Goal: Task Accomplishment & Management: Manage account settings

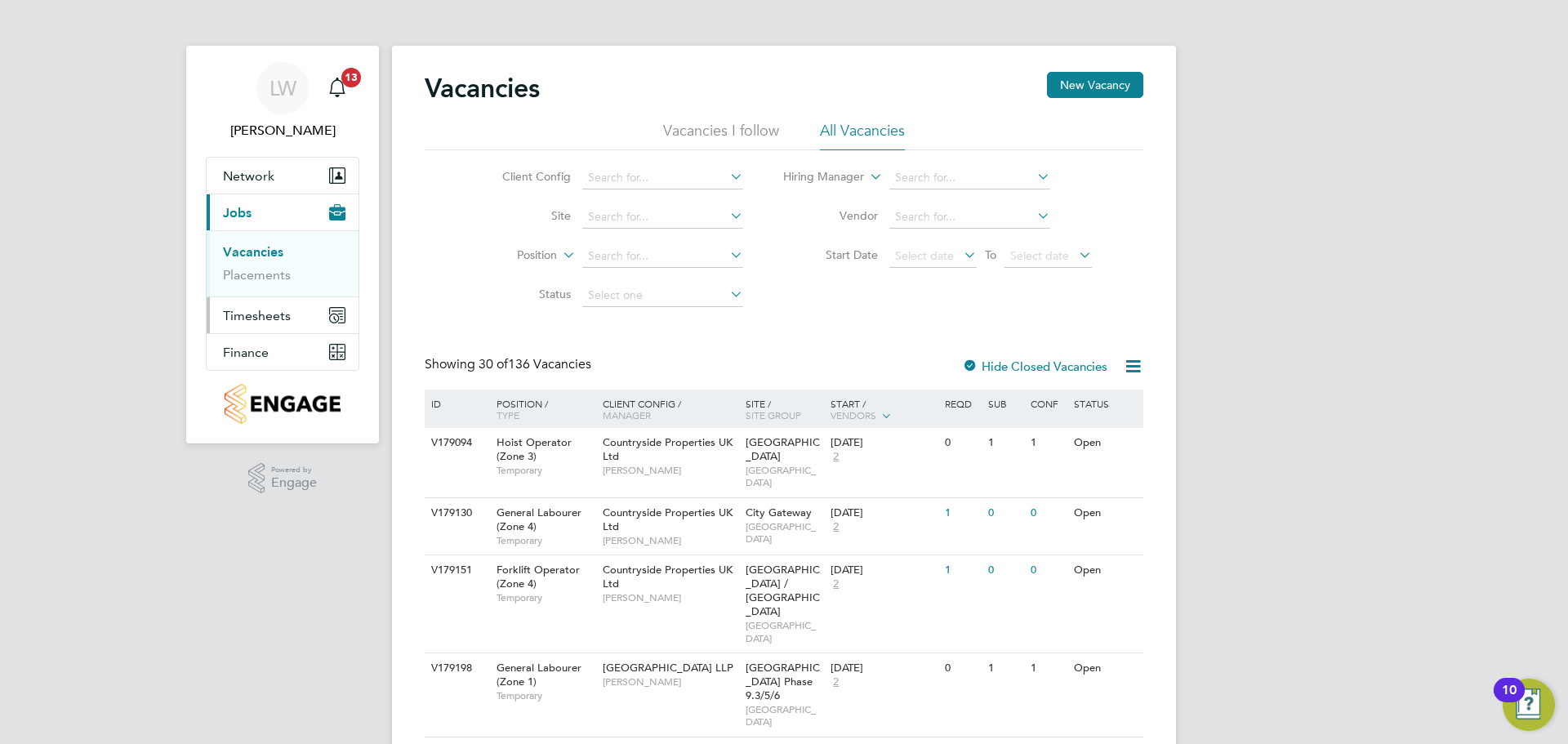
click at [227, 306] on button "Timesheets" at bounding box center [282, 315] width 152 height 36
click at [254, 285] on link "Timesheets" at bounding box center [257, 289] width 68 height 15
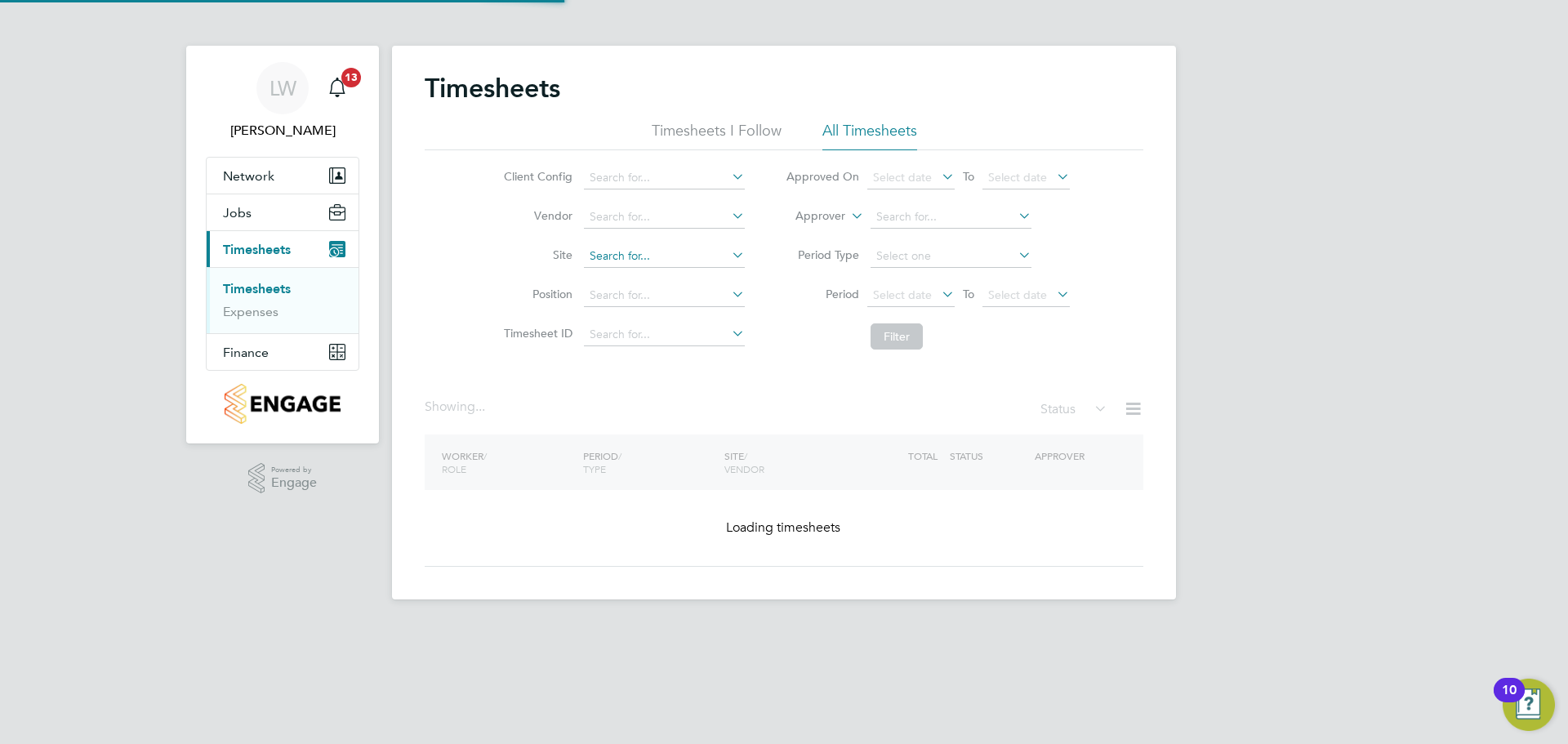
click at [667, 261] on input at bounding box center [665, 256] width 161 height 23
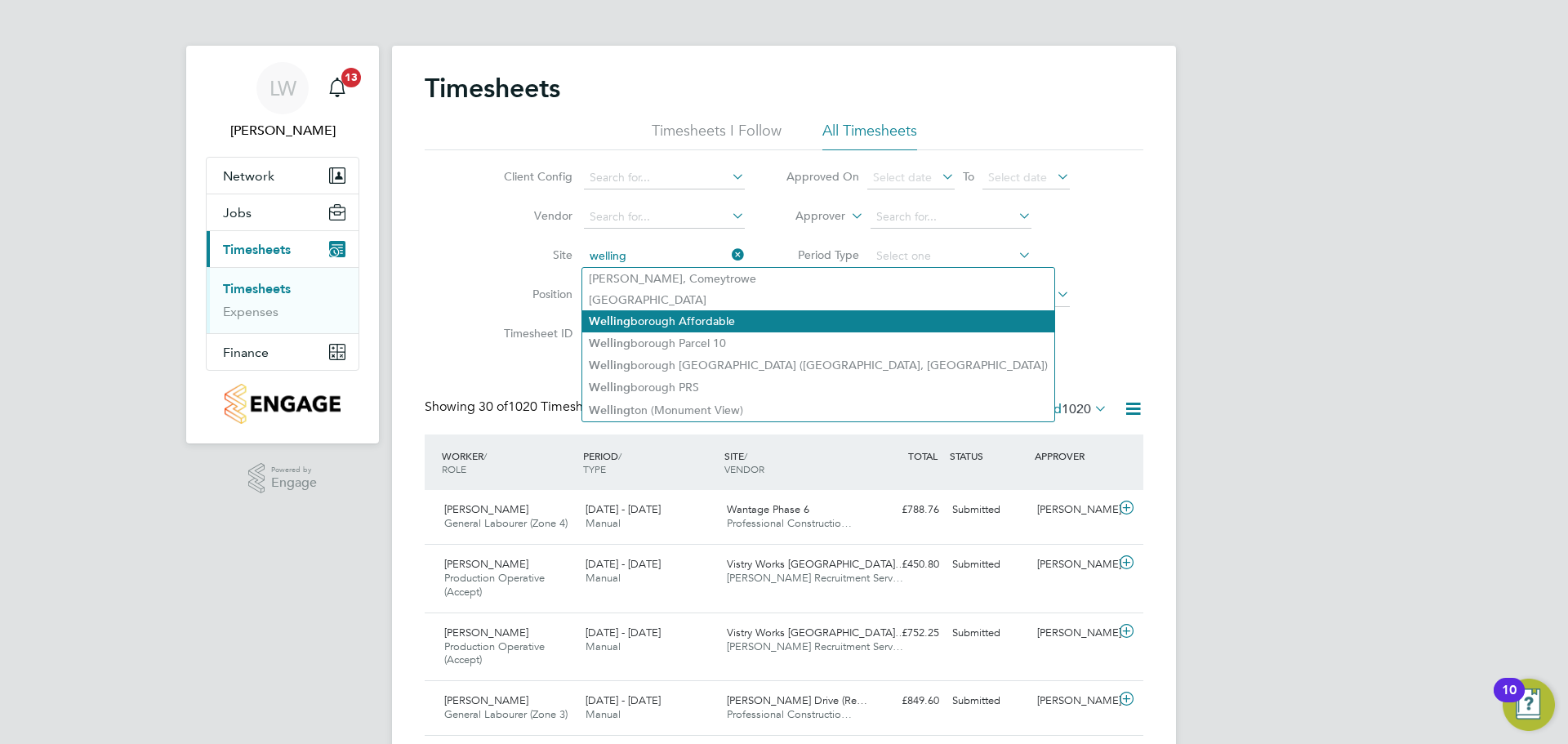
click at [724, 321] on li "Welling borough Affordable" at bounding box center [818, 322] width 472 height 22
type input "Wellingborough Affordable"
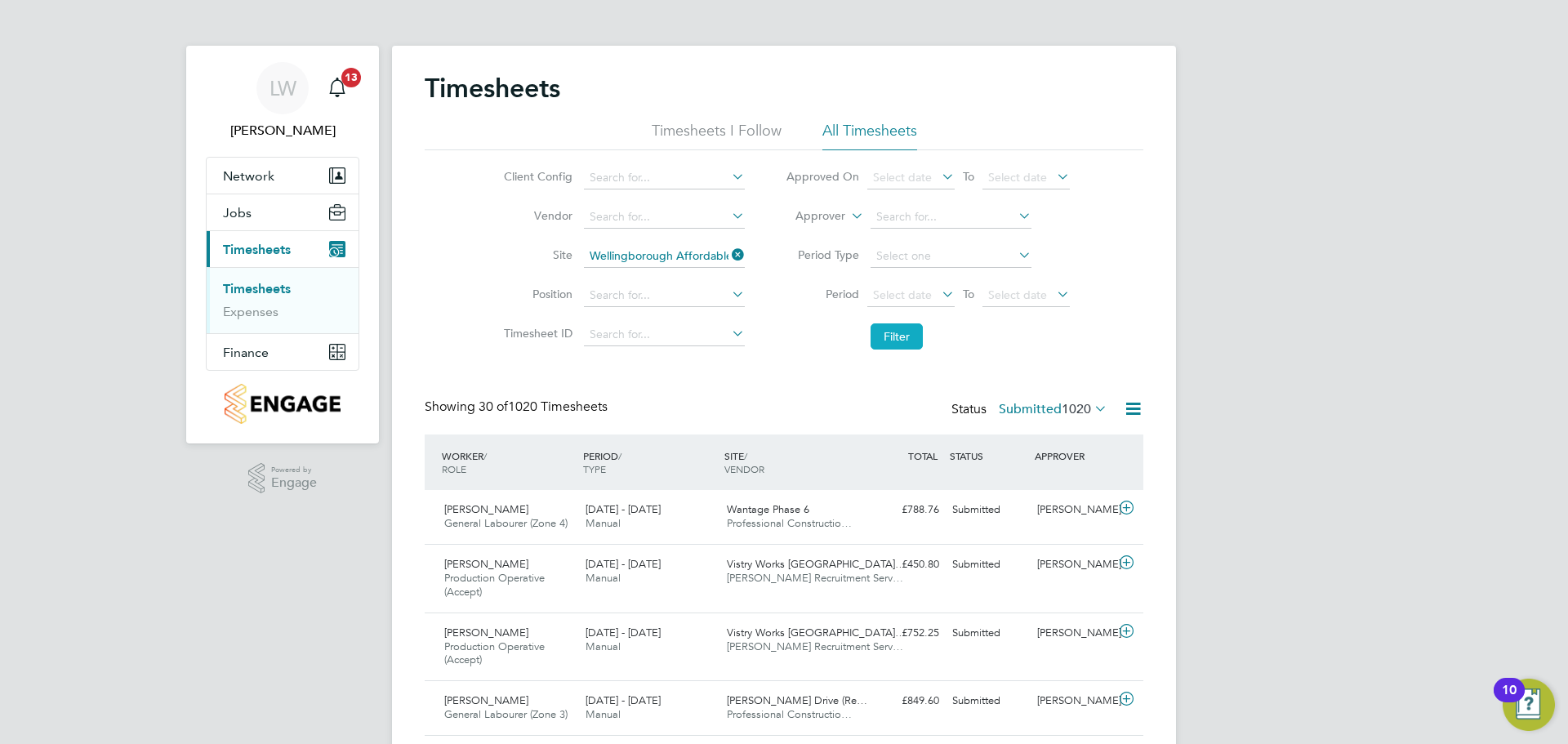
click at [886, 333] on button "Filter" at bounding box center [896, 336] width 52 height 26
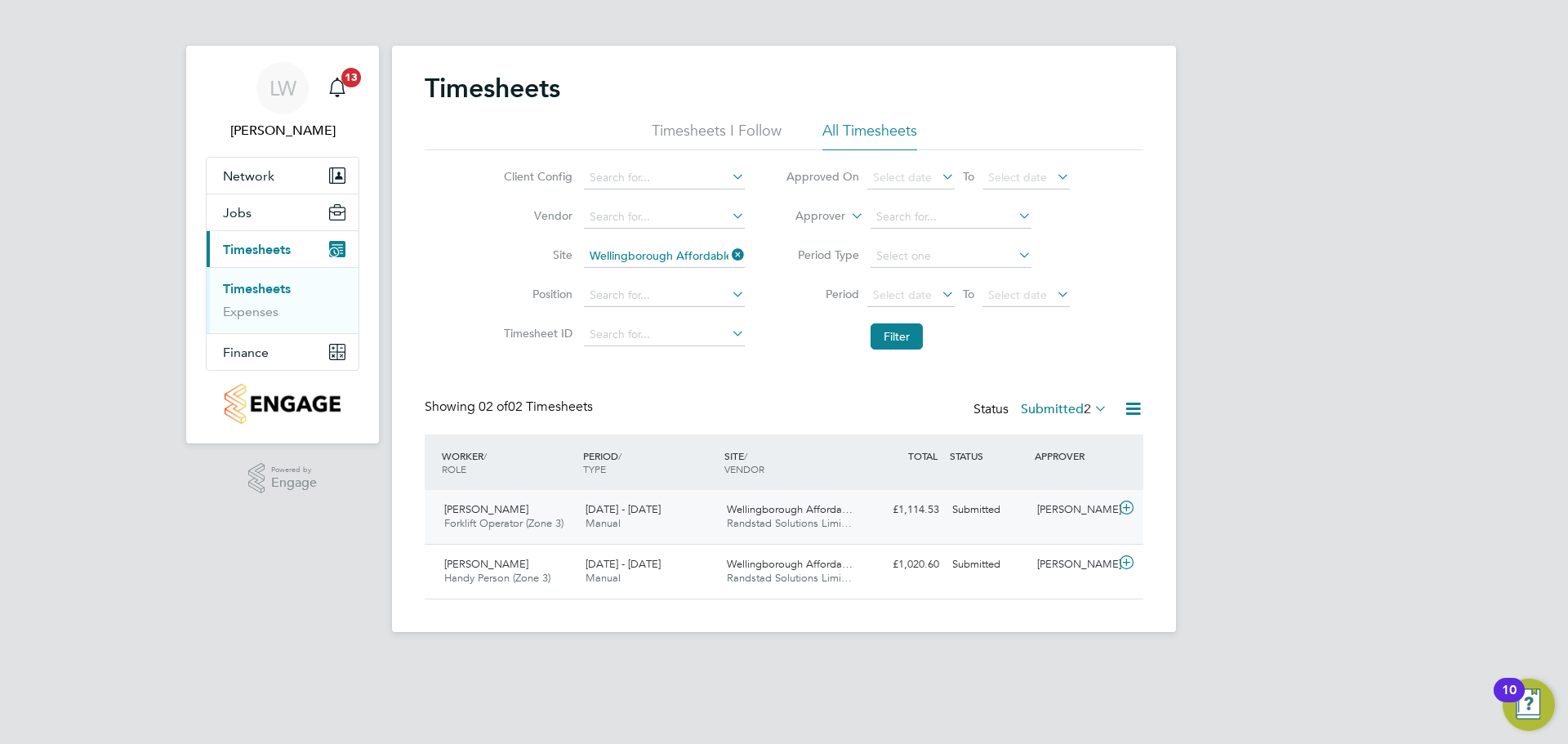
click at [695, 522] on div "[DATE] - [DATE] Manual" at bounding box center [650, 517] width 141 height 41
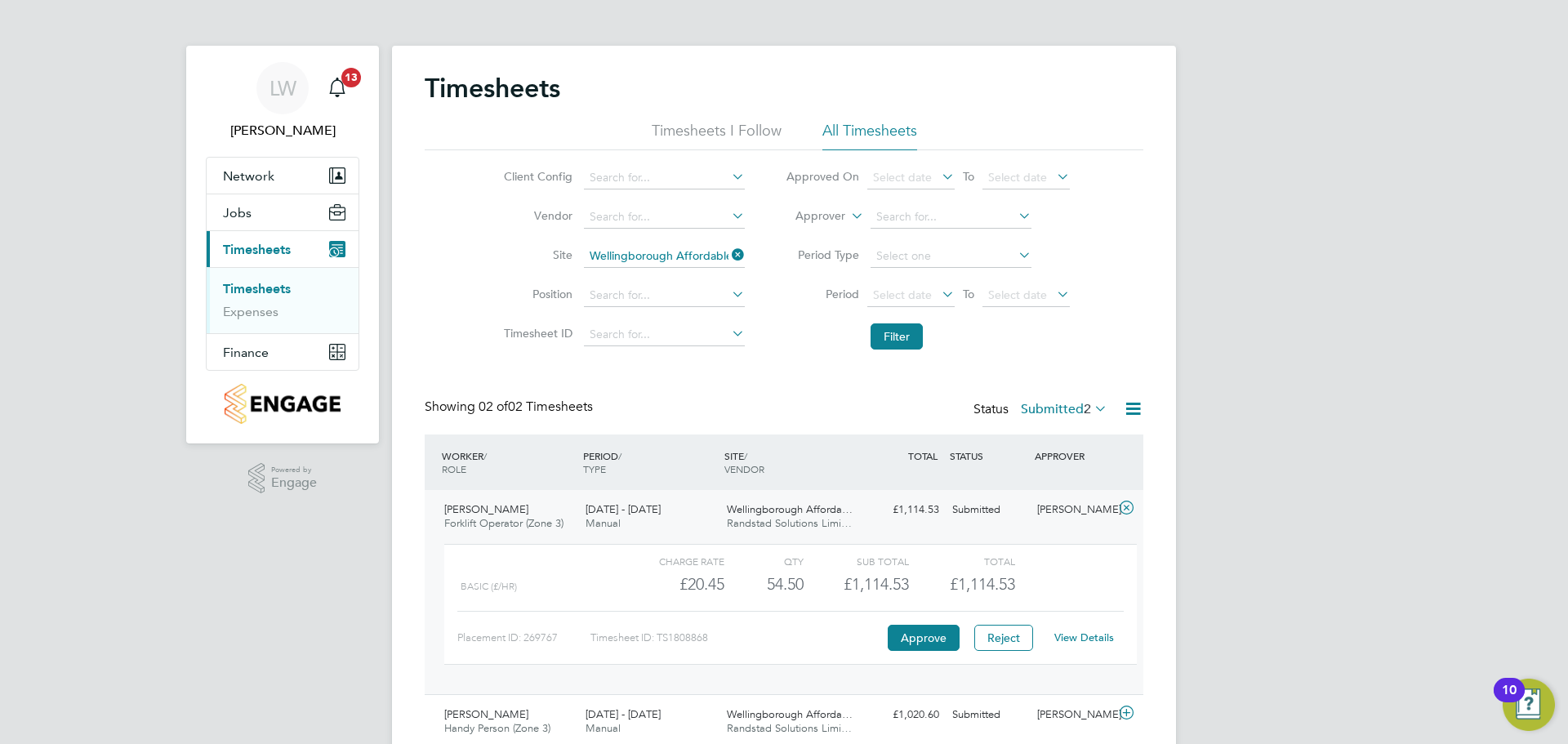
click at [694, 518] on div "[DATE] - [DATE] Manual" at bounding box center [650, 517] width 141 height 41
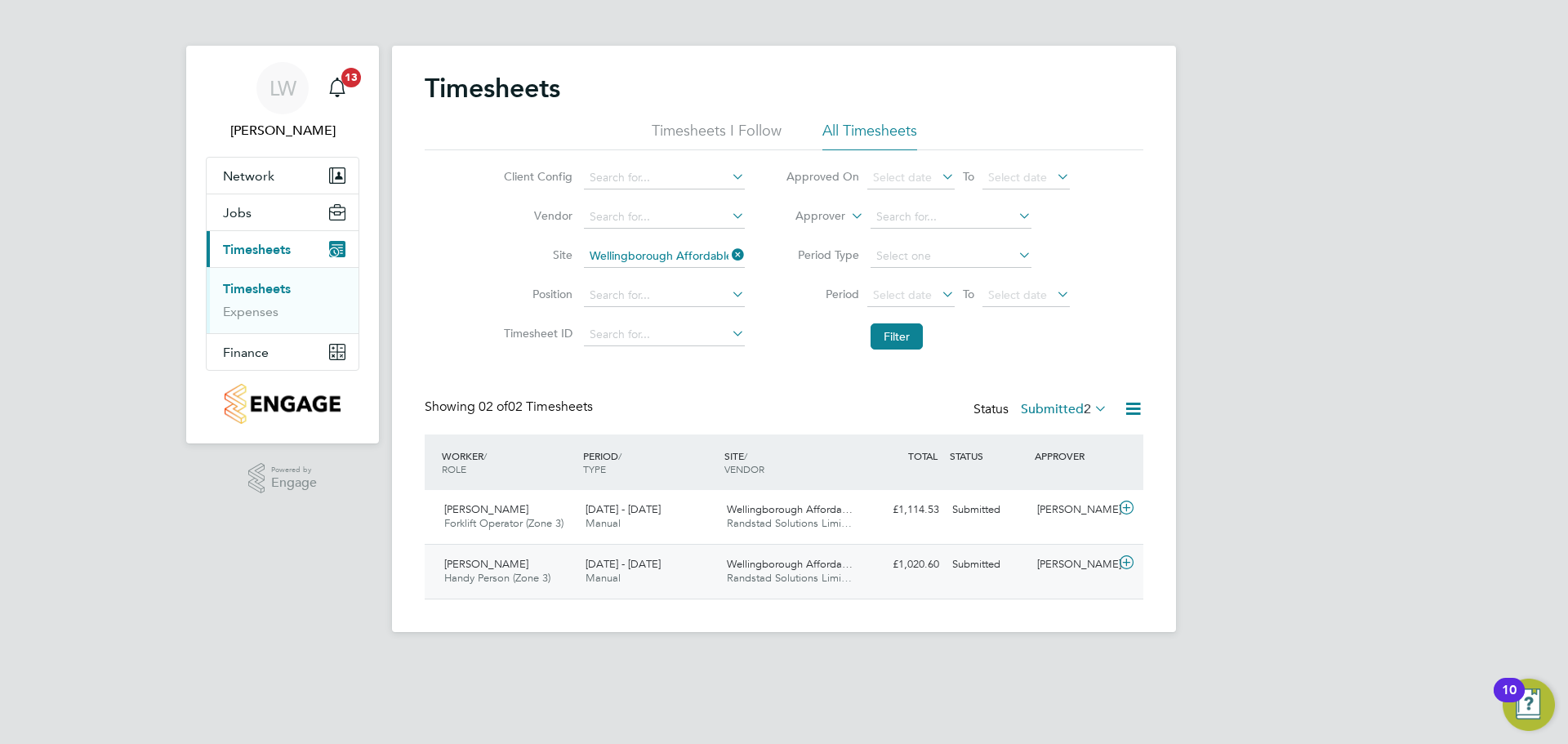
click at [685, 579] on div "[DATE] - [DATE] Manual" at bounding box center [650, 572] width 141 height 41
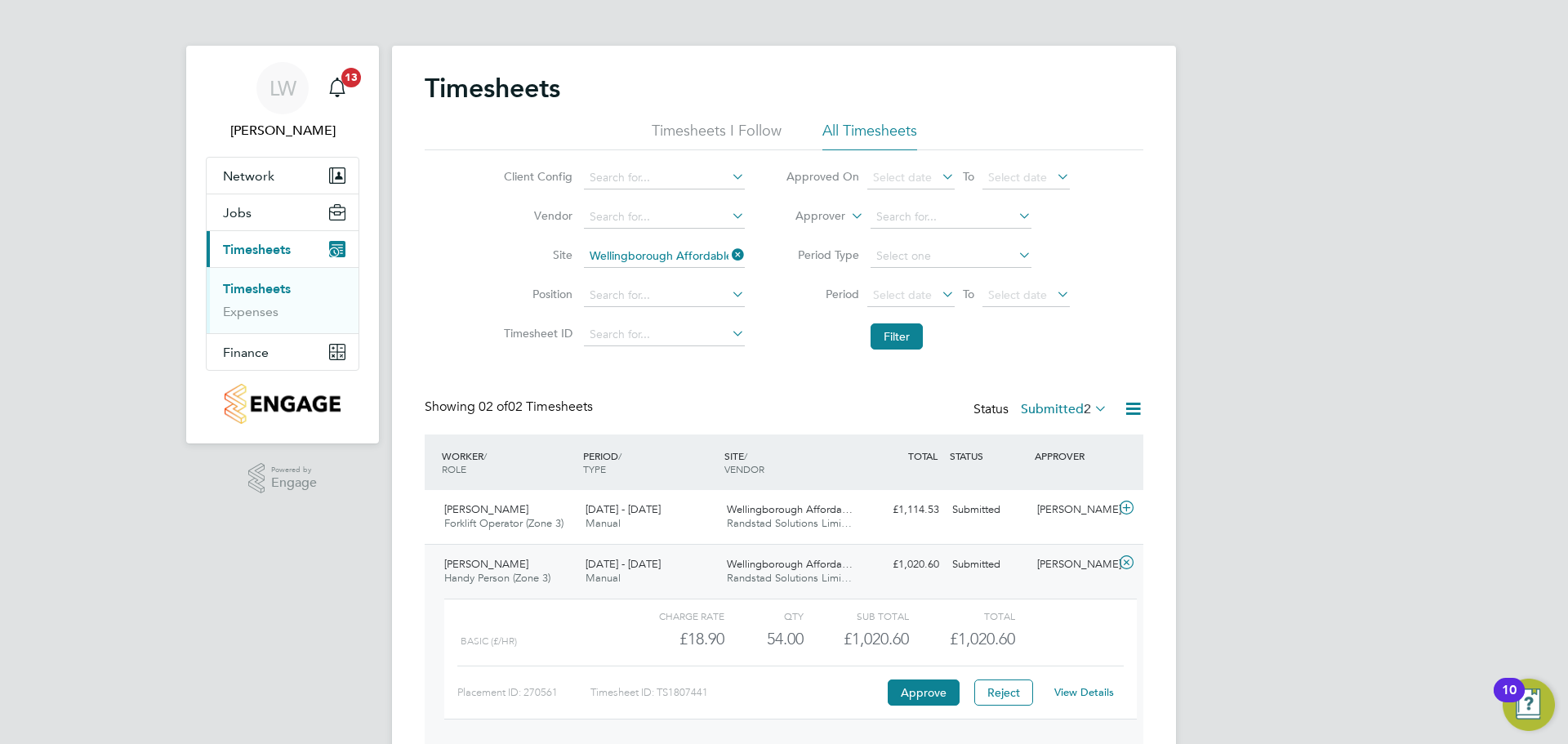
click at [687, 574] on div "[DATE] - [DATE] Manual" at bounding box center [650, 572] width 141 height 41
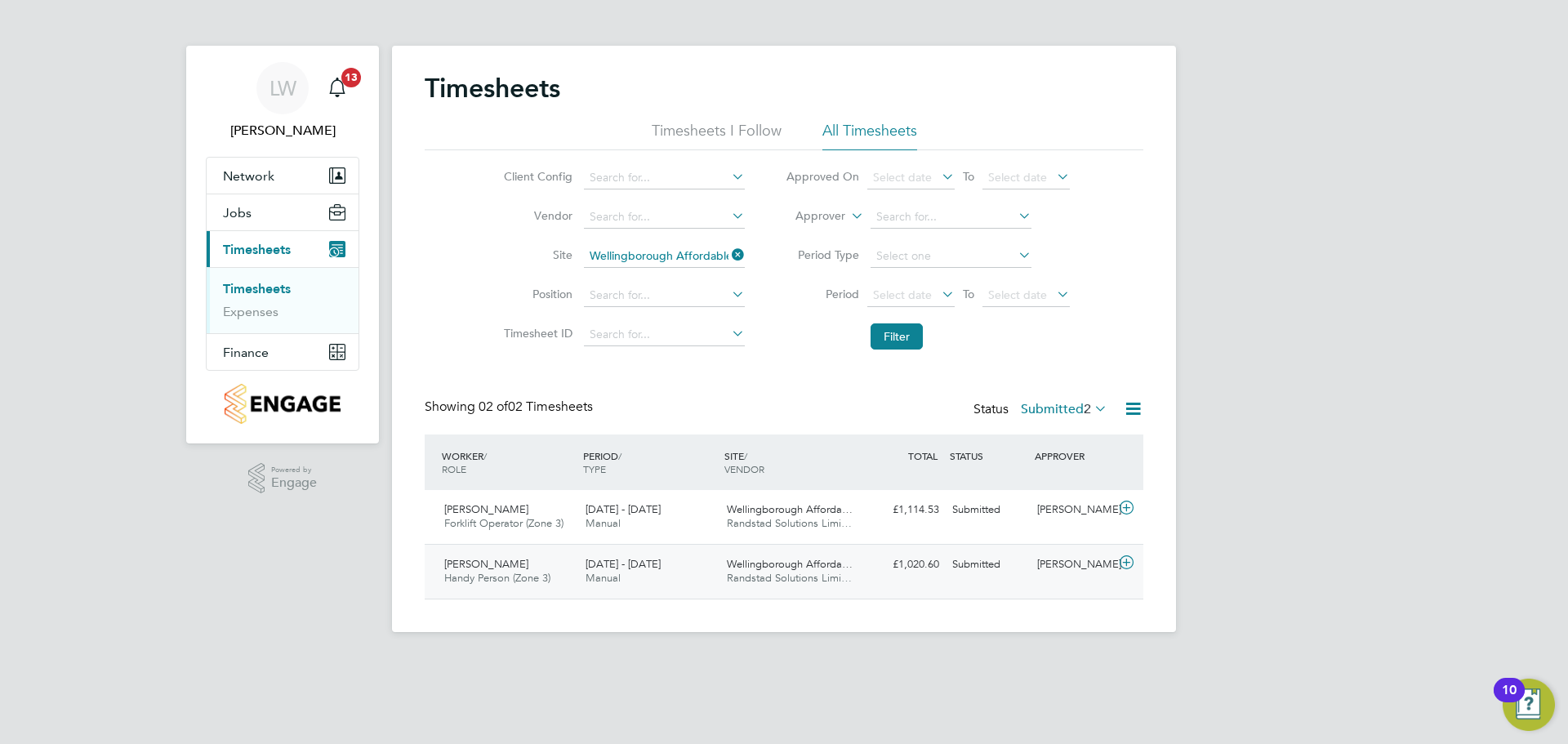
click at [682, 561] on div "[DATE] - [DATE] Manual" at bounding box center [650, 572] width 141 height 41
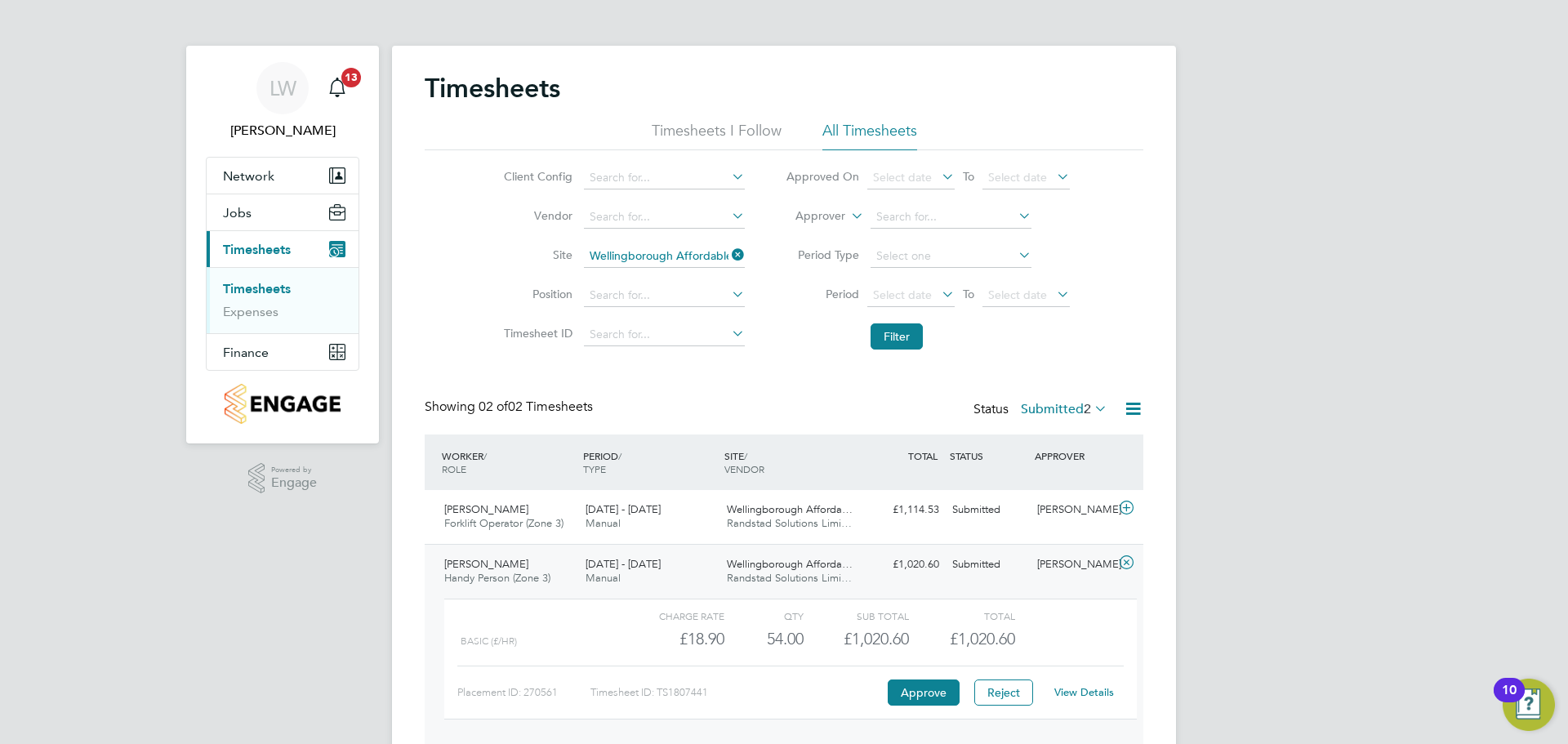
click at [683, 561] on div "[DATE] - [DATE] Manual" at bounding box center [650, 572] width 141 height 41
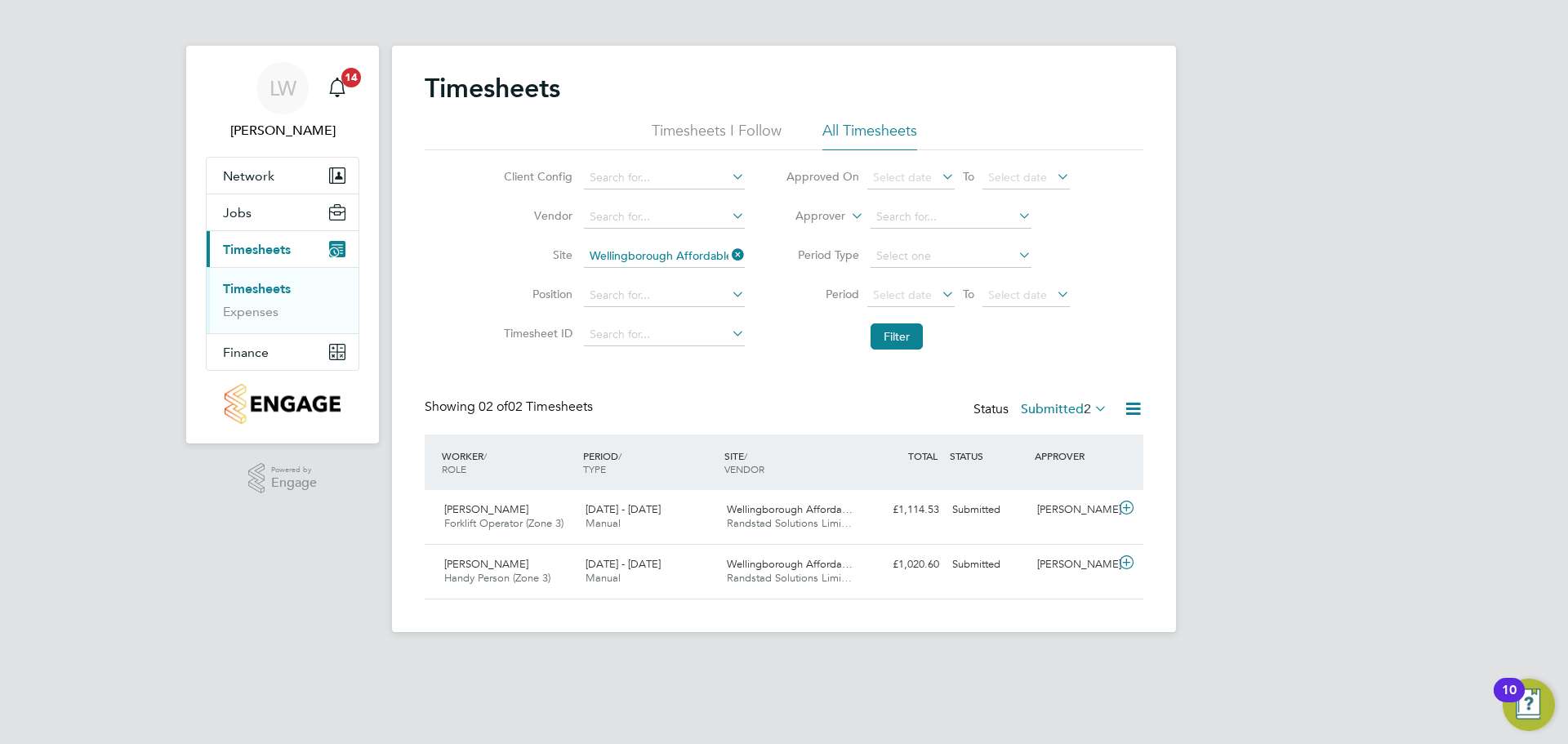
click at [885, 322] on li "Filter" at bounding box center [928, 337] width 325 height 43
click at [899, 337] on button "Filter" at bounding box center [896, 336] width 52 height 26
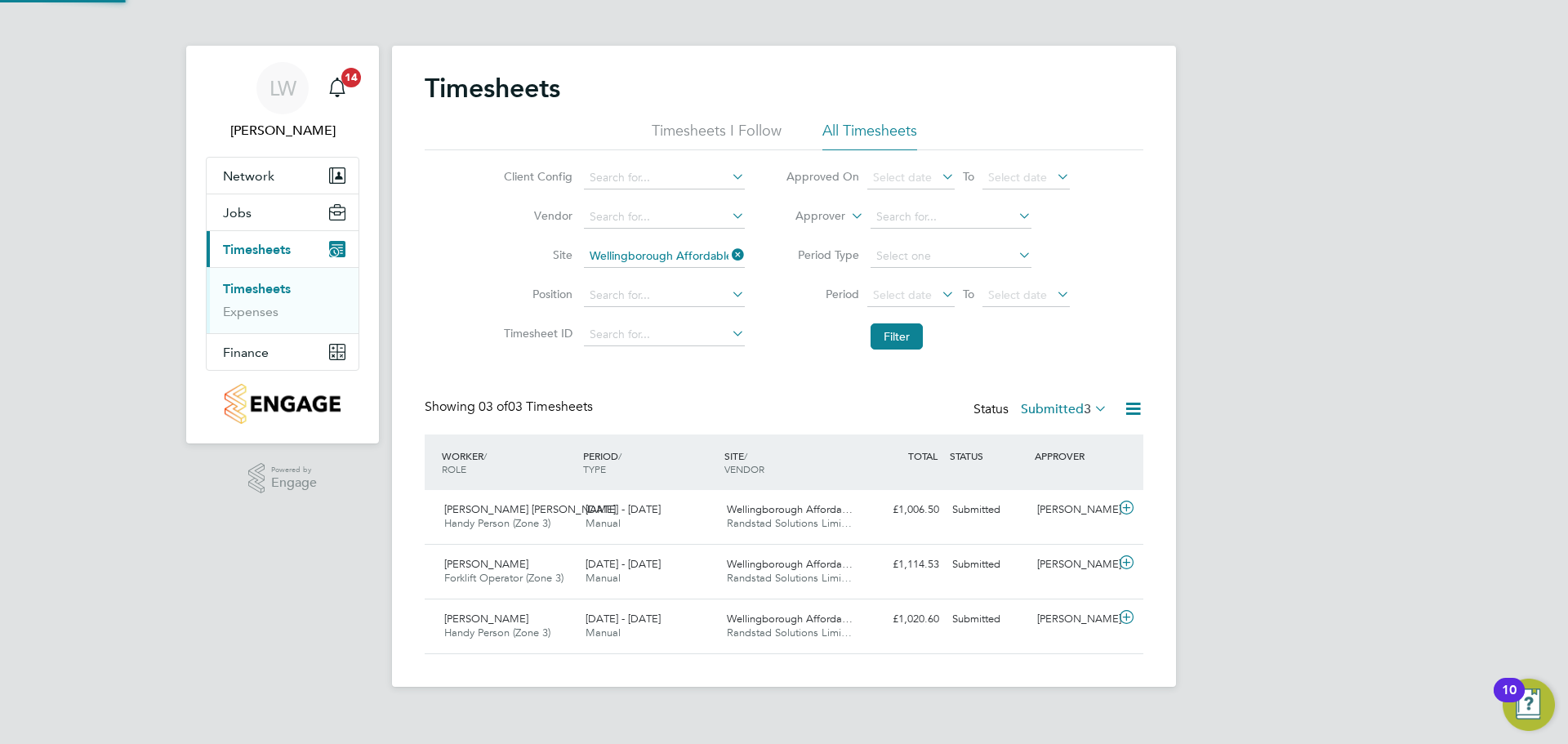
scroll to position [42, 142]
click at [776, 499] on div "Wellingborough Afforda… Randstad Solutions Limi…" at bounding box center [791, 517] width 141 height 41
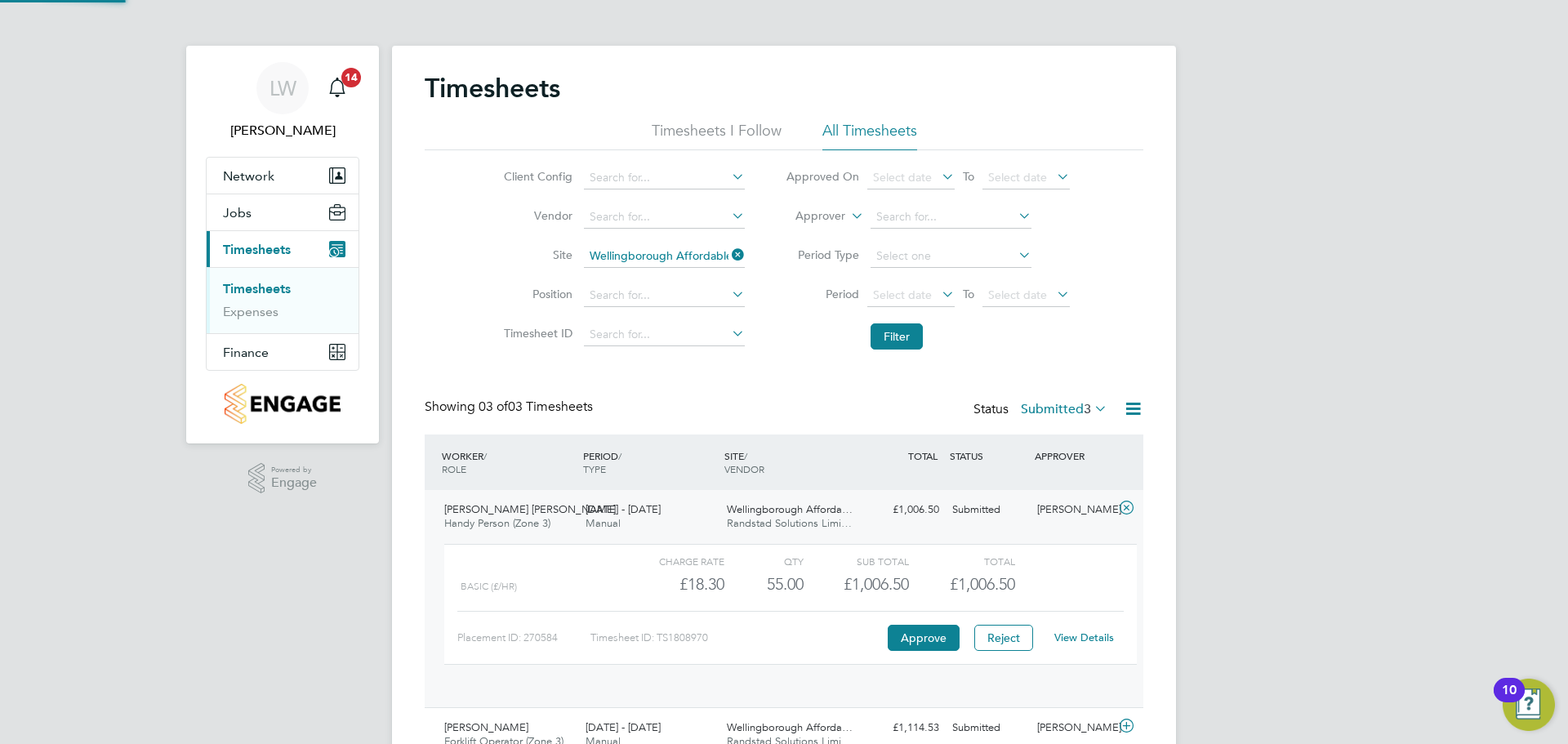
scroll to position [28, 159]
click at [820, 512] on span "Wellingborough Afforda…" at bounding box center [790, 509] width 126 height 14
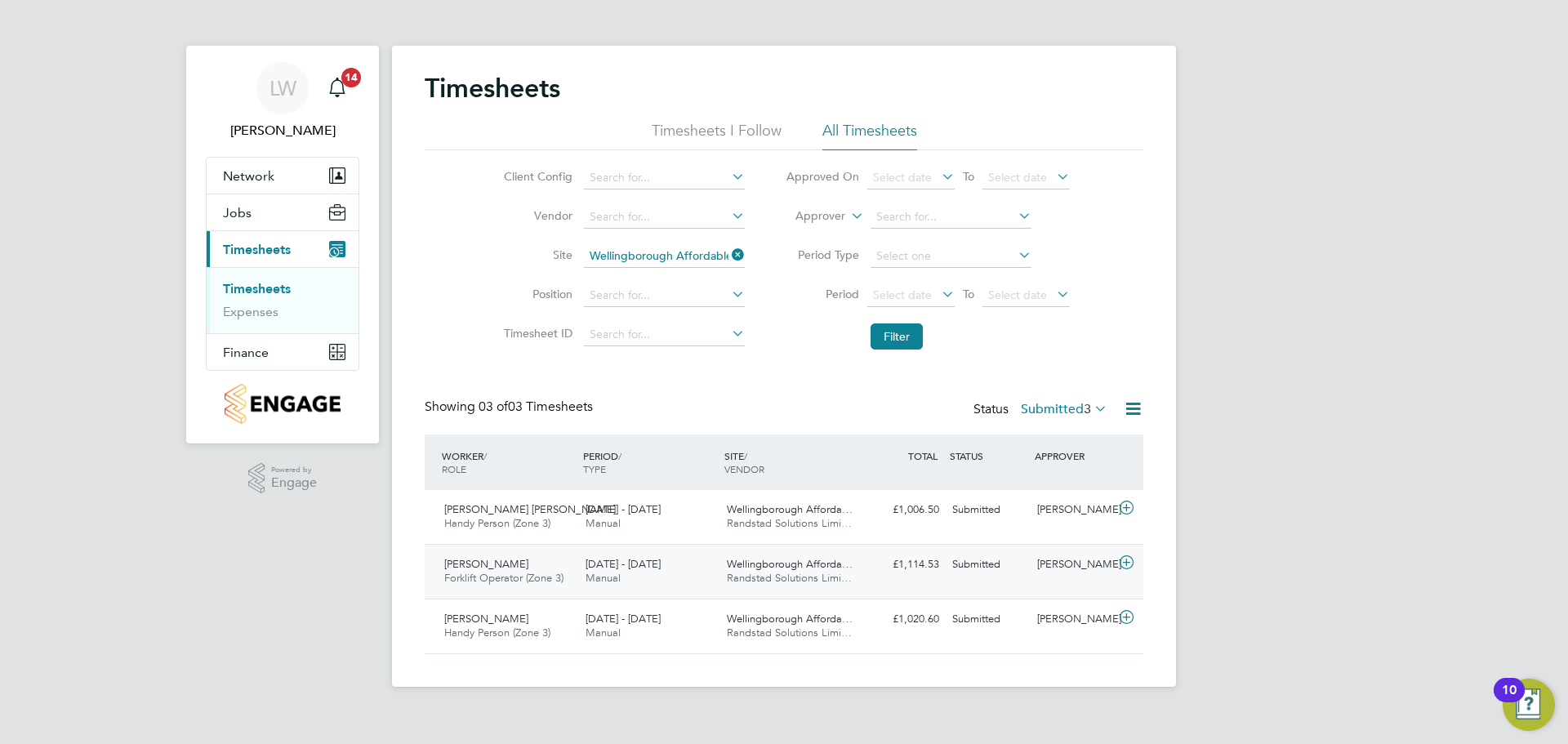
click at [824, 557] on div "Wellingborough Afforda… Randstad Solutions Limi…" at bounding box center [791, 572] width 141 height 41
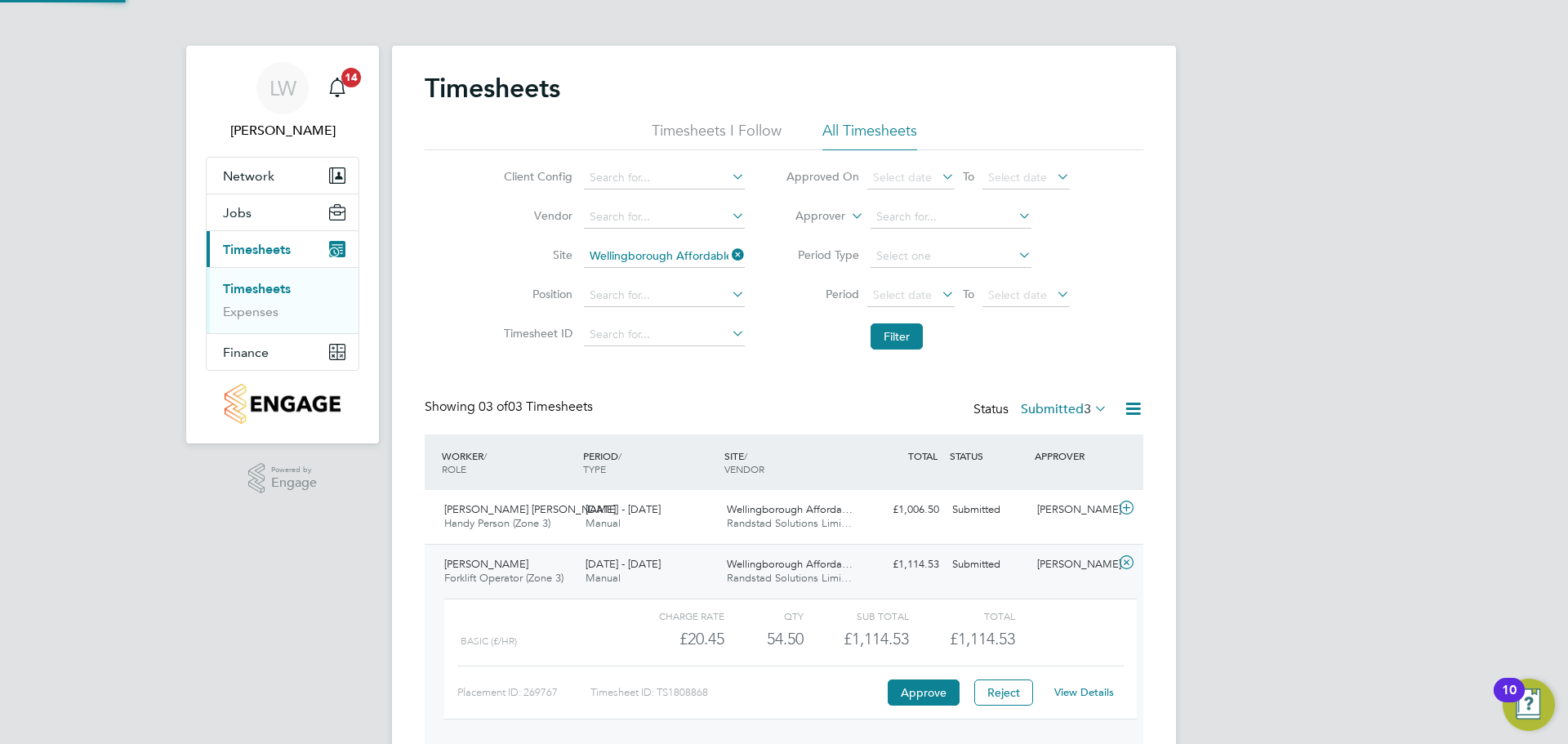
click at [832, 562] on span "Wellingborough Afforda…" at bounding box center [790, 564] width 126 height 14
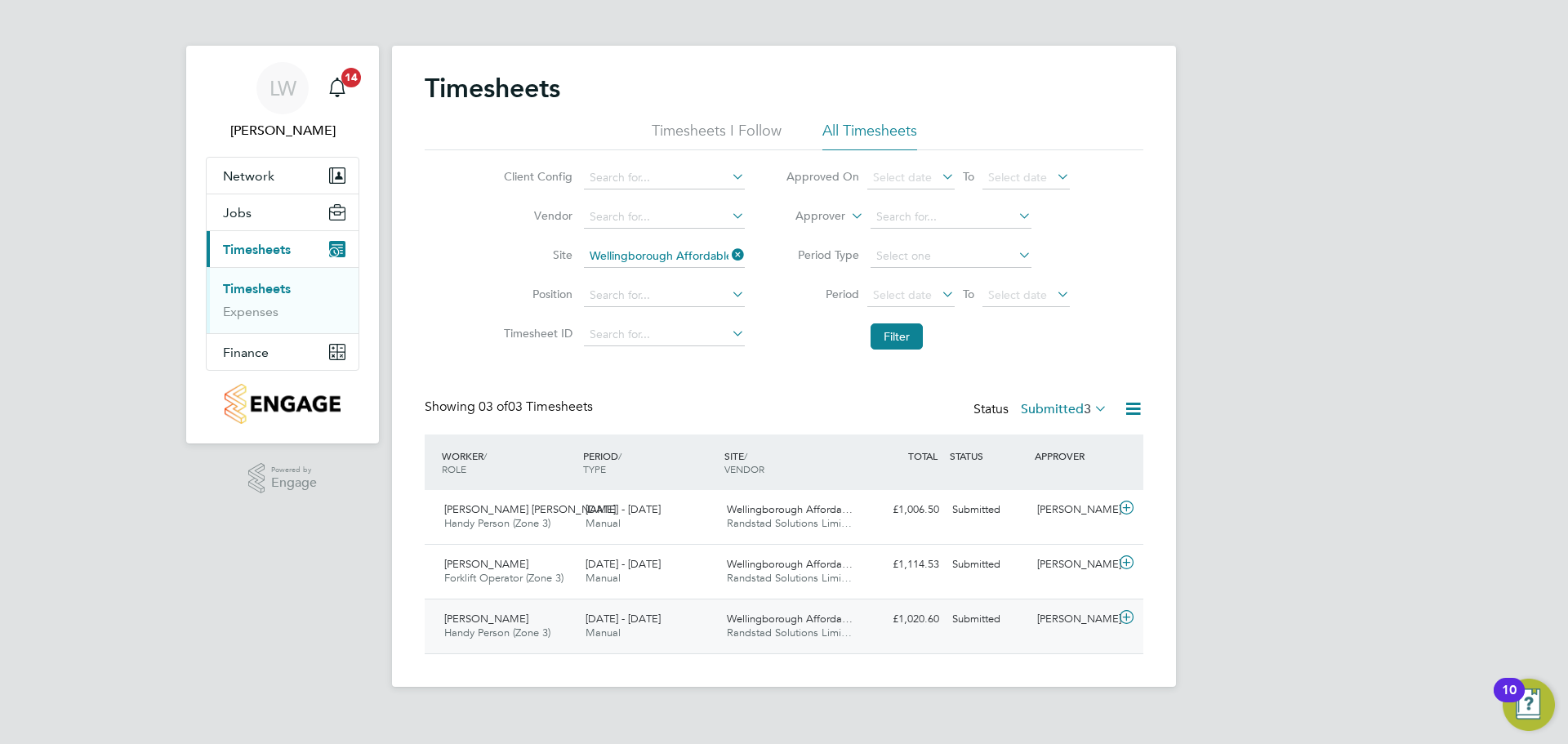
click at [826, 621] on span "Wellingborough Afforda…" at bounding box center [790, 619] width 126 height 14
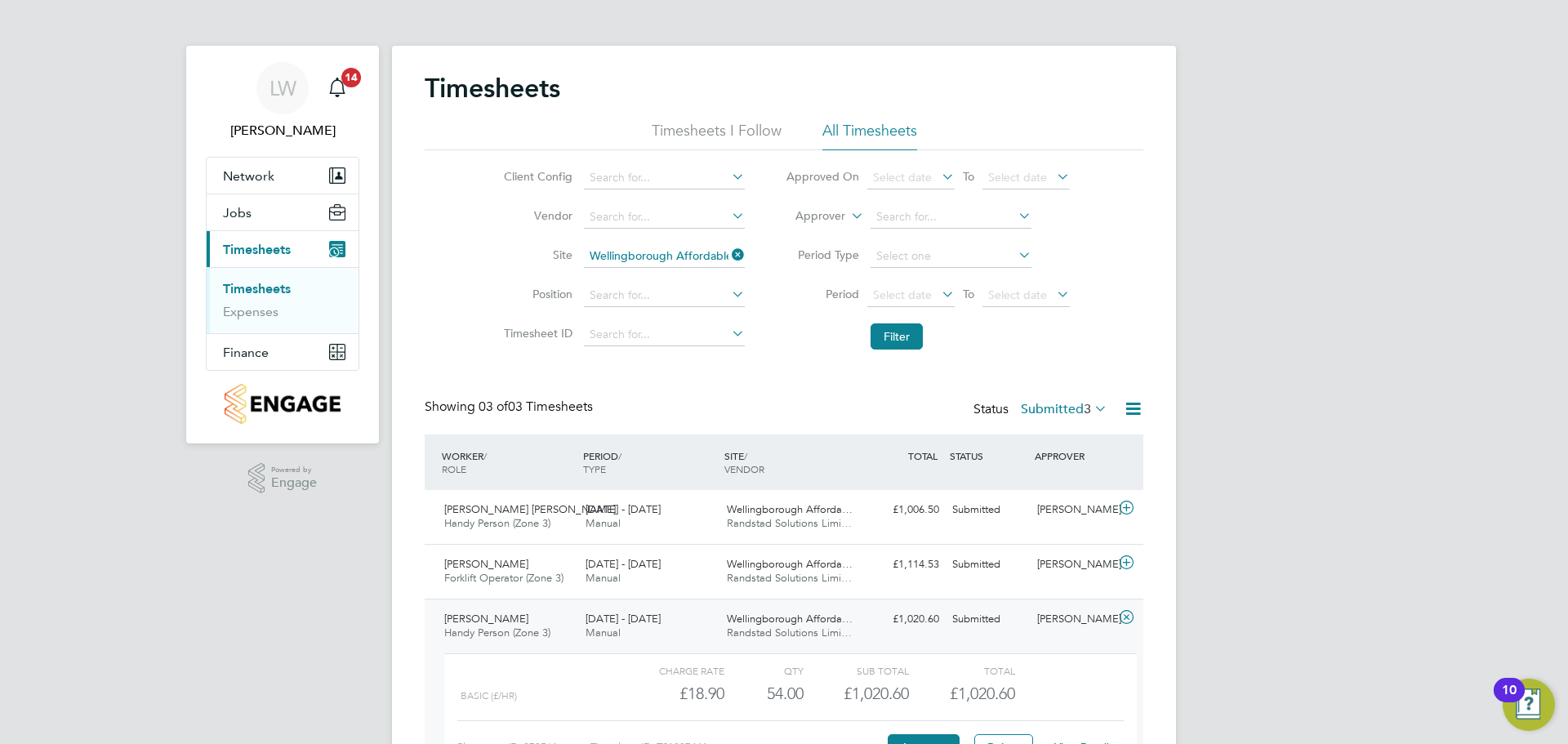
click at [833, 622] on span "Wellingborough Afforda…" at bounding box center [790, 619] width 126 height 14
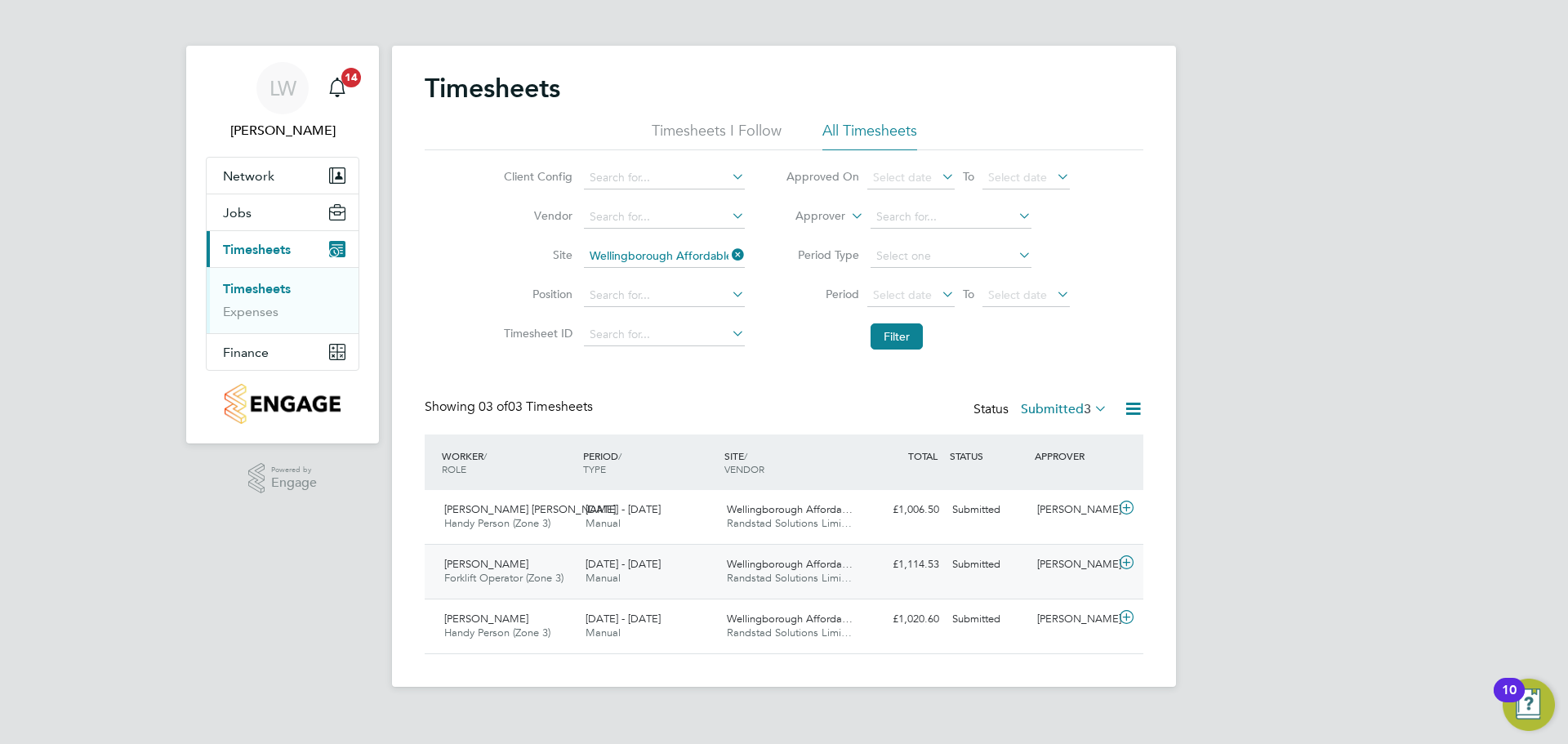
click at [641, 589] on div "[DATE] - [DATE] Manual" at bounding box center [650, 572] width 141 height 41
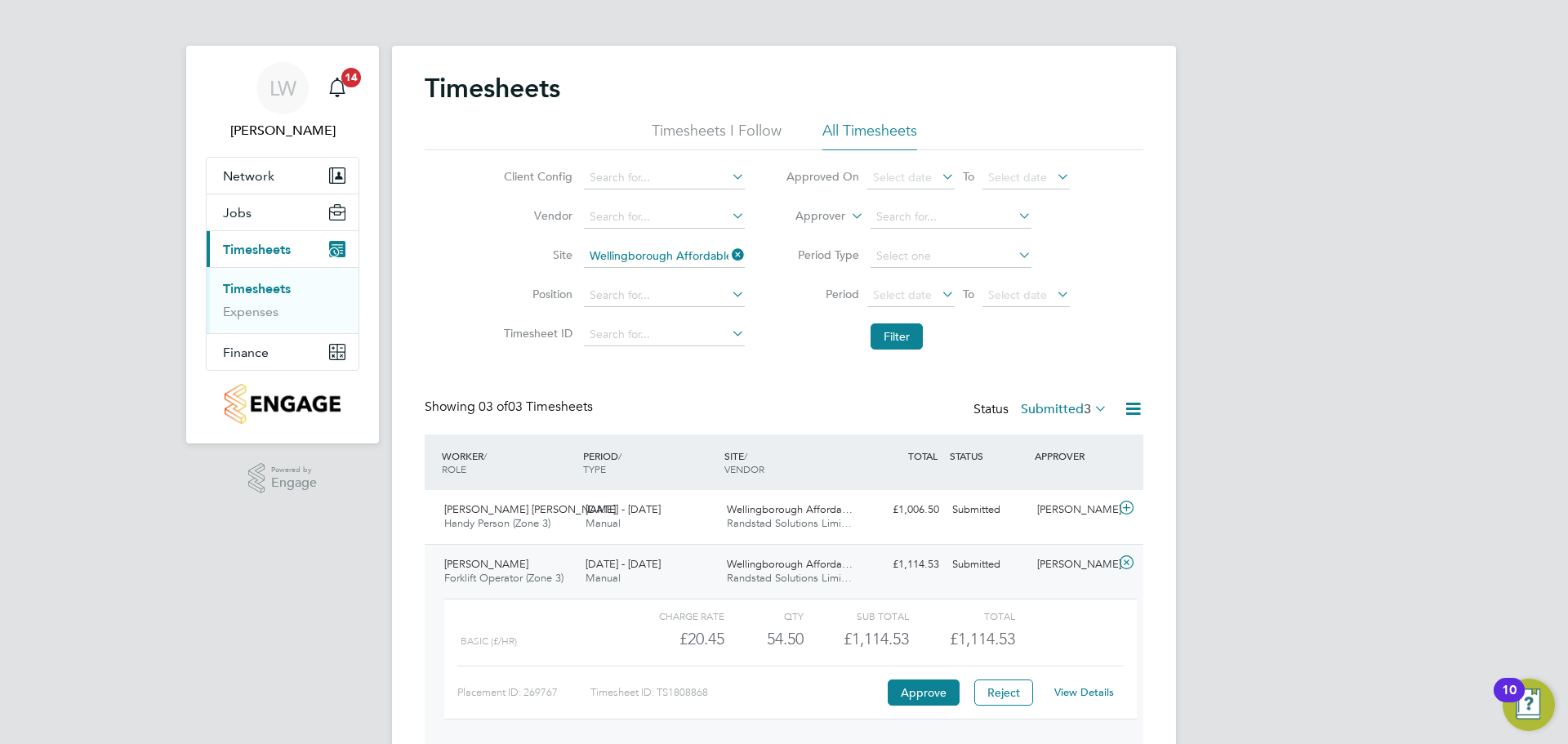
click at [687, 553] on div "[DATE] - [DATE] Manual" at bounding box center [650, 572] width 141 height 41
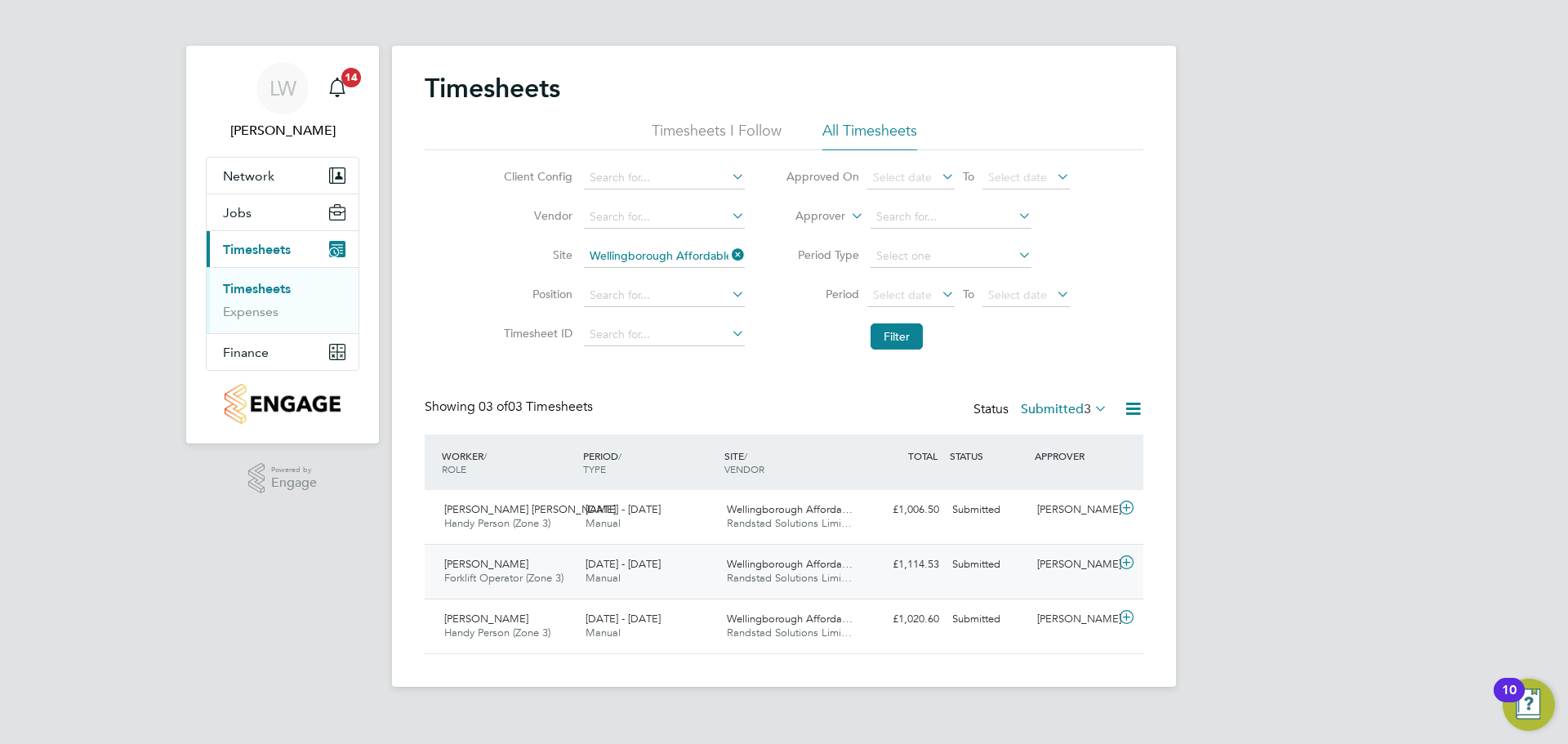
click at [677, 553] on div "[DATE] - [DATE] Manual" at bounding box center [650, 572] width 141 height 41
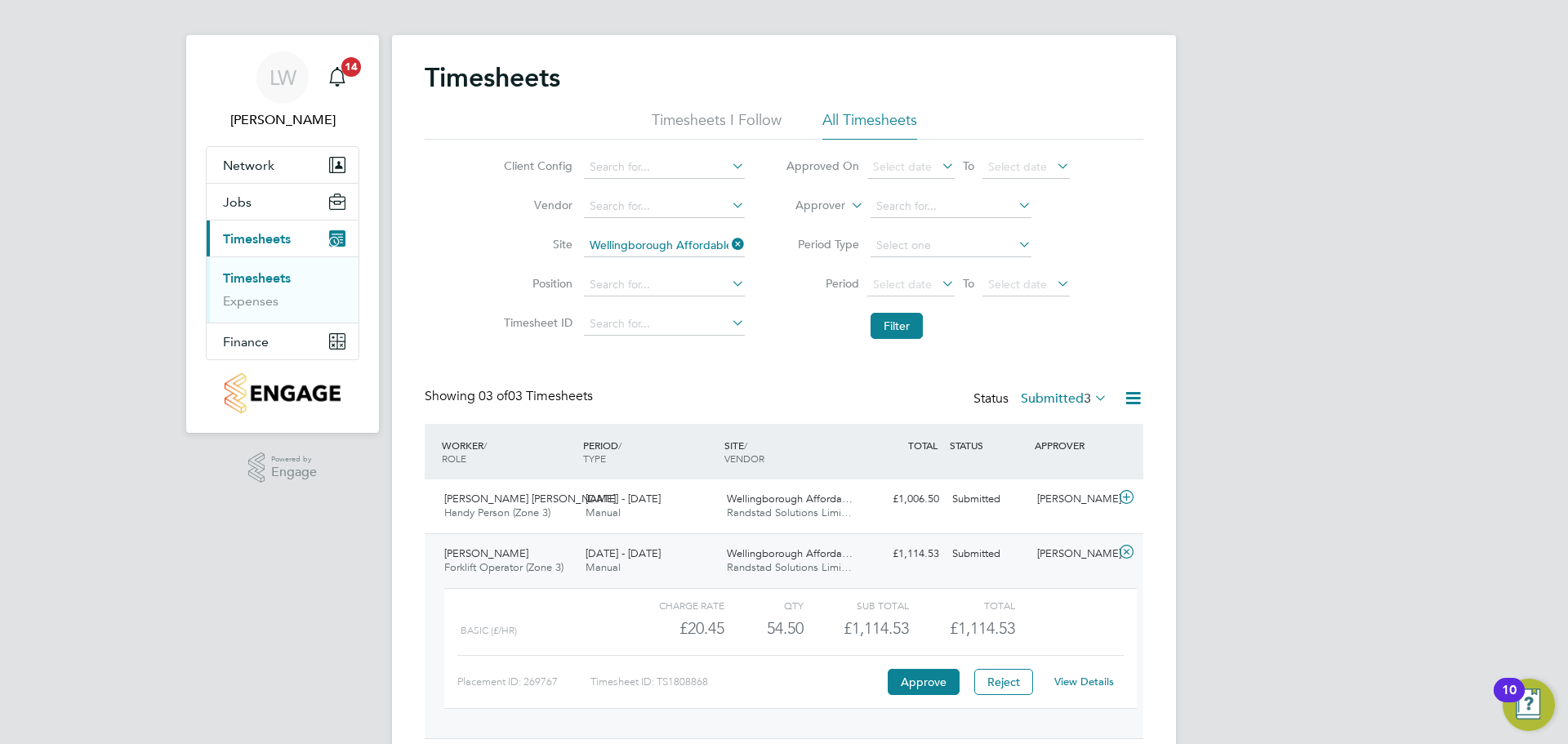
scroll to position [81, 0]
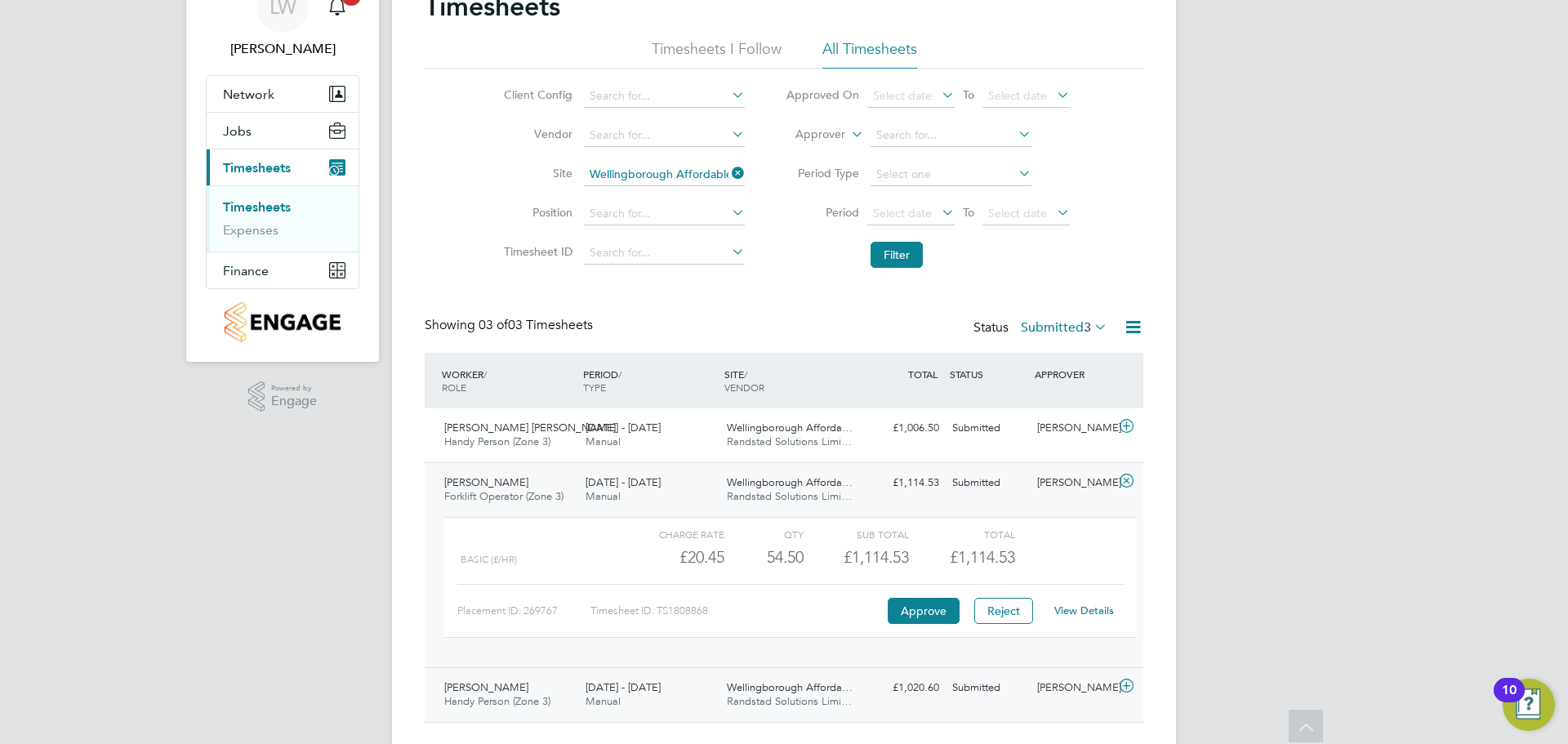
click at [603, 679] on div "18 - 24 Aug 2025 Manual" at bounding box center [650, 695] width 141 height 41
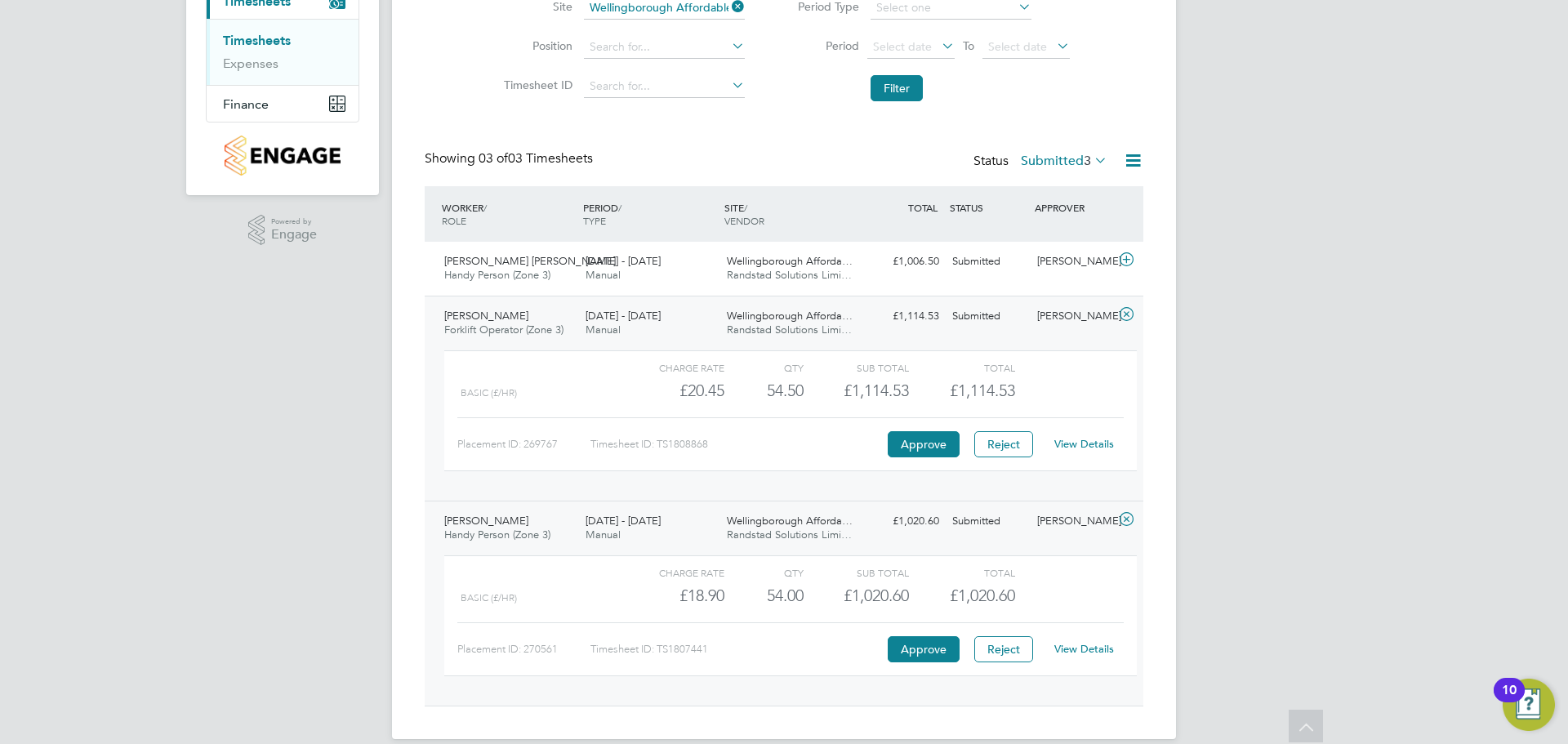
scroll to position [270, 0]
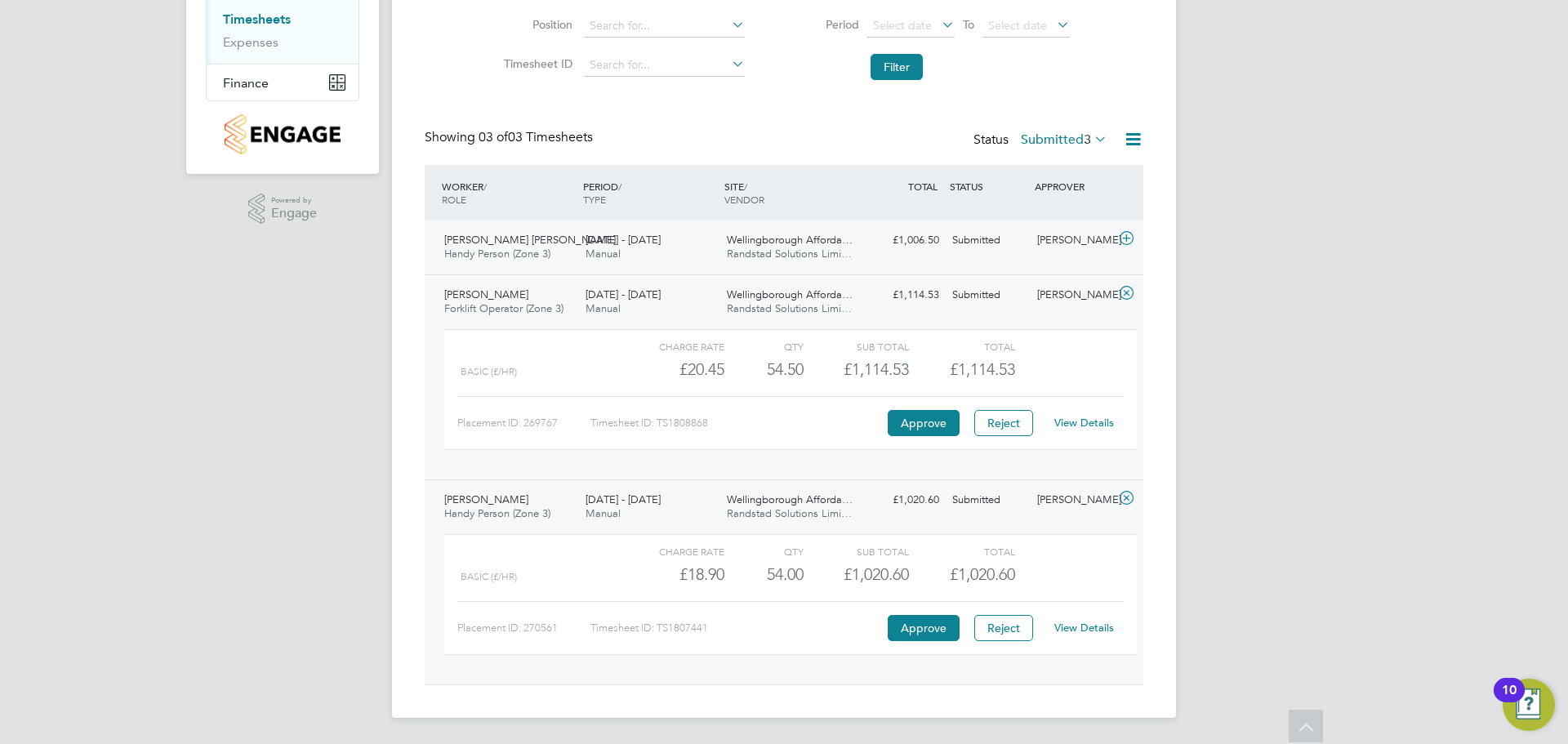
click at [703, 261] on div "18 - 24 Aug 2025 Manual" at bounding box center [650, 247] width 141 height 41
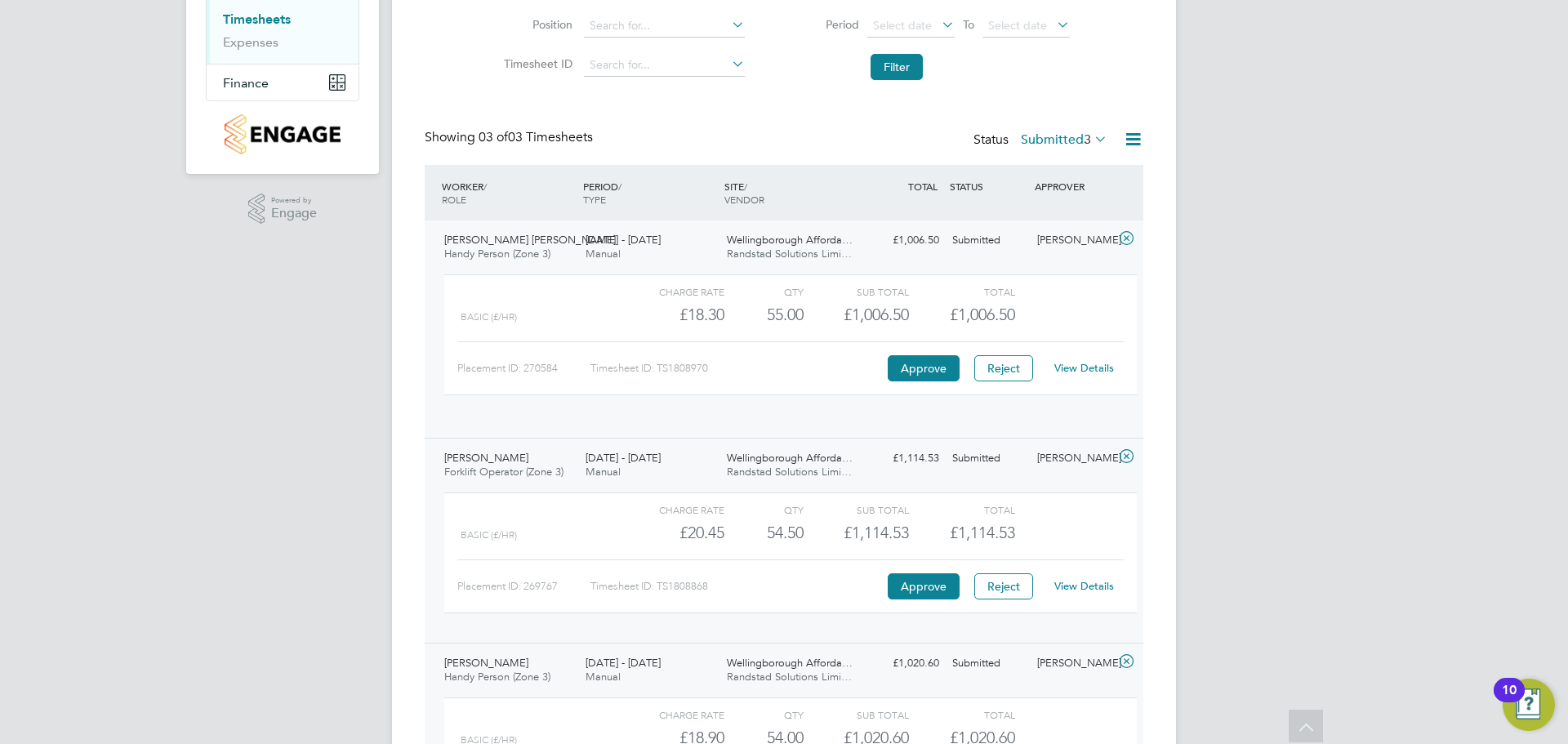
scroll to position [28, 159]
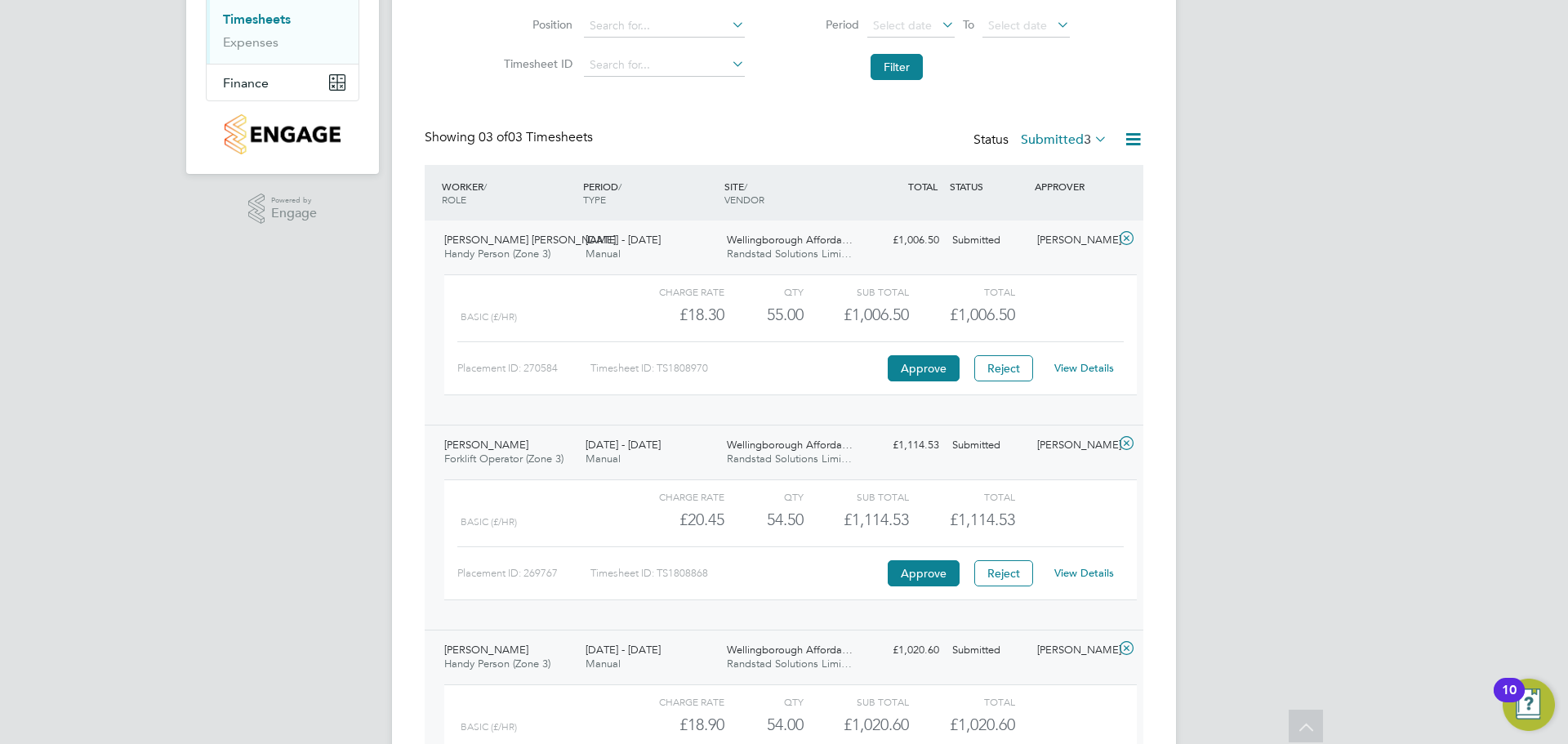
click at [725, 258] on div "Wellingborough Afforda… Randstad Solutions Limi…" at bounding box center [791, 247] width 141 height 41
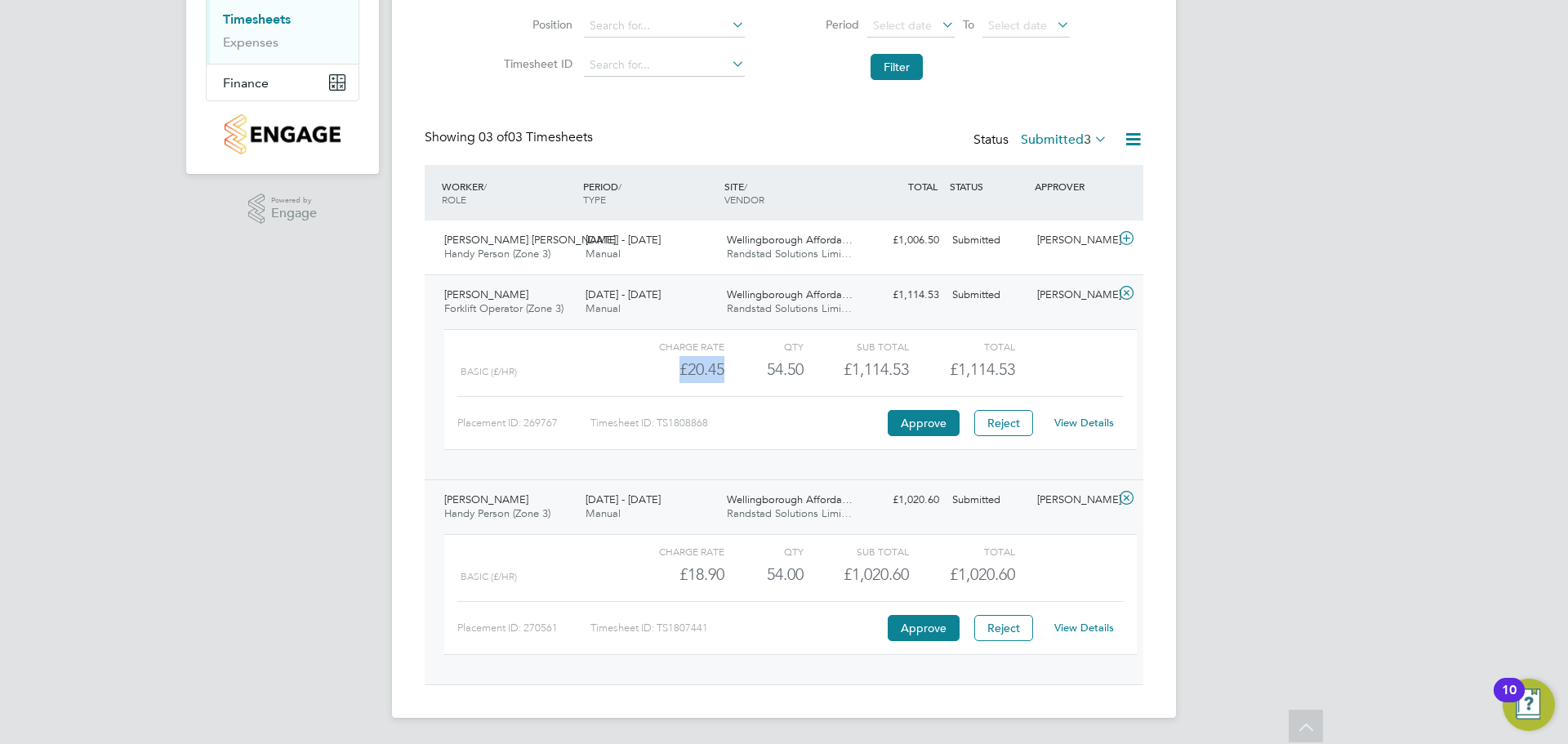
drag, startPoint x: 705, startPoint y: 372, endPoint x: 680, endPoint y: 371, distance: 25.0
click at [680, 371] on div "Basic (£/HR) £20.45 54.5 54.50 55 £1,114.53 £1,114.53" at bounding box center [790, 369] width 693 height 27
click at [694, 379] on div "£20.45" at bounding box center [672, 369] width 106 height 27
click at [719, 369] on div "£20.45" at bounding box center [672, 369] width 106 height 27
click at [724, 369] on div "£20.45" at bounding box center [672, 369] width 106 height 27
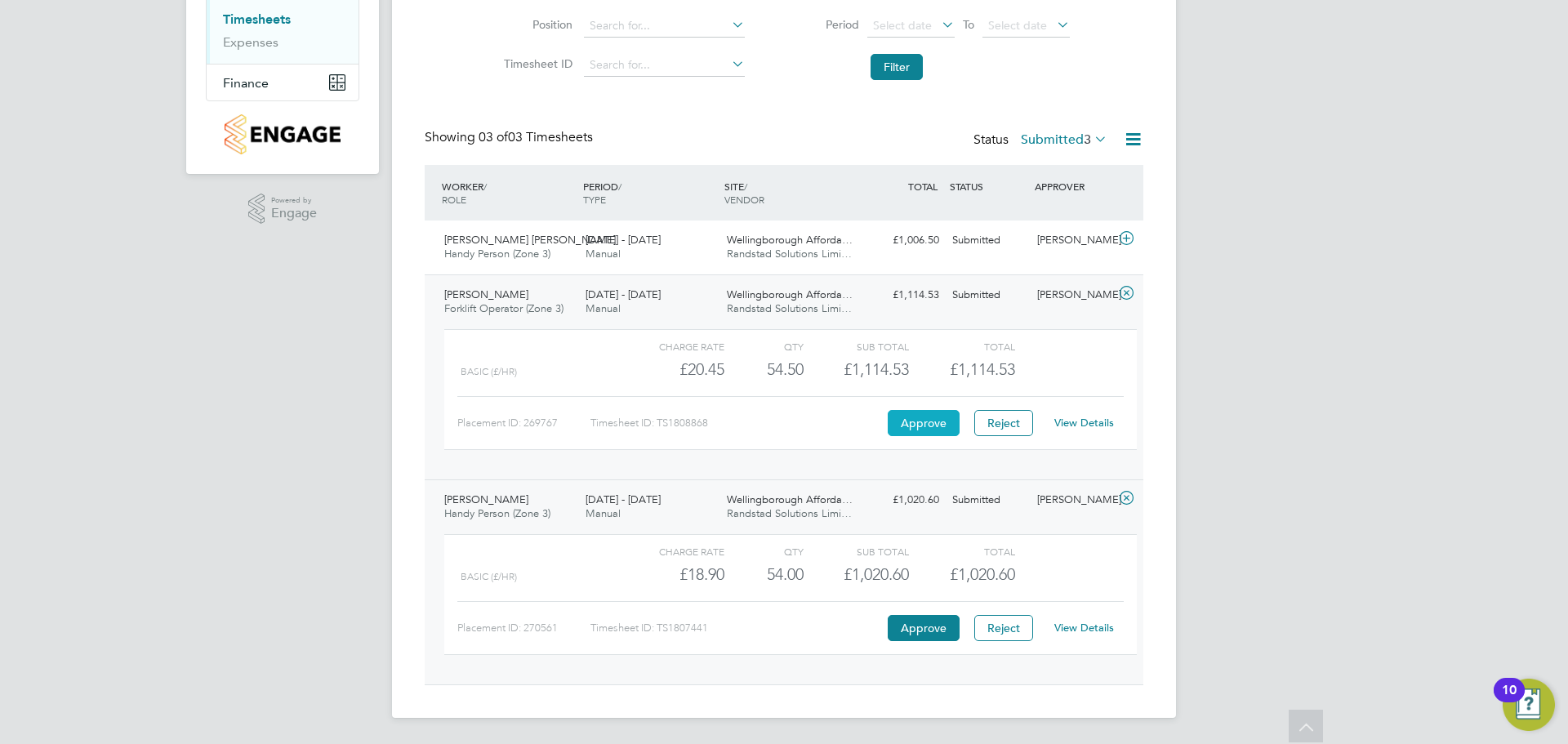
click at [931, 420] on button "Approve" at bounding box center [924, 422] width 72 height 26
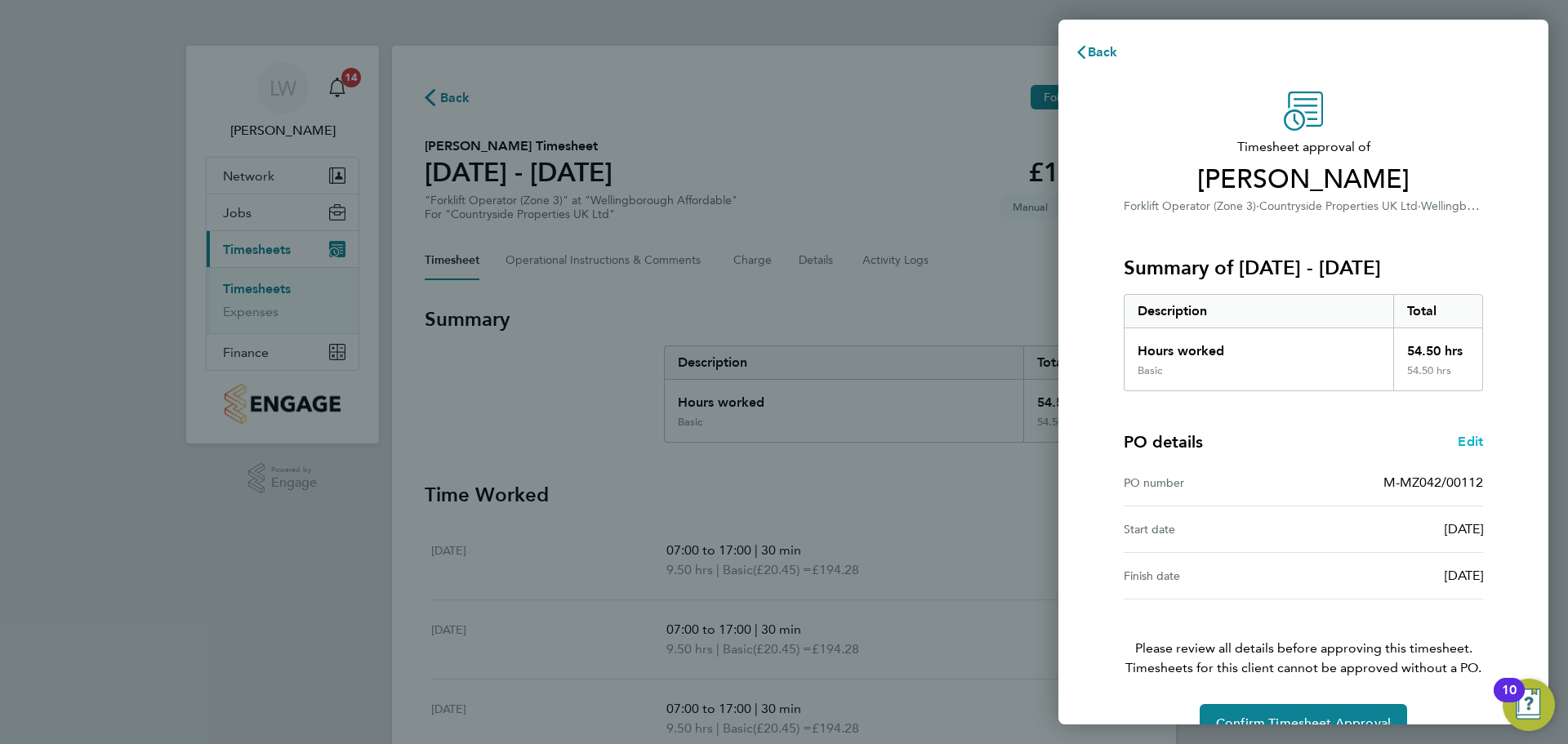
click at [1459, 440] on span "Edit" at bounding box center [1471, 442] width 25 height 15
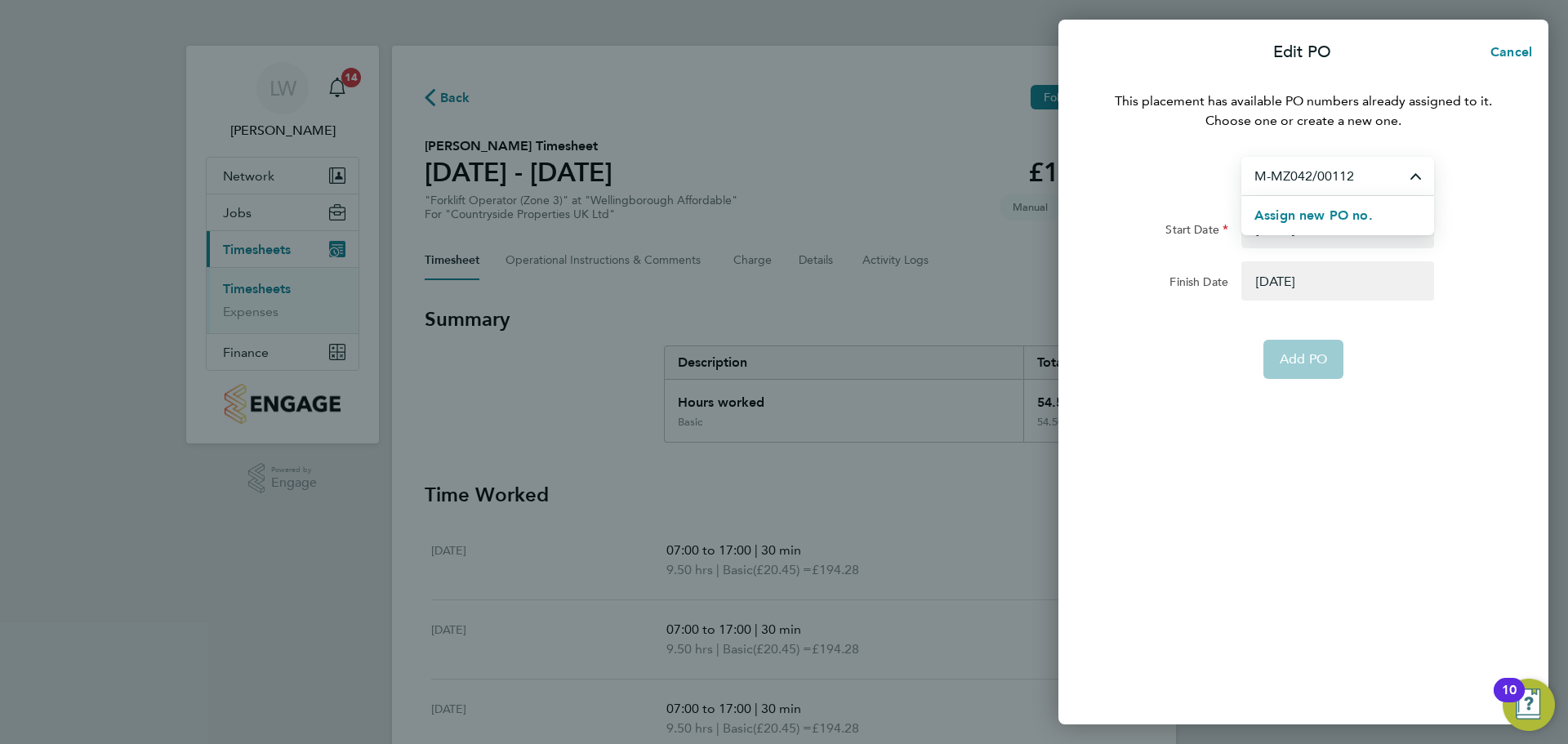
click at [1363, 183] on input "M-MZ042/00112" at bounding box center [1338, 176] width 193 height 39
click at [1363, 178] on input "M-MZ042/00112" at bounding box center [1338, 176] width 193 height 39
click at [1318, 224] on button "Assign new PO no." at bounding box center [1313, 215] width 118 height 19
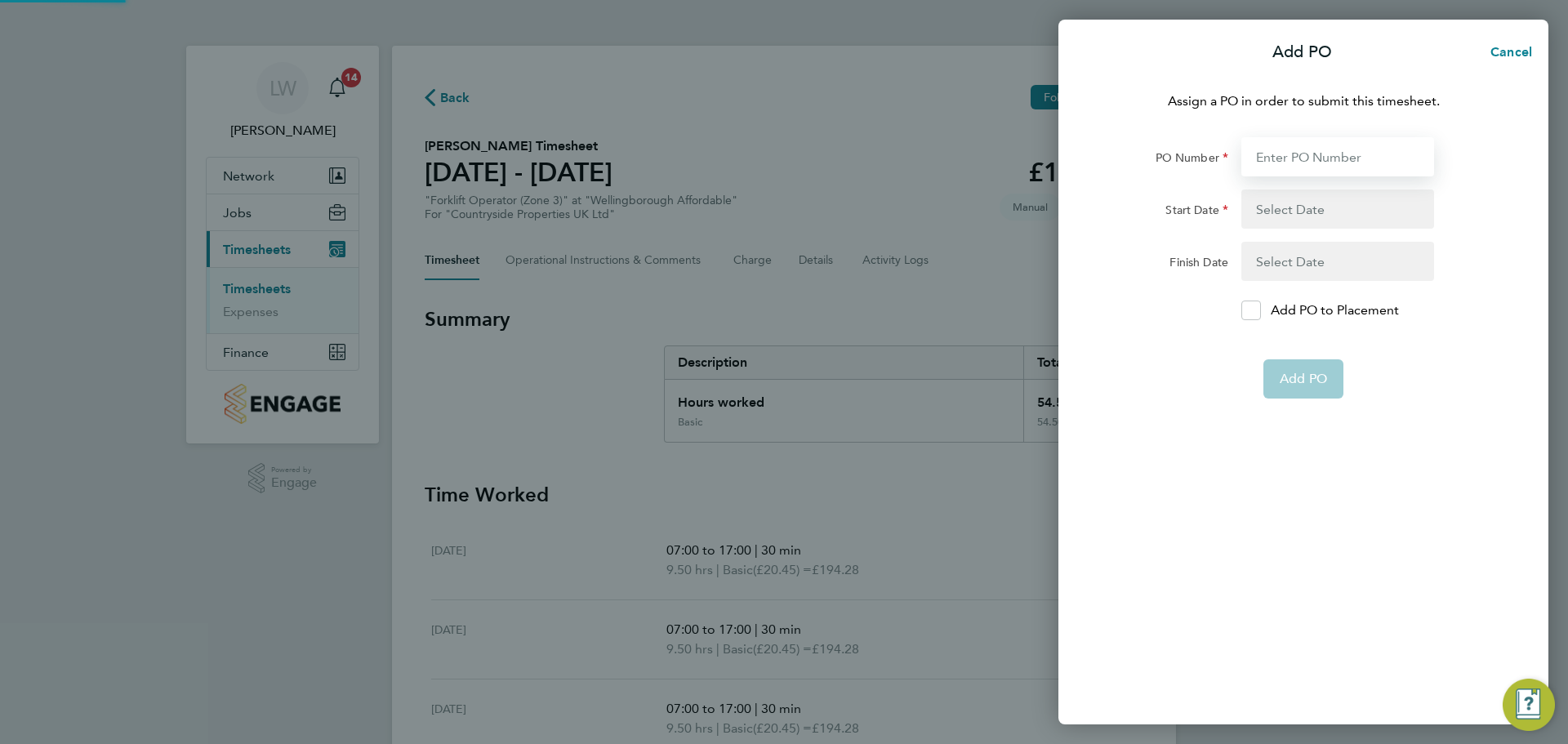
click at [1305, 165] on input "PO Number" at bounding box center [1338, 156] width 193 height 39
type input "M-MZ042/00291"
type input "01 Jul 25"
type input "05 Dec 25"
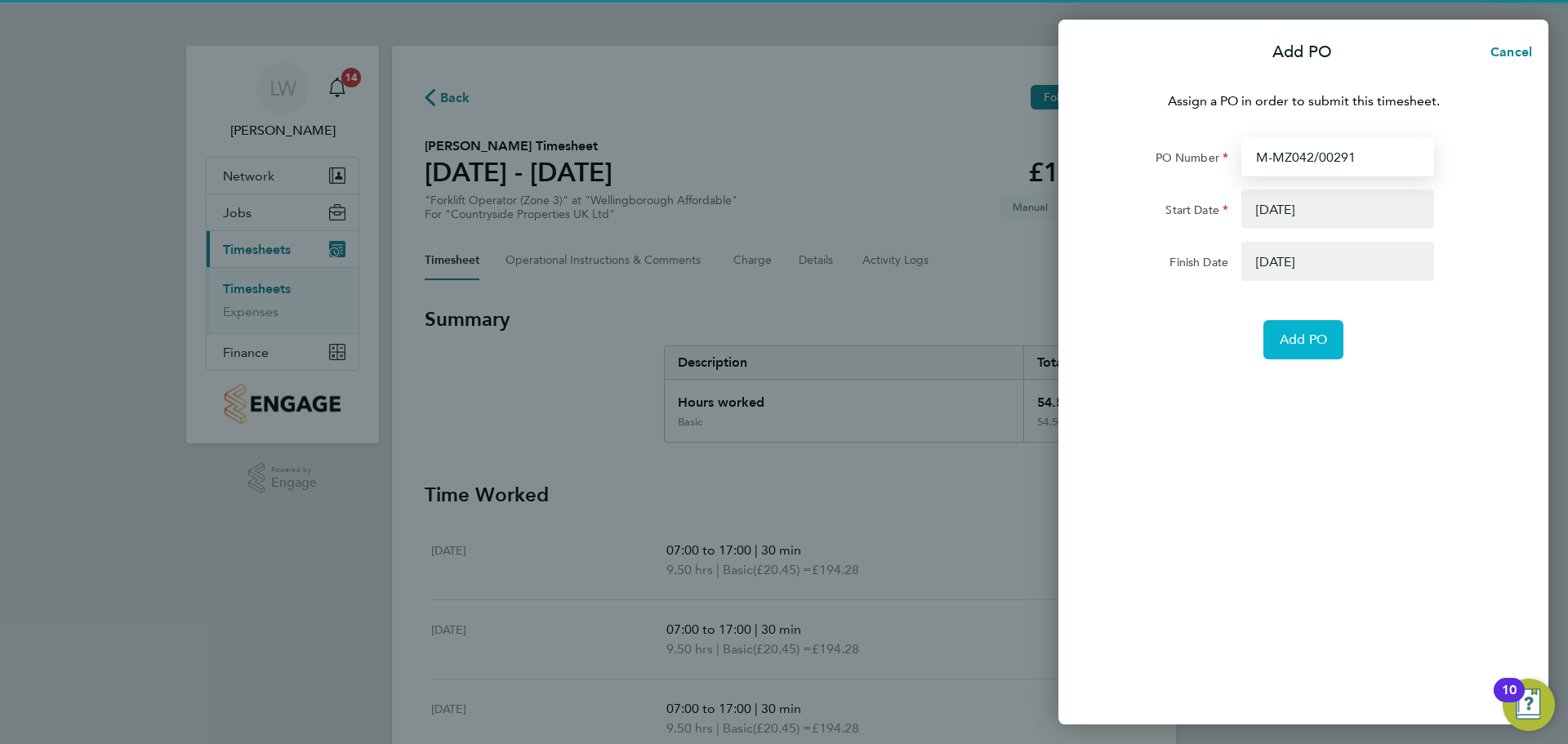
type input "M-MZ042/00291"
click at [1291, 332] on span "Add PO" at bounding box center [1304, 339] width 47 height 16
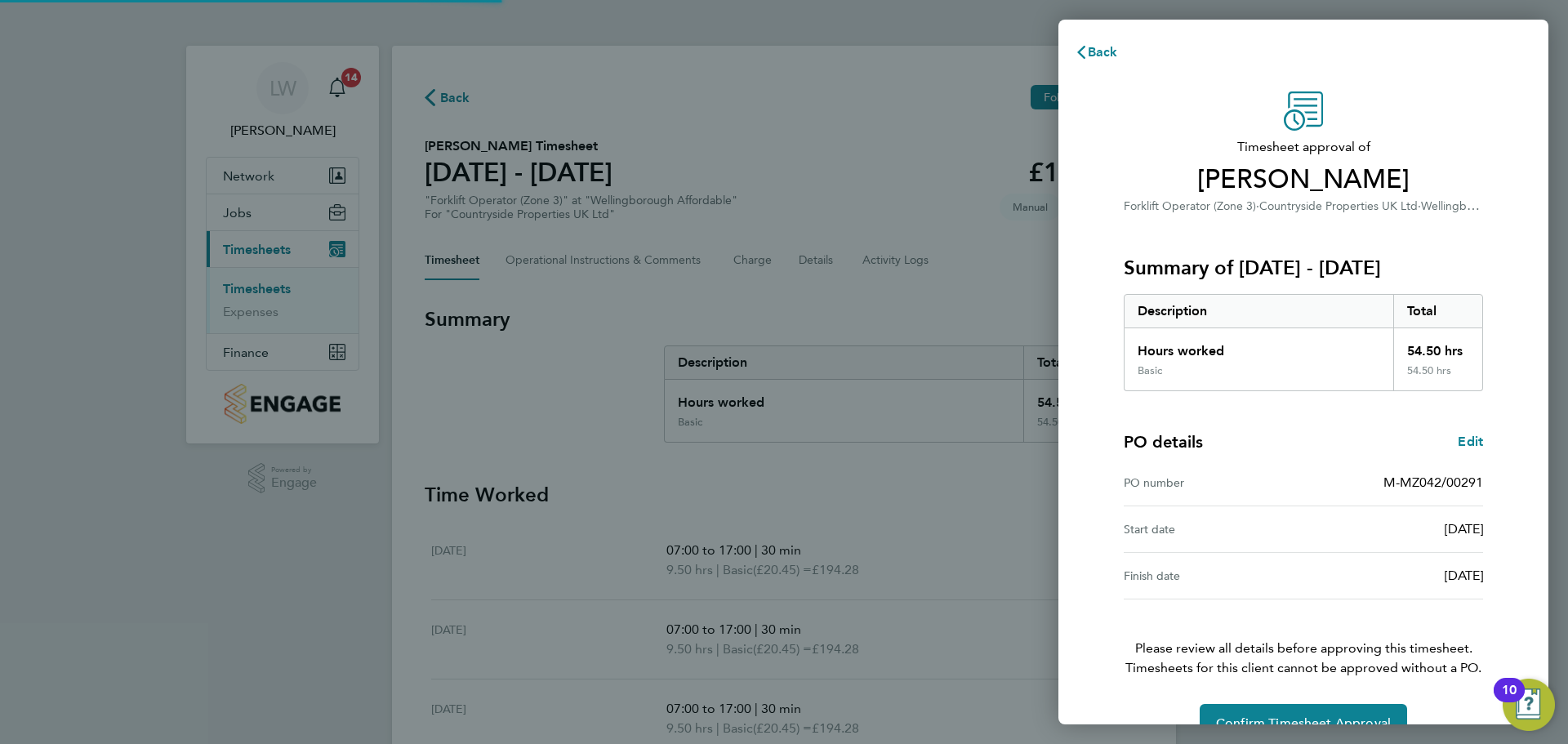
scroll to position [39, 0]
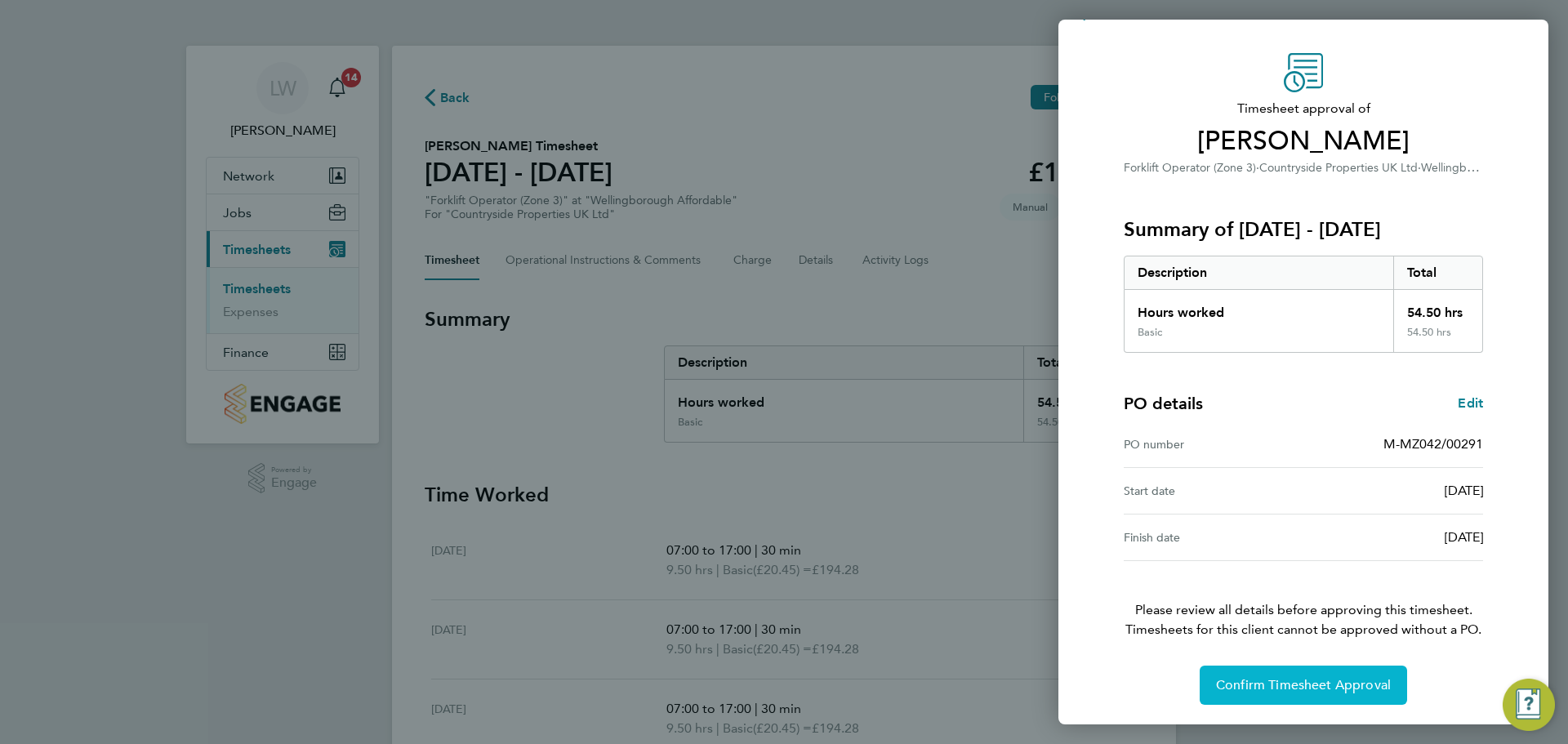
click at [1306, 682] on span "Confirm Timesheet Approval" at bounding box center [1304, 685] width 175 height 16
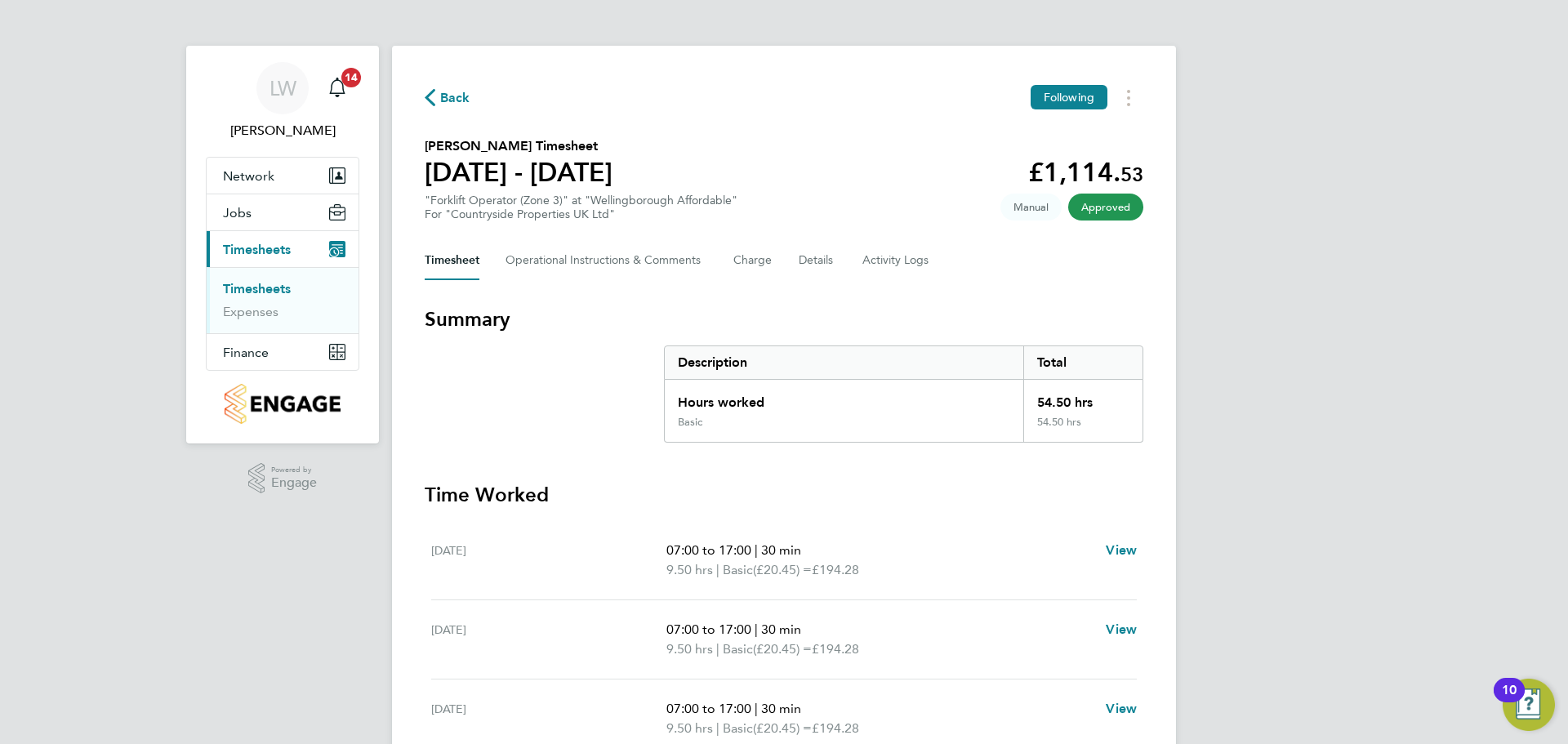
click at [258, 286] on link "Timesheets" at bounding box center [257, 289] width 68 height 15
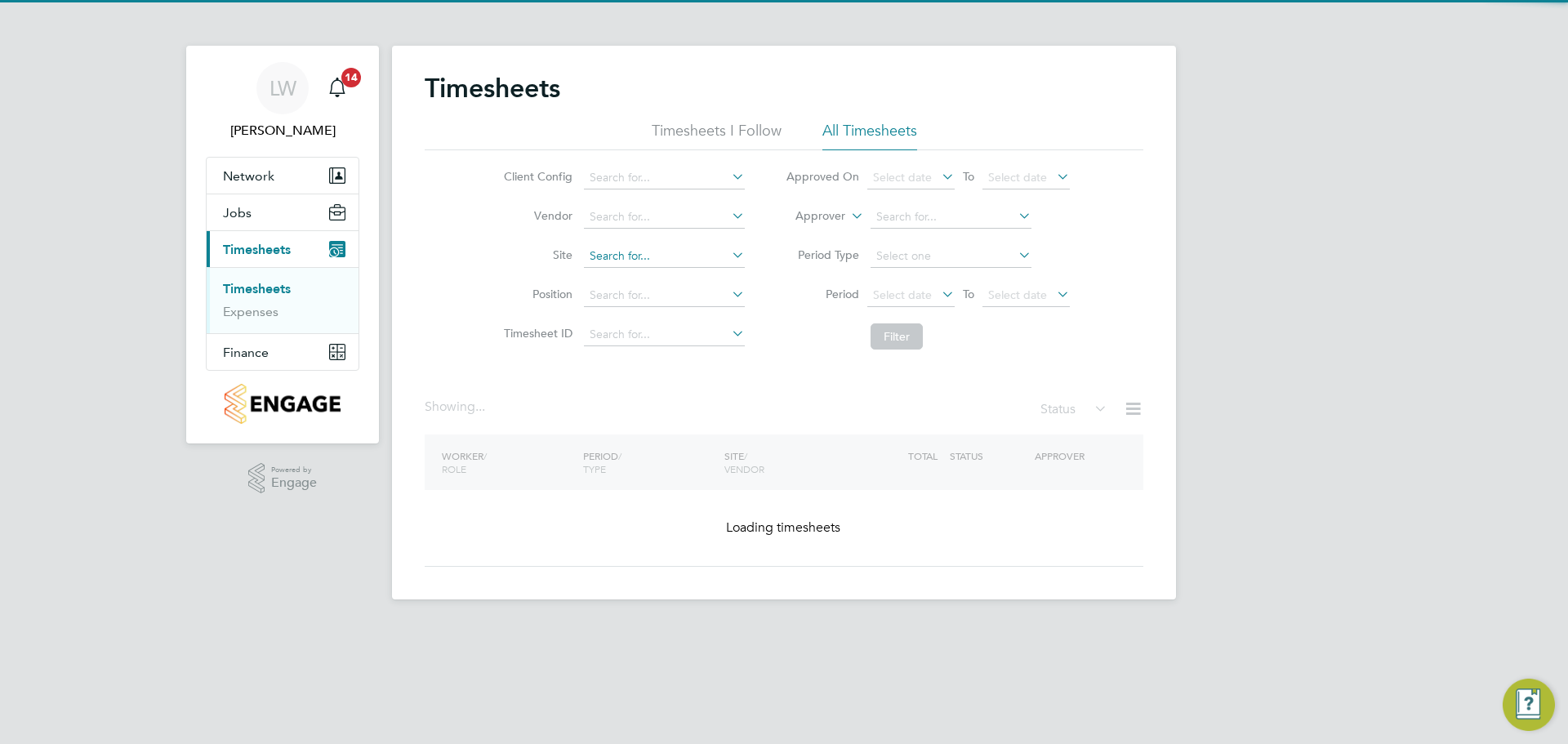
click at [632, 256] on input at bounding box center [665, 256] width 161 height 23
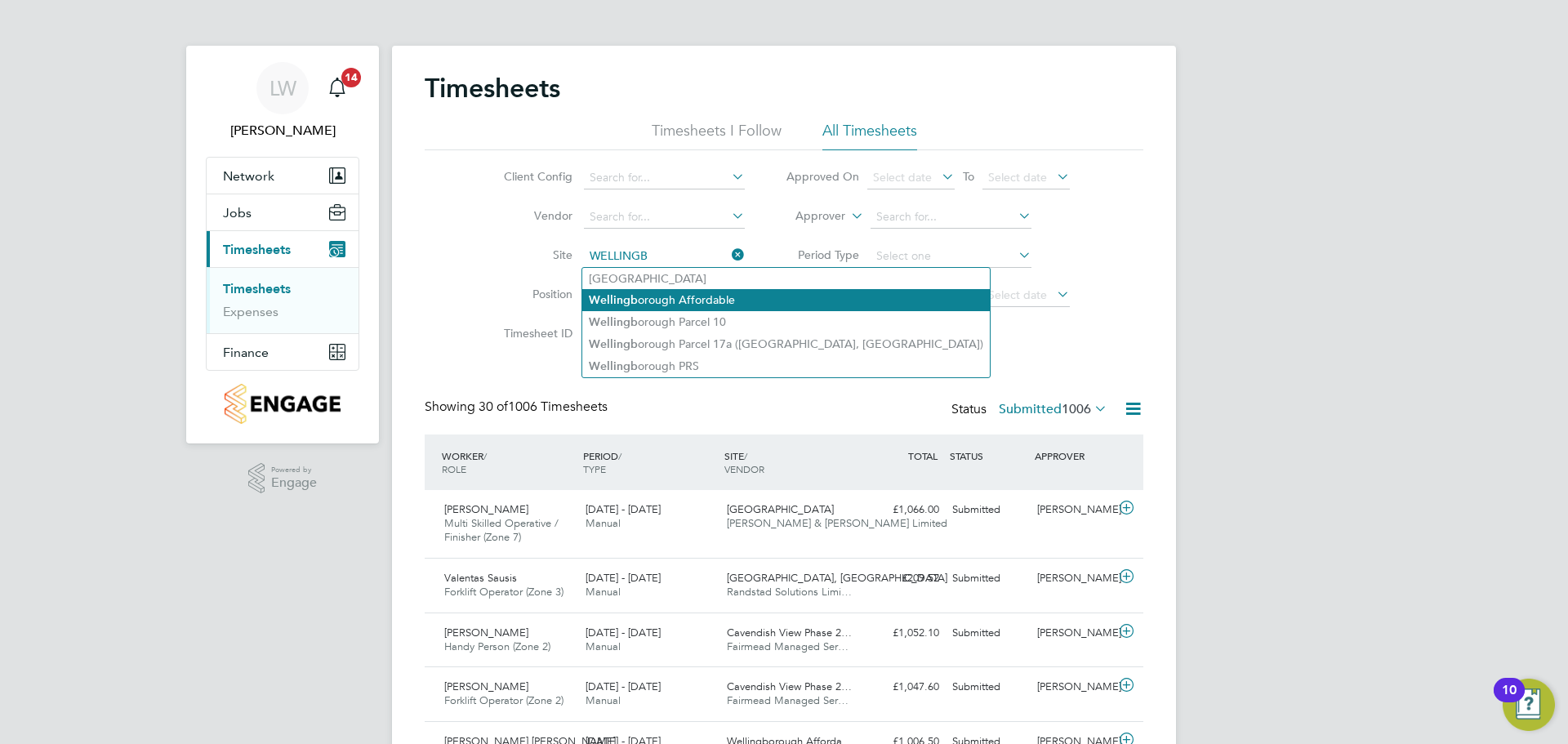
click at [723, 303] on li "Wellingb orough Affordable" at bounding box center [787, 300] width 408 height 22
type input "Wellingborough Affordable"
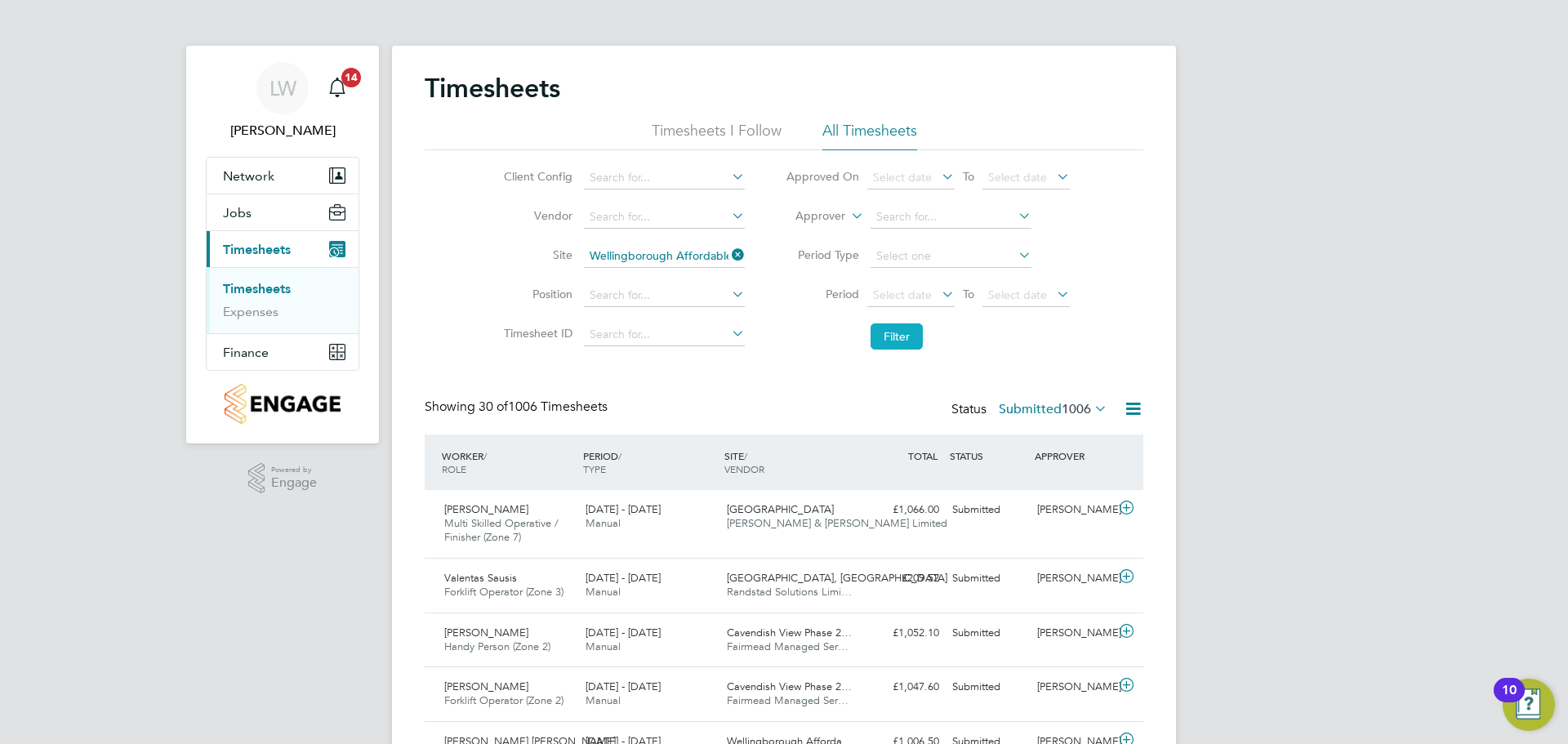
click at [891, 338] on button "Filter" at bounding box center [896, 336] width 52 height 26
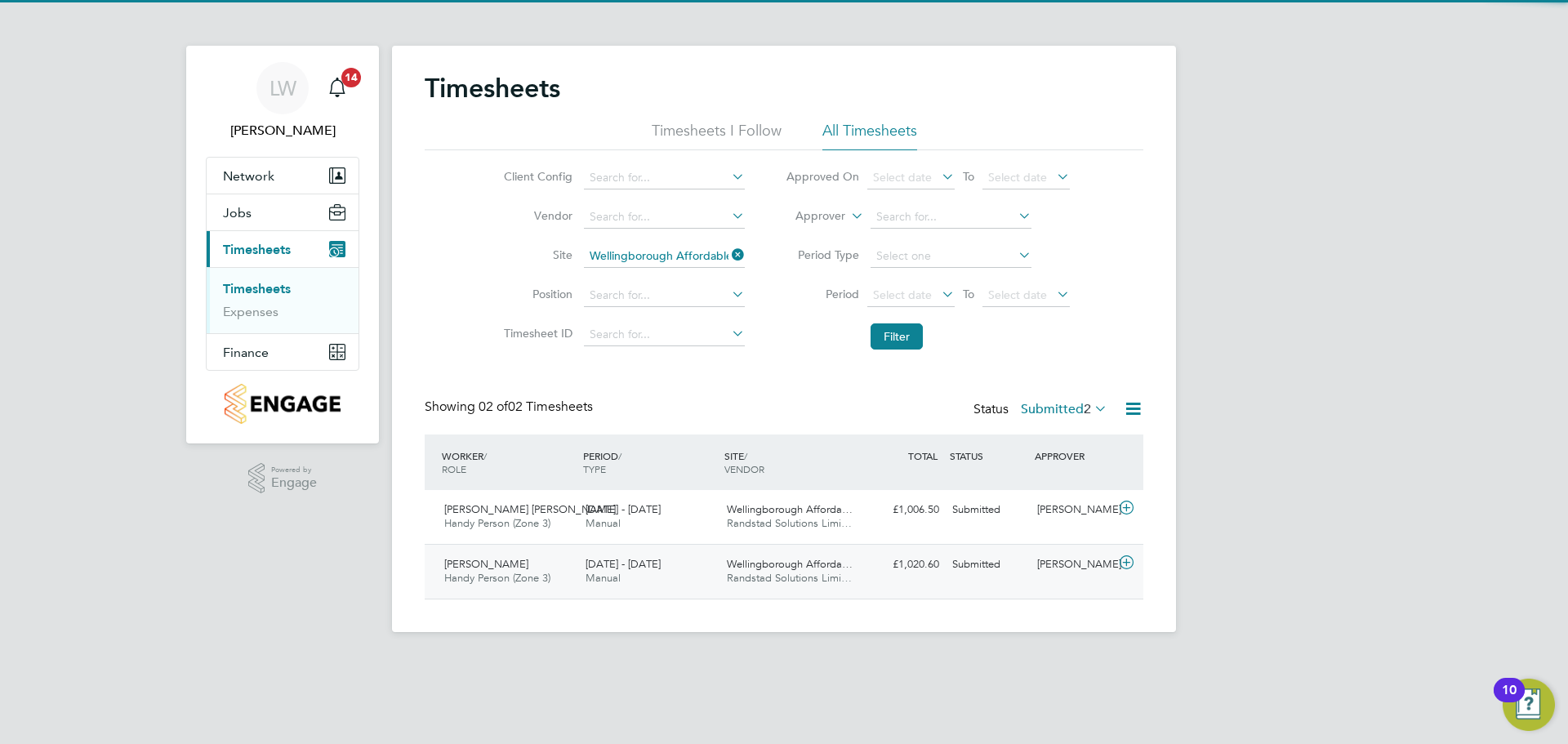
click at [658, 548] on div "Richard Orchard Handy Person (Zone 3) 18 - 24 Aug 2025 18 - 24 Aug 2025 Manual …" at bounding box center [784, 571] width 719 height 55
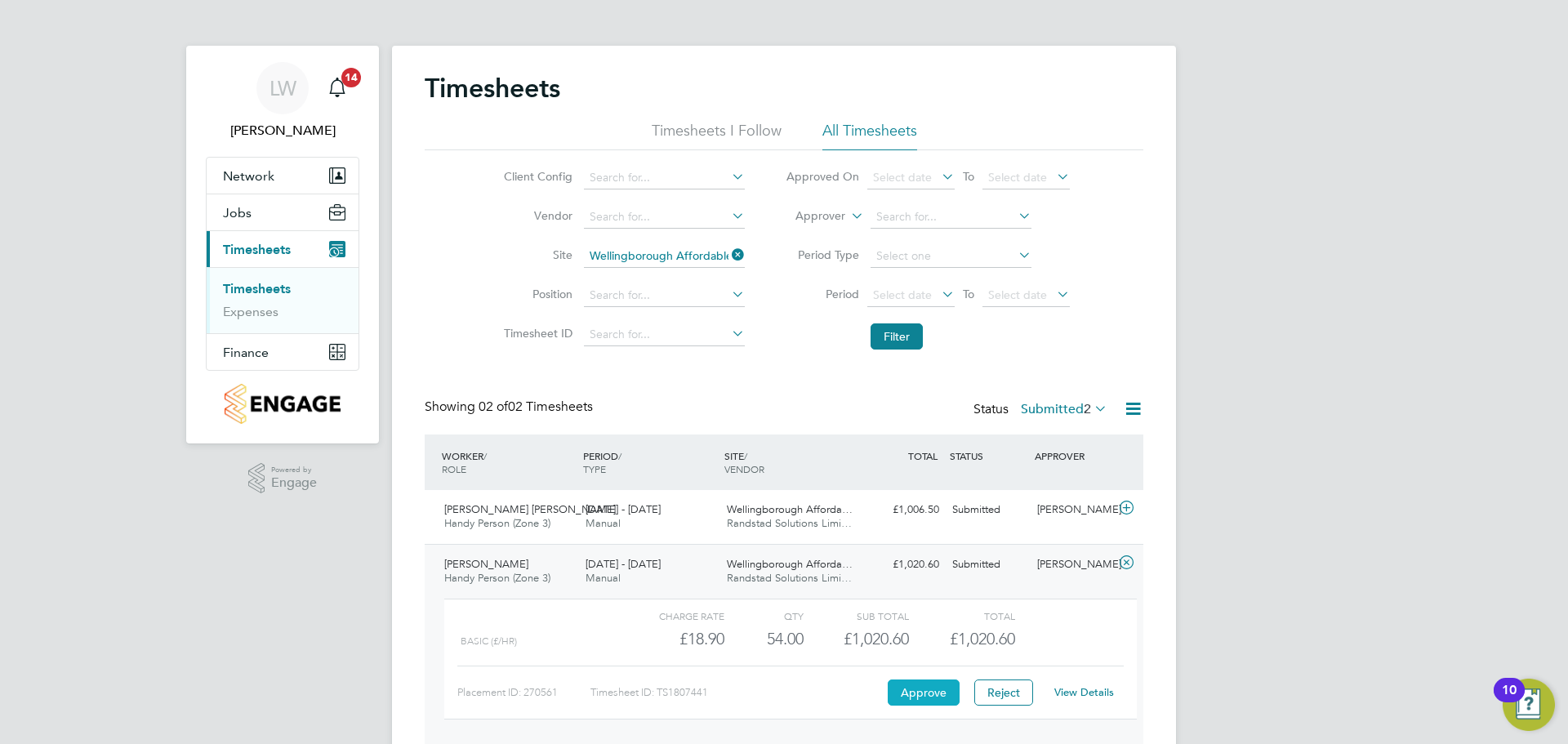
click at [921, 689] on button "Approve" at bounding box center [924, 693] width 72 height 26
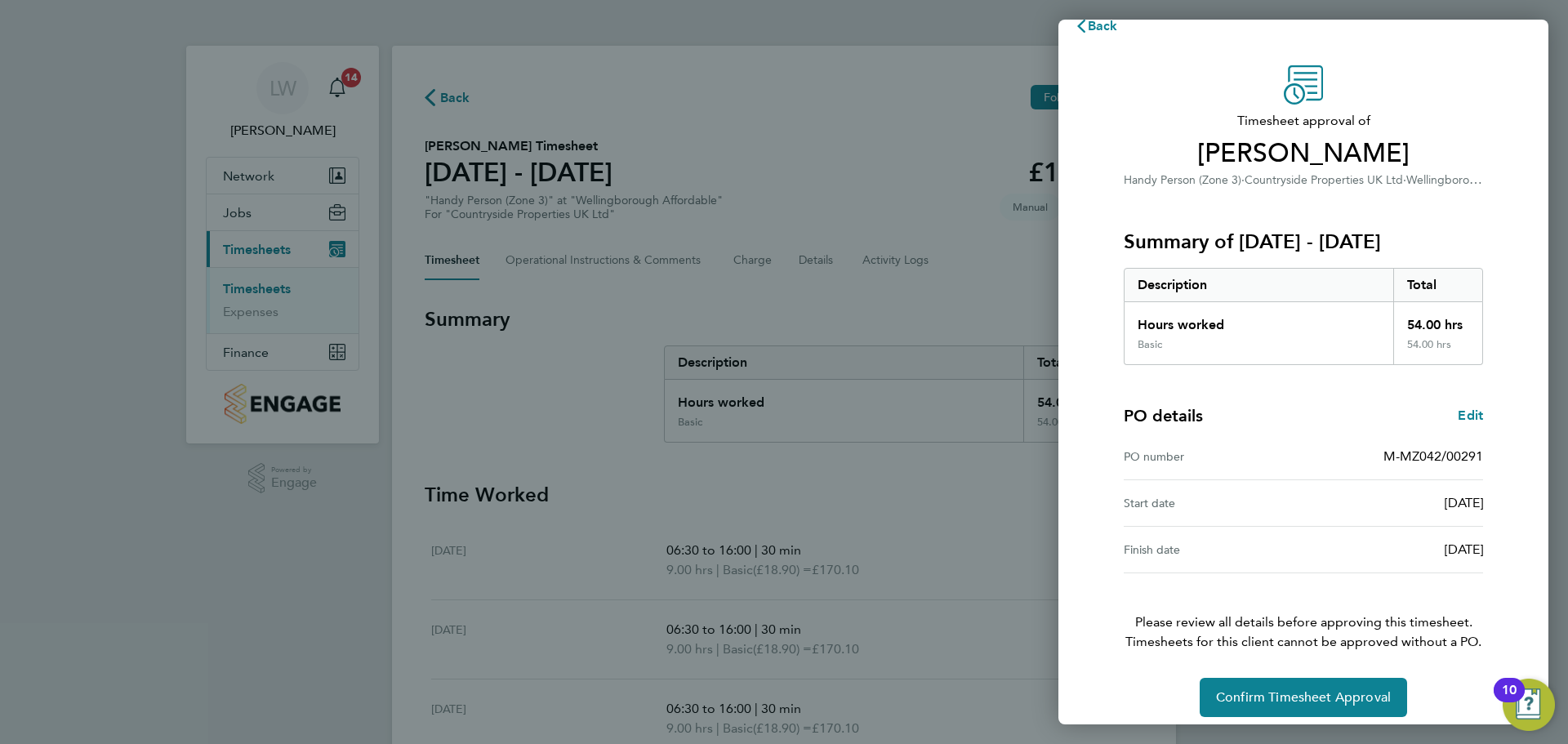
scroll to position [39, 0]
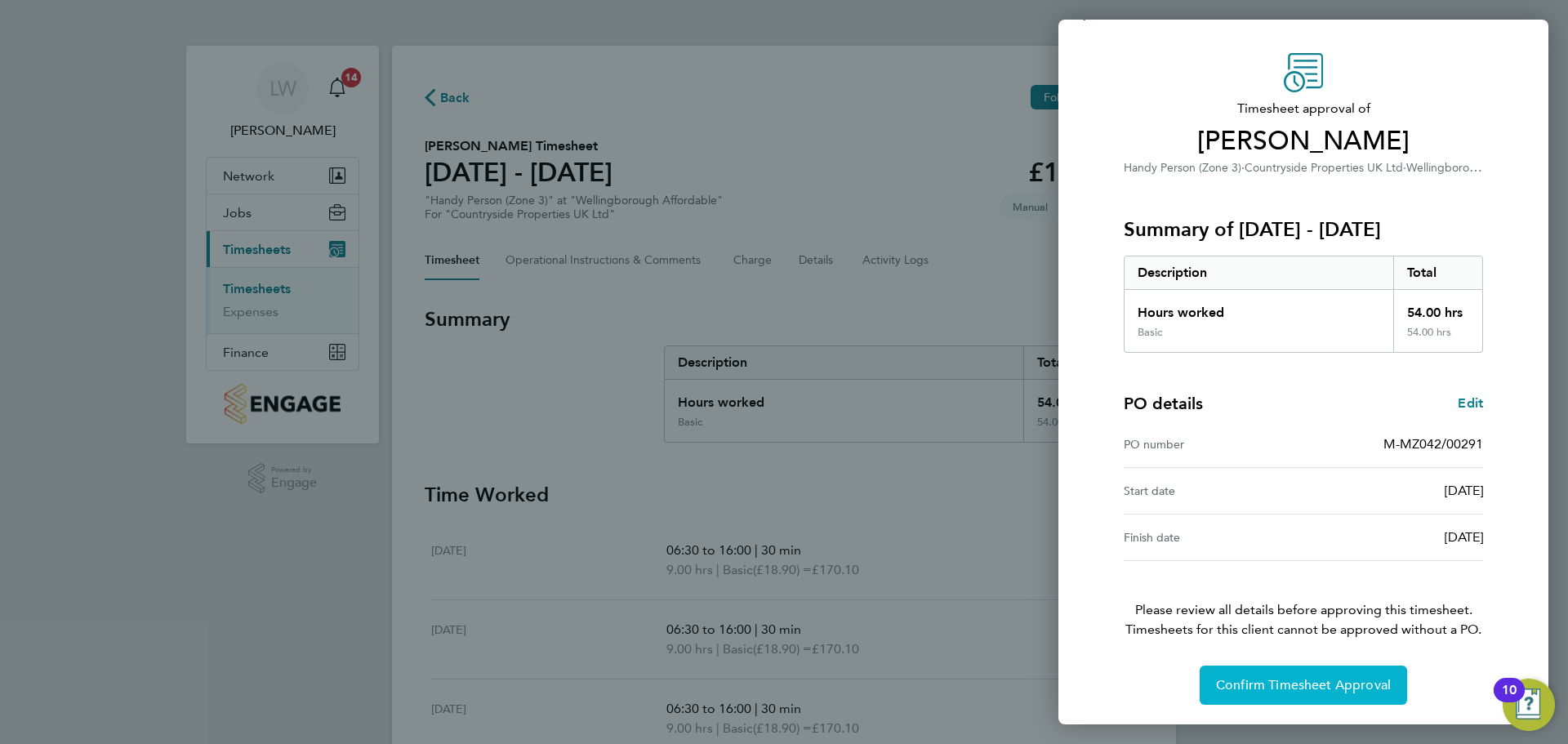
click at [1338, 673] on button "Confirm Timesheet Approval" at bounding box center [1303, 685] width 207 height 39
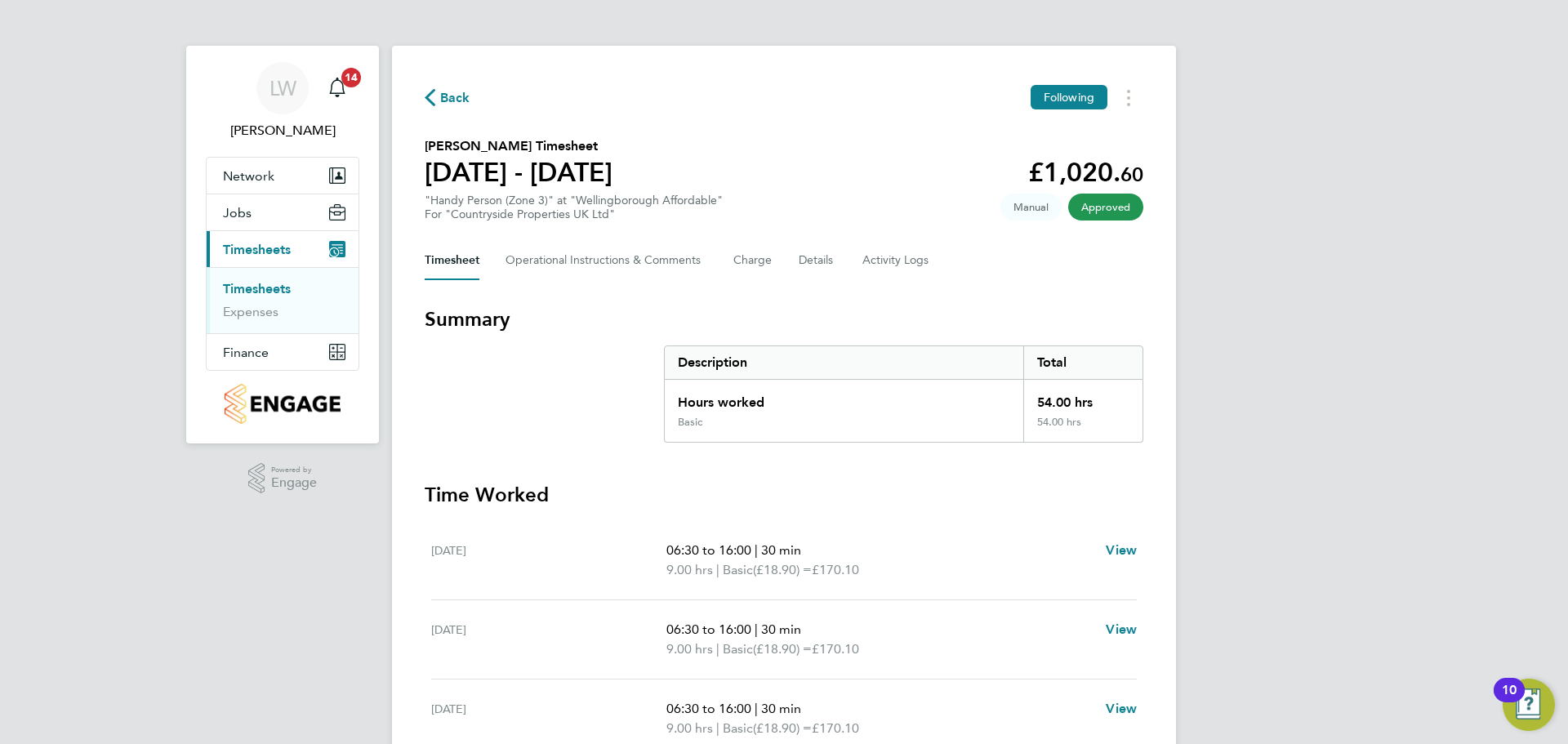
click at [258, 291] on link "Timesheets" at bounding box center [257, 289] width 68 height 15
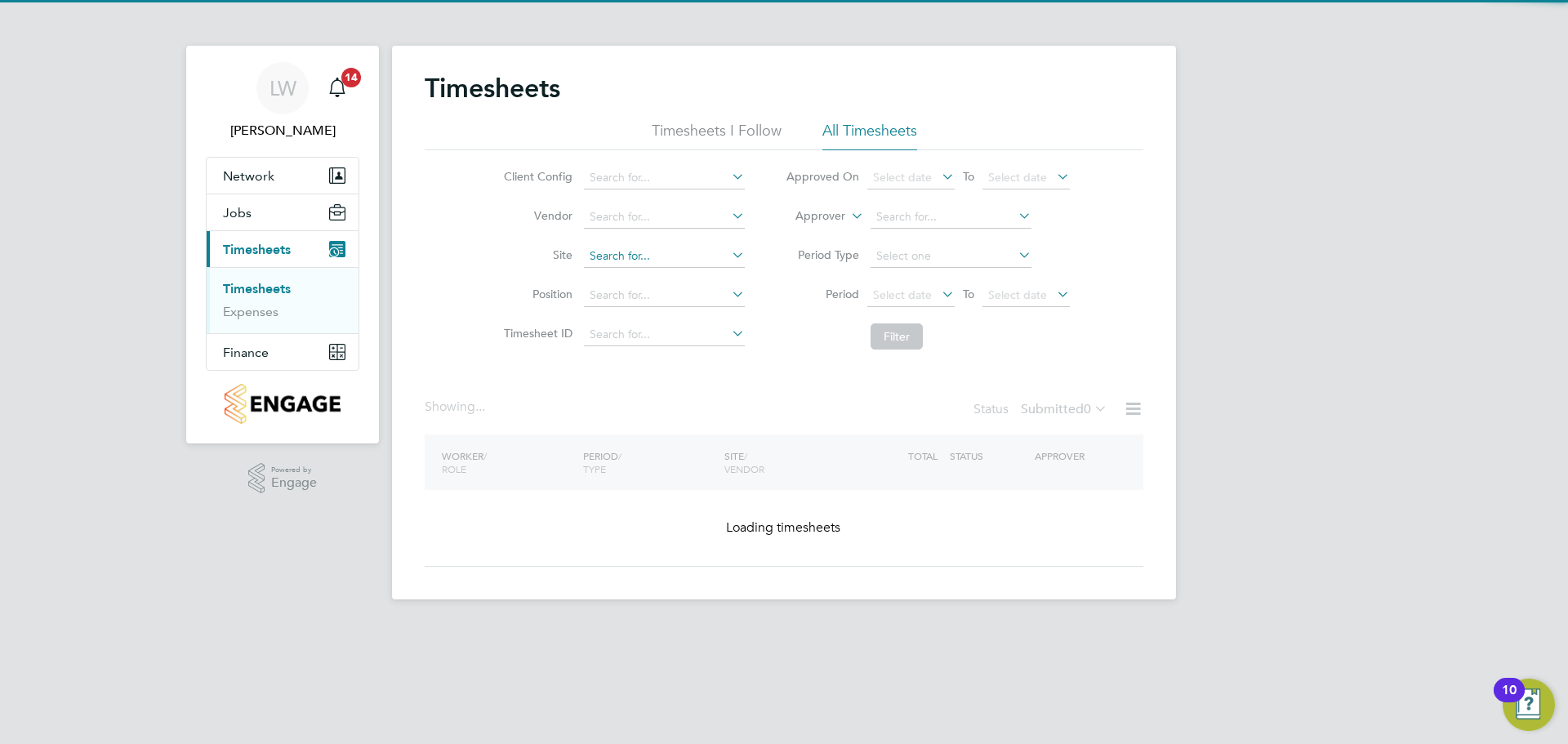
click at [625, 261] on input at bounding box center [665, 256] width 161 height 23
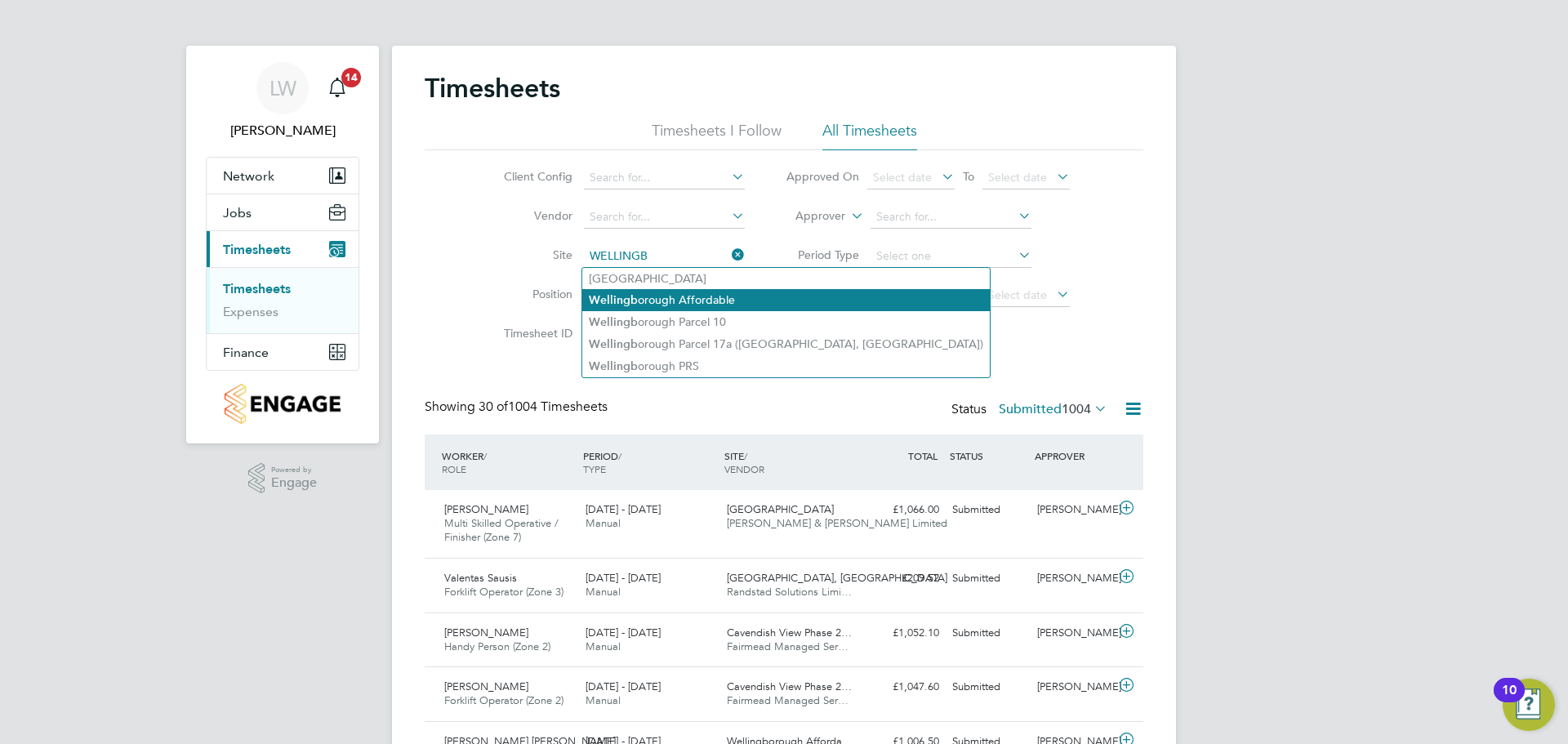
click at [679, 298] on li "Wellingb orough Affordable" at bounding box center [787, 300] width 408 height 22
type input "Wellingborough Affordable"
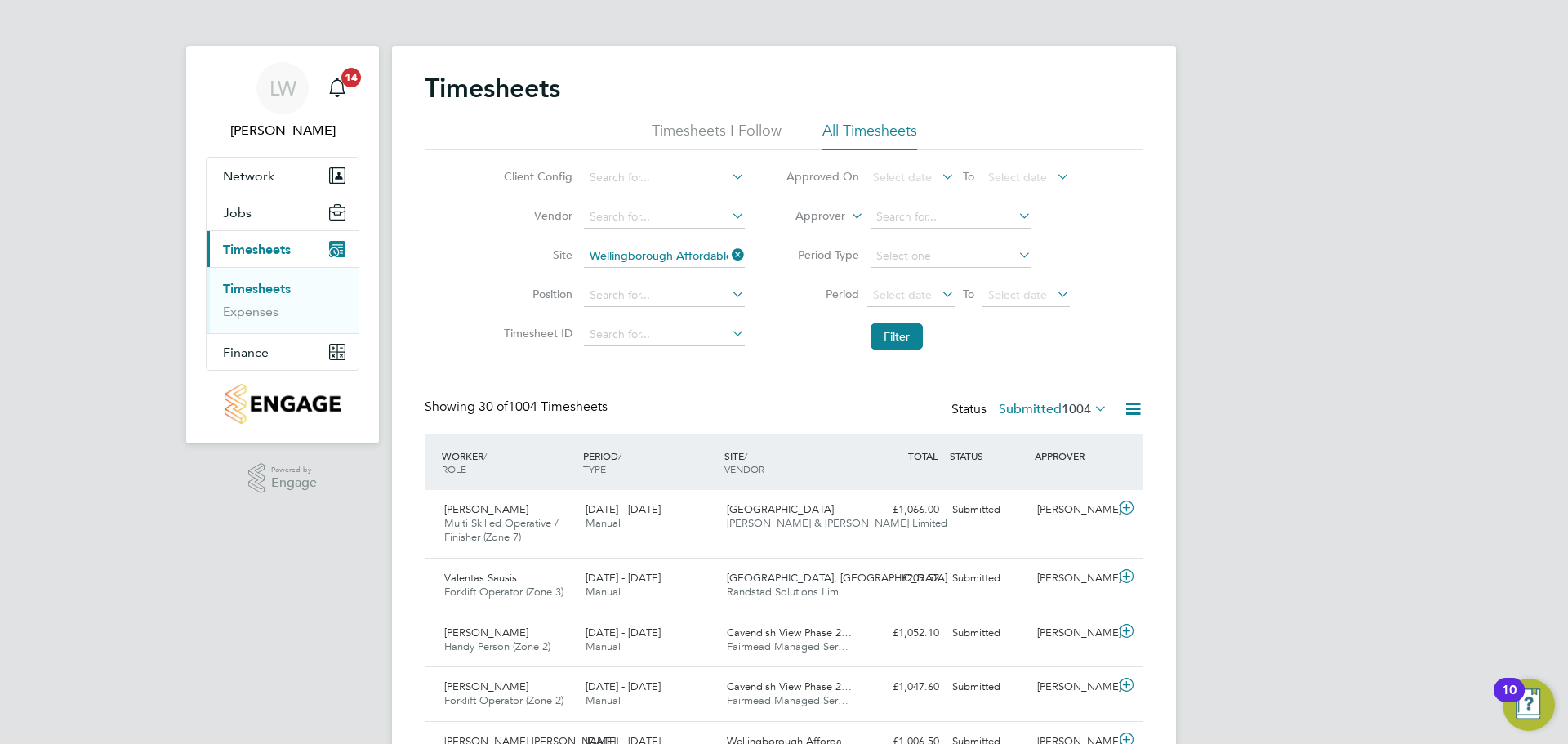
drag, startPoint x: 896, startPoint y: 346, endPoint x: 890, endPoint y: 357, distance: 12.5
click at [895, 346] on button "Filter" at bounding box center [896, 336] width 52 height 26
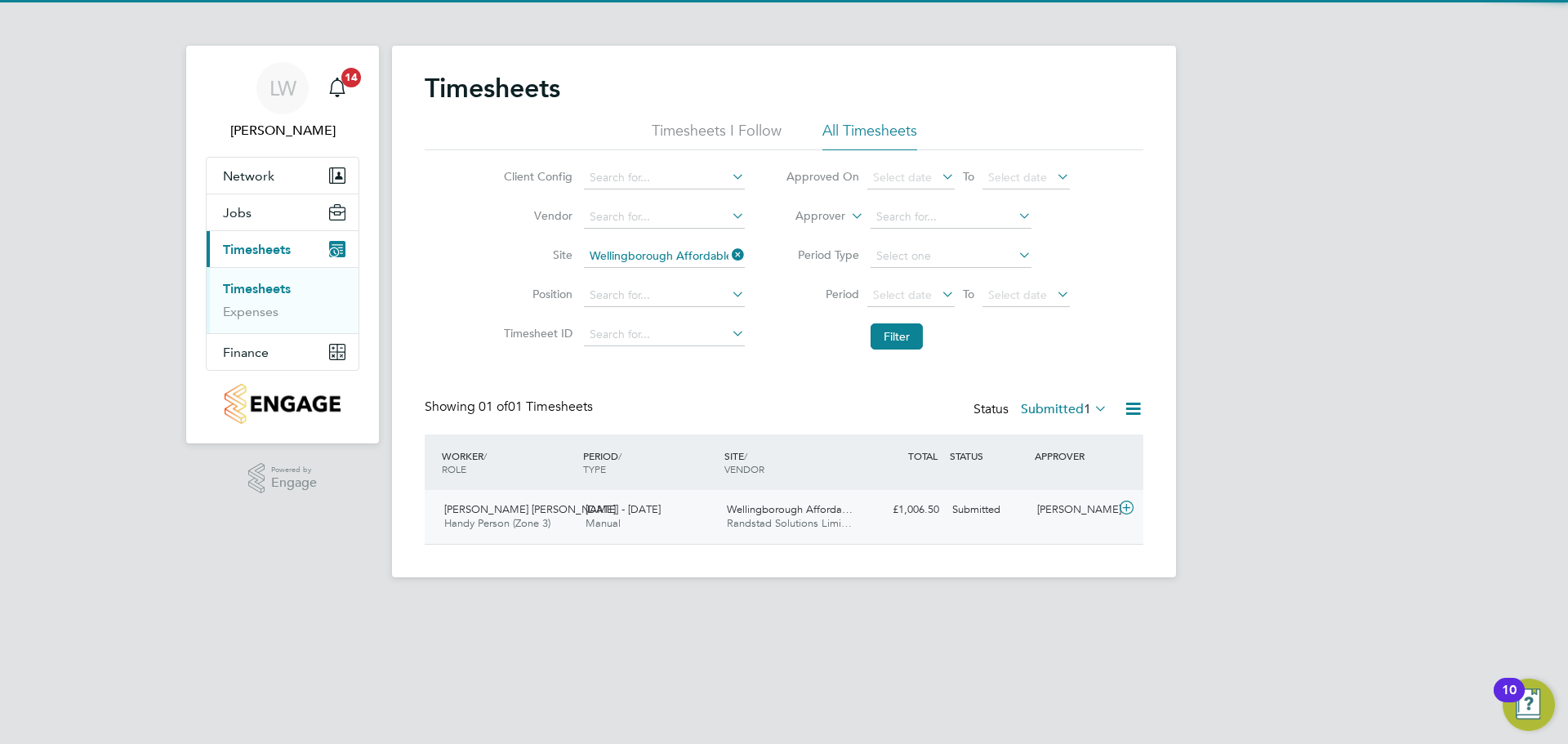
click at [653, 514] on span "[DATE] - [DATE]" at bounding box center [624, 509] width 76 height 14
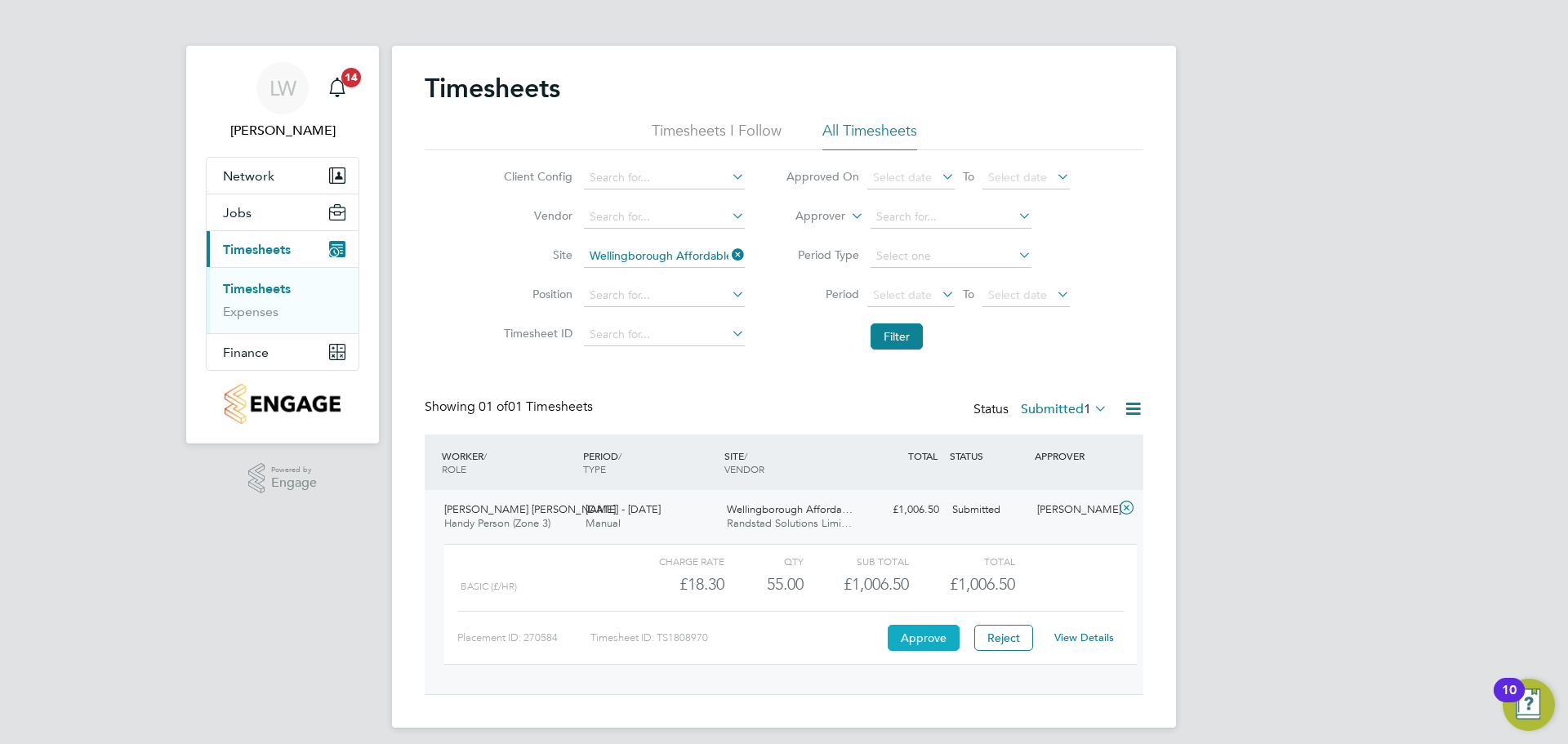
click at [919, 638] on button "Approve" at bounding box center [924, 637] width 72 height 26
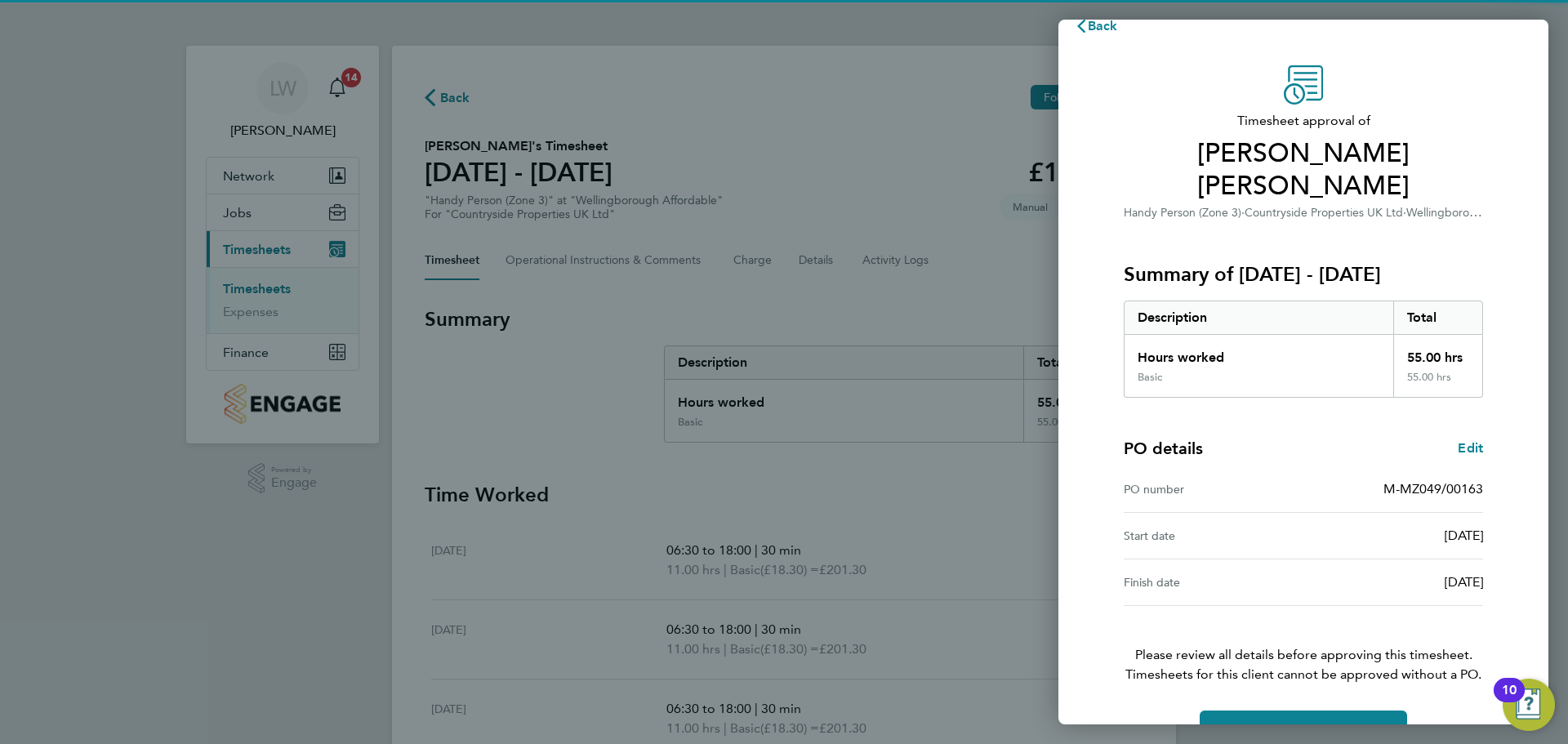
scroll to position [39, 0]
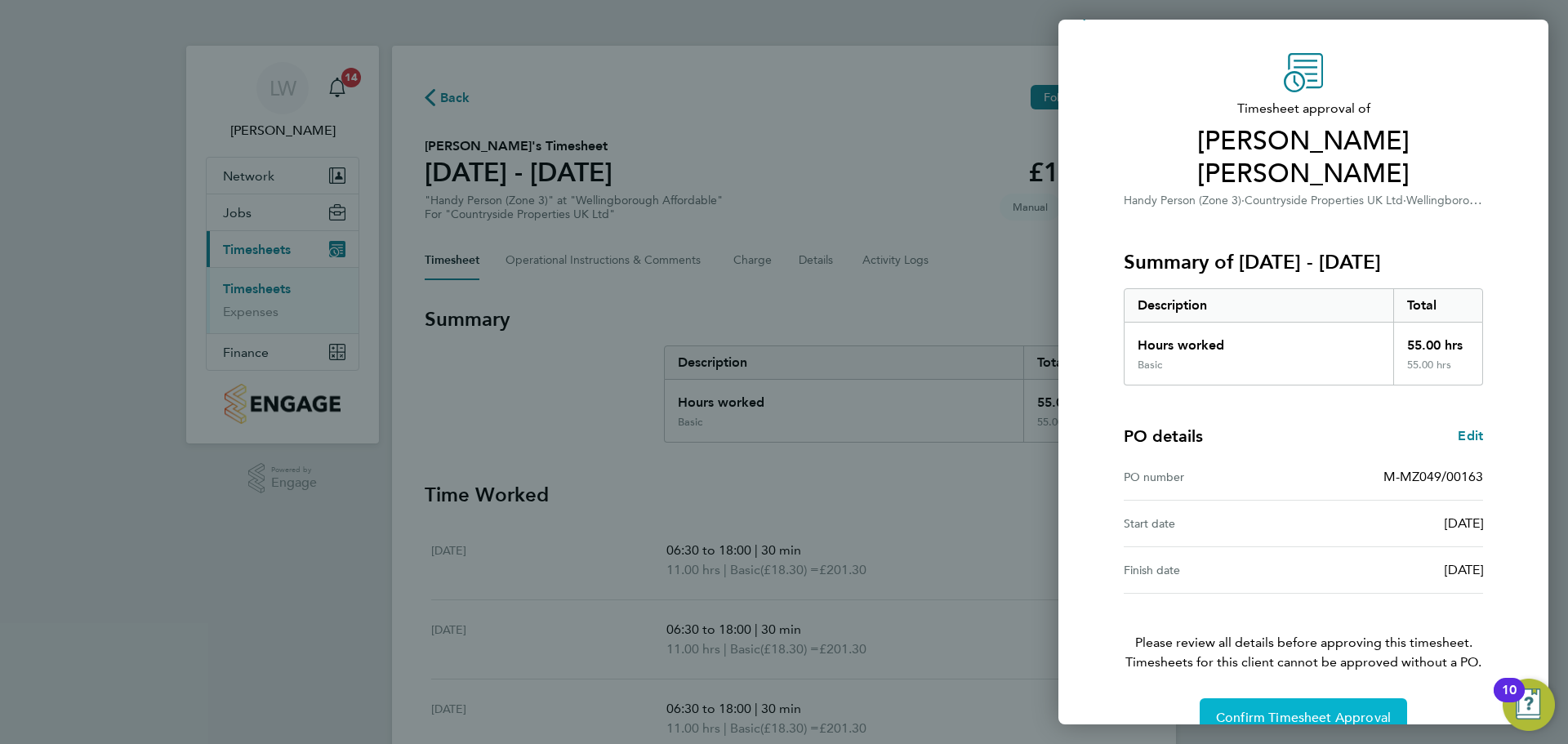
click at [1305, 710] on span "Confirm Timesheet Approval" at bounding box center [1304, 718] width 175 height 16
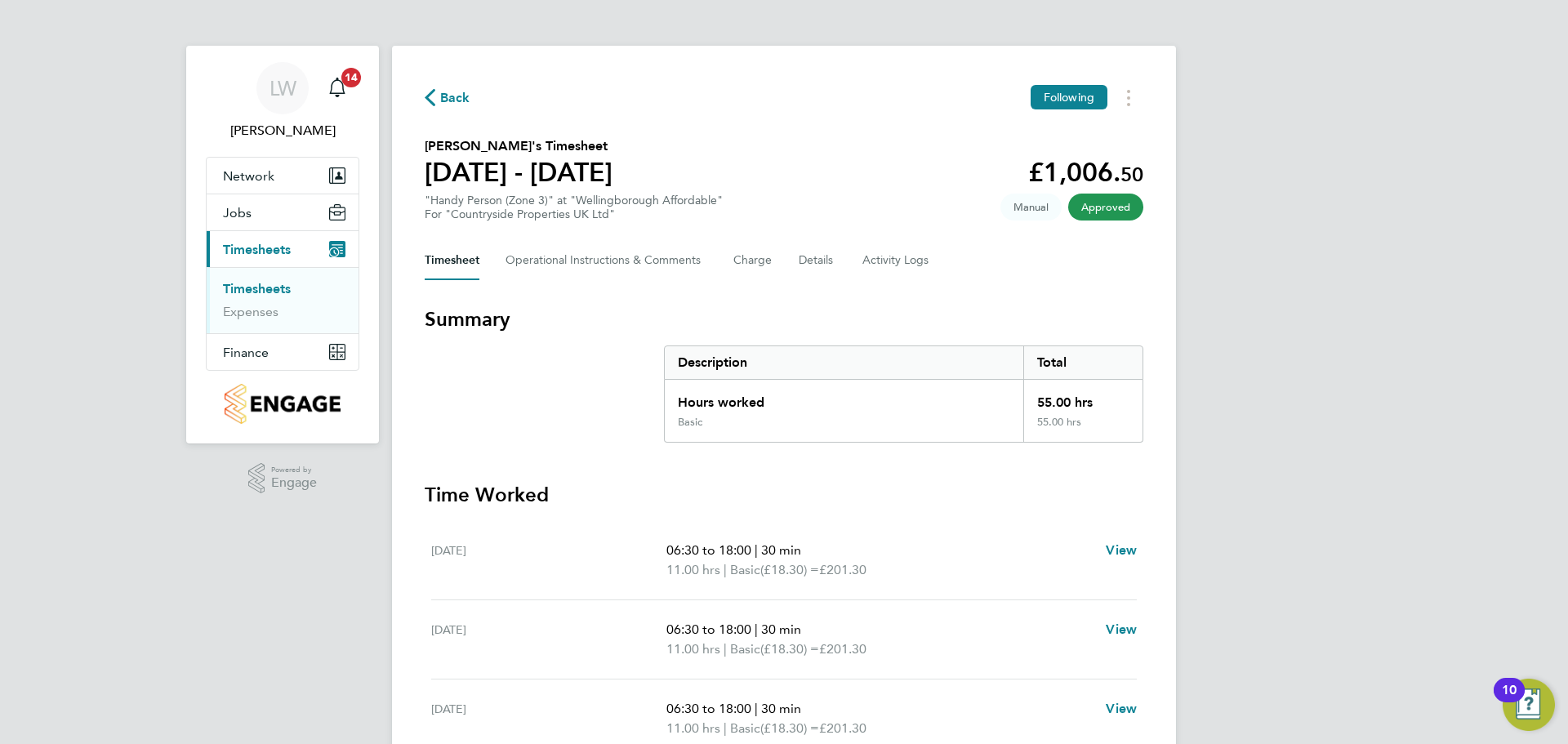
click at [245, 289] on link "Timesheets" at bounding box center [257, 289] width 68 height 15
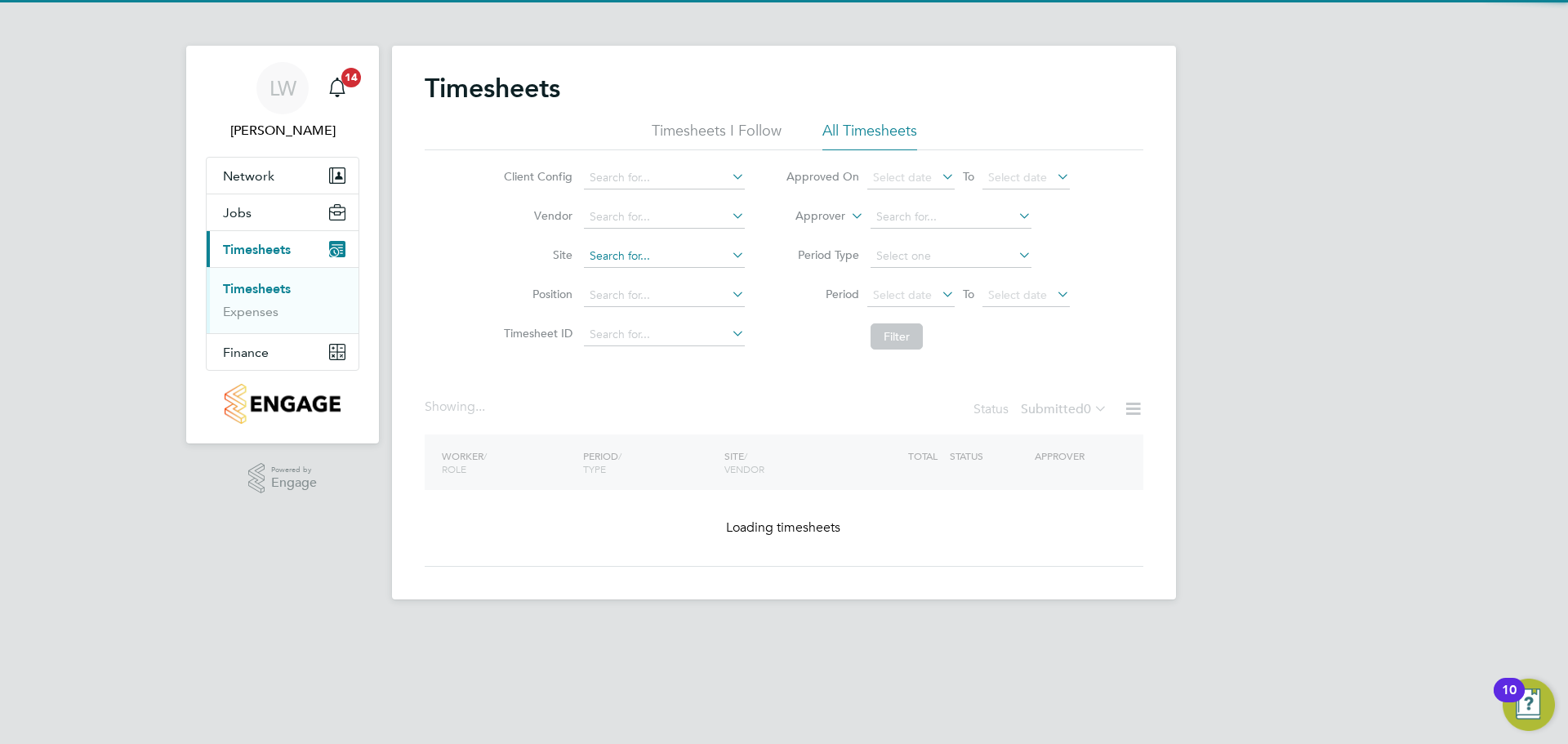
click at [602, 263] on input at bounding box center [665, 256] width 161 height 23
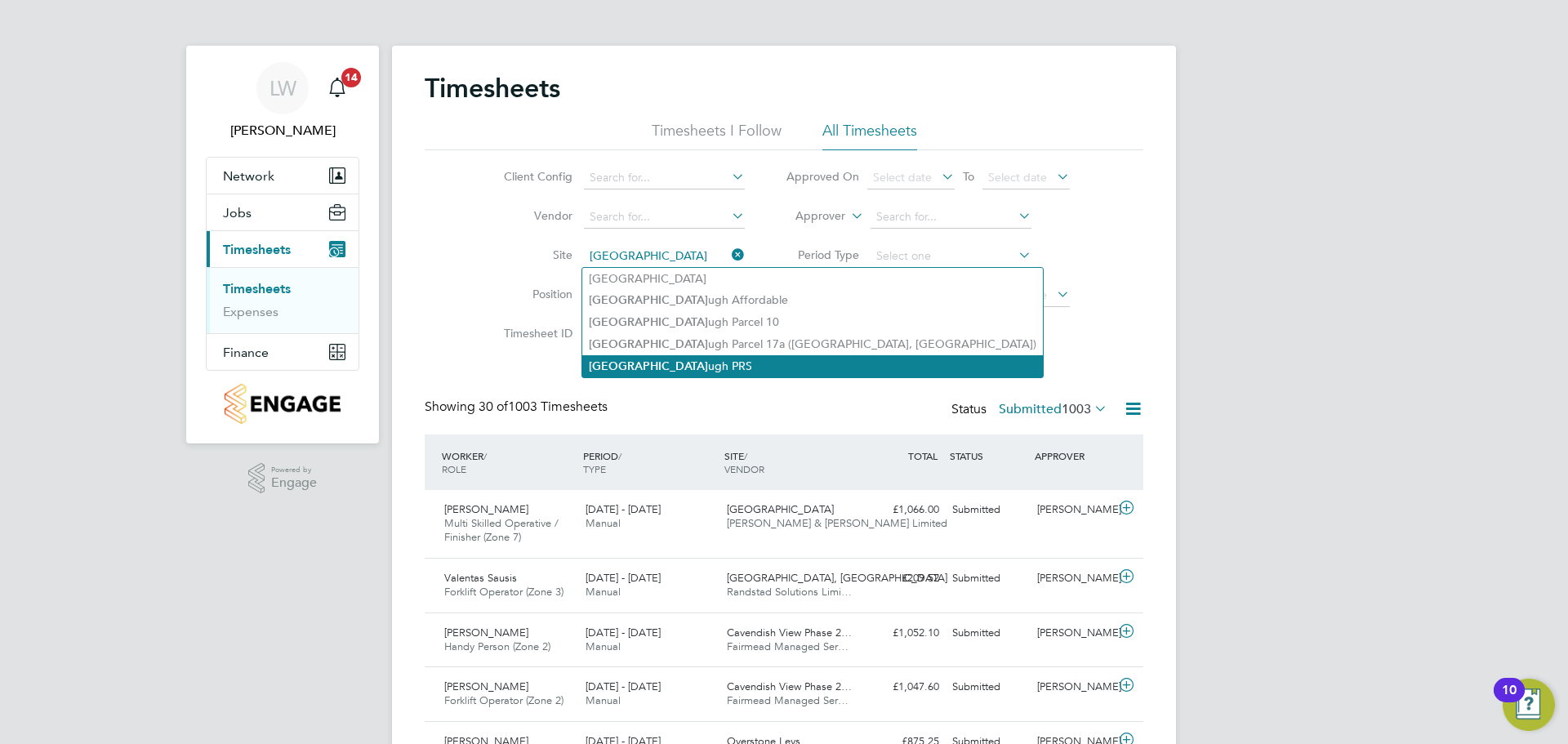
click at [671, 356] on li "Wellingboro ugh PRS" at bounding box center [813, 366] width 461 height 22
type input "Wellingborough PRS"
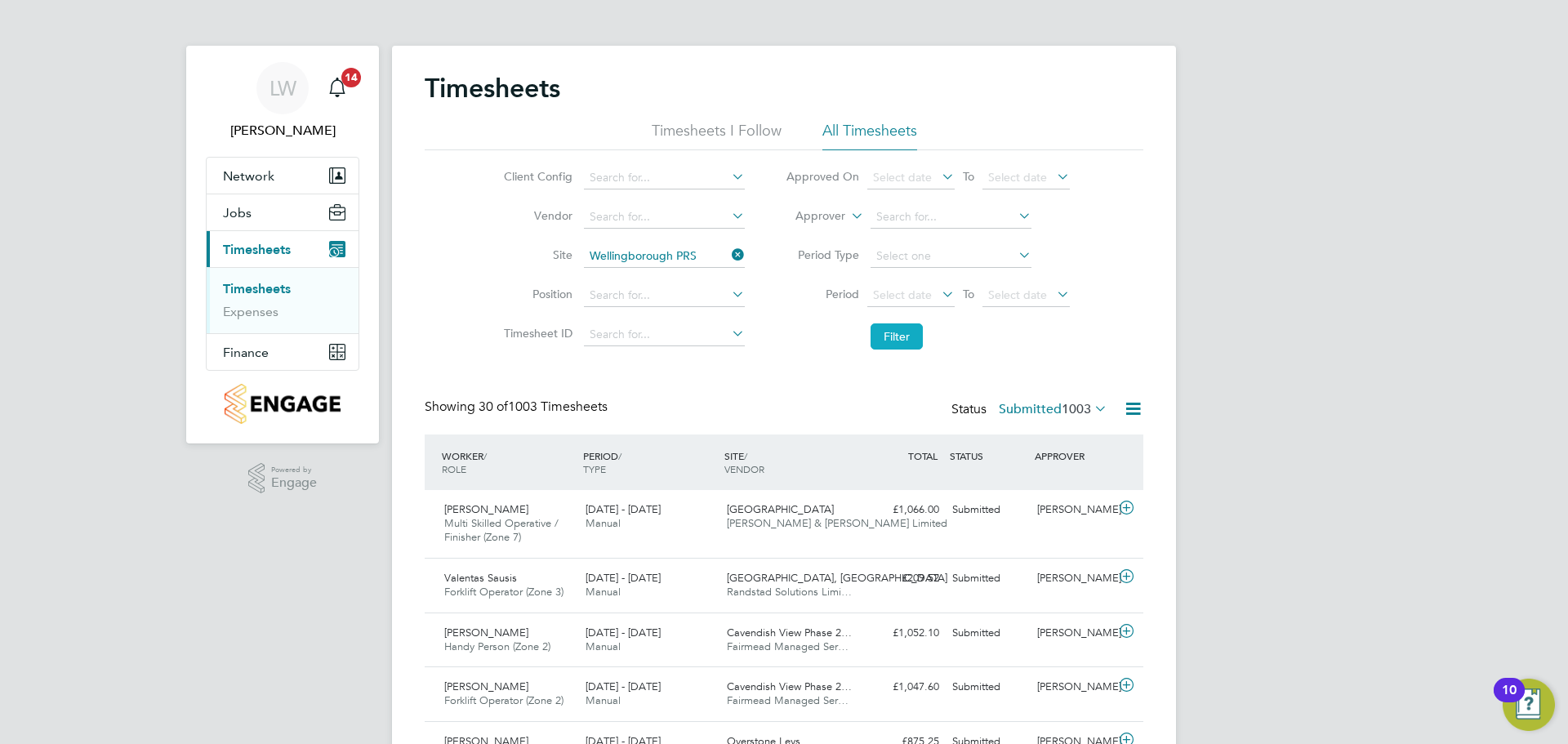
click at [883, 336] on button "Filter" at bounding box center [896, 336] width 52 height 26
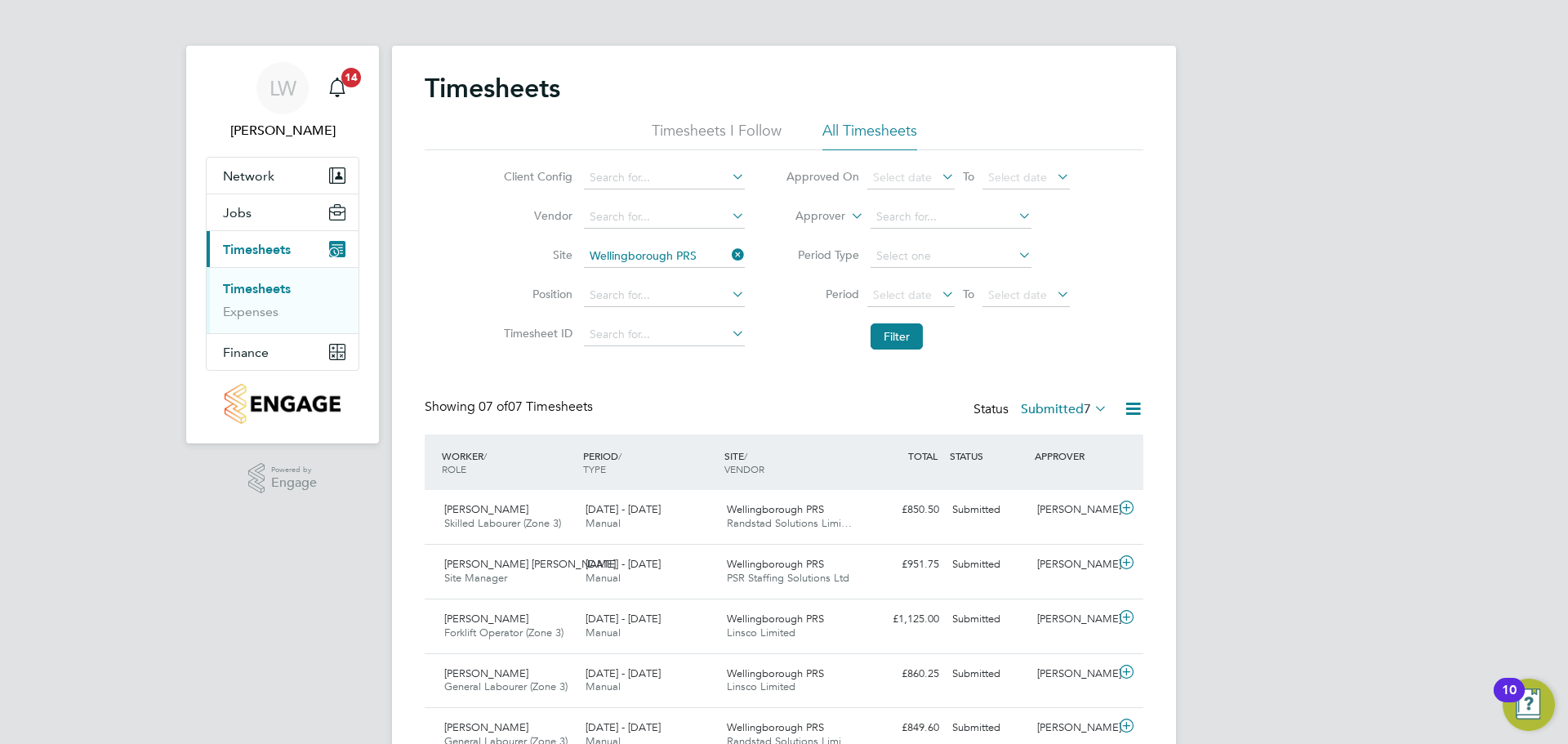
drag, startPoint x: 740, startPoint y: 574, endPoint x: 742, endPoint y: 471, distance: 103.0
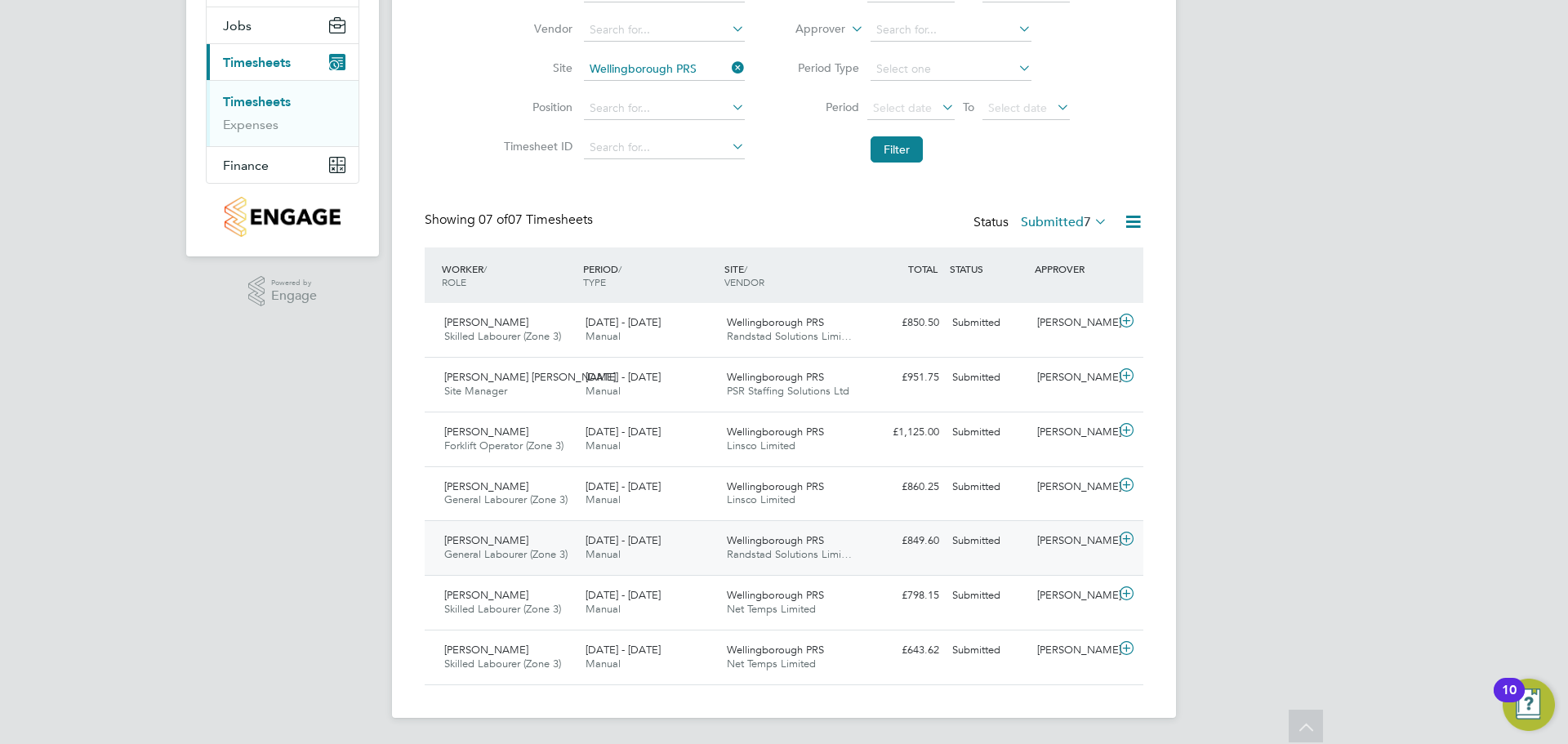
click at [641, 553] on div "18 - 24 Aug 2025 Manual" at bounding box center [650, 548] width 141 height 41
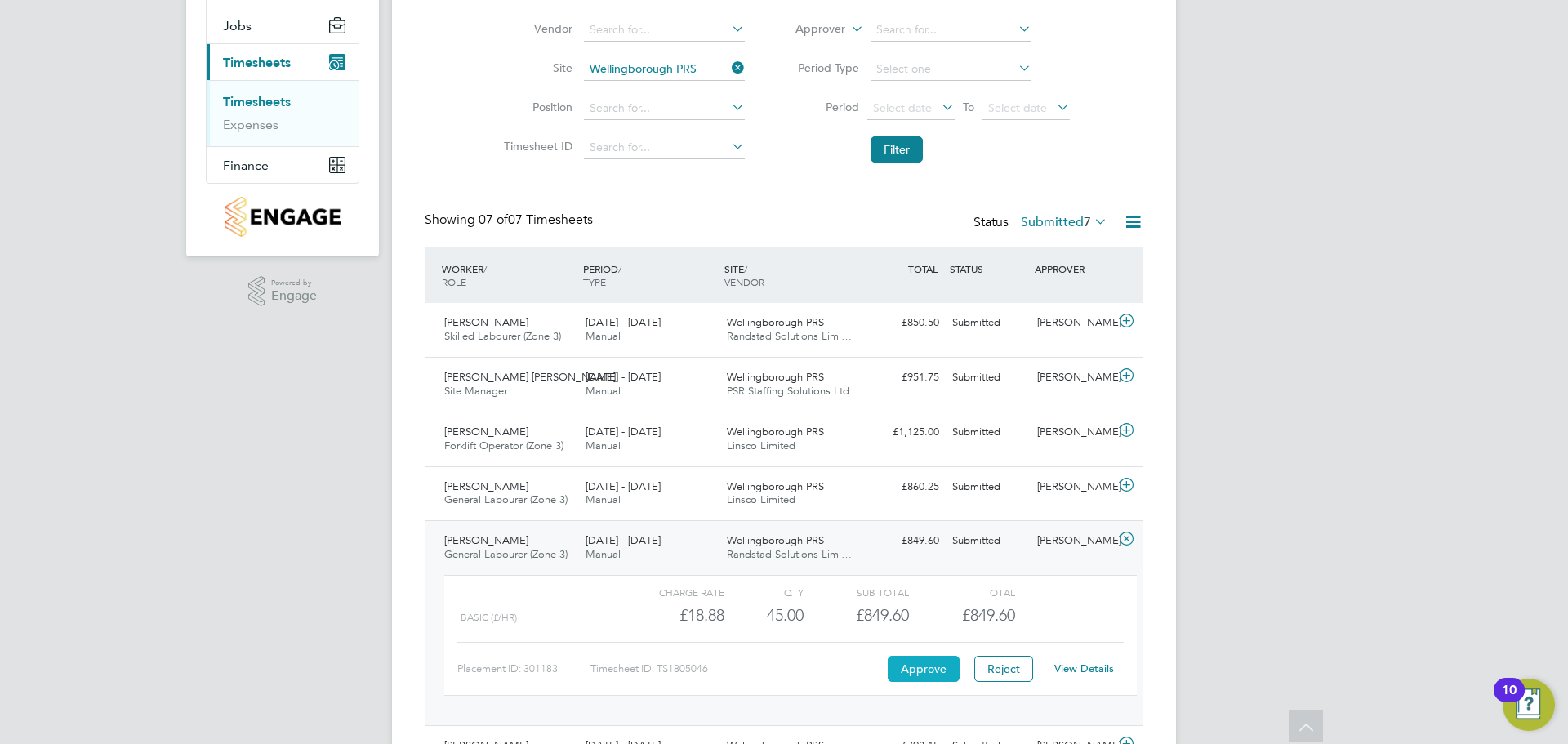
click at [924, 663] on button "Approve" at bounding box center [924, 668] width 72 height 26
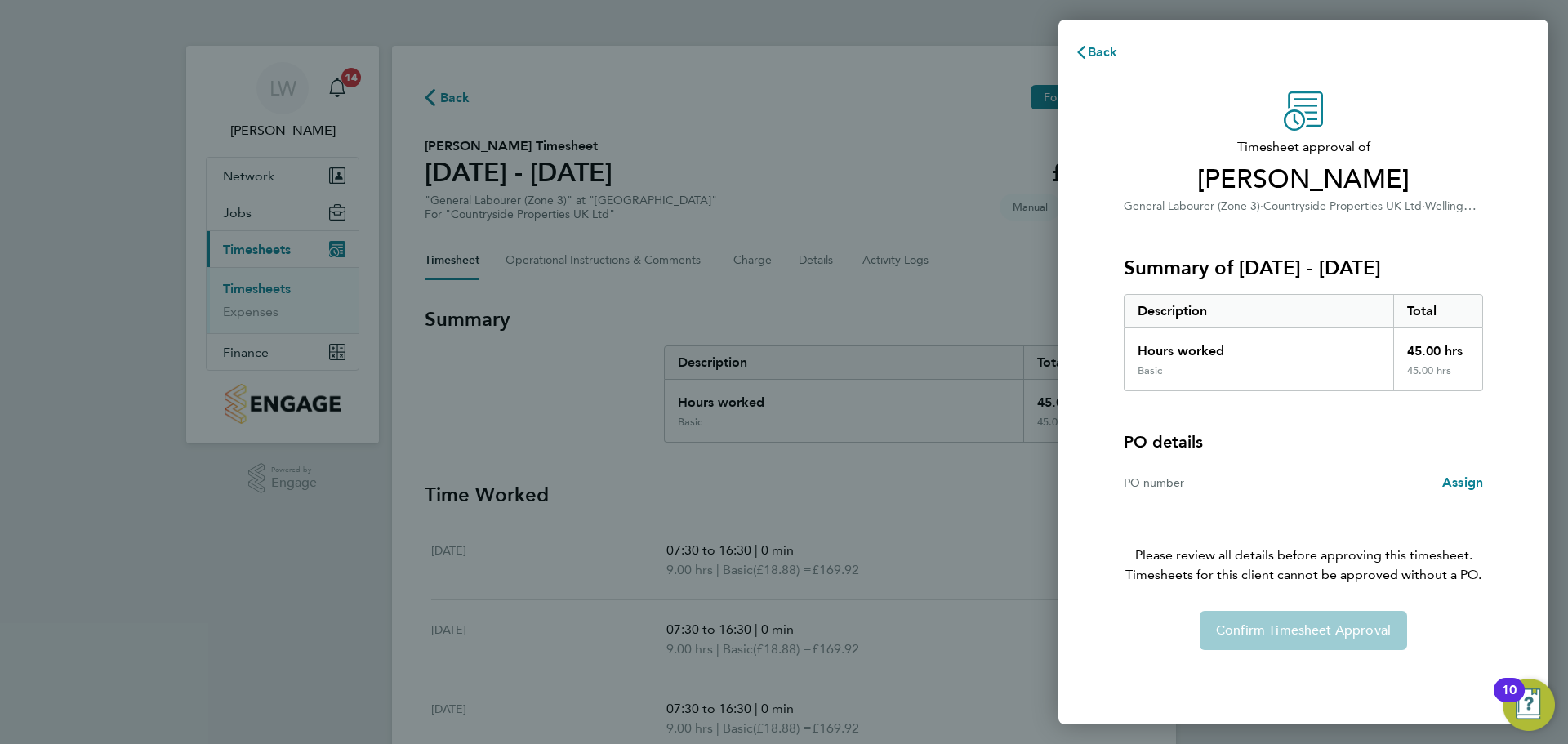
click at [1423, 492] on div "Assign" at bounding box center [1393, 482] width 180 height 19
click at [1444, 482] on span "Assign" at bounding box center [1462, 482] width 41 height 15
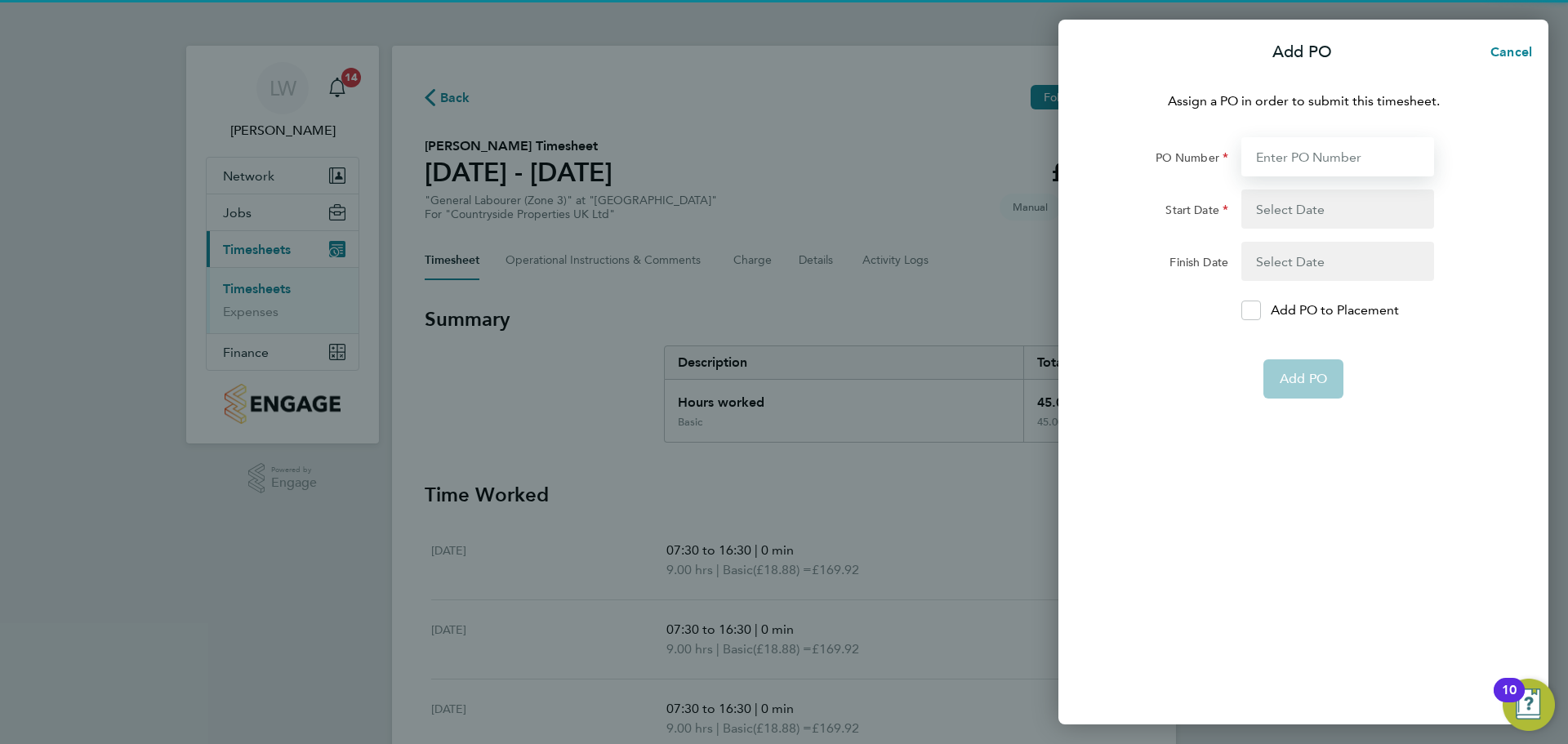
click at [1341, 155] on input "PO Number" at bounding box center [1338, 156] width 193 height 39
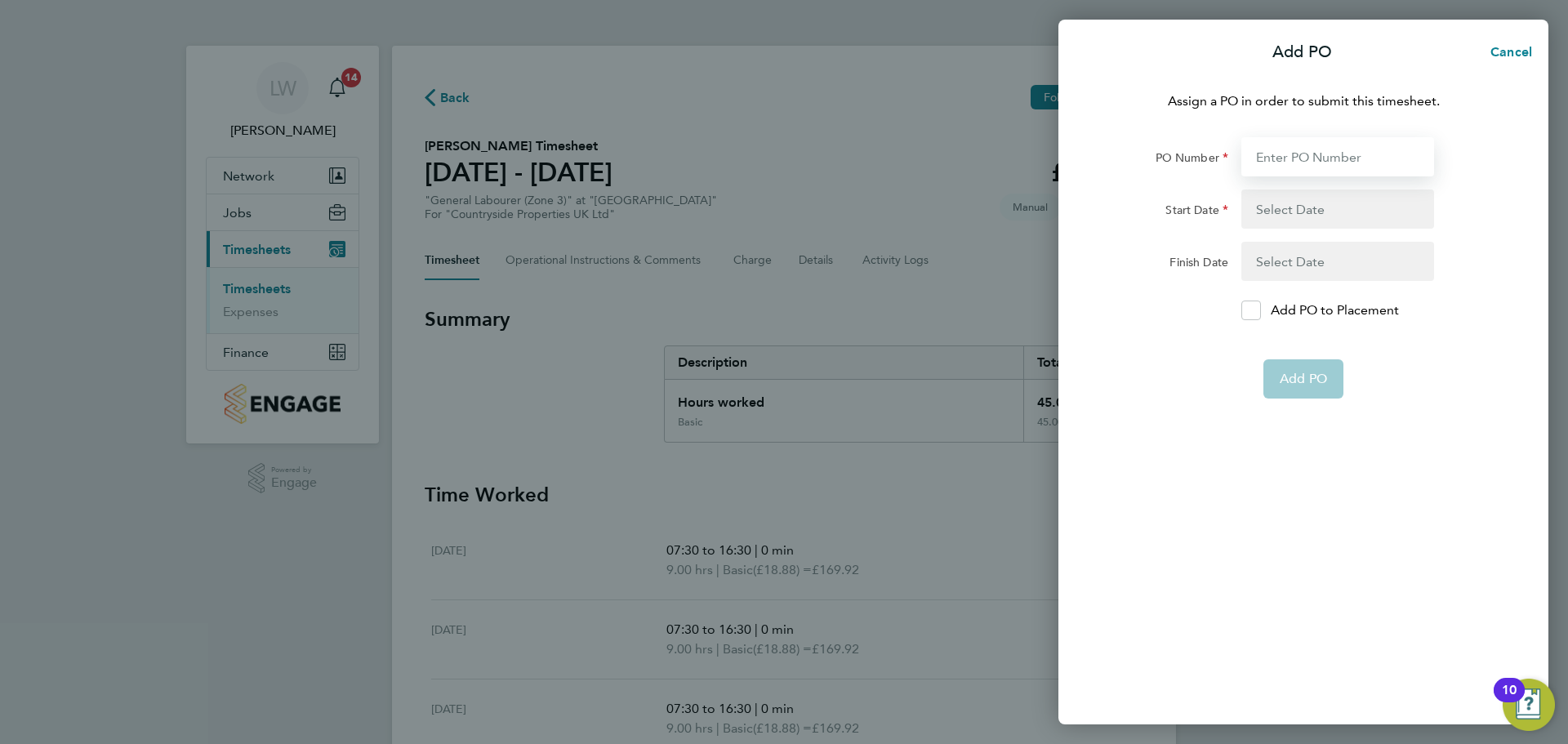
type input "M-MZ049/00158"
type input "[DATE]"
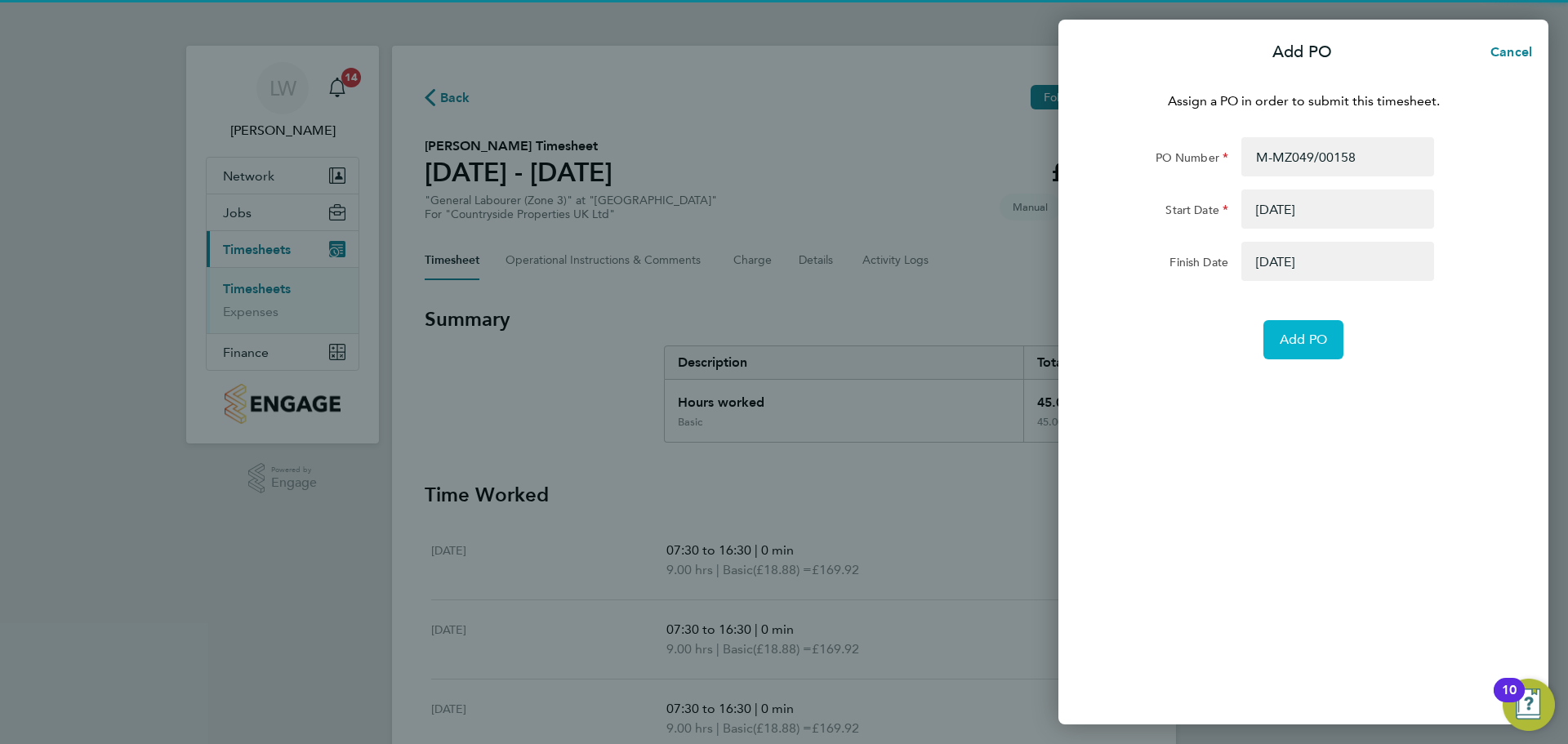
click at [1294, 338] on span "Add PO" at bounding box center [1304, 339] width 47 height 16
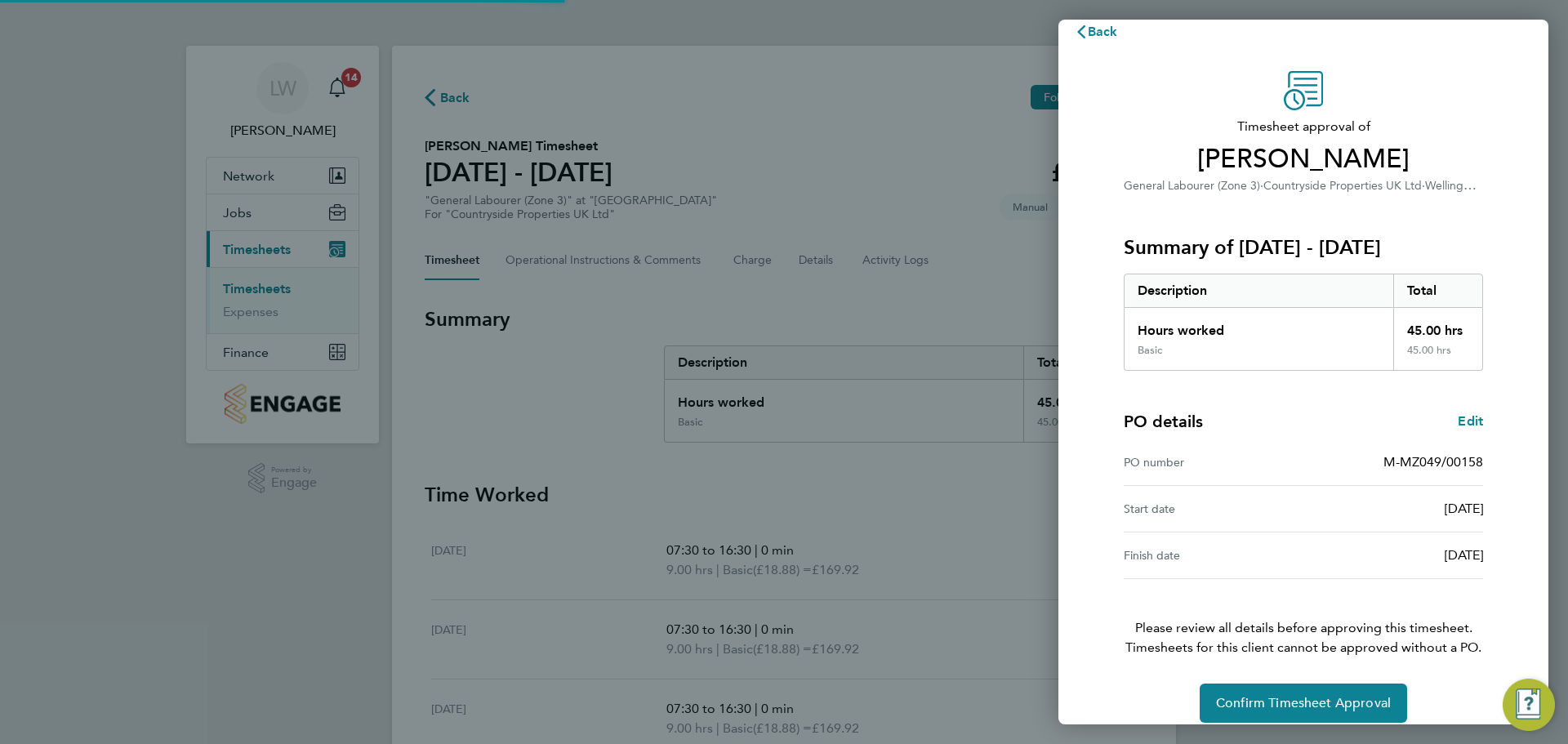
scroll to position [39, 0]
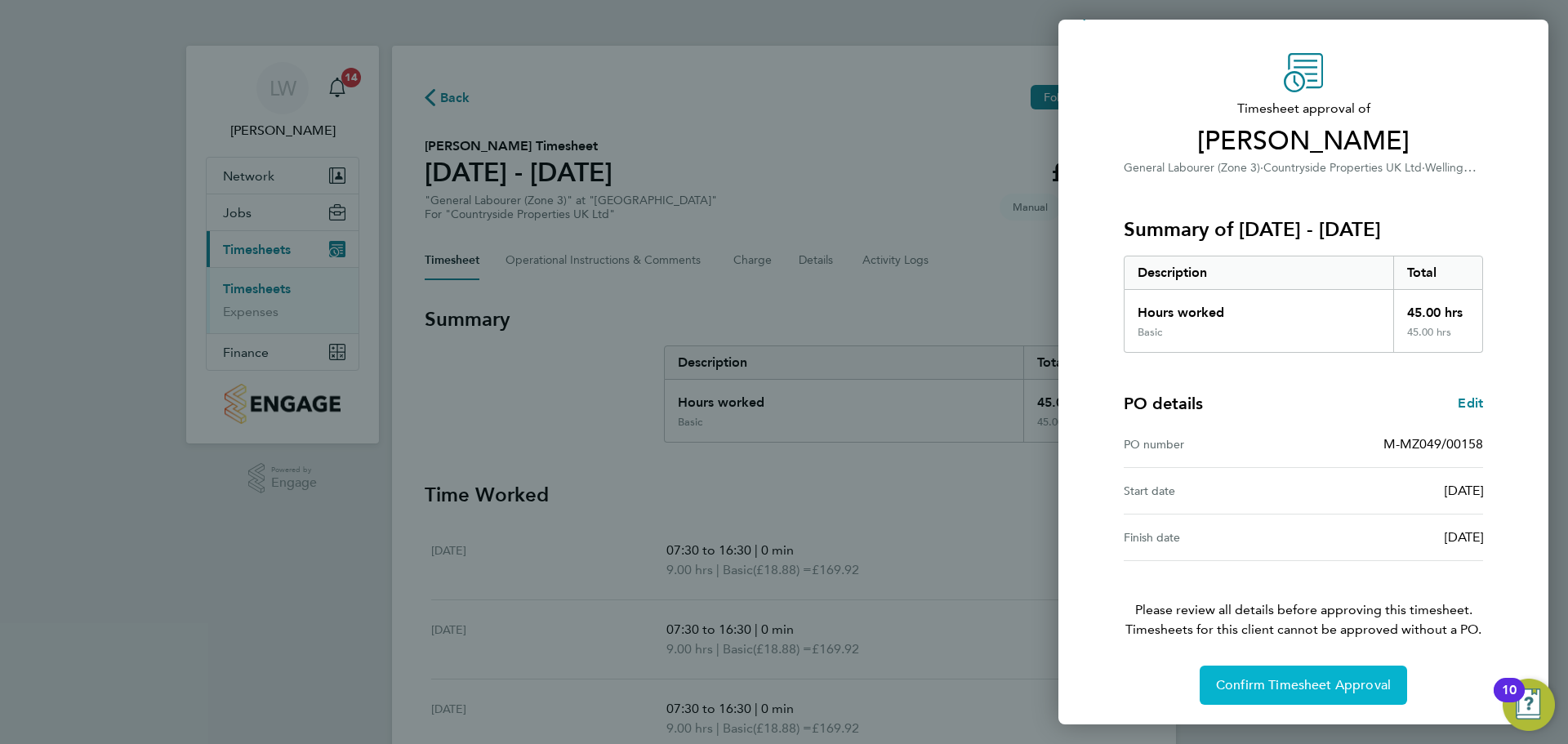
click at [1256, 668] on button "Confirm Timesheet Approval" at bounding box center [1303, 685] width 207 height 39
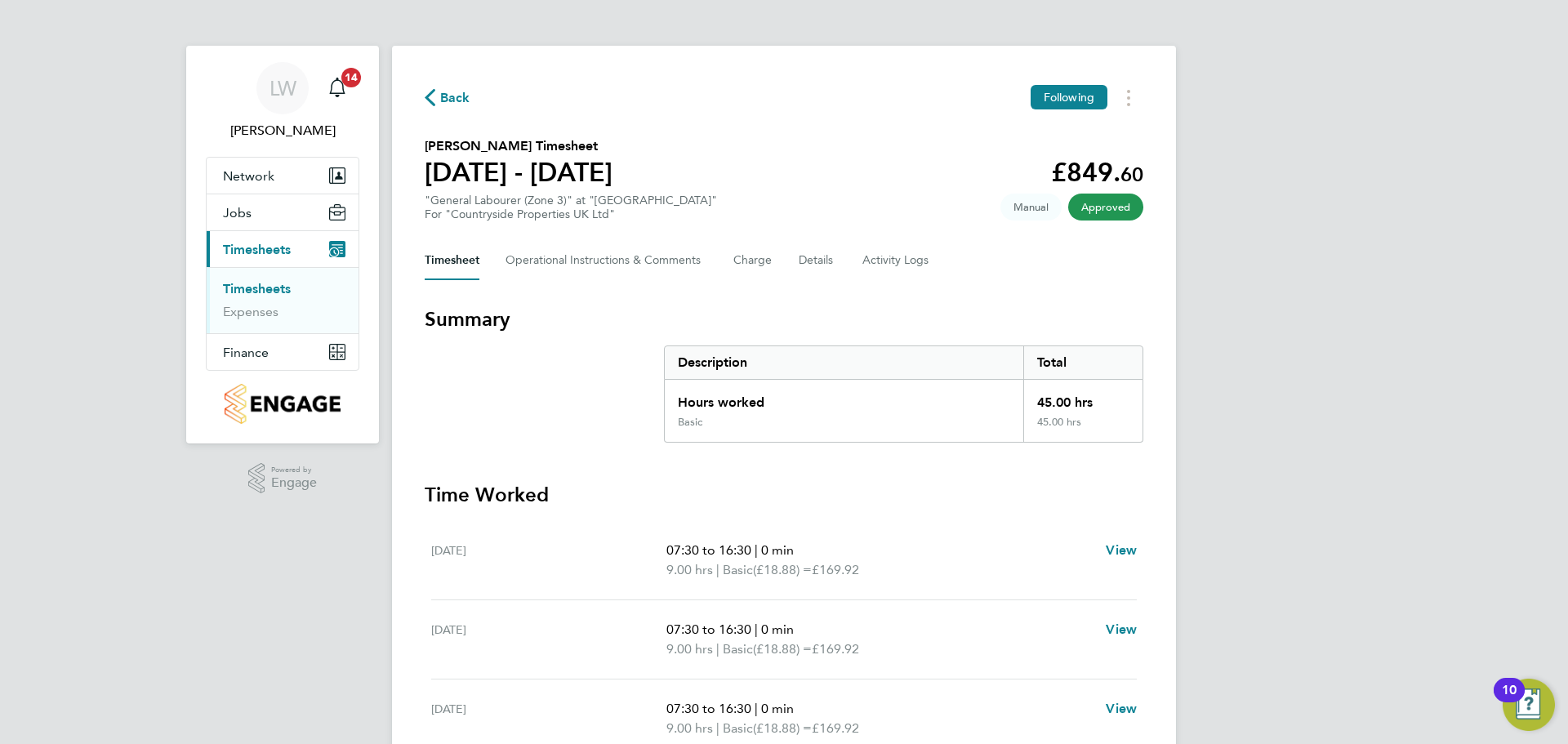
click at [259, 287] on link "Timesheets" at bounding box center [257, 289] width 68 height 15
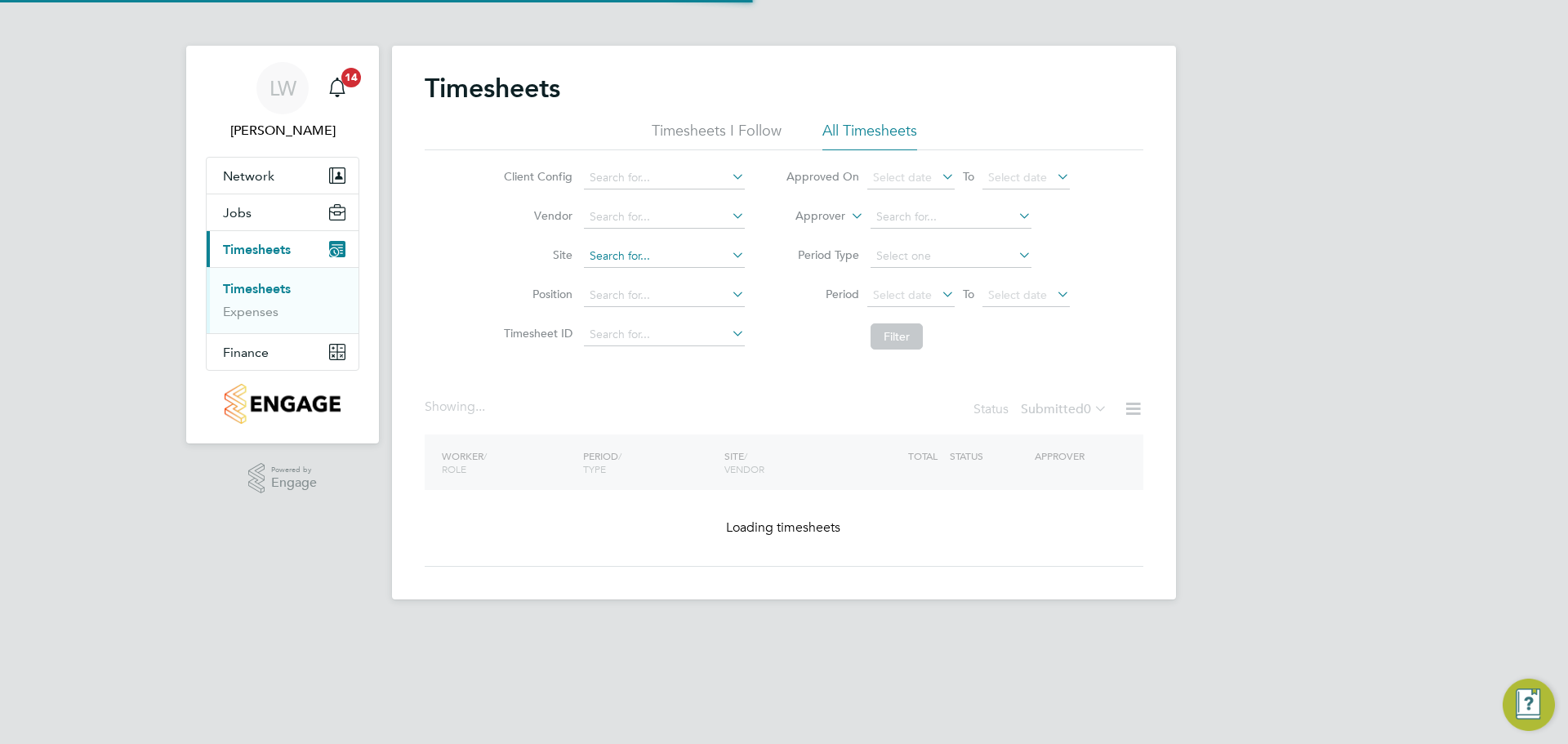
click at [619, 254] on input at bounding box center [665, 256] width 161 height 23
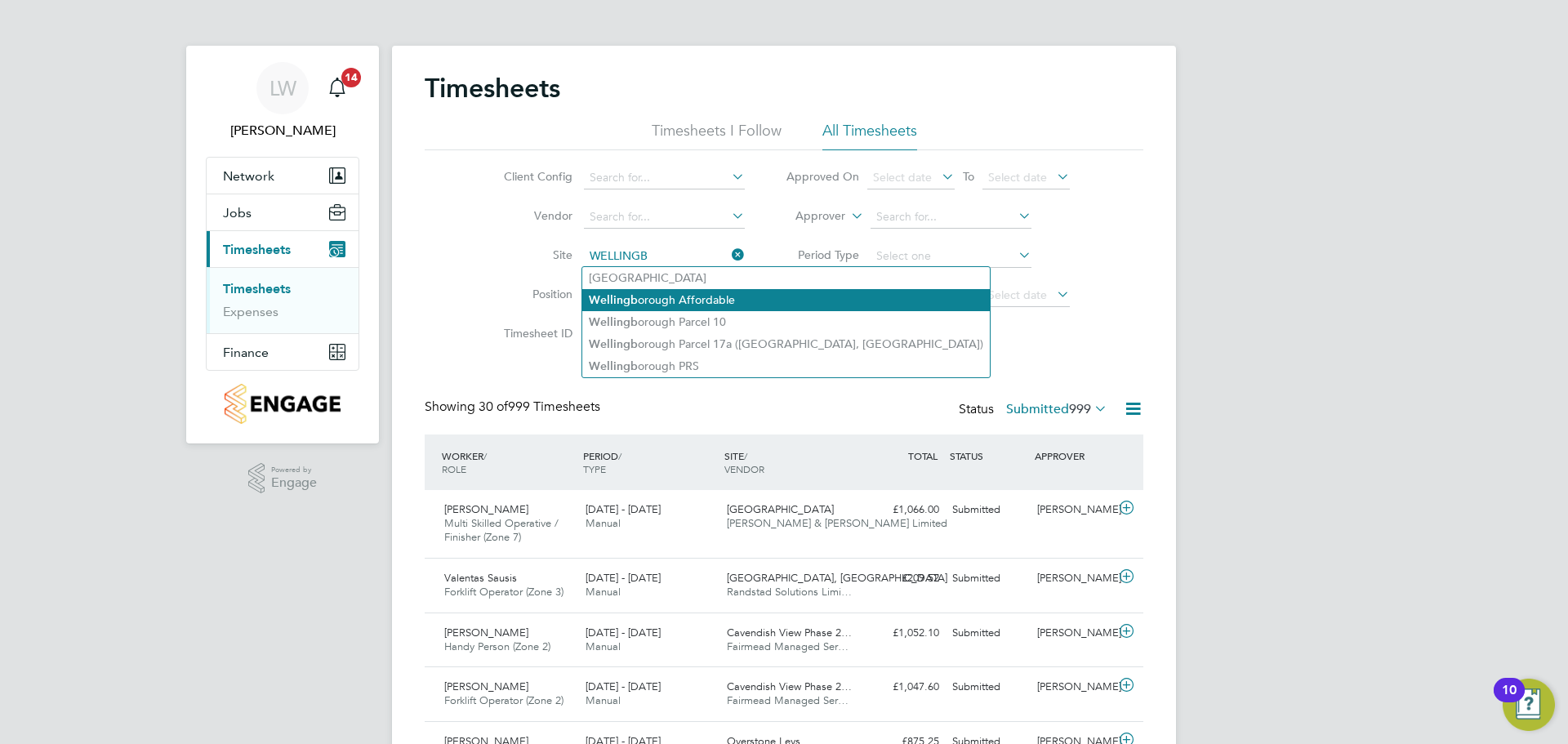
click at [650, 296] on li "Wellingb orough Affordable" at bounding box center [787, 300] width 408 height 22
type input "Wellingborough Affordable"
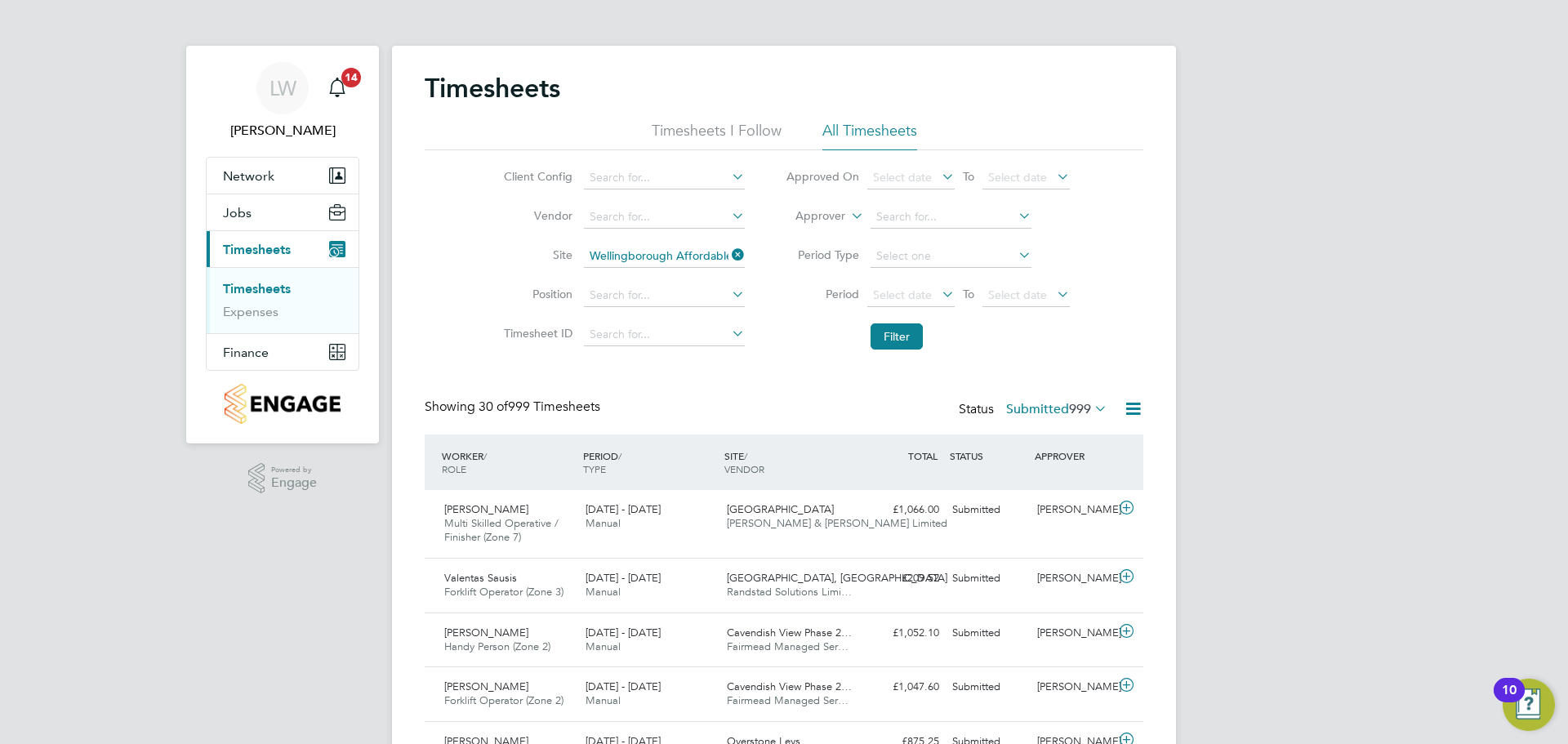
click at [729, 252] on icon at bounding box center [729, 254] width 0 height 23
click at [641, 254] on input at bounding box center [665, 256] width 161 height 23
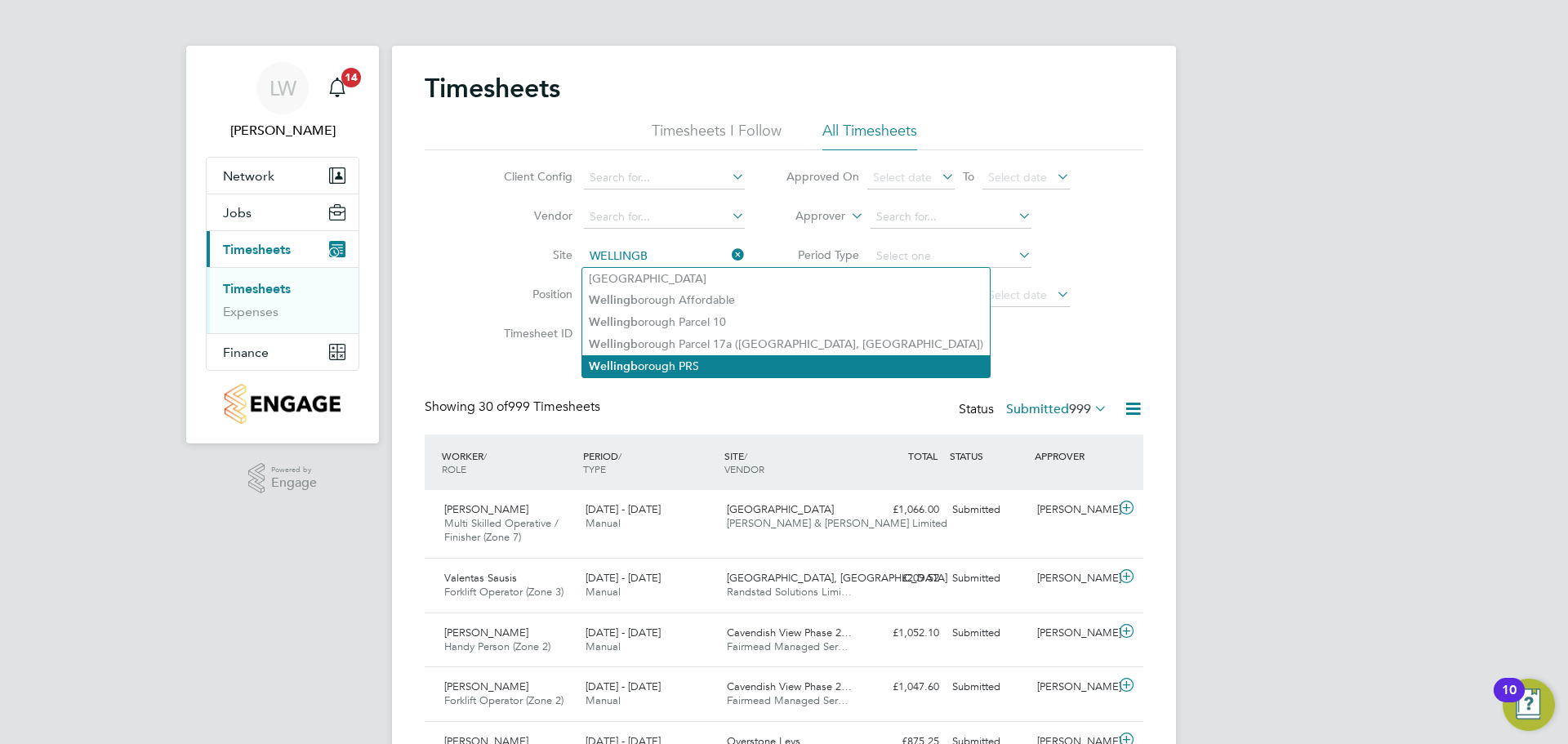
click at [672, 355] on li "Wellingb orough PRS" at bounding box center [787, 366] width 408 height 22
type input "Wellingborough PRS"
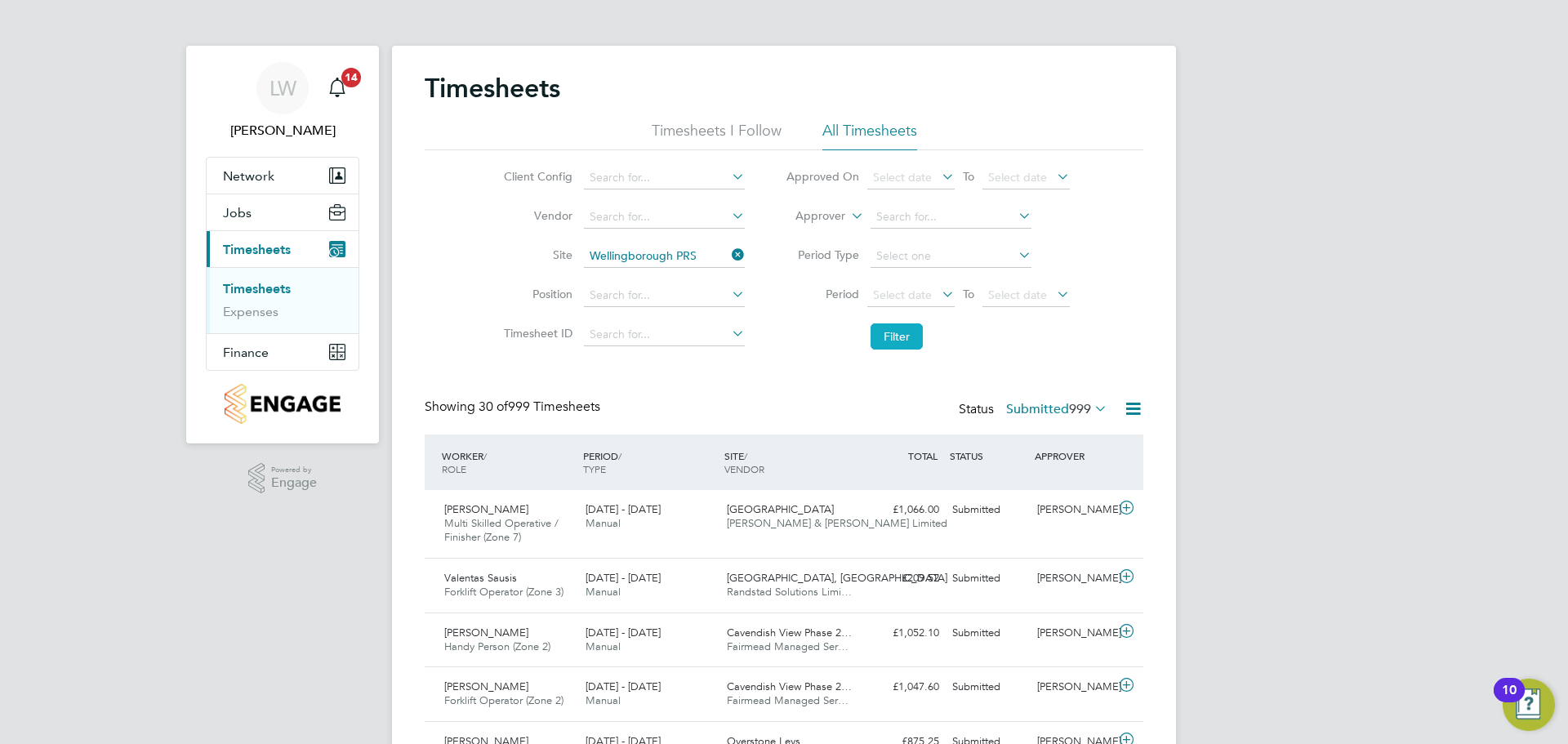
click at [894, 342] on button "Filter" at bounding box center [896, 336] width 52 height 26
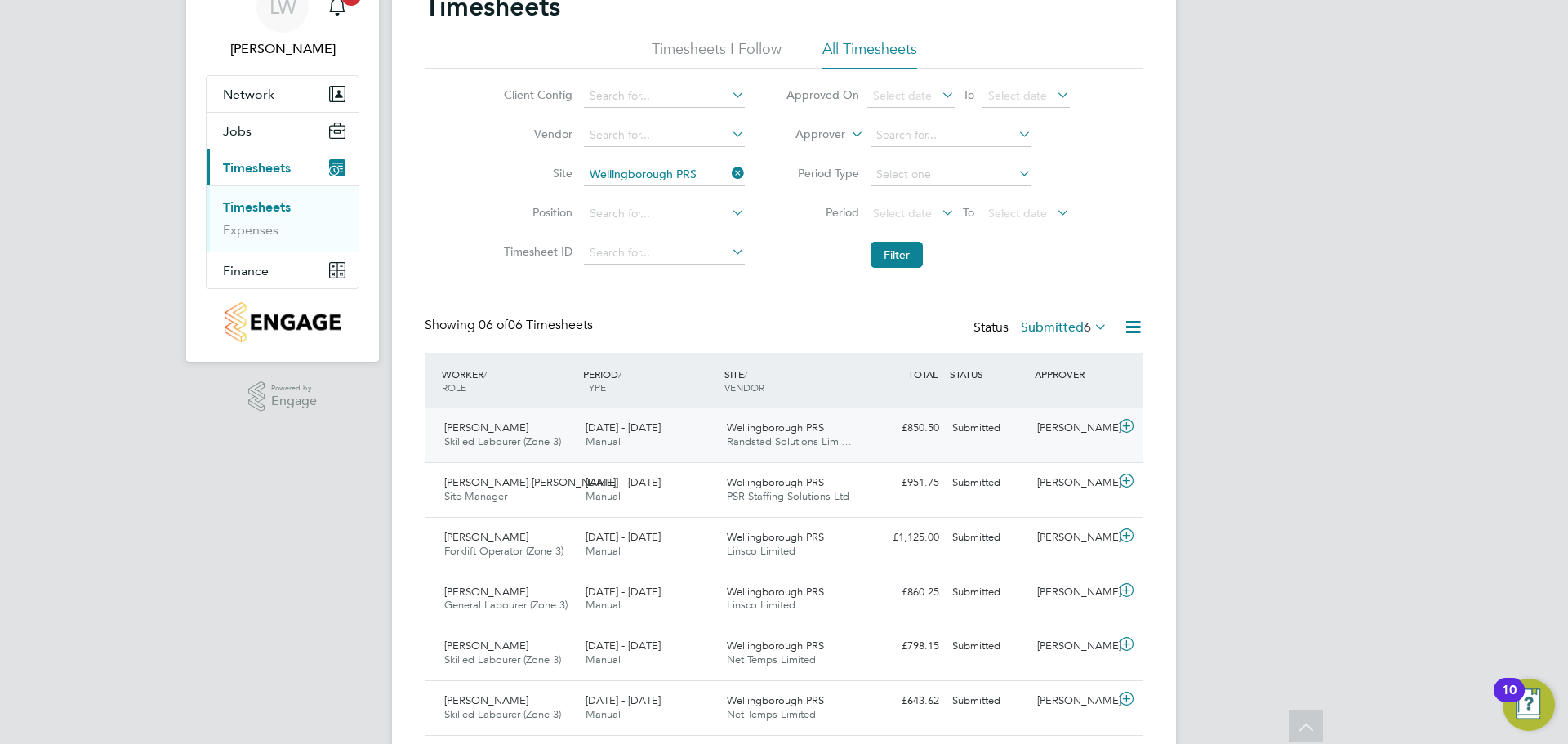
click at [655, 430] on span "[DATE] - [DATE]" at bounding box center [624, 427] width 76 height 14
click at [933, 422] on div "£850.50 Submitted" at bounding box center [902, 428] width 85 height 27
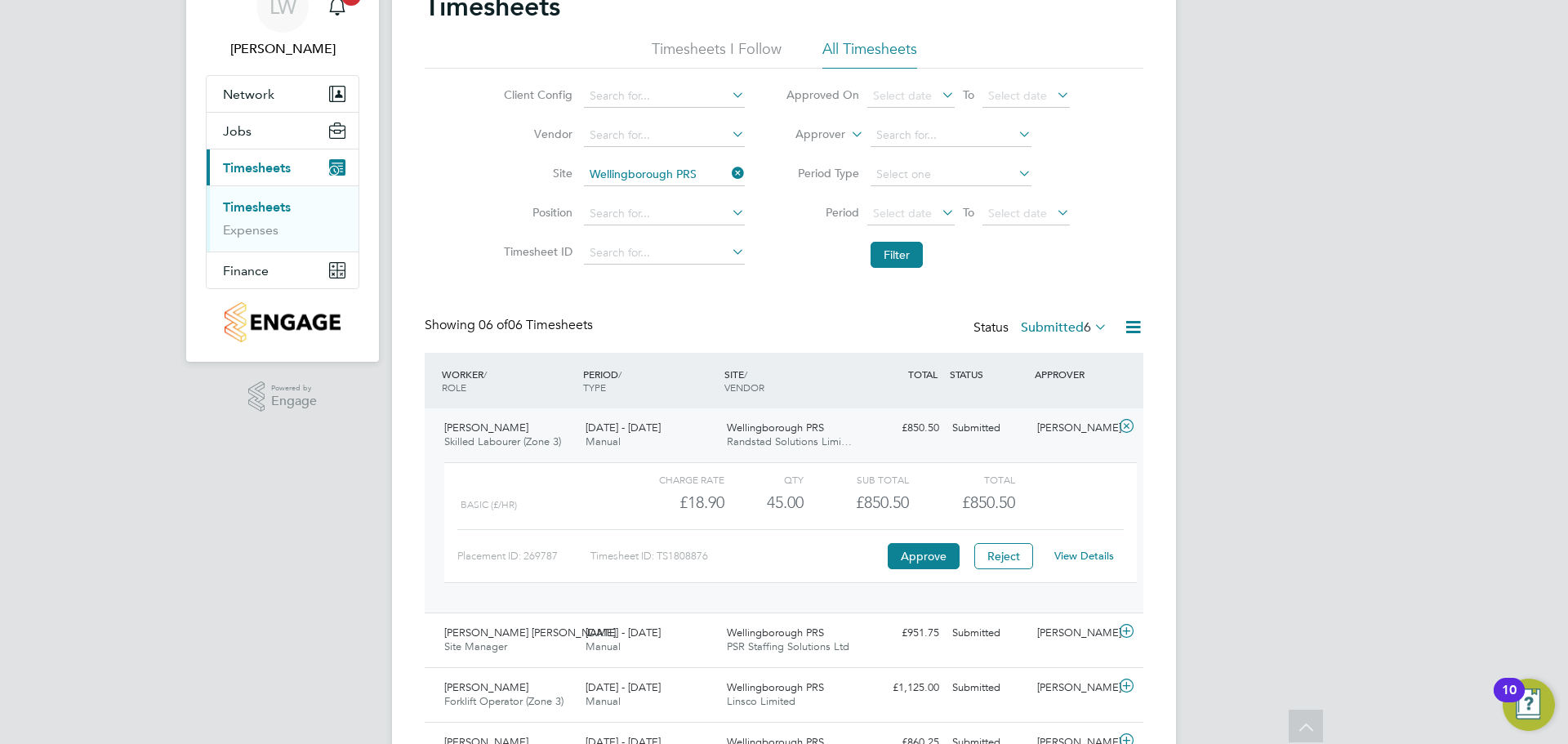
click at [920, 540] on div "Placement ID: 269787 Timesheet ID: TS1808876 Approve Reject View Details" at bounding box center [791, 549] width 666 height 40
click at [915, 550] on button "Approve" at bounding box center [924, 556] width 72 height 26
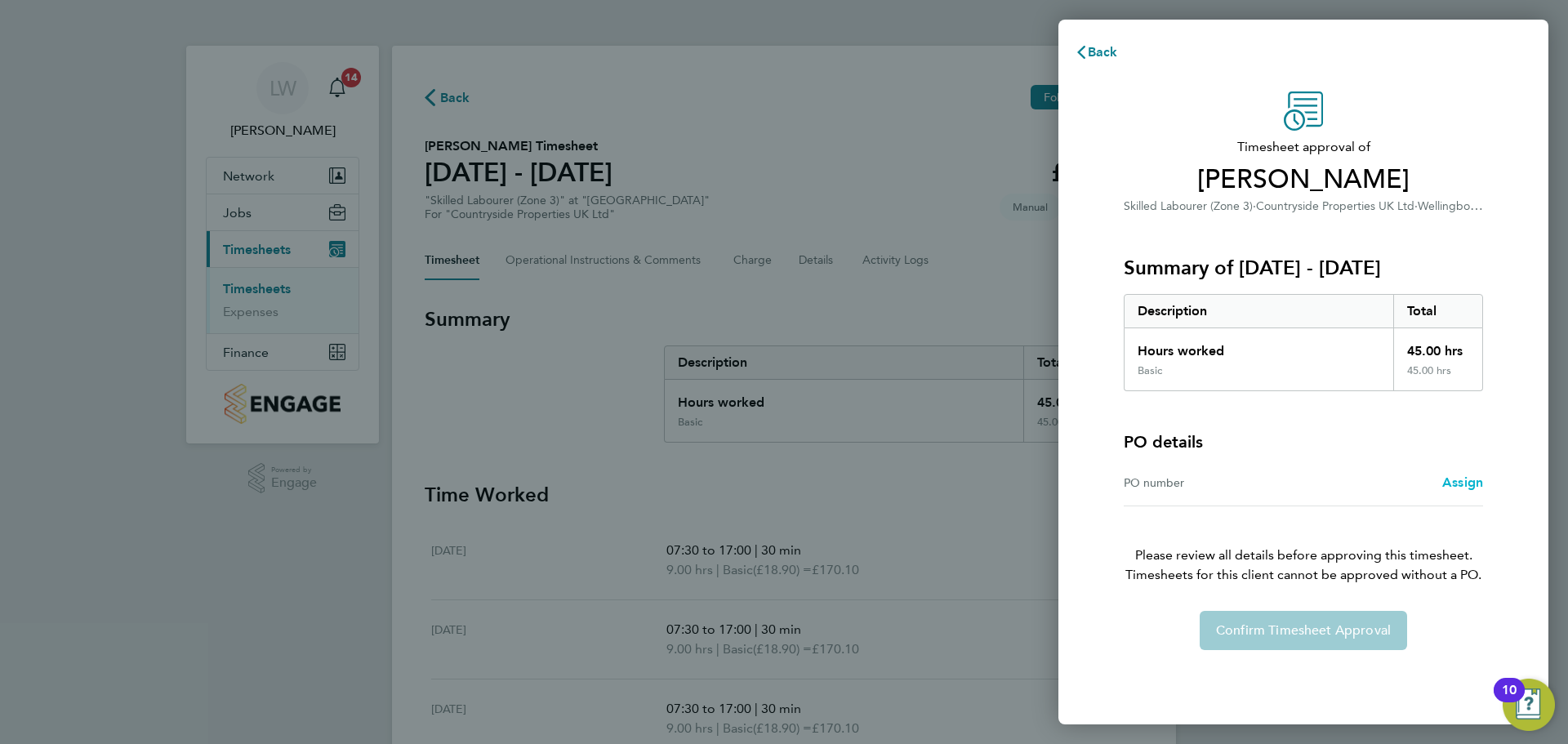
click at [1461, 477] on span "Assign" at bounding box center [1462, 482] width 41 height 15
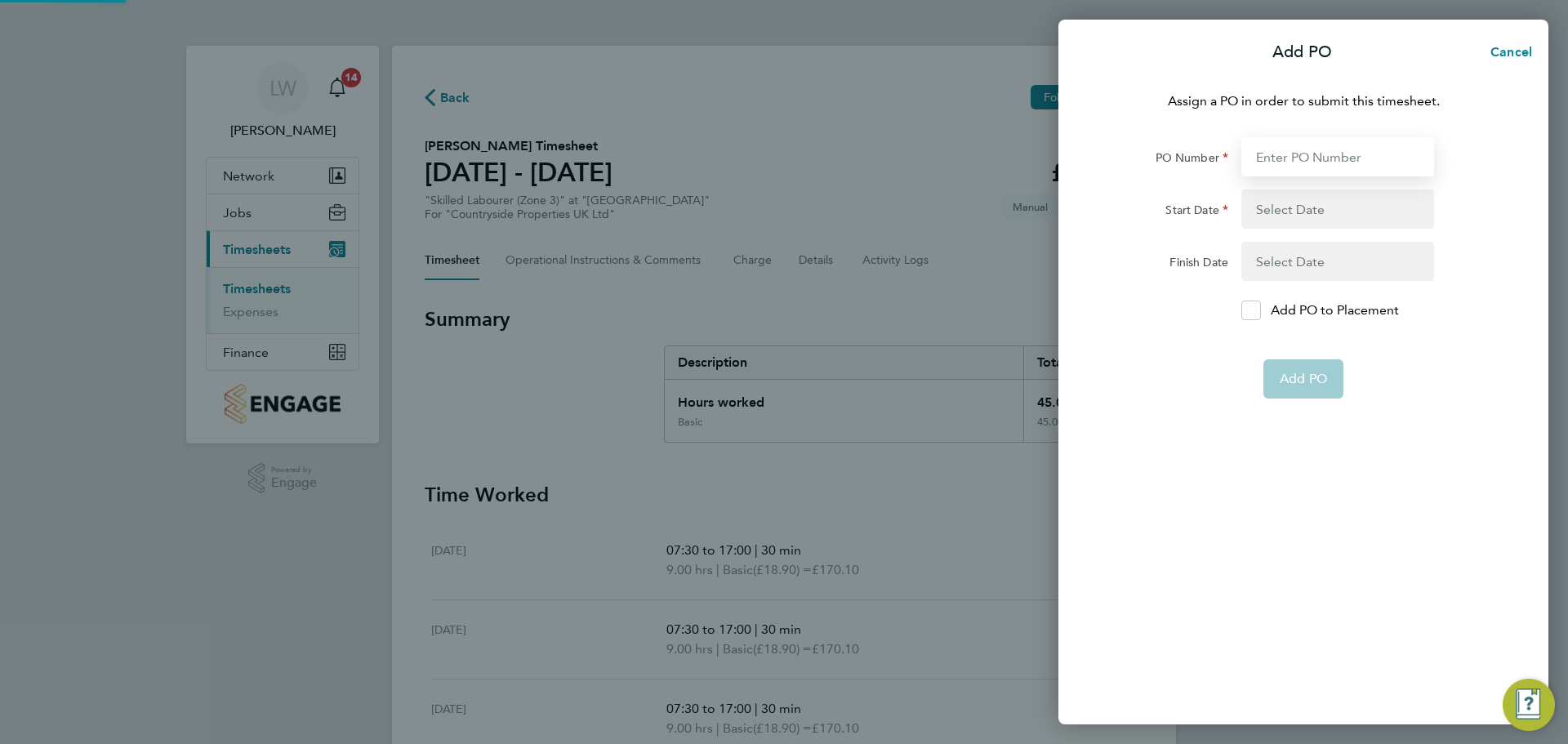
click at [1328, 139] on input "PO Number" at bounding box center [1338, 156] width 193 height 39
type input "M-MZ049/00158"
type input "[DATE]"
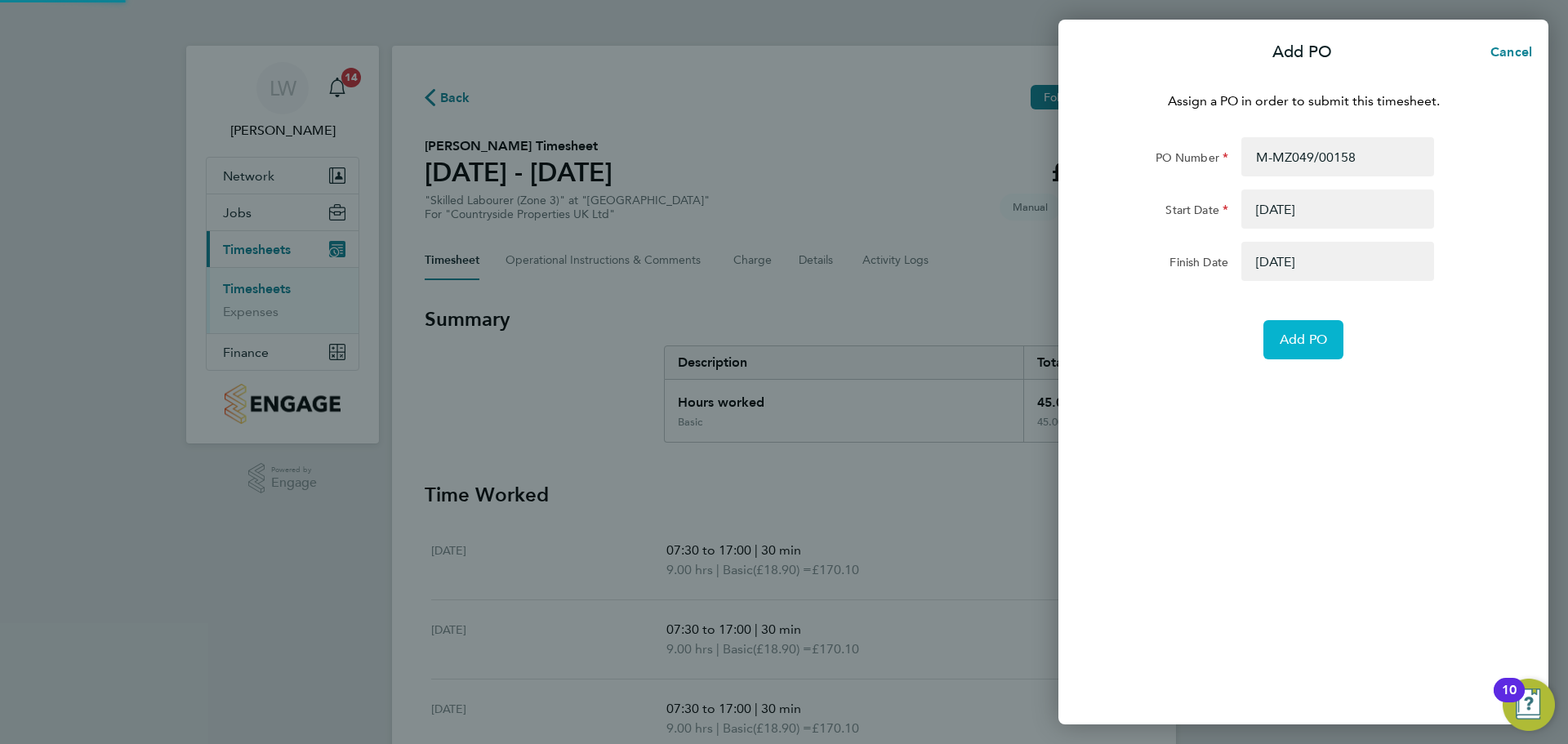
click at [1302, 336] on span "Add PO" at bounding box center [1304, 339] width 47 height 16
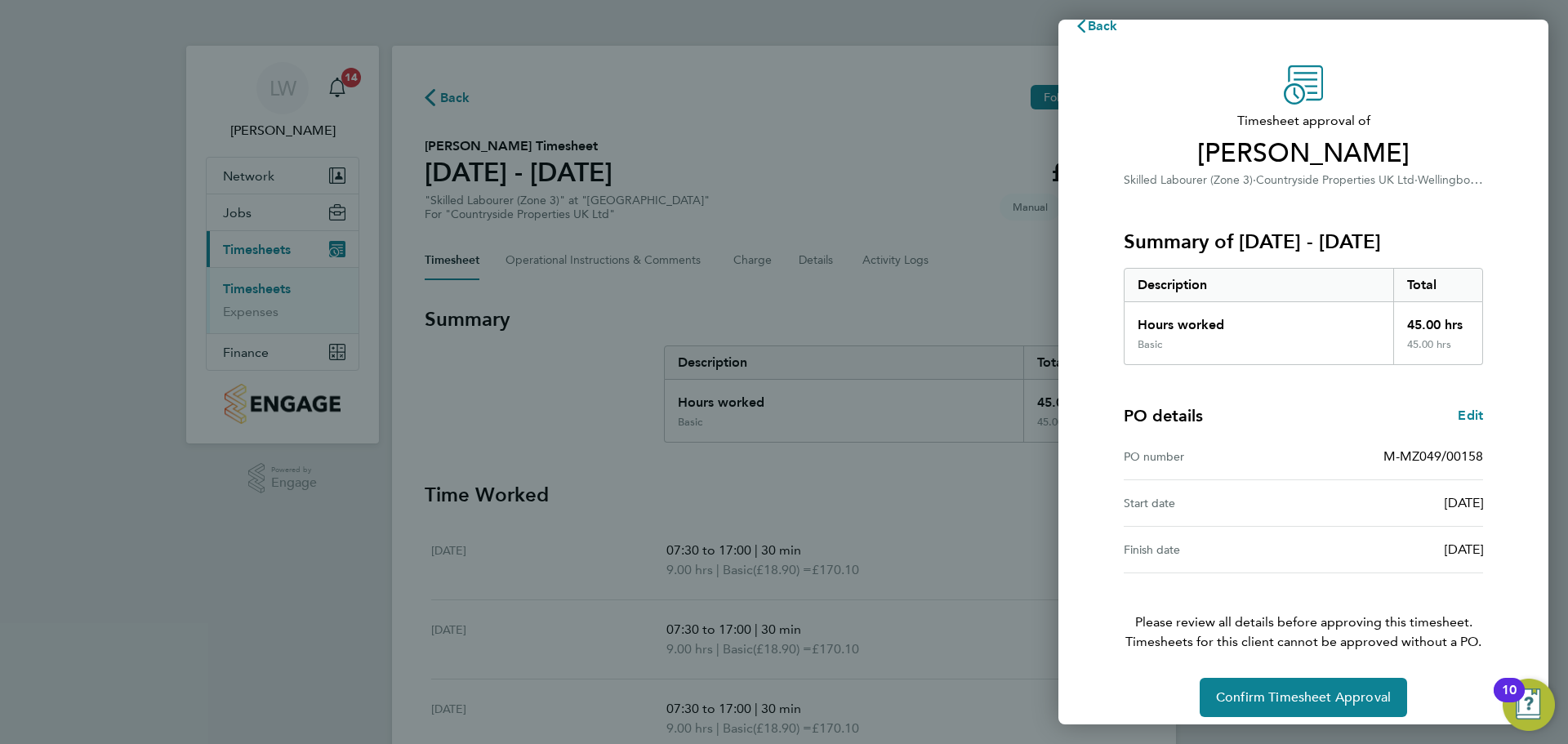
scroll to position [39, 0]
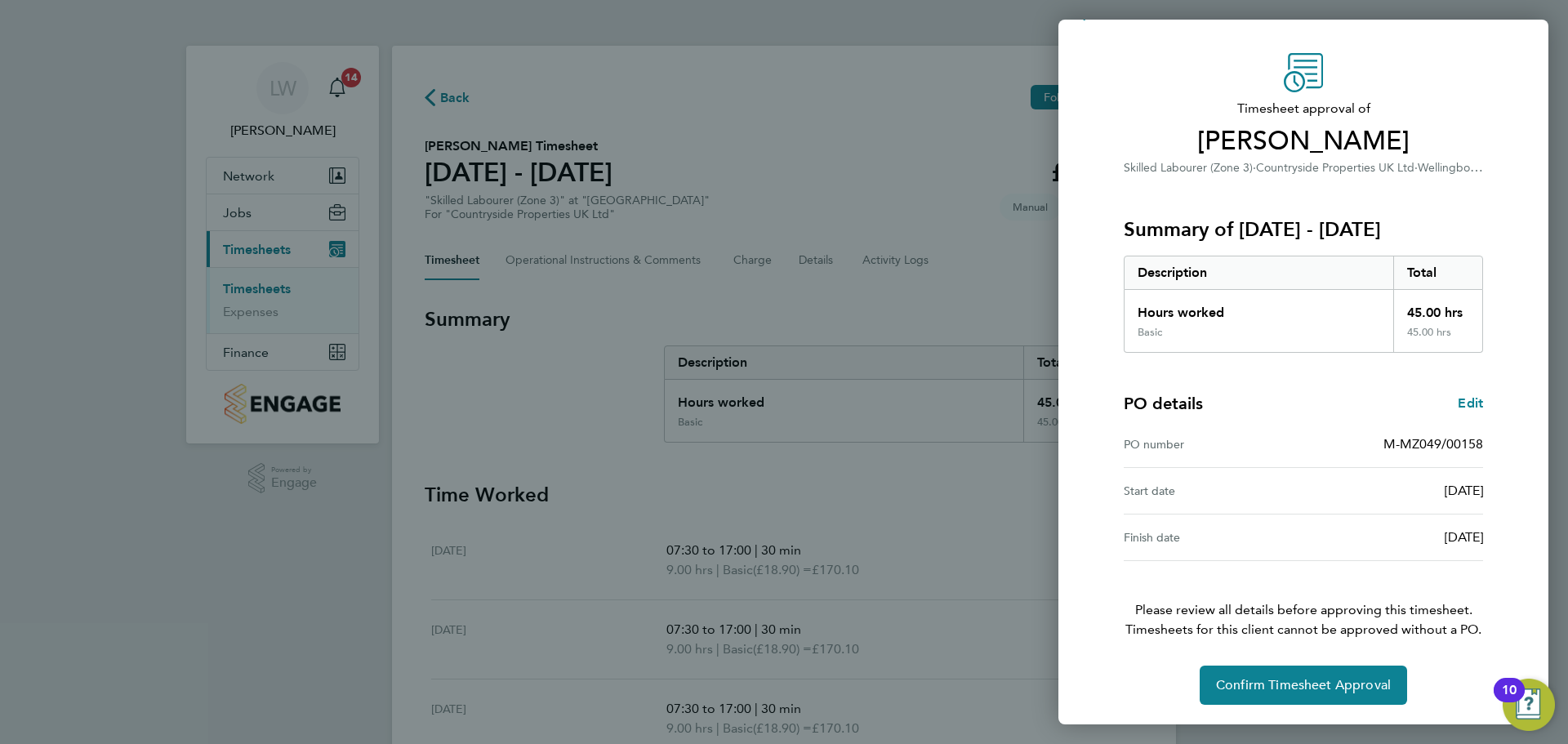
click at [1290, 657] on div "Timesheet approval of Albie Barton Skilled Labourer (Zone 3) · Countryside Prop…" at bounding box center [1303, 379] width 399 height 652
click at [1238, 677] on button "Confirm Timesheet Approval" at bounding box center [1303, 685] width 207 height 39
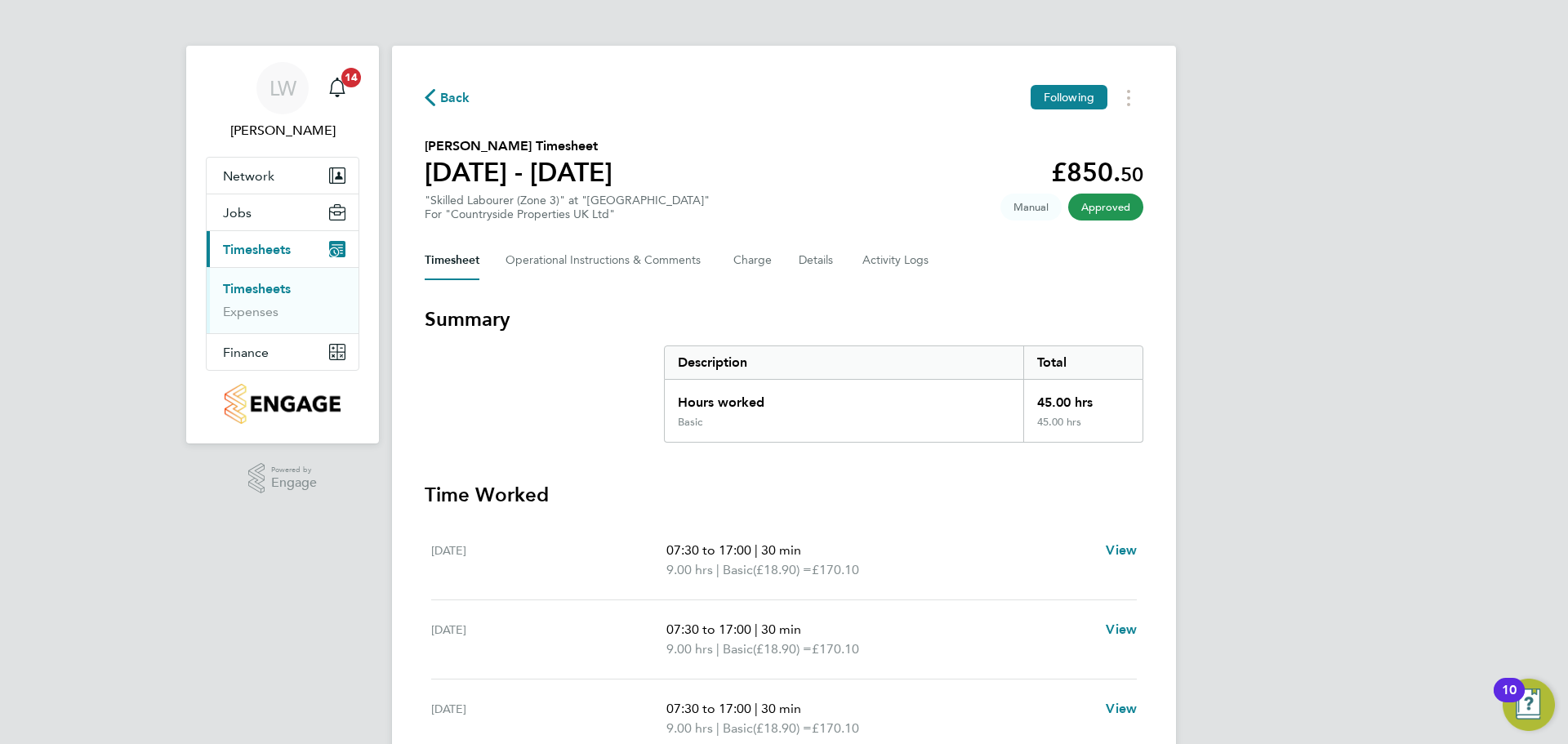
click at [259, 291] on link "Timesheets" at bounding box center [257, 289] width 68 height 15
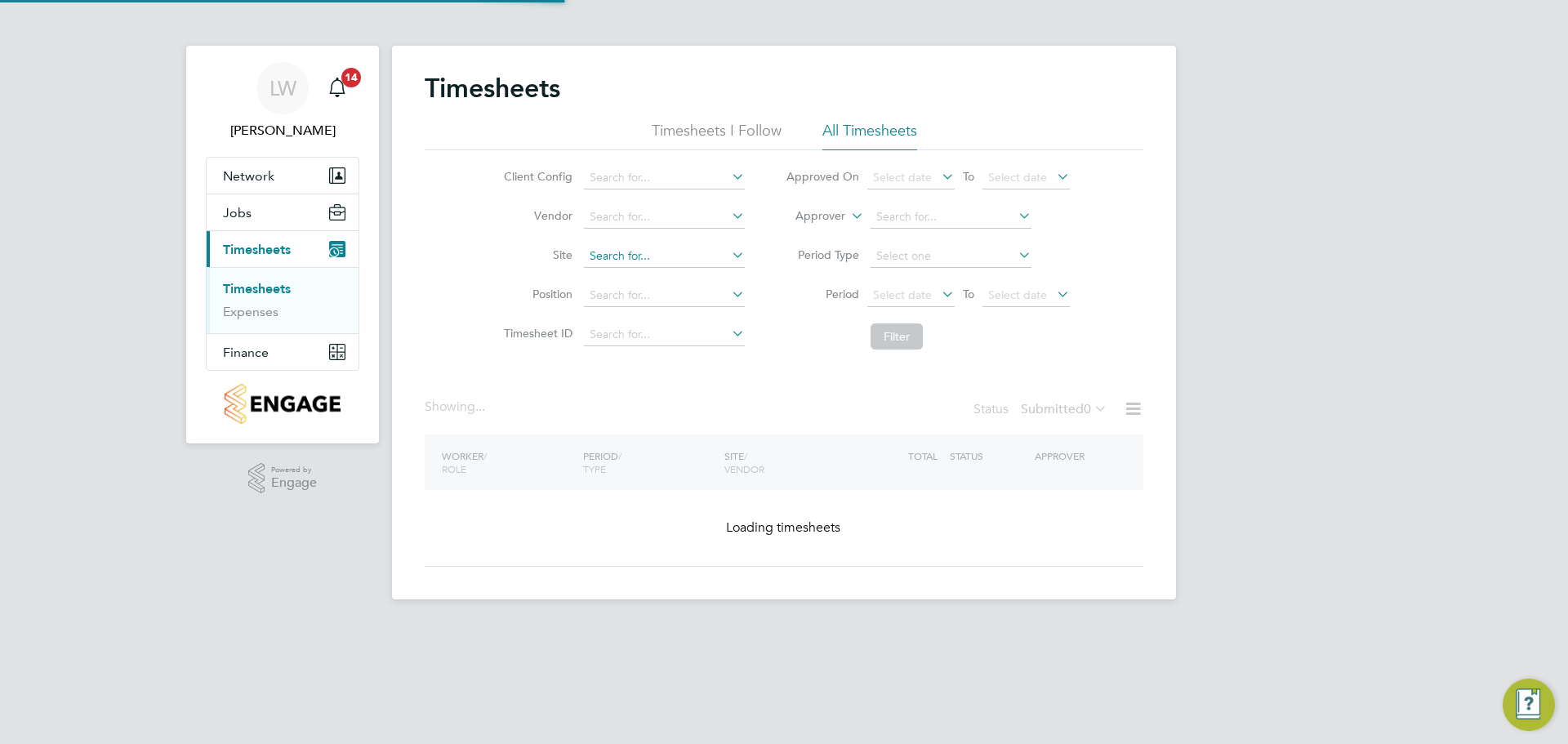
click at [589, 257] on input at bounding box center [665, 256] width 161 height 23
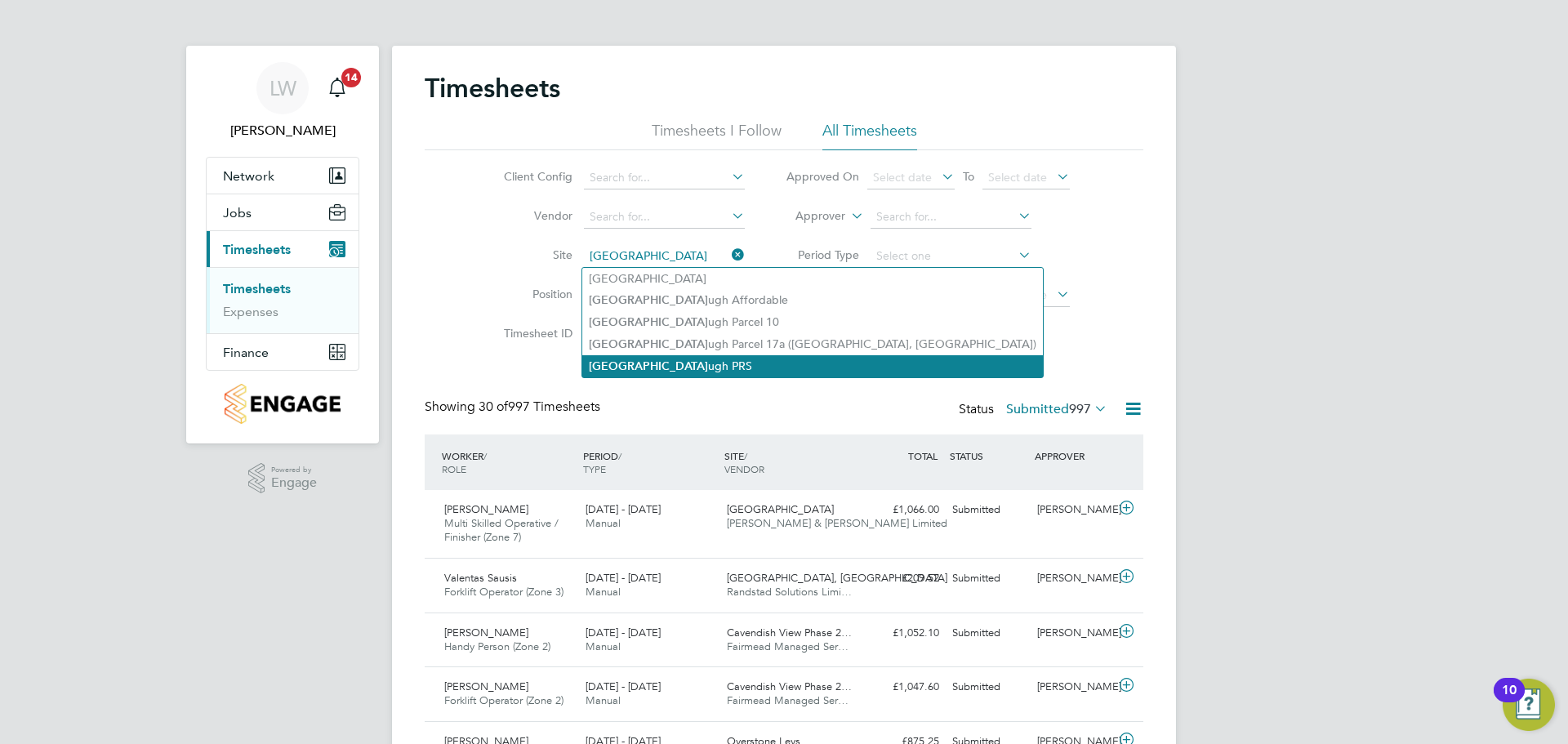
click at [703, 357] on li "[GEOGRAPHIC_DATA] ugh PRS" at bounding box center [813, 366] width 461 height 22
type input "Wellingborough PRS"
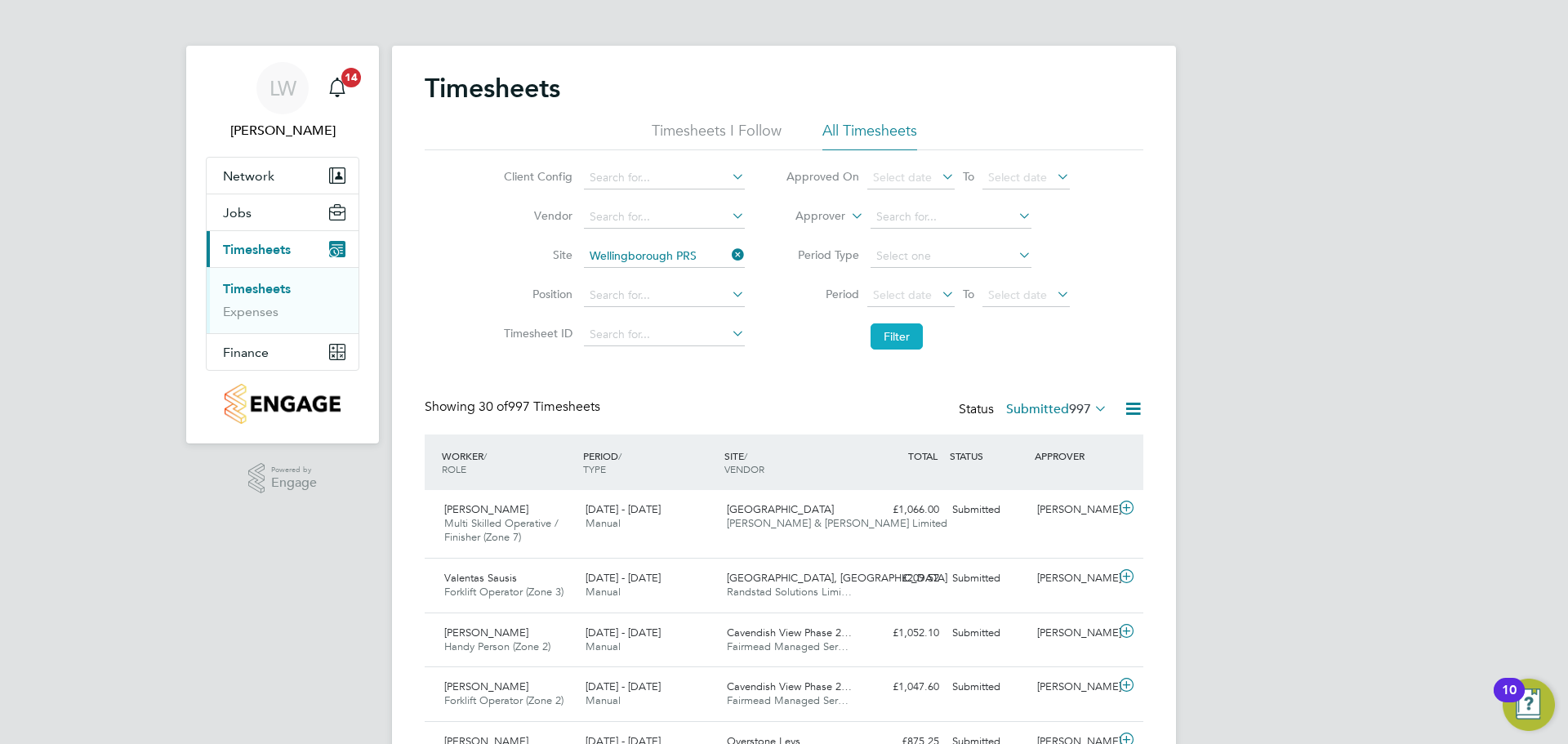
click at [902, 339] on button "Filter" at bounding box center [896, 336] width 52 height 26
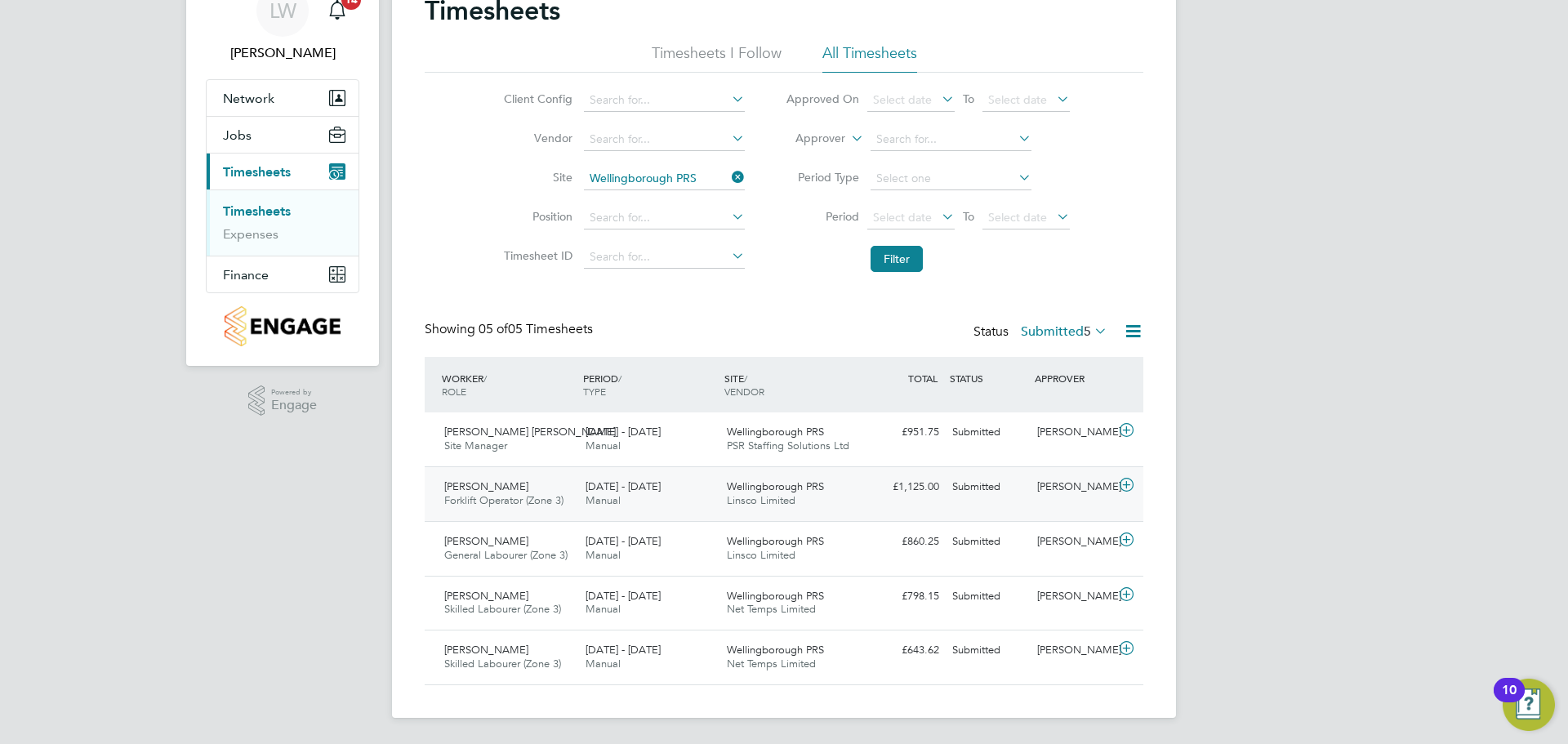
click at [666, 500] on div "[DATE] - [DATE] Manual" at bounding box center [650, 494] width 141 height 41
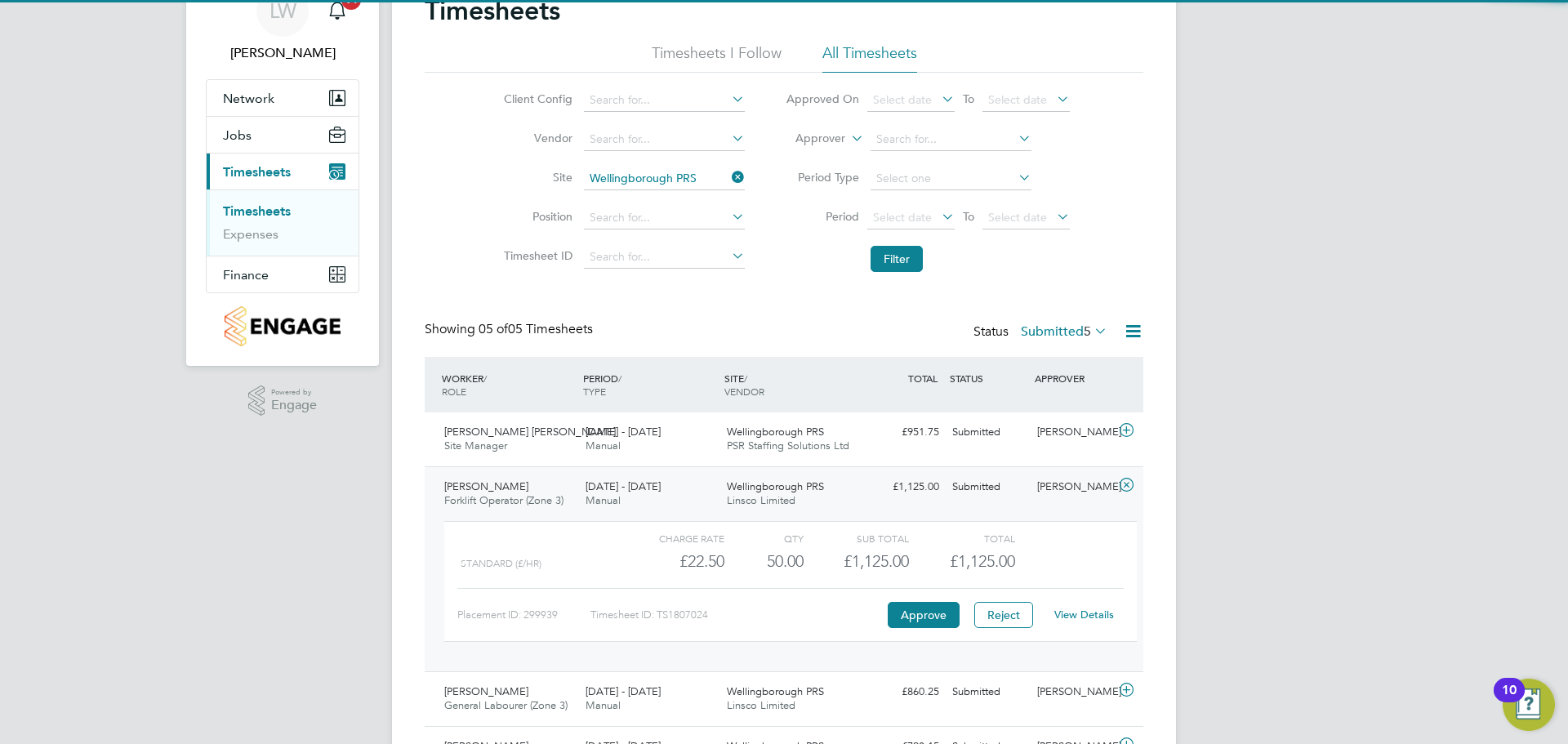
click at [671, 494] on div "[DATE] - [DATE] Manual" at bounding box center [650, 494] width 141 height 41
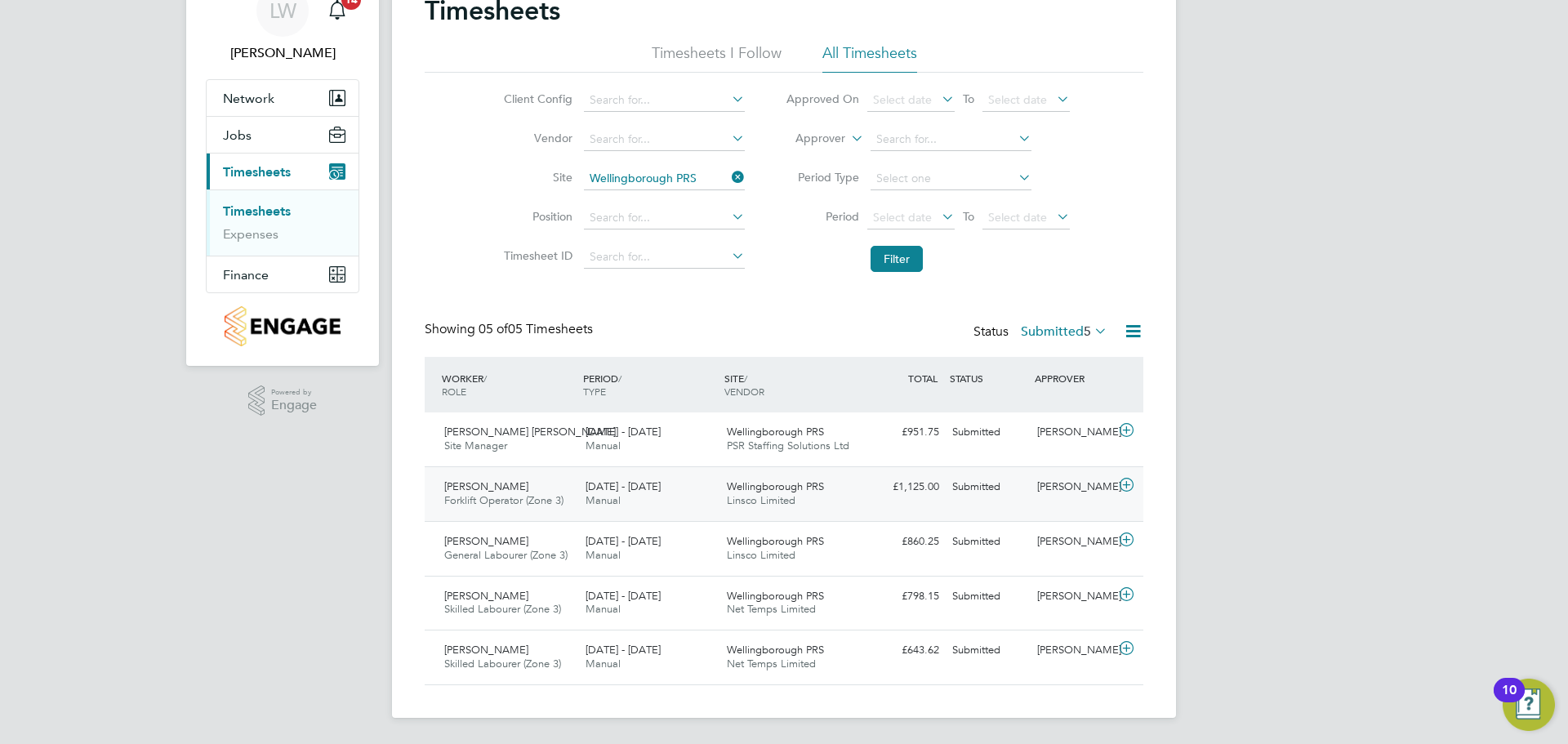
click at [638, 500] on div "[DATE] - [DATE] Manual" at bounding box center [650, 494] width 141 height 41
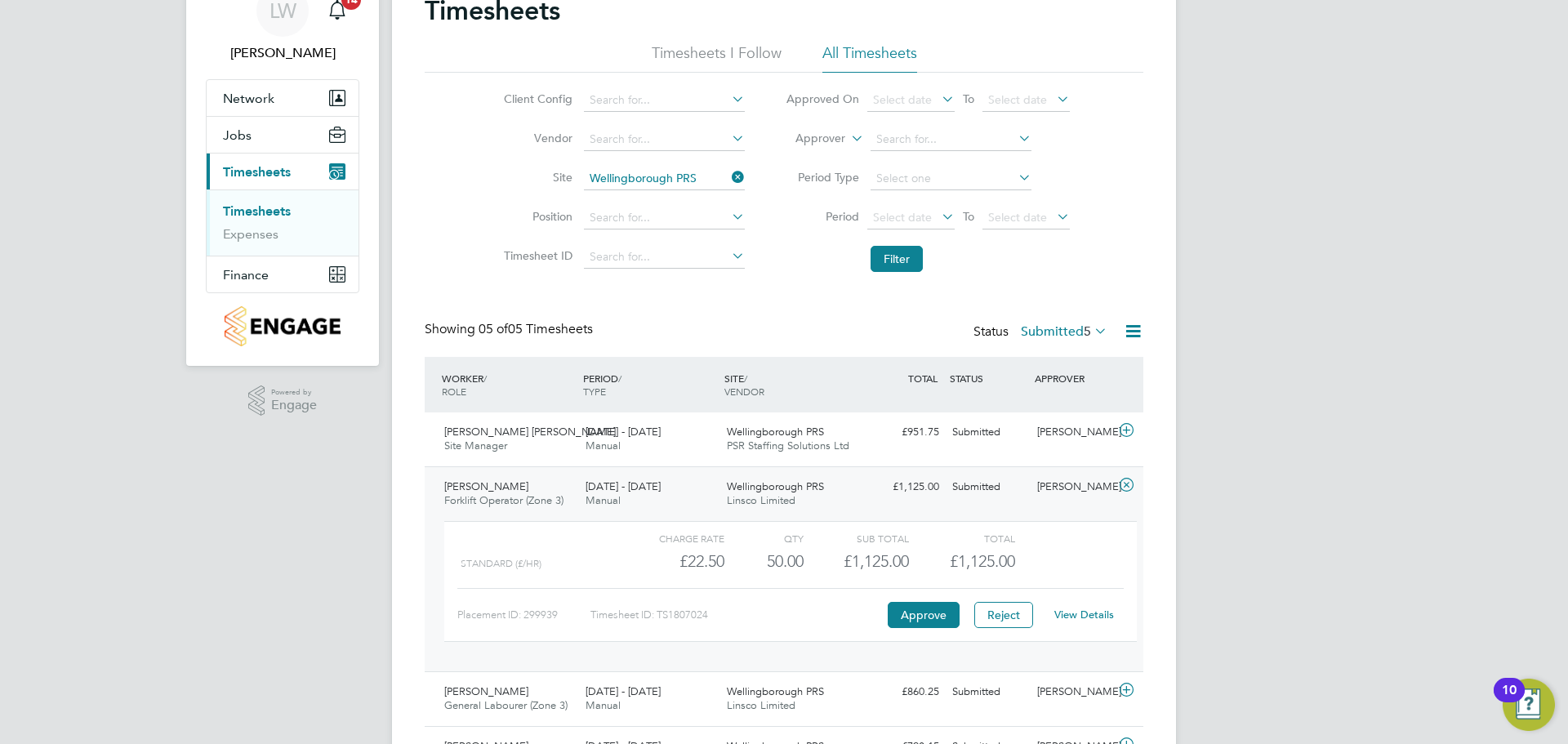
click at [928, 630] on div "Charge rate QTY Sub Total Total Standard (£/HR) £22.50 50 50.00 50 £1,125.00 £1…" at bounding box center [790, 582] width 693 height 121
click at [927, 620] on button "Approve" at bounding box center [924, 615] width 72 height 26
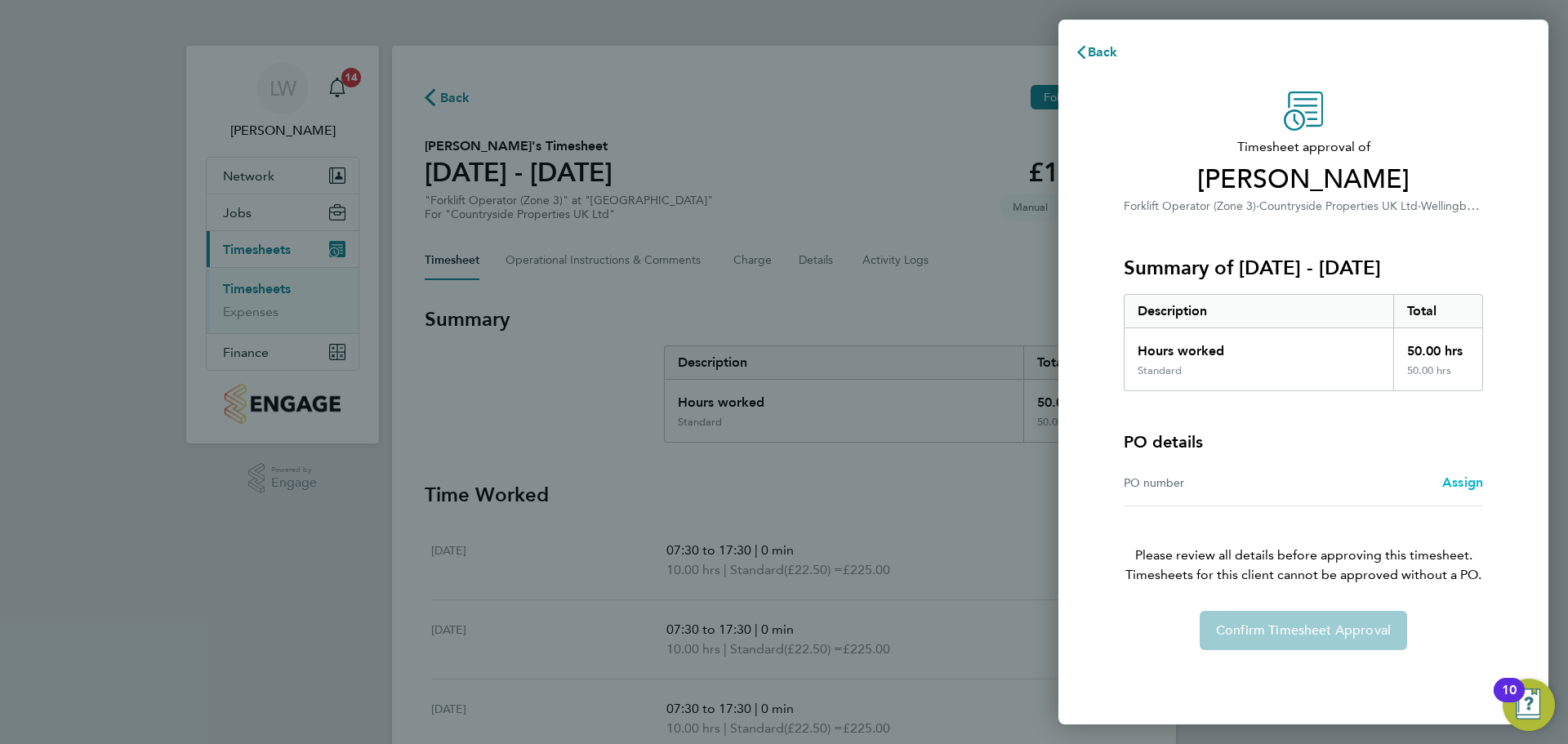
click at [1460, 486] on span "Assign" at bounding box center [1462, 482] width 41 height 15
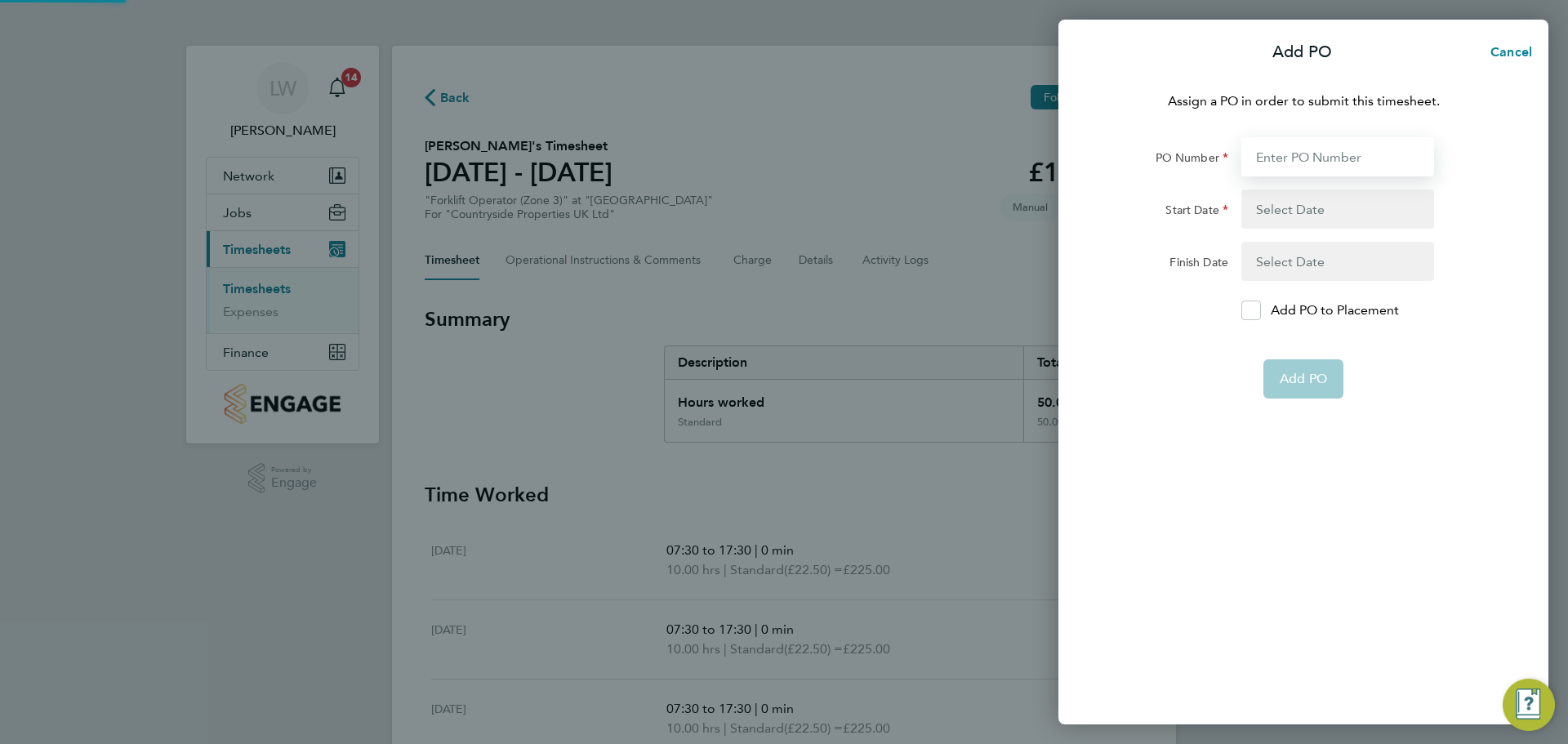
click at [1304, 164] on input "PO Number" at bounding box center [1338, 156] width 193 height 39
type input "M-MZ049/00106"
type input "[DATE]"
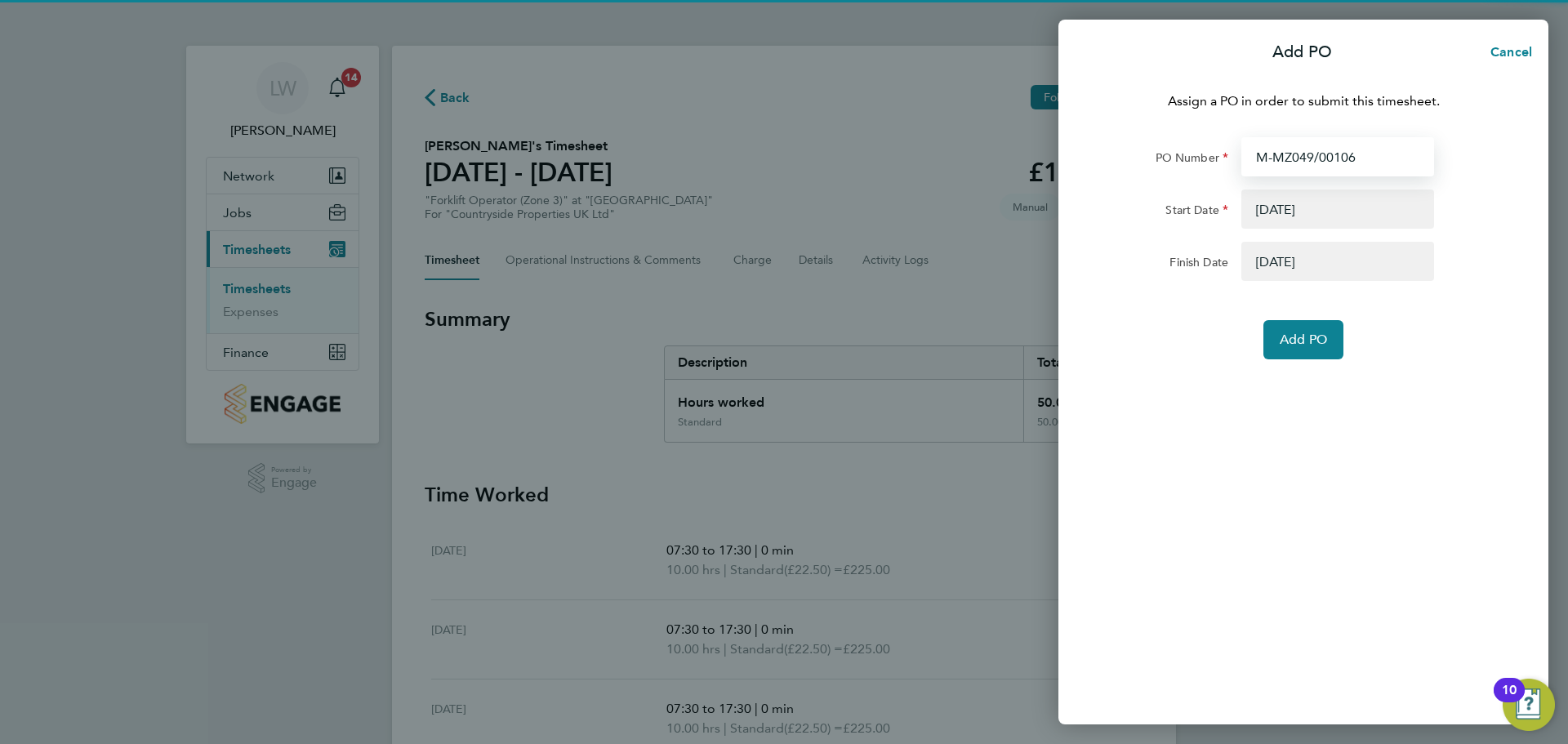
type input "M-MZ049/00106"
click at [1298, 317] on form "PO Number M-MZ049/00106 Start Date [DATE] Finish Date [DATE] Add PO" at bounding box center [1303, 248] width 399 height 223
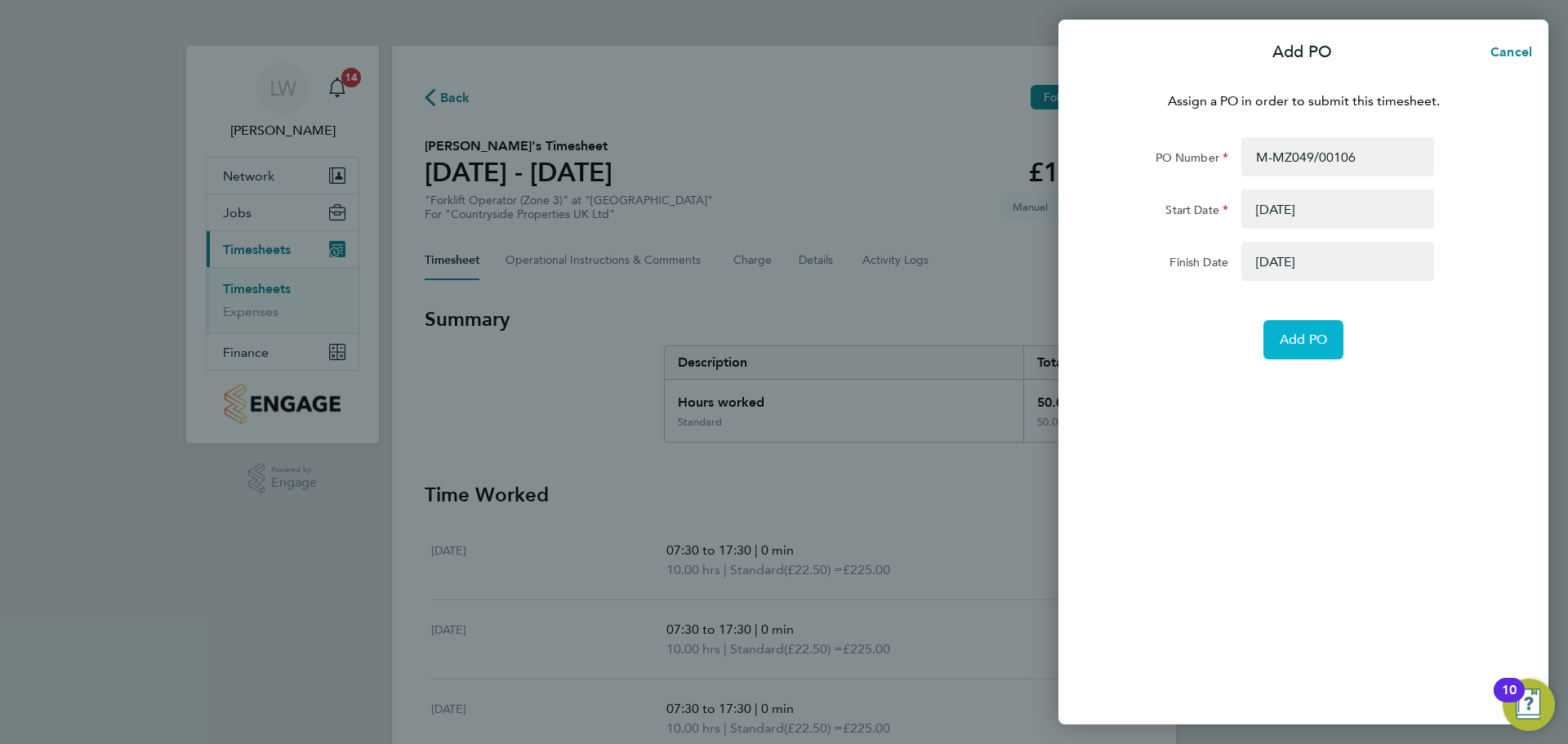
click at [1295, 327] on button "Add PO" at bounding box center [1303, 339] width 80 height 39
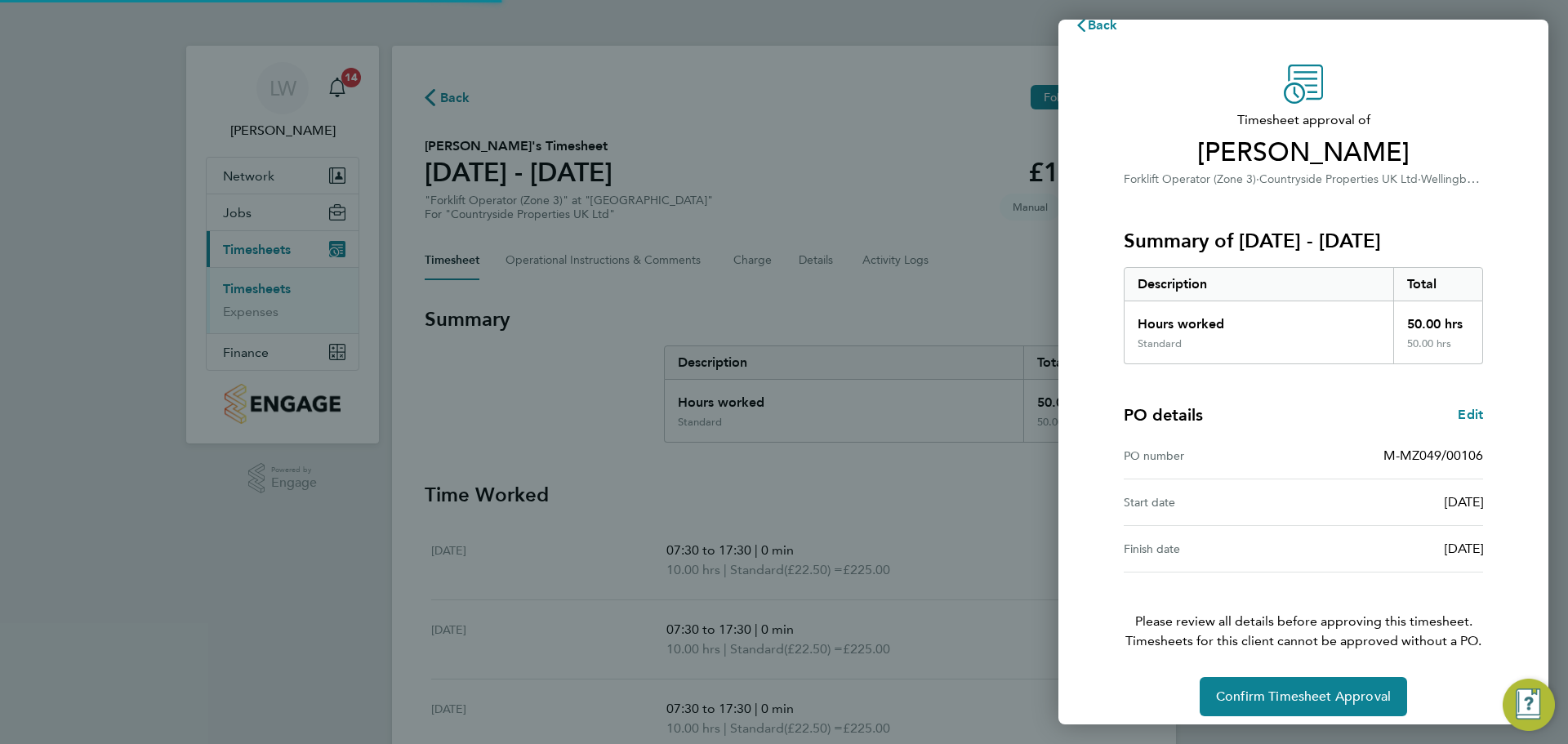
scroll to position [39, 0]
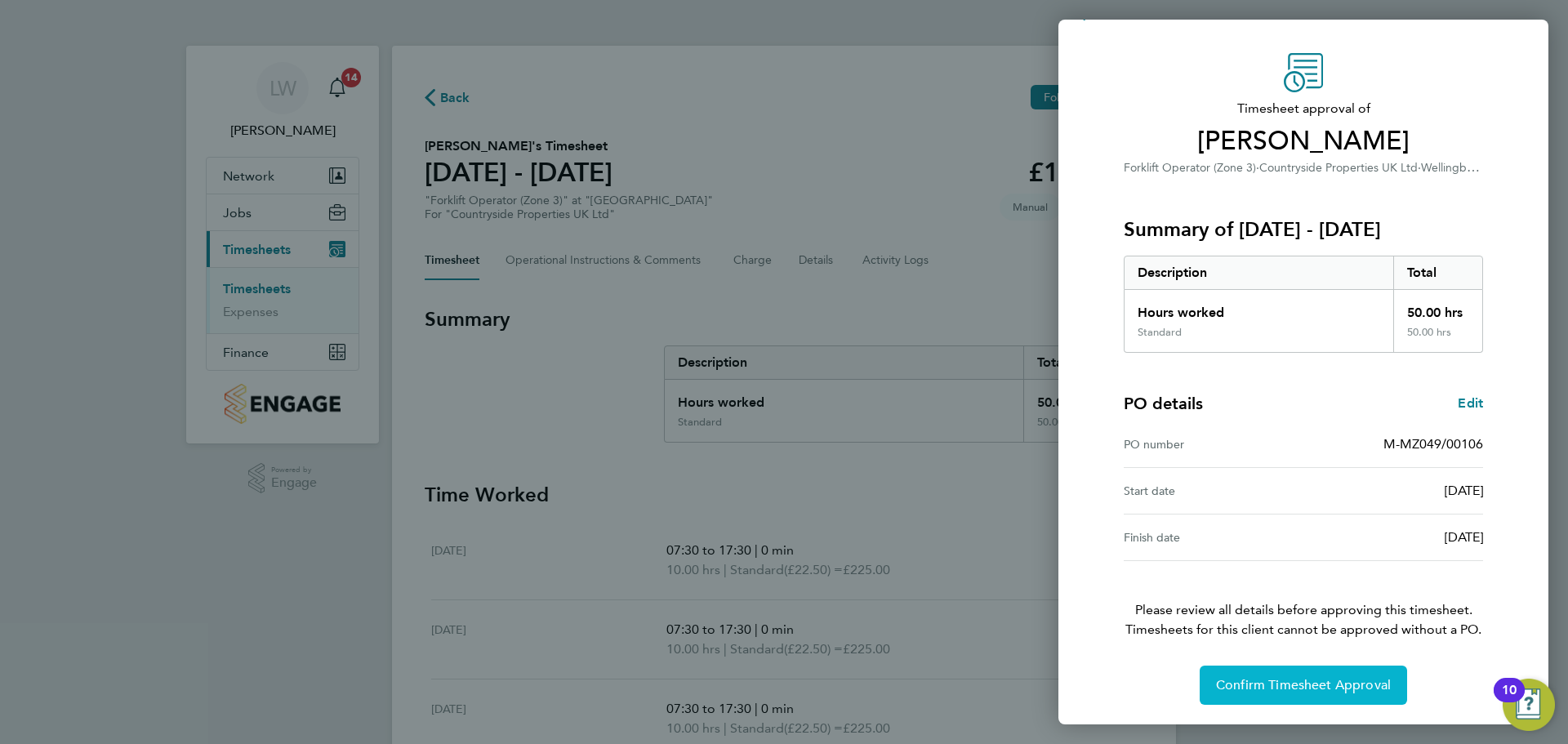
click at [1327, 677] on button "Confirm Timesheet Approval" at bounding box center [1303, 685] width 207 height 39
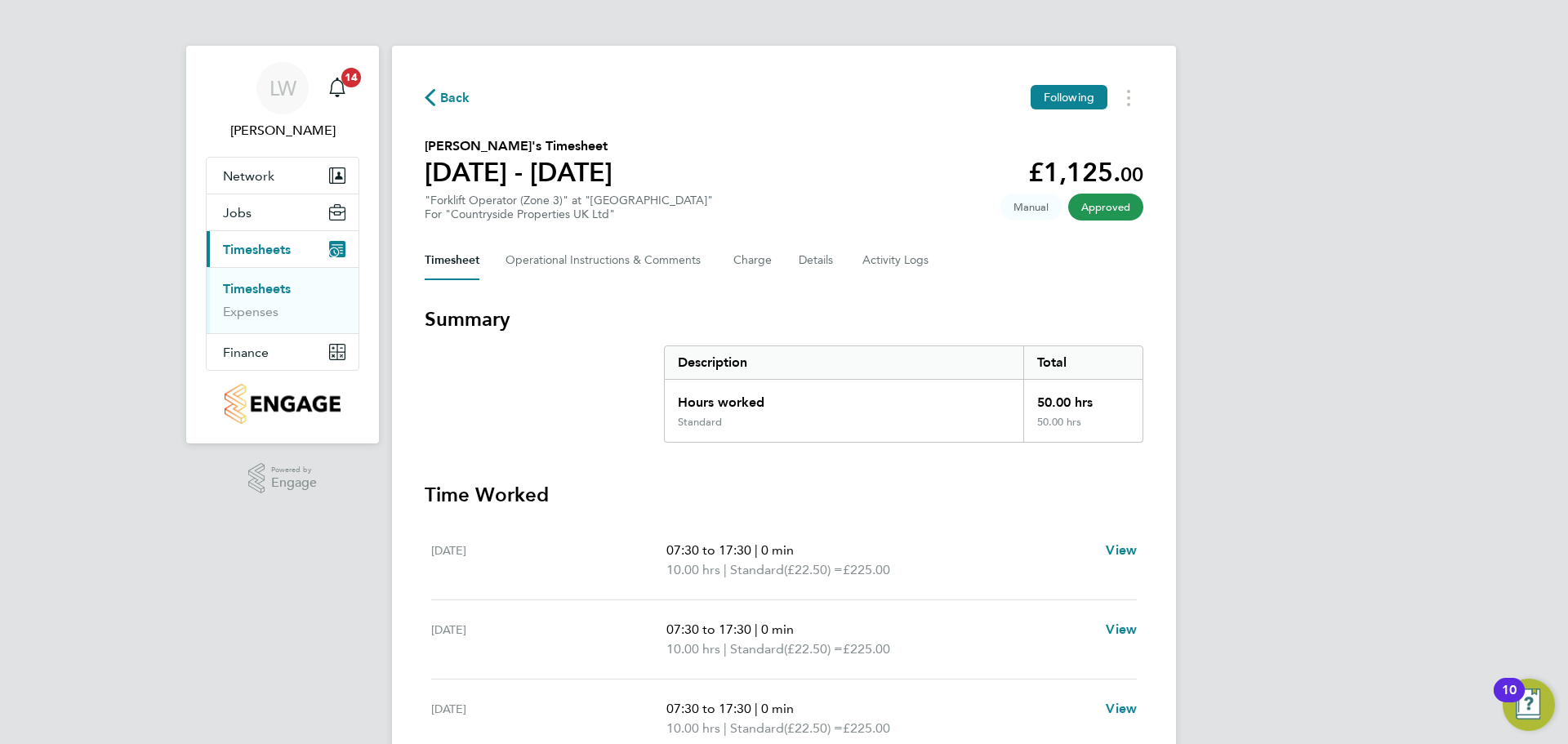
click at [274, 286] on link "Timesheets" at bounding box center [257, 289] width 68 height 15
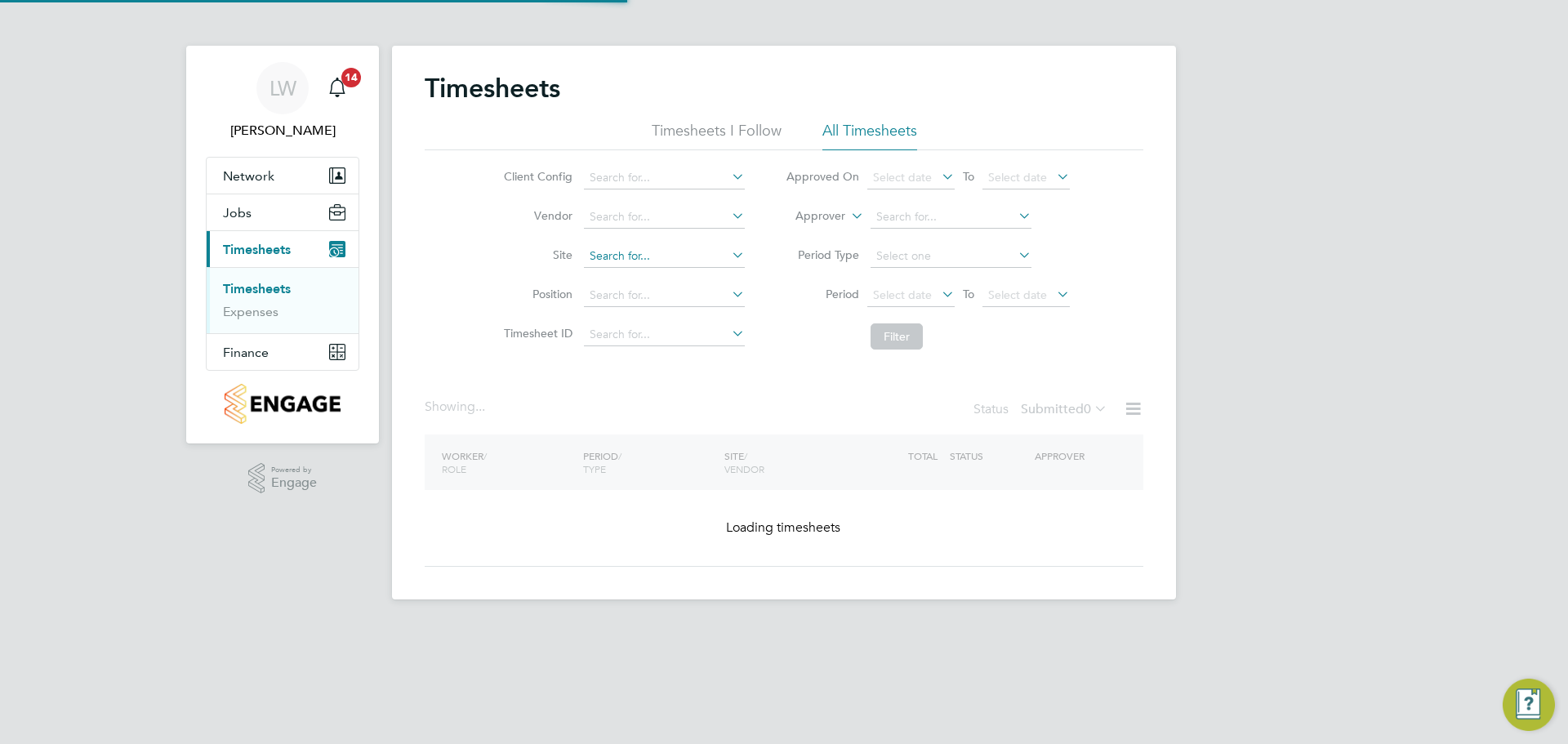
click at [615, 246] on input at bounding box center [665, 256] width 161 height 23
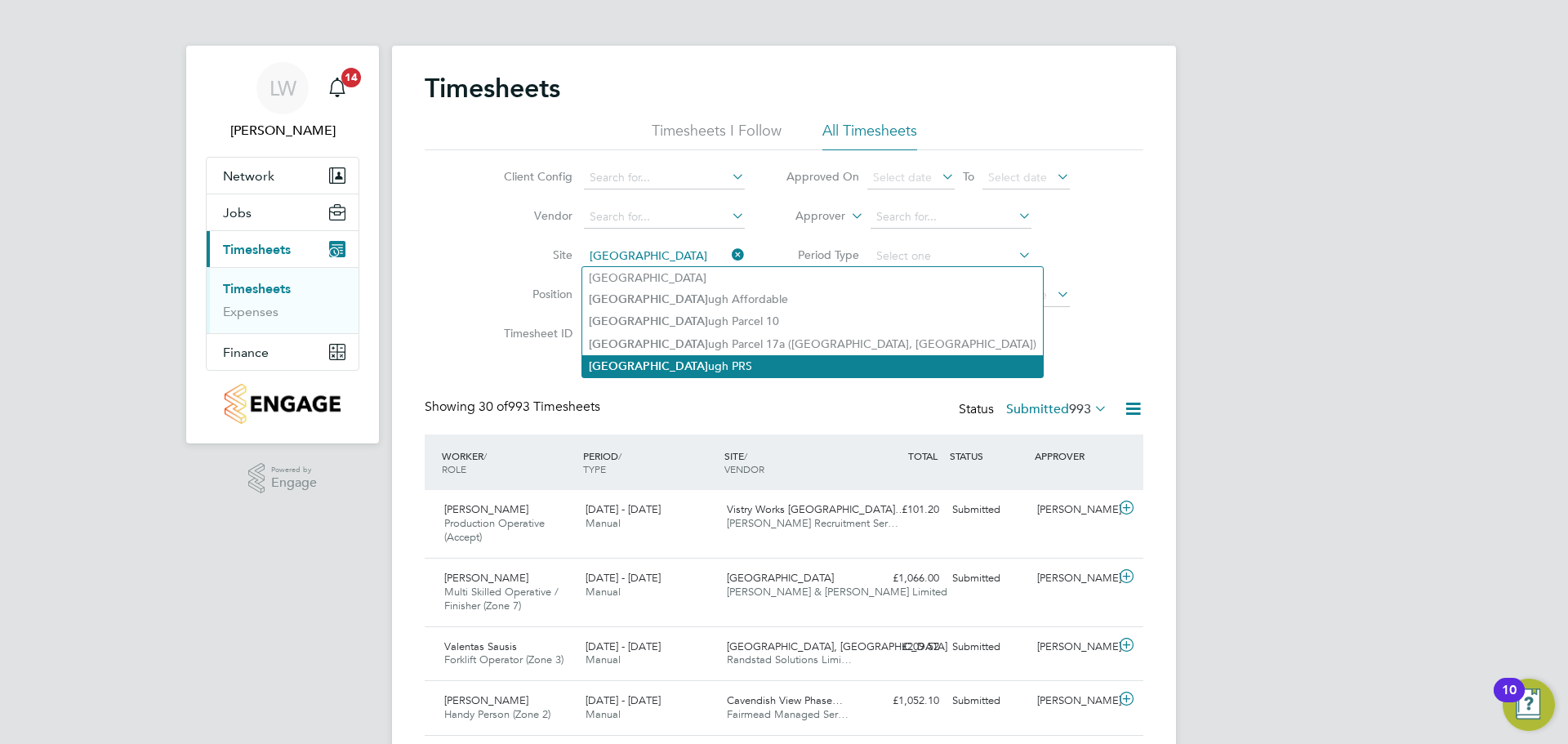
click at [669, 360] on li "[GEOGRAPHIC_DATA] ugh PRS" at bounding box center [813, 366] width 461 height 22
type input "Wellingborough PRS"
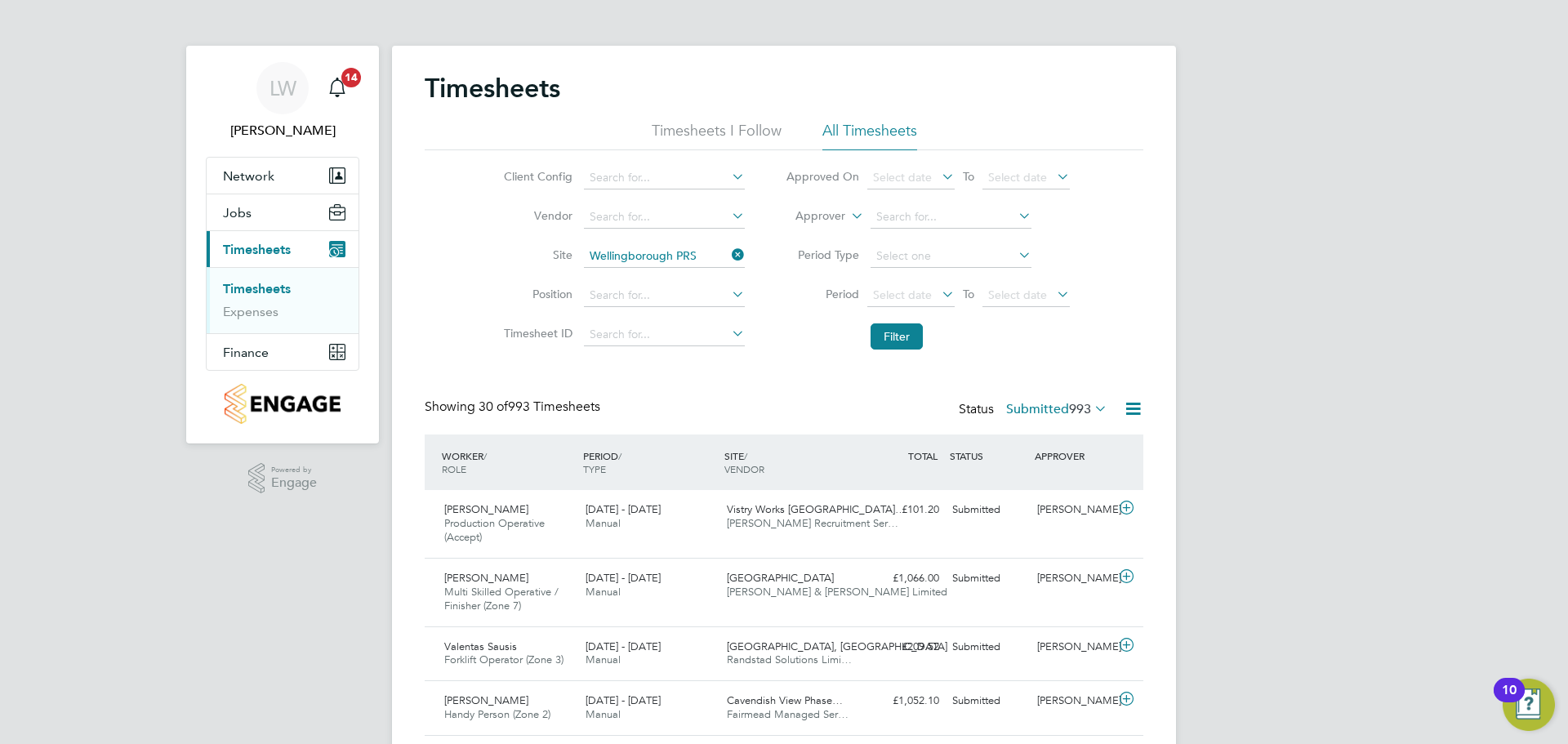
drag, startPoint x: 902, startPoint y: 333, endPoint x: 854, endPoint y: 352, distance: 51.6
click at [901, 333] on button "Filter" at bounding box center [896, 336] width 52 height 26
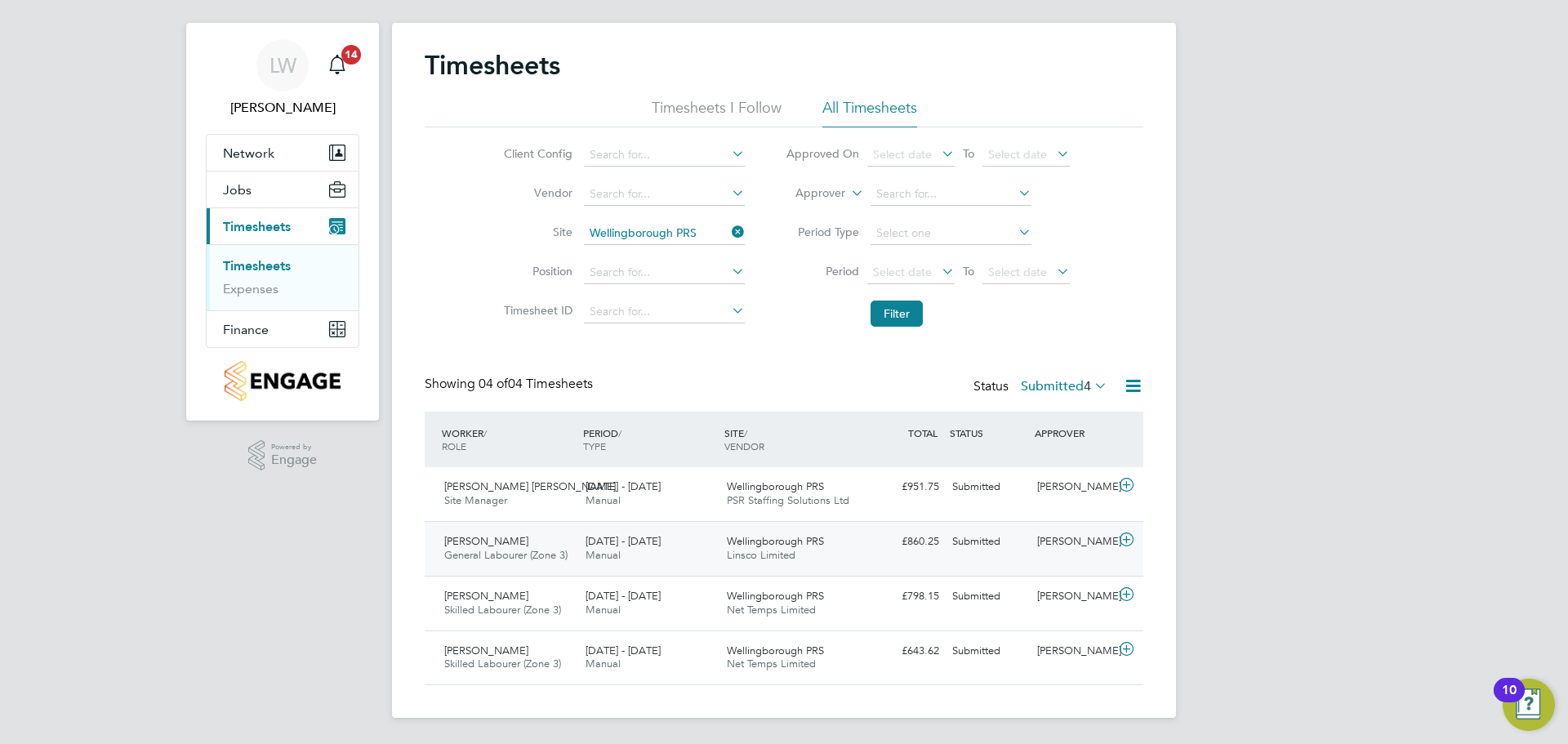
click at [672, 553] on div "[DATE] - [DATE] Manual" at bounding box center [650, 549] width 141 height 41
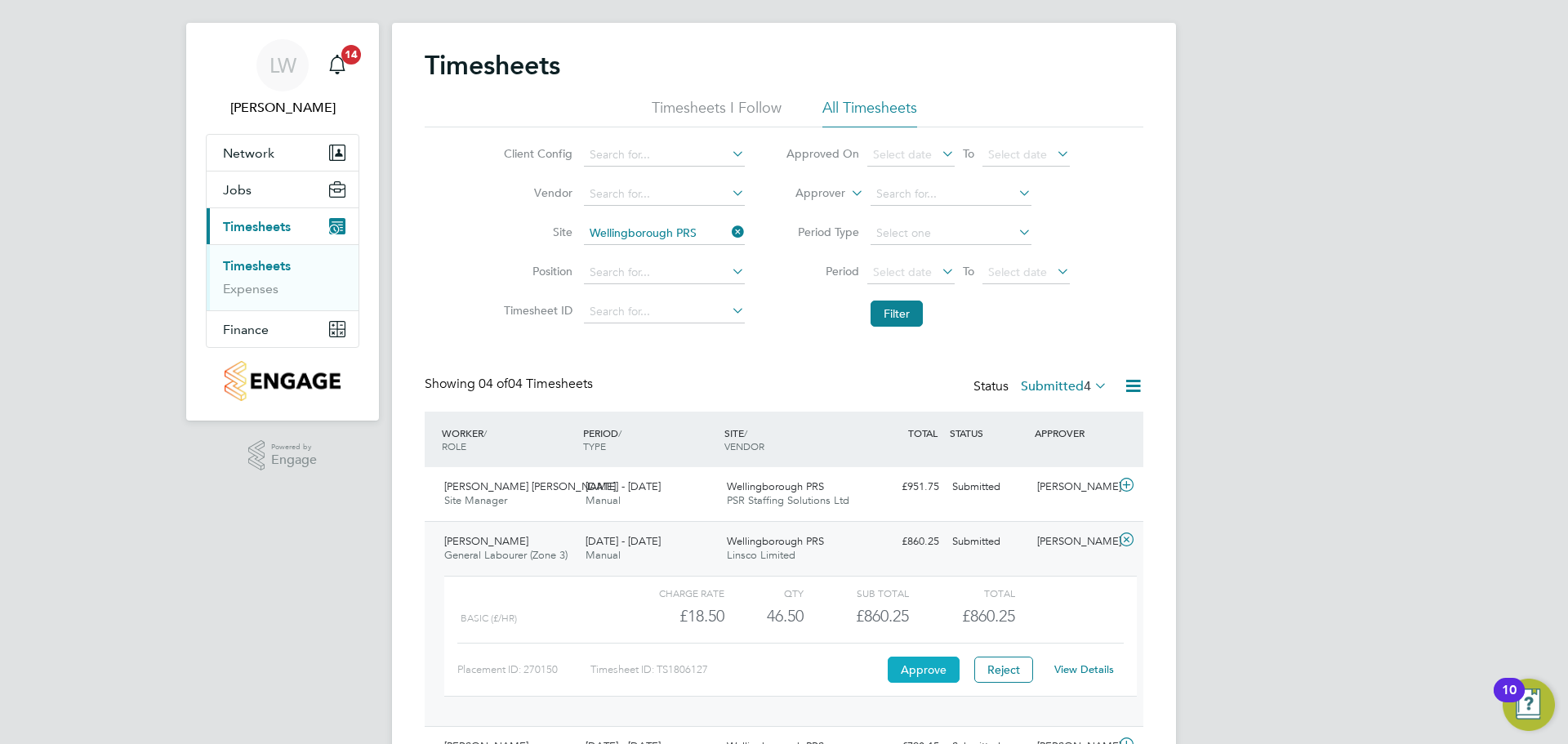
click at [916, 668] on button "Approve" at bounding box center [924, 669] width 72 height 26
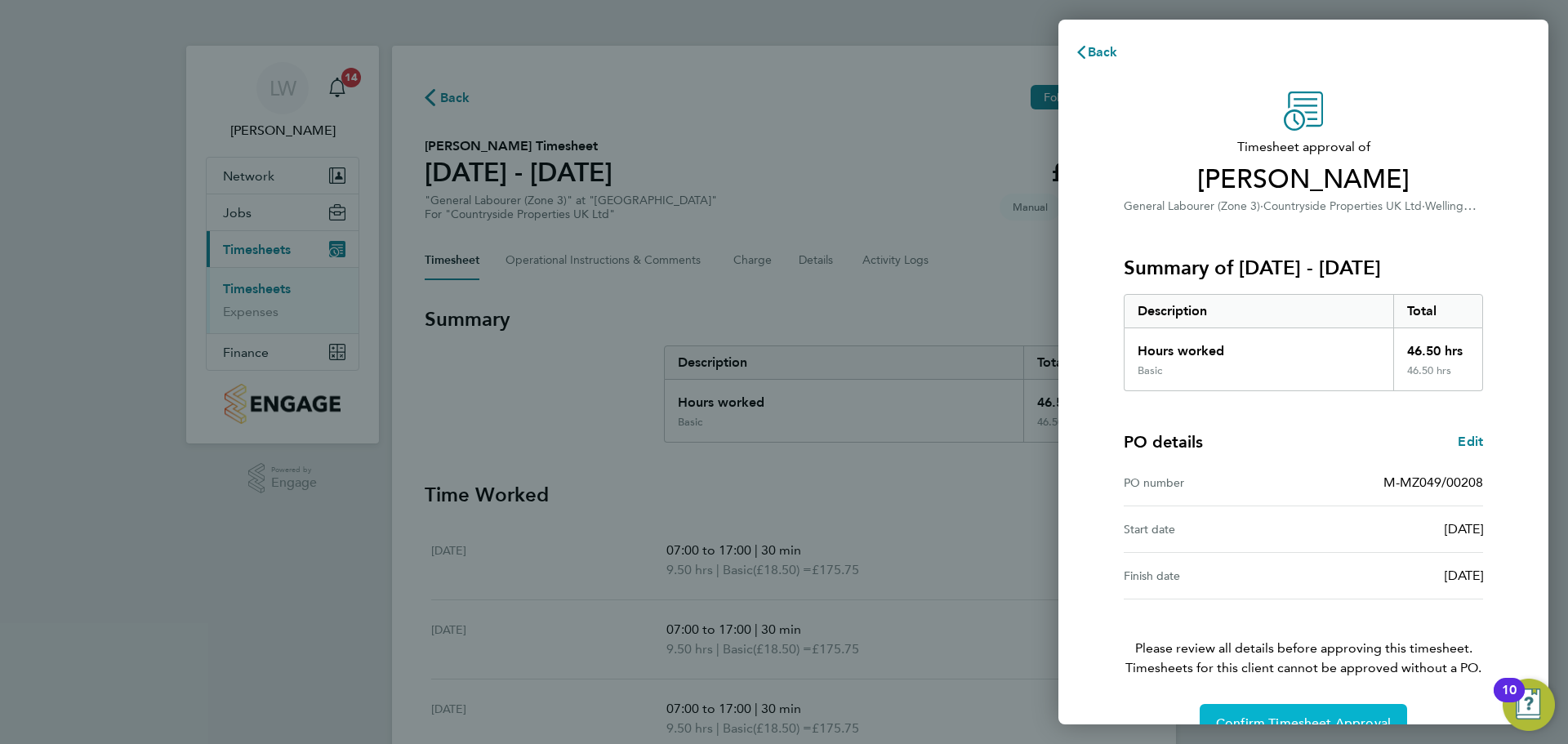
scroll to position [39, 0]
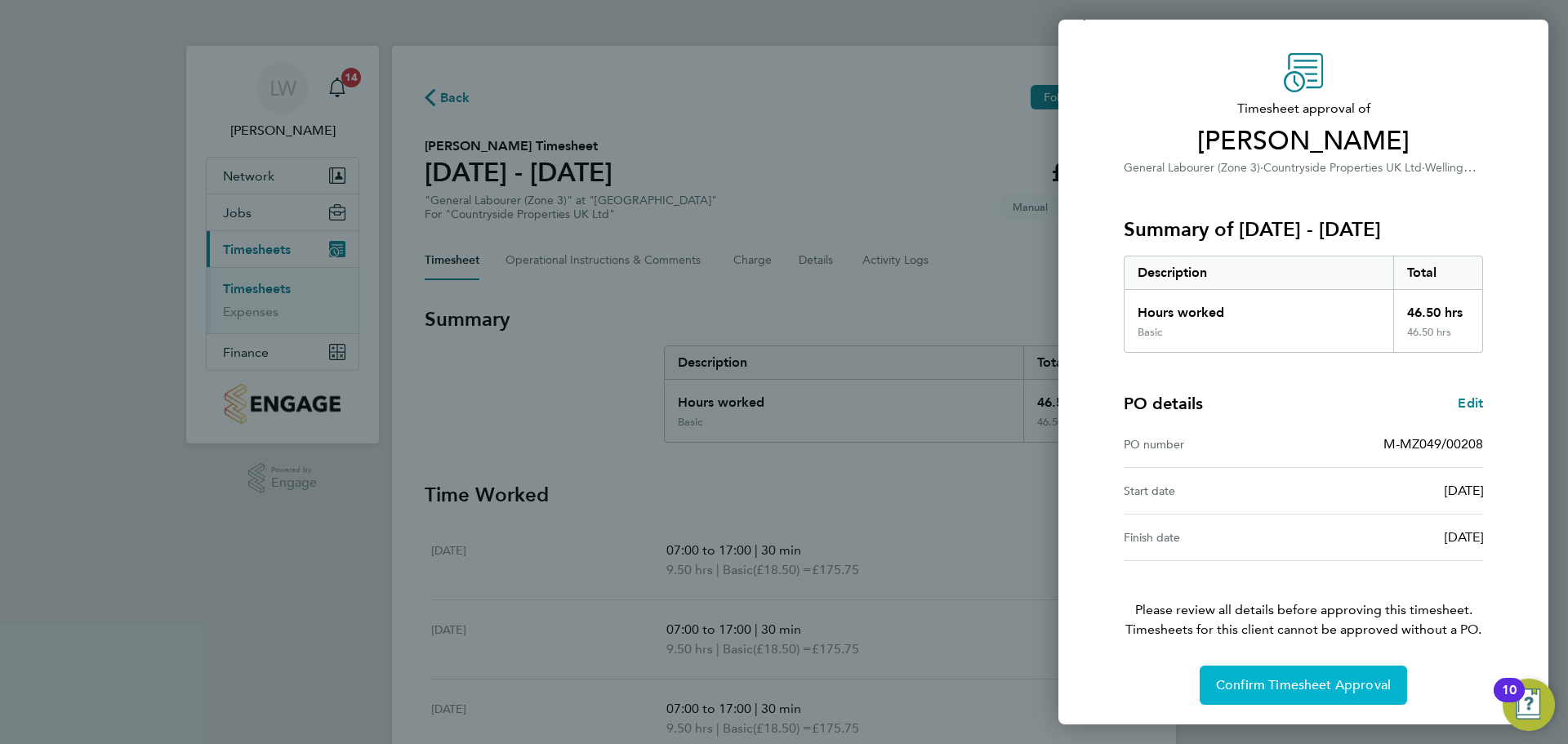
click at [1301, 694] on button "Confirm Timesheet Approval" at bounding box center [1303, 685] width 207 height 39
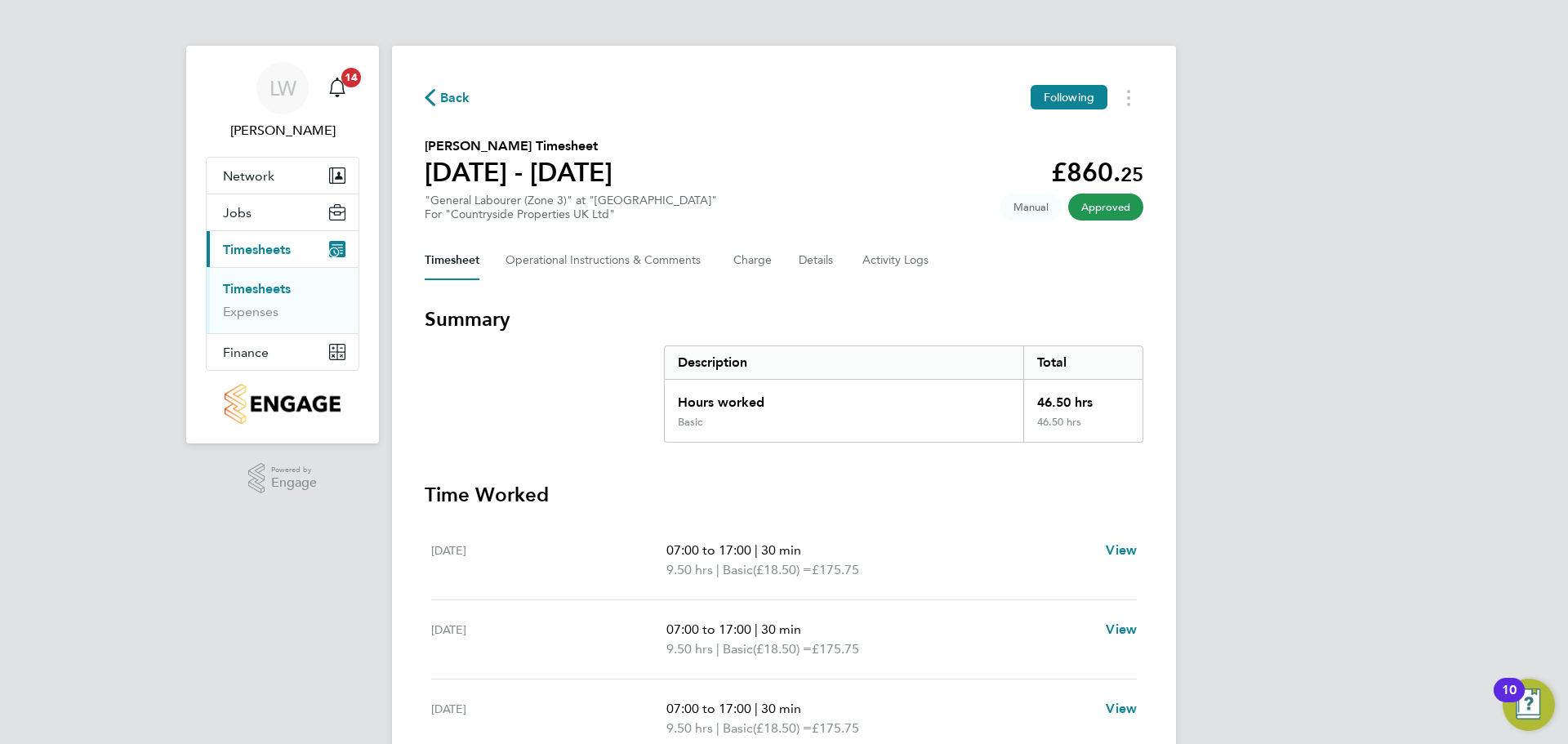
click at [250, 288] on link "Timesheets" at bounding box center [257, 289] width 68 height 15
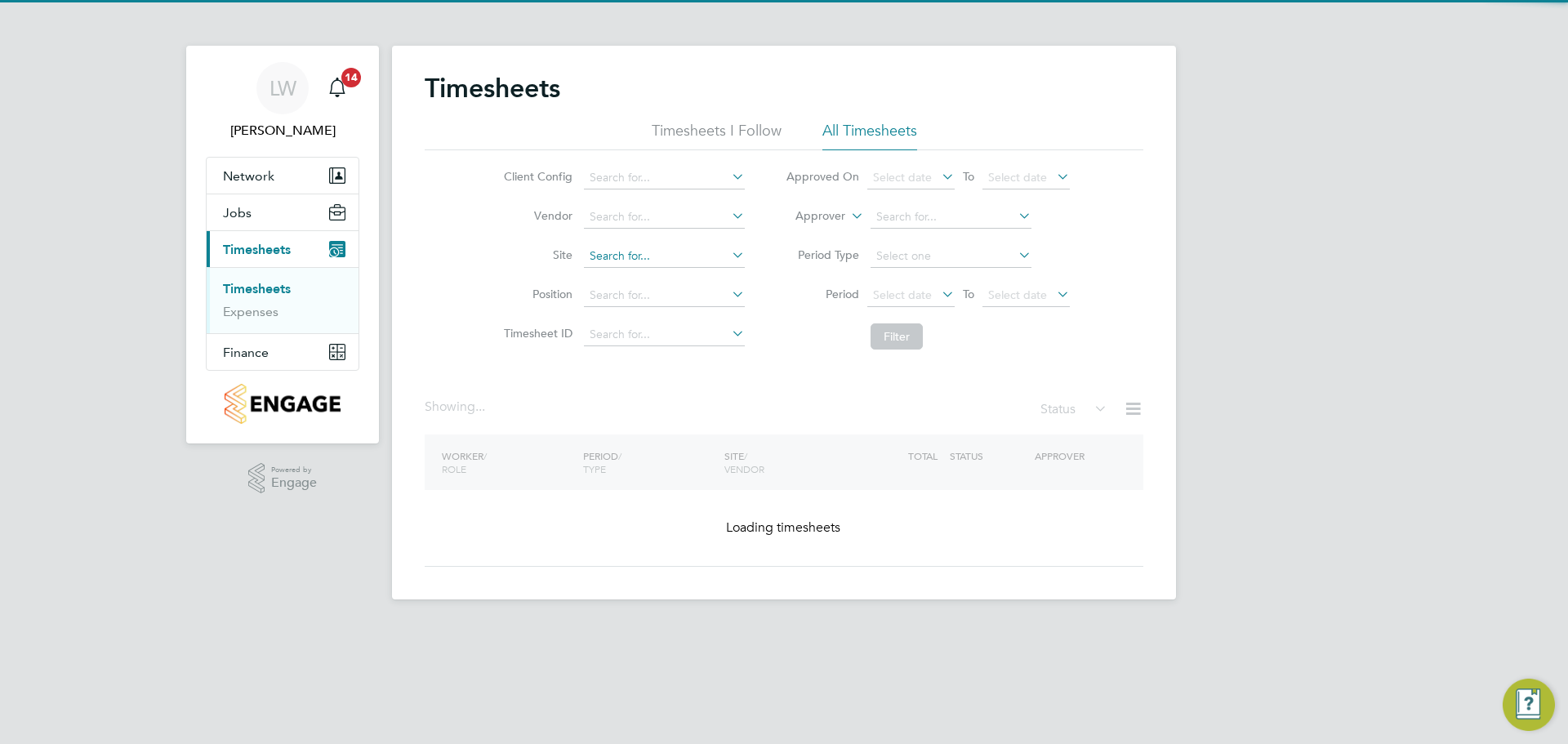
click at [598, 252] on input at bounding box center [665, 256] width 161 height 23
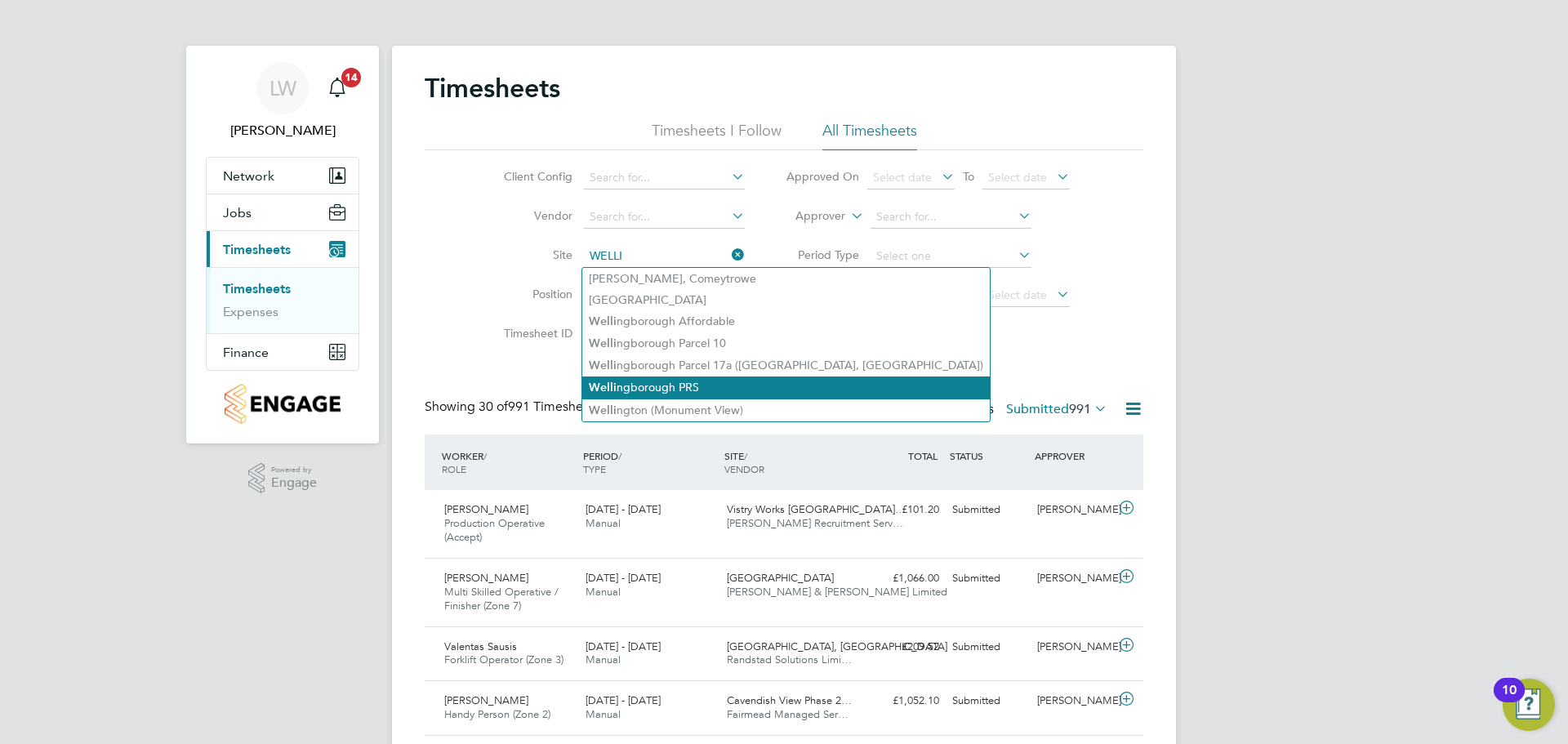
click at [703, 379] on li "Welli ngborough PRS" at bounding box center [787, 388] width 408 height 22
type input "Wellingborough PRS"
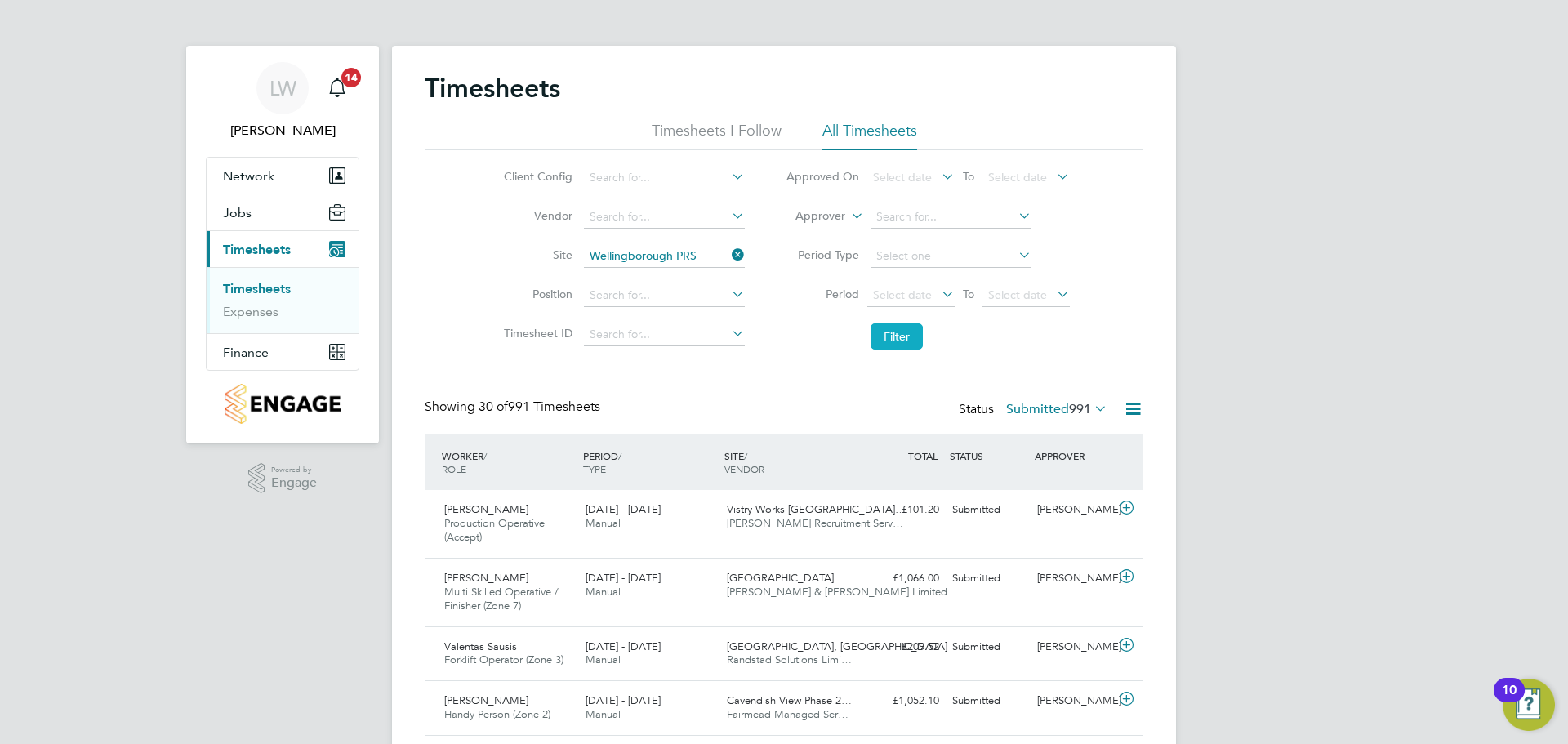
click at [885, 335] on button "Filter" at bounding box center [896, 336] width 52 height 26
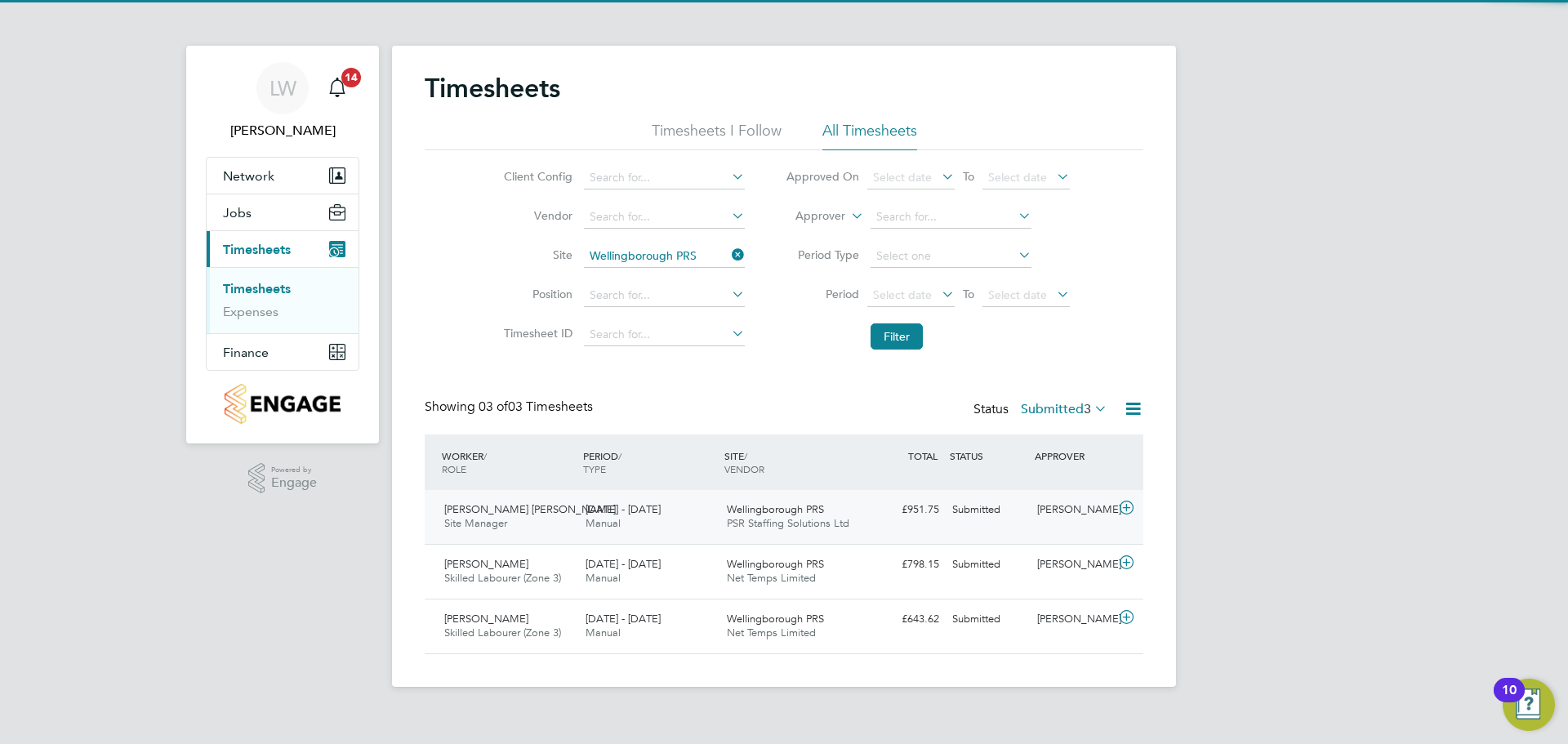
click at [680, 505] on div "[DATE] - [DATE] Manual" at bounding box center [650, 517] width 141 height 41
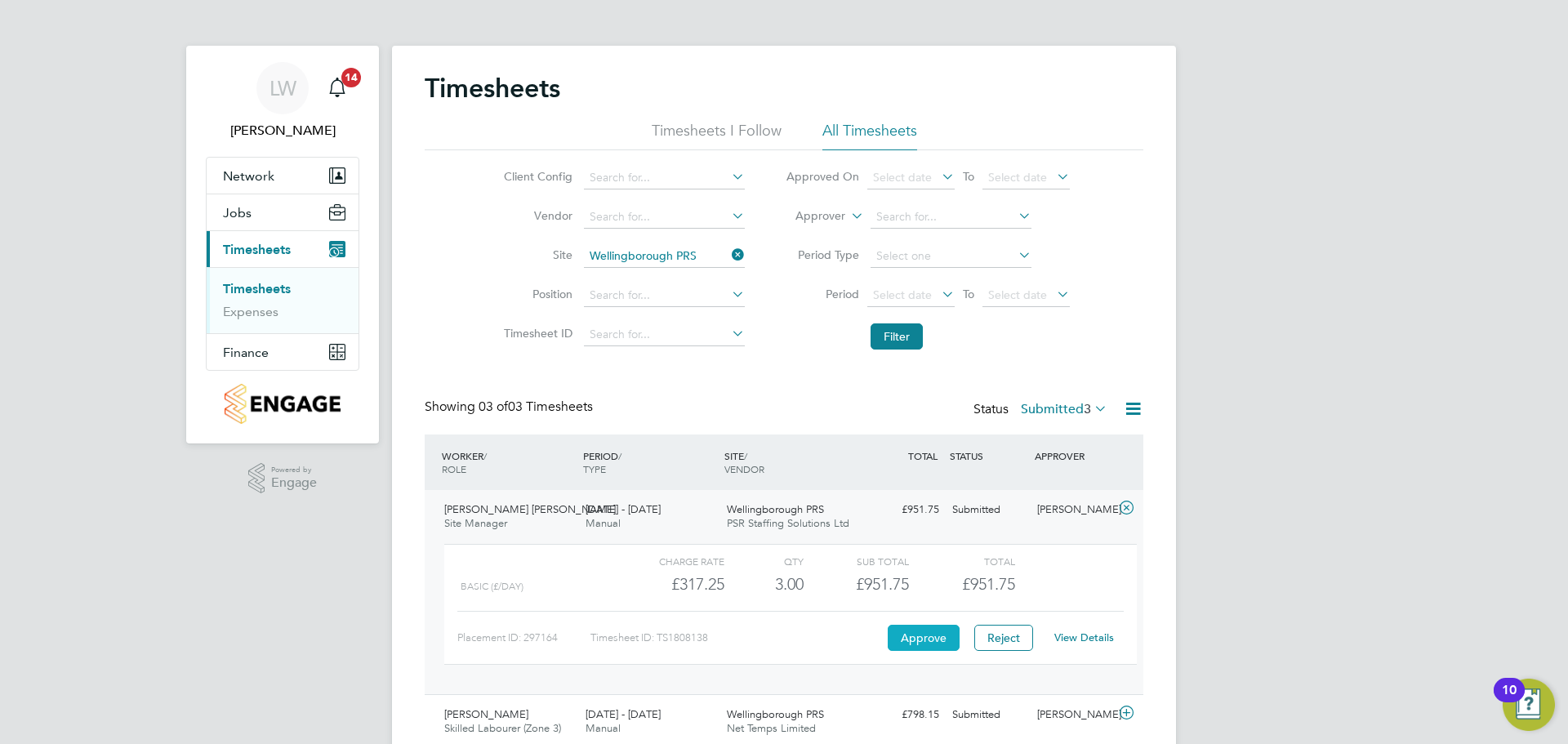
click at [929, 638] on button "Approve" at bounding box center [924, 637] width 72 height 26
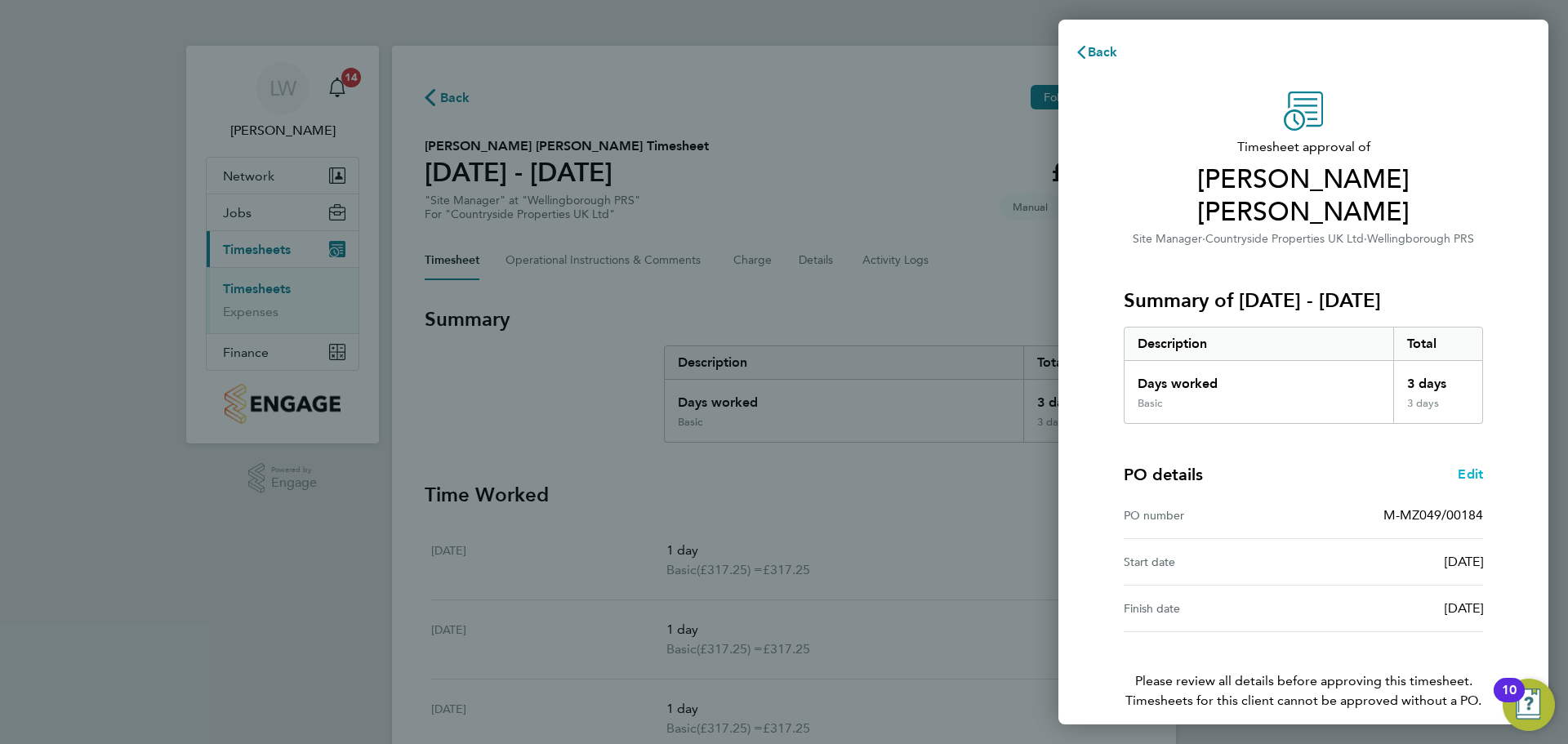
click at [1461, 467] on span "Edit" at bounding box center [1471, 474] width 25 height 15
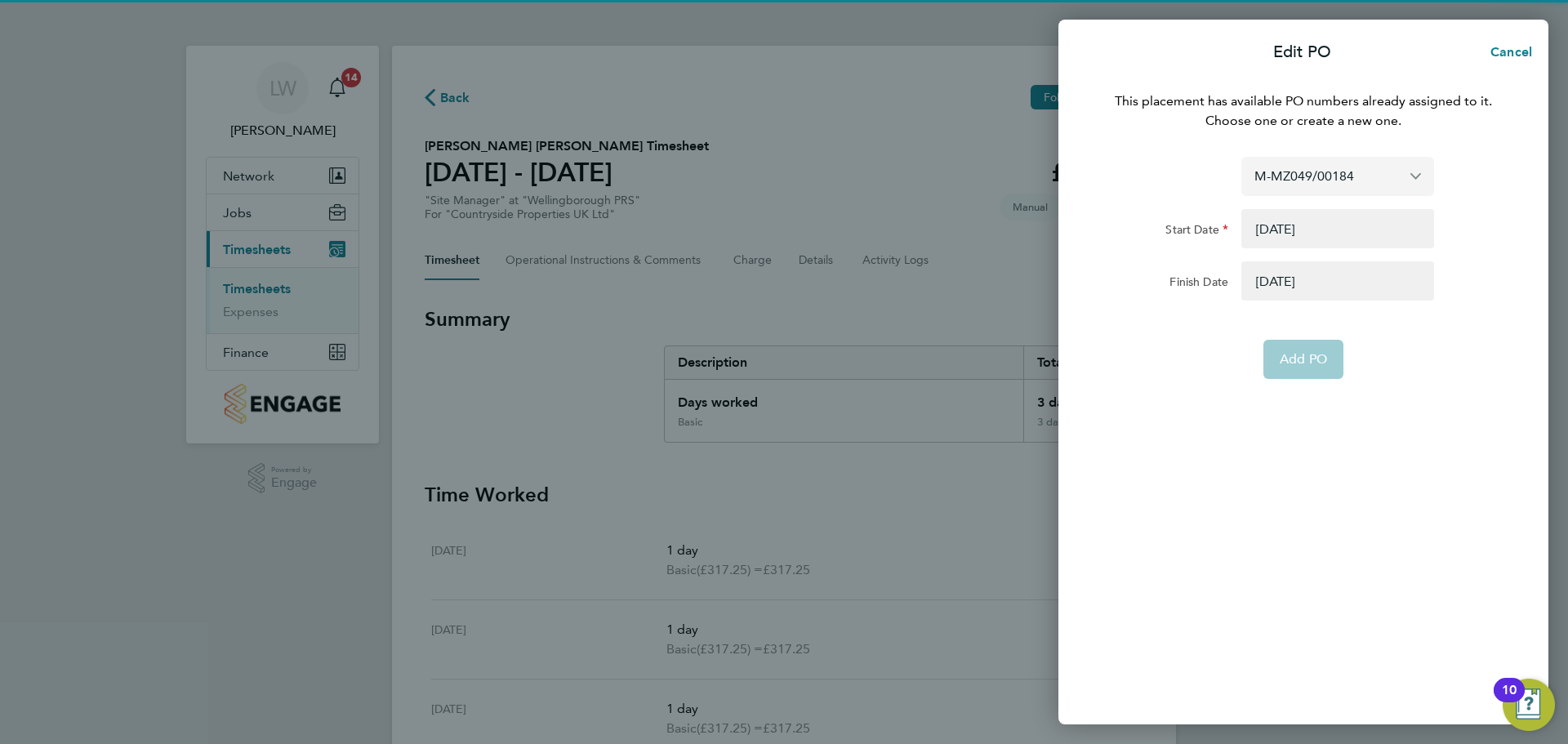
click at [1375, 183] on input "M-MZ049/00184" at bounding box center [1338, 176] width 193 height 39
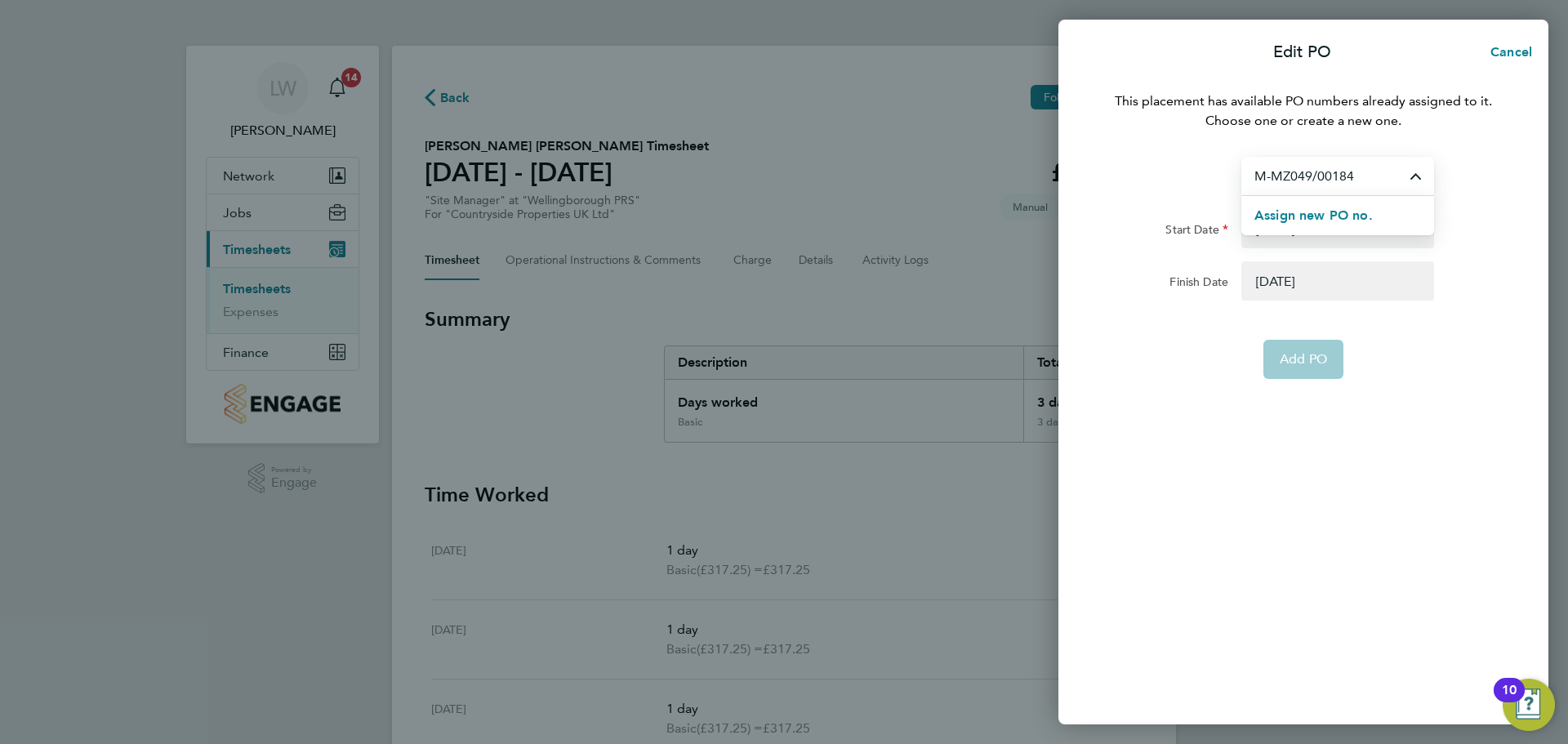
click at [1372, 185] on input "M-MZ049/00184" at bounding box center [1338, 176] width 193 height 39
click at [1367, 185] on input "M-MZ049/00184" at bounding box center [1338, 176] width 193 height 39
click at [1435, 273] on div "15 Sep 25" at bounding box center [1337, 280] width 206 height 39
type input "M-MZ049/00184"
click at [1365, 148] on div "This placement has available PO numbers already assigned to it. Choose one or c…" at bounding box center [1304, 398] width 490 height 652
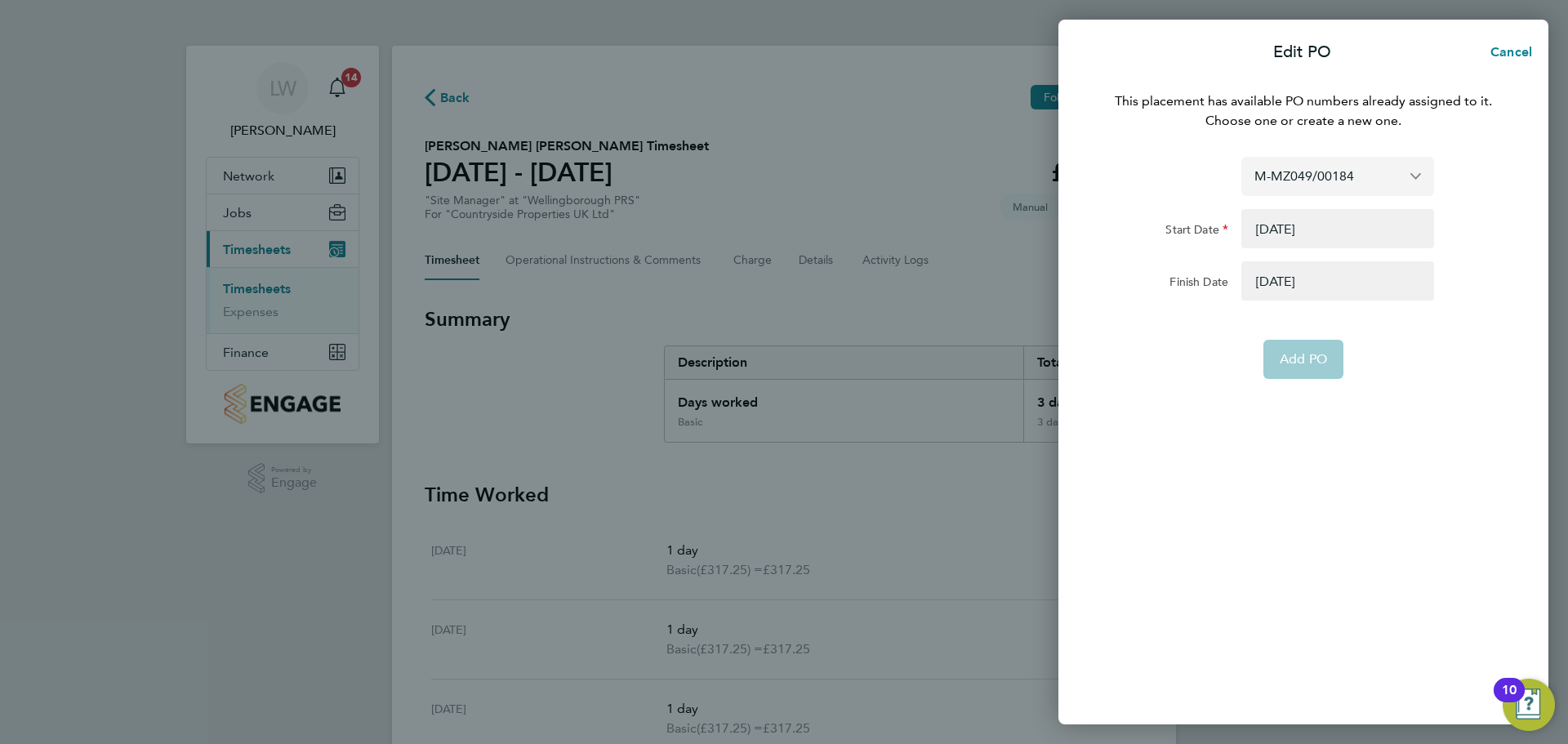
click at [1354, 169] on input "M-MZ049/00184" at bounding box center [1338, 176] width 193 height 39
click at [1306, 207] on button "Assign new PO no." at bounding box center [1313, 215] width 118 height 19
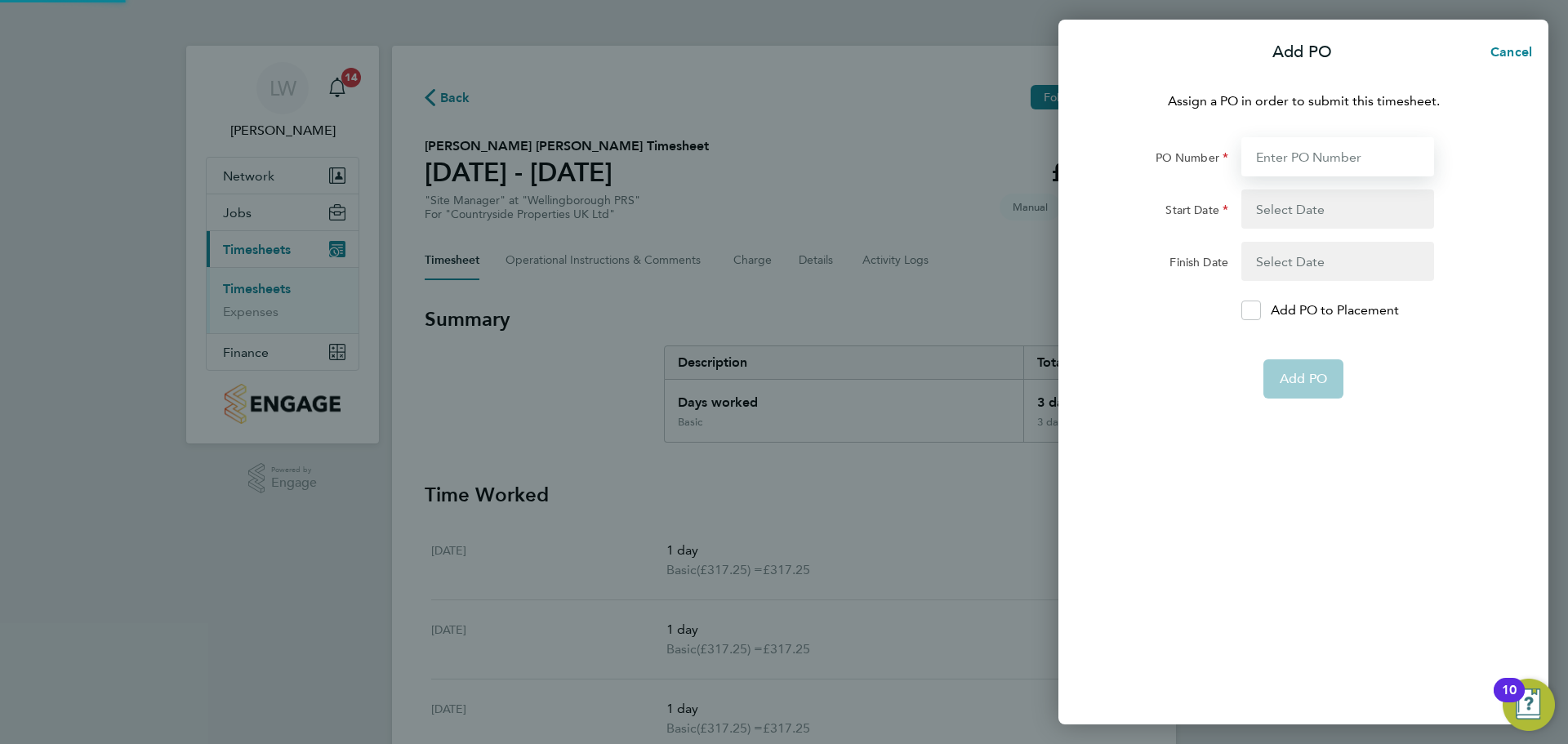
click at [1315, 169] on input "PO Number" at bounding box center [1338, 156] width 193 height 39
type input "M-MZ049/00158"
click at [1361, 161] on input "M-MZ049/00158" at bounding box center [1338, 156] width 193 height 39
type input "10 Mar 25"
type input "24 Aug 25"
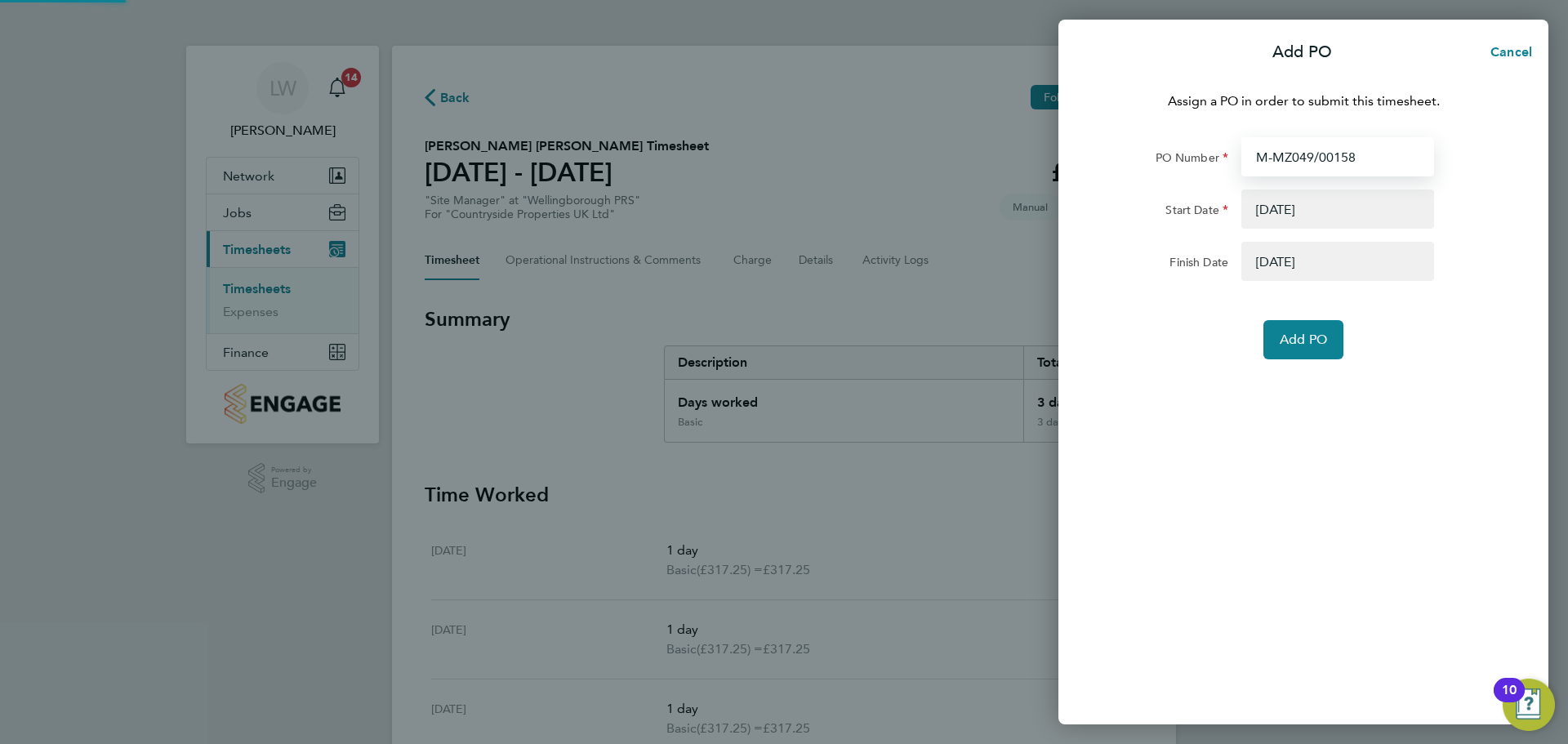
type input "M-MZ049/0015"
type input "M-MZ049/00158"
click at [1347, 165] on input "M-MZ049/00158" at bounding box center [1338, 156] width 193 height 39
type input "10 Mar 25"
type input "24 Aug 25"
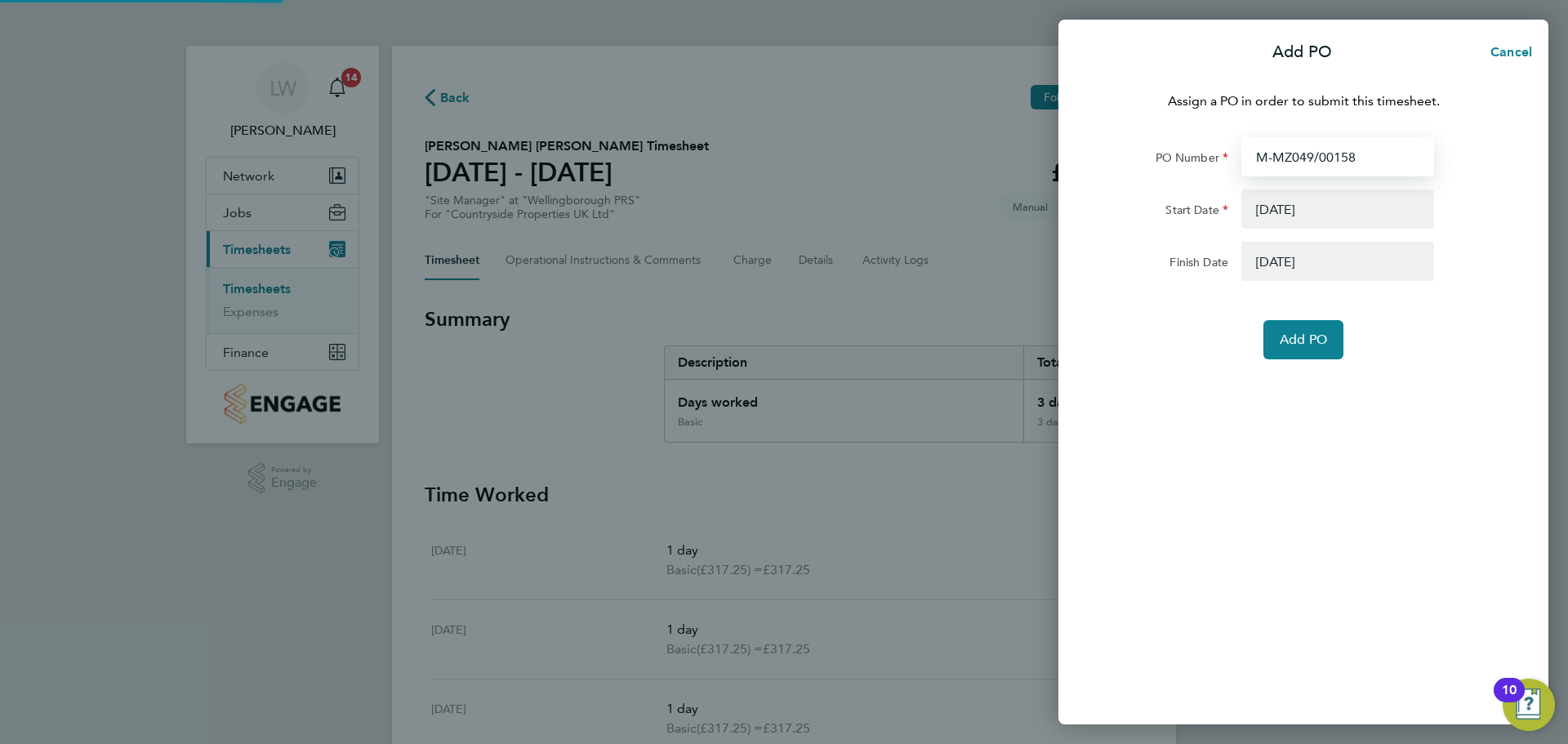
drag, startPoint x: 1344, startPoint y: 162, endPoint x: 1361, endPoint y: 160, distance: 17.1
click at [1361, 160] on input "M-MZ049/00158" at bounding box center [1338, 156] width 193 height 39
type input "M-MZ049/00"
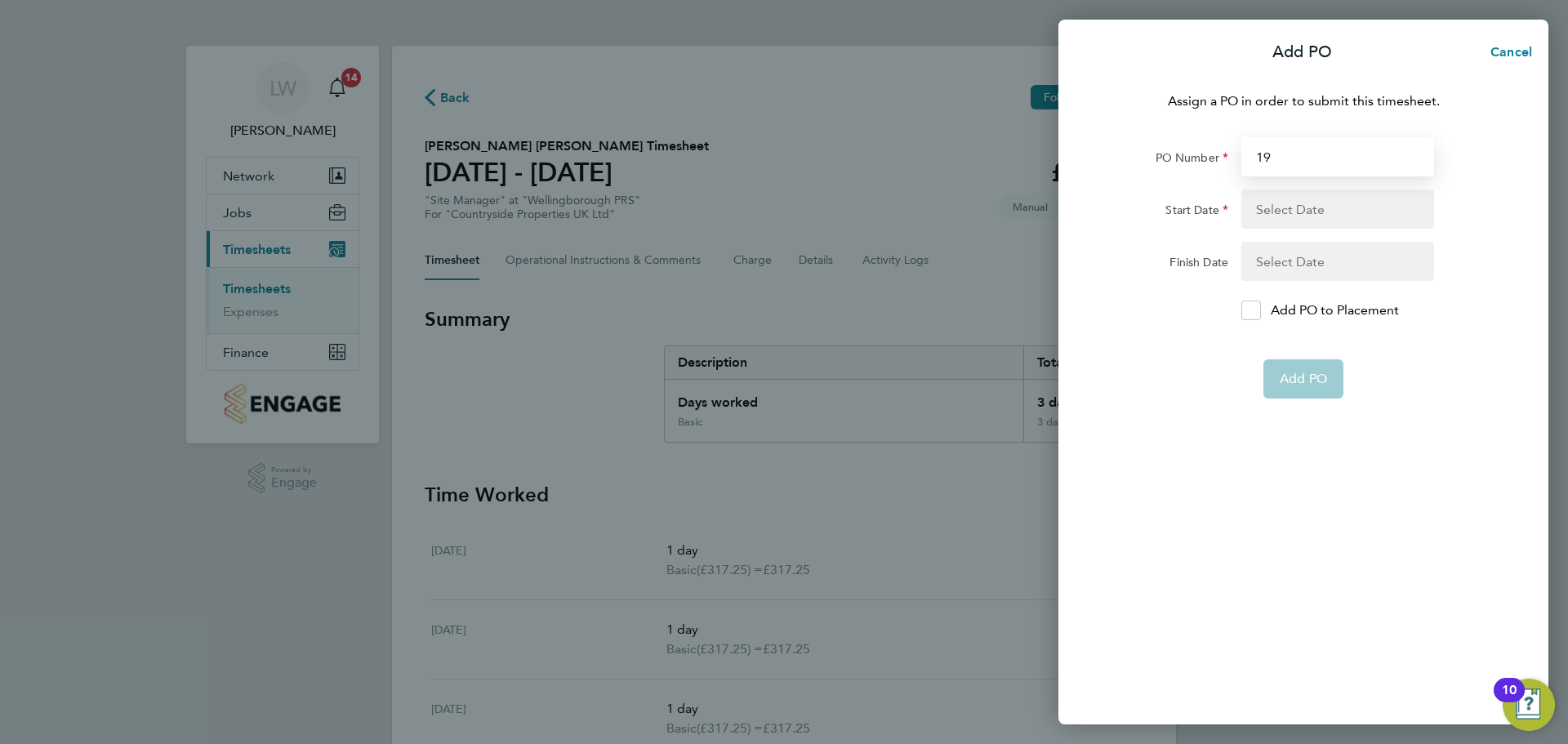
type input "191"
click at [1350, 166] on input "PO Number" at bounding box center [1338, 156] width 193 height 39
type input "M-MZ049"
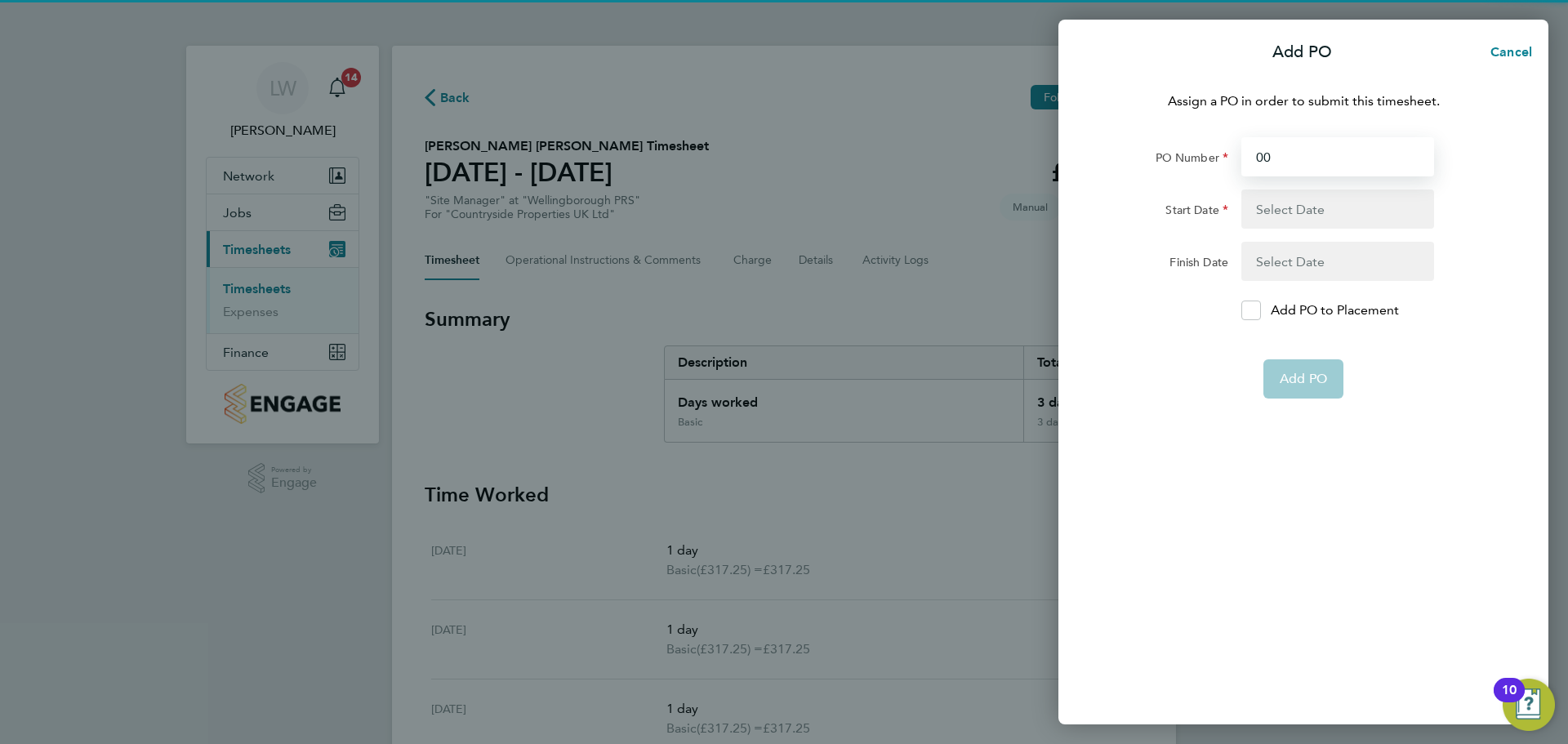
type input "0"
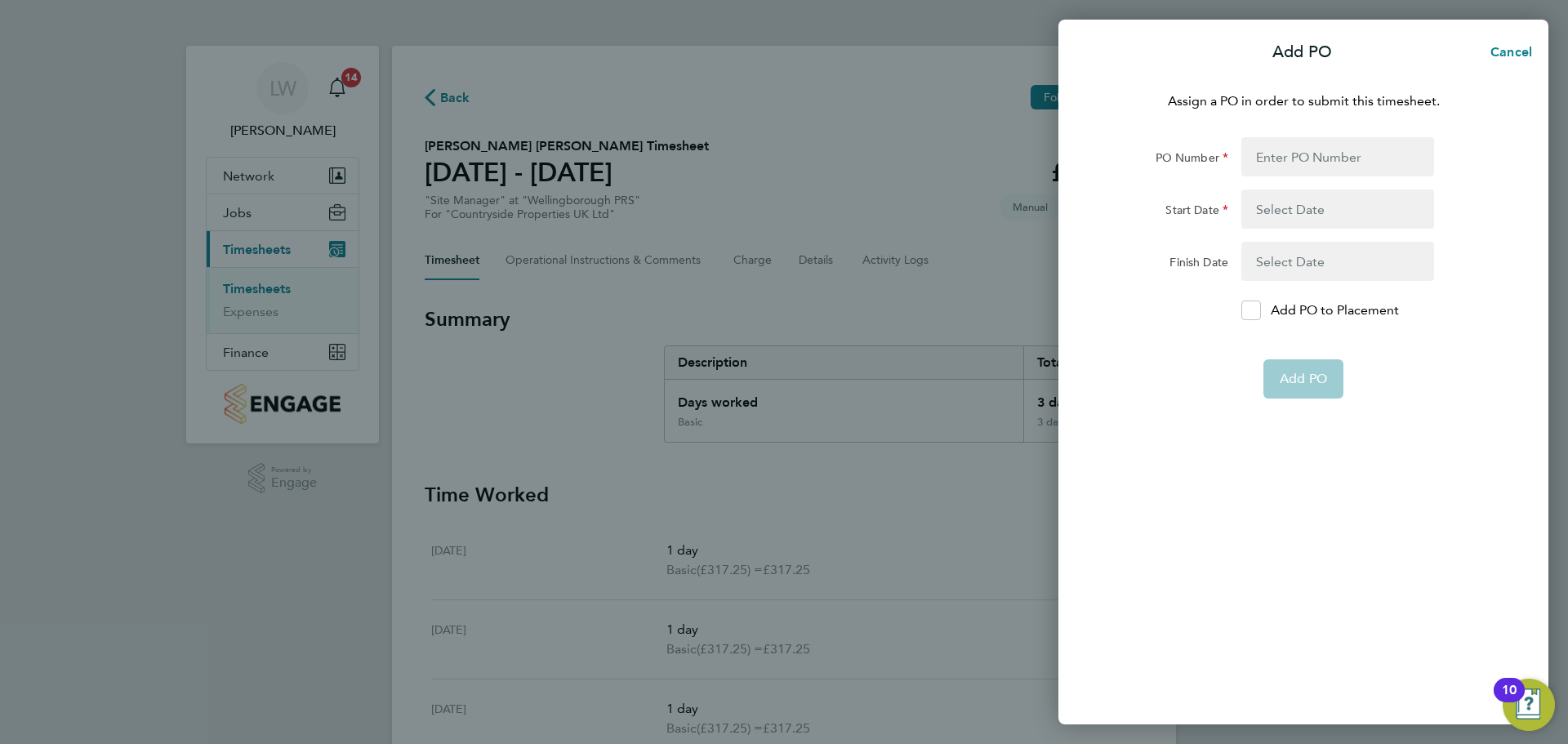
drag, startPoint x: 1319, startPoint y: 301, endPoint x: 1452, endPoint y: 39, distance: 293.8
click at [1320, 301] on form "PO Number Start Date Finish Date Add PO to Placement Add PO" at bounding box center [1303, 267] width 399 height 261
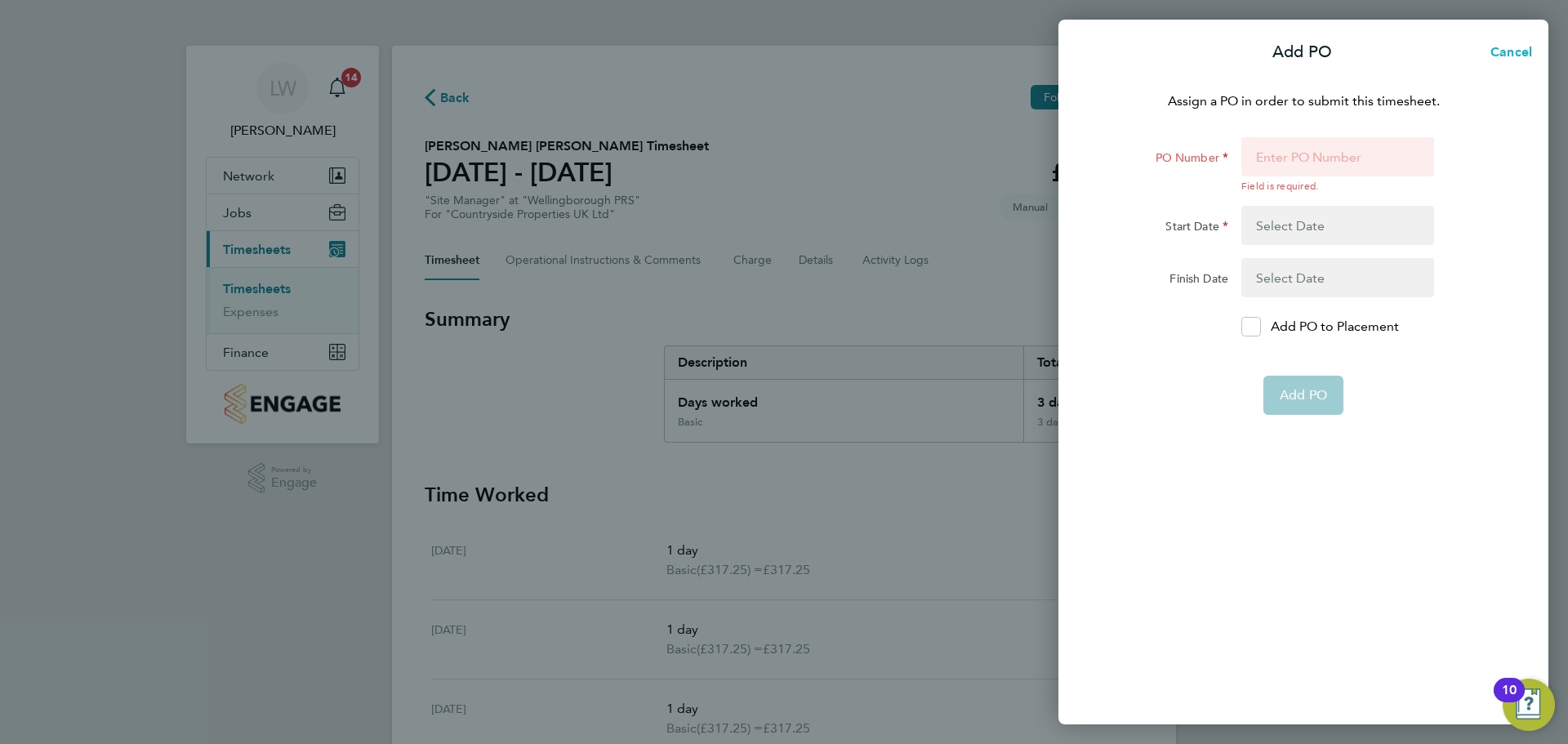
click at [1511, 56] on span "Cancel" at bounding box center [1508, 52] width 46 height 15
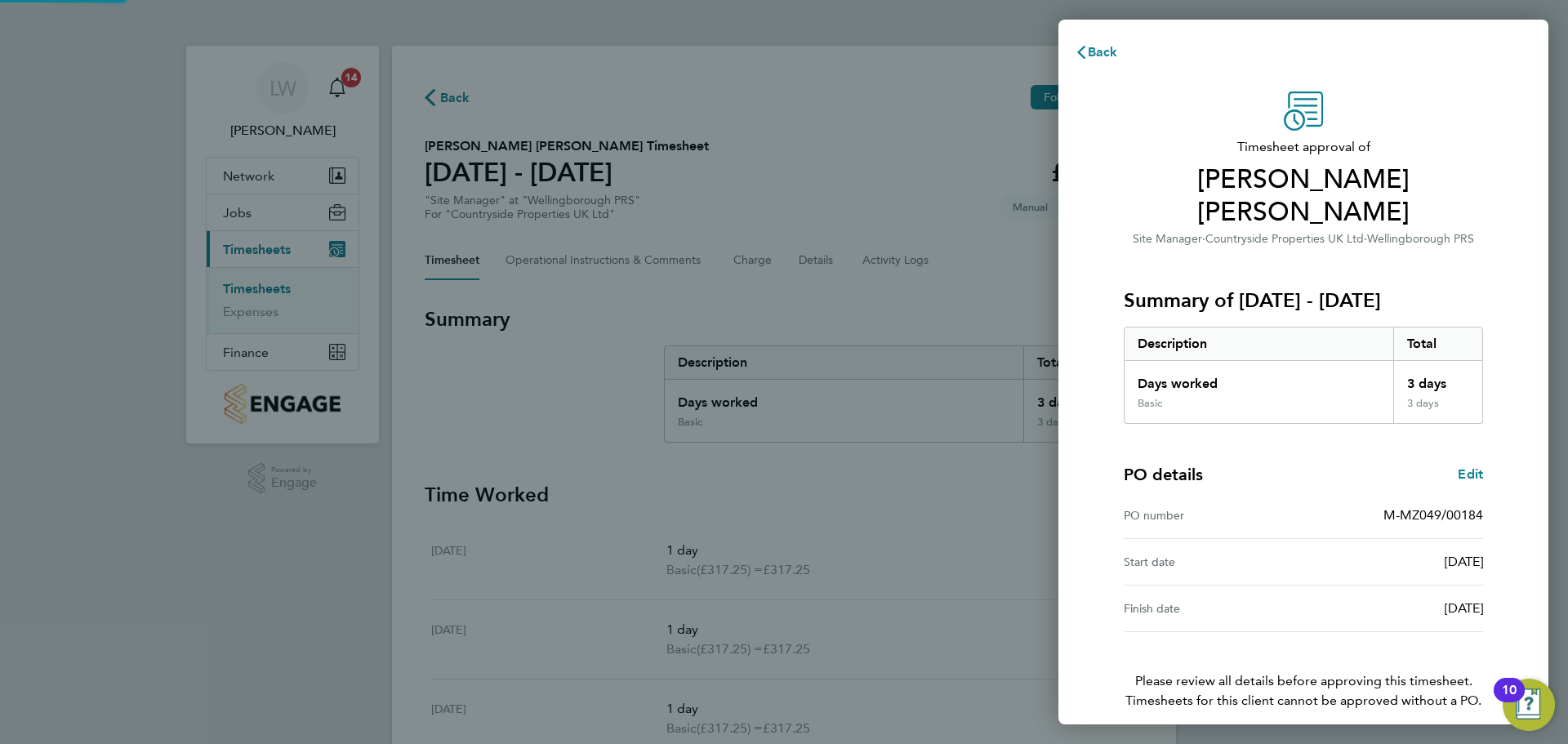
scroll to position [39, 0]
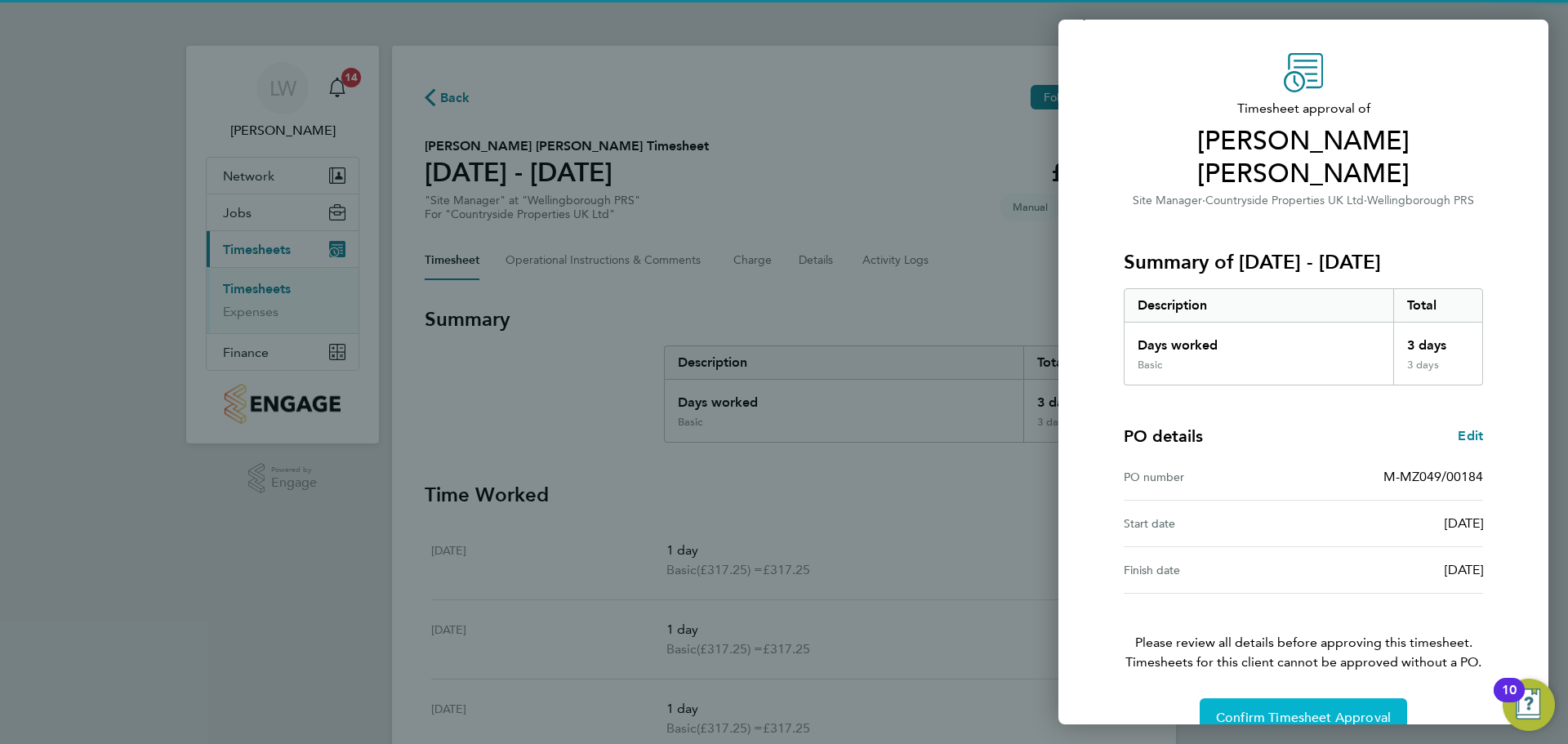
click at [1301, 710] on span "Confirm Timesheet Approval" at bounding box center [1304, 718] width 175 height 16
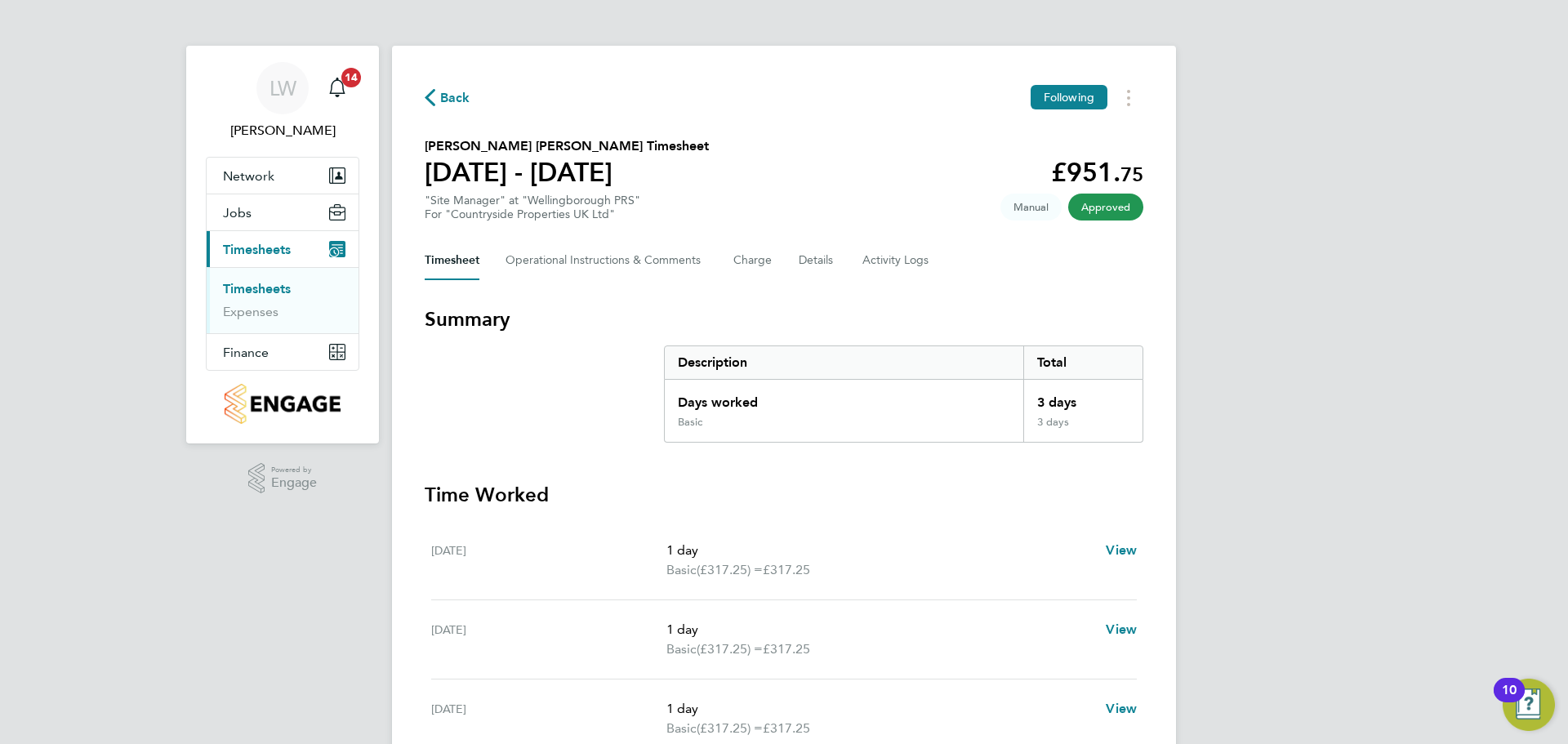
click at [262, 290] on link "Timesheets" at bounding box center [257, 289] width 68 height 15
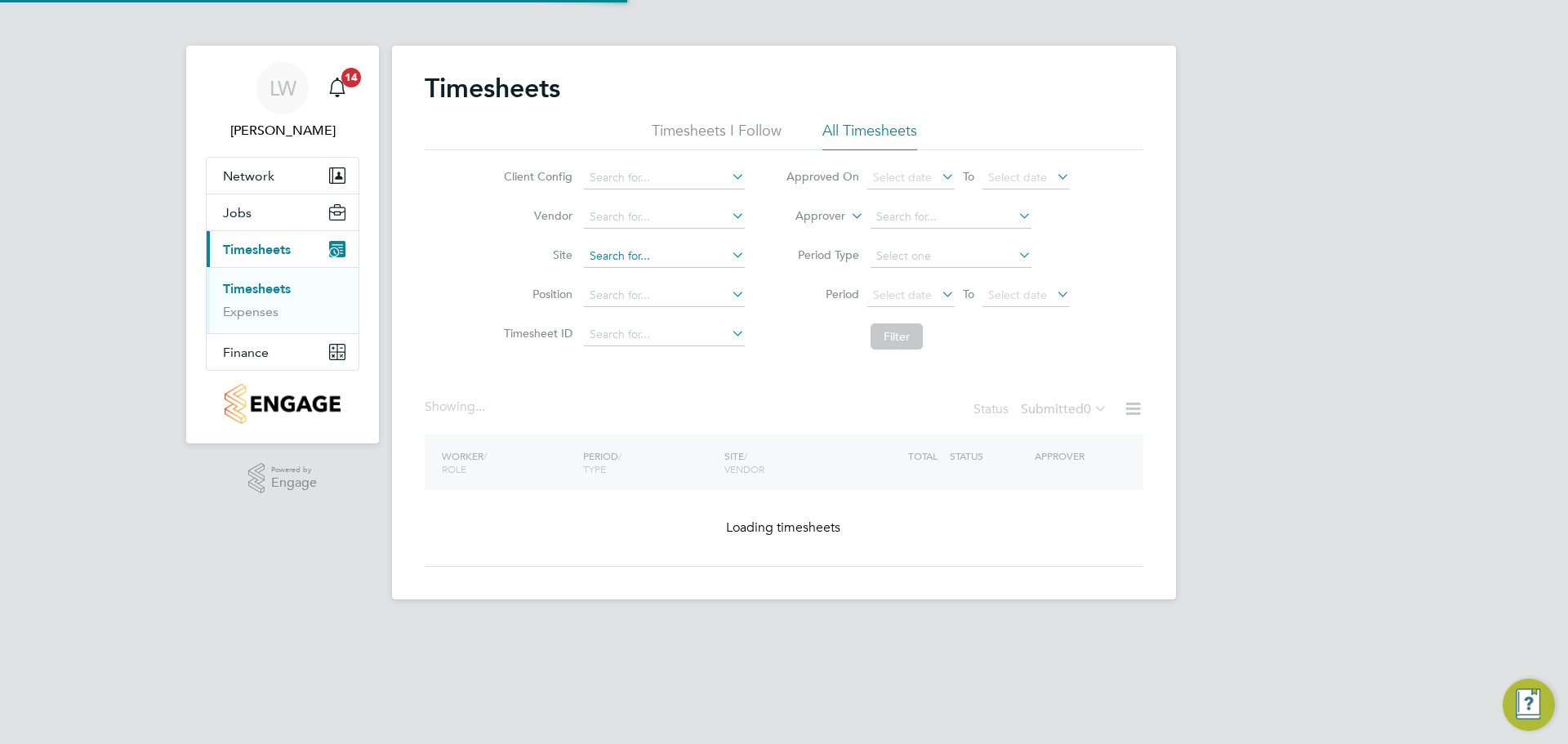
drag, startPoint x: 635, startPoint y: 238, endPoint x: 629, endPoint y: 245, distance: 9.2
click at [634, 241] on li "Site" at bounding box center [622, 256] width 287 height 39
click at [629, 248] on input at bounding box center [665, 256] width 161 height 23
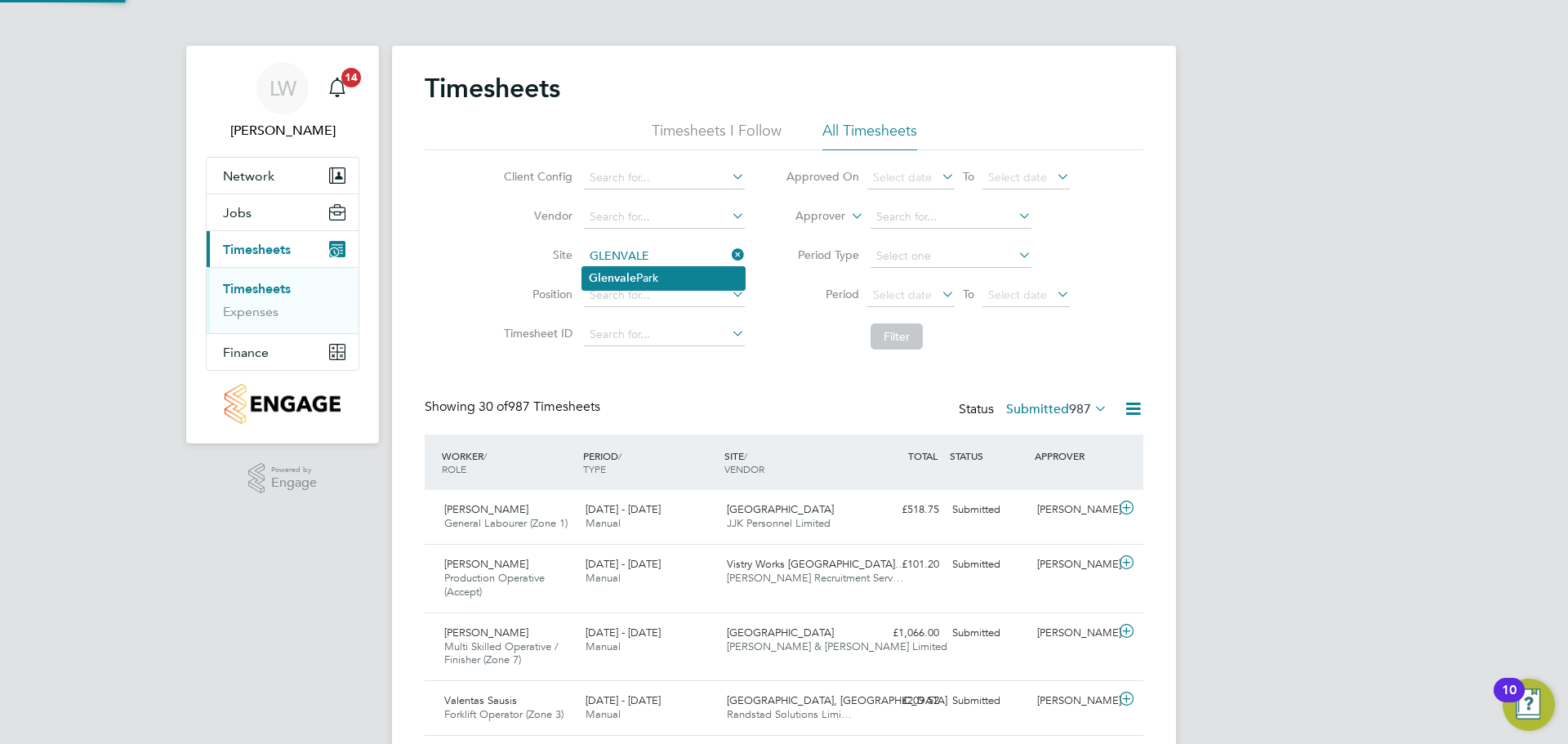
click at [650, 270] on li "[GEOGRAPHIC_DATA]" at bounding box center [664, 278] width 163 height 22
type input "[GEOGRAPHIC_DATA]"
click at [908, 332] on button "Filter" at bounding box center [896, 336] width 52 height 26
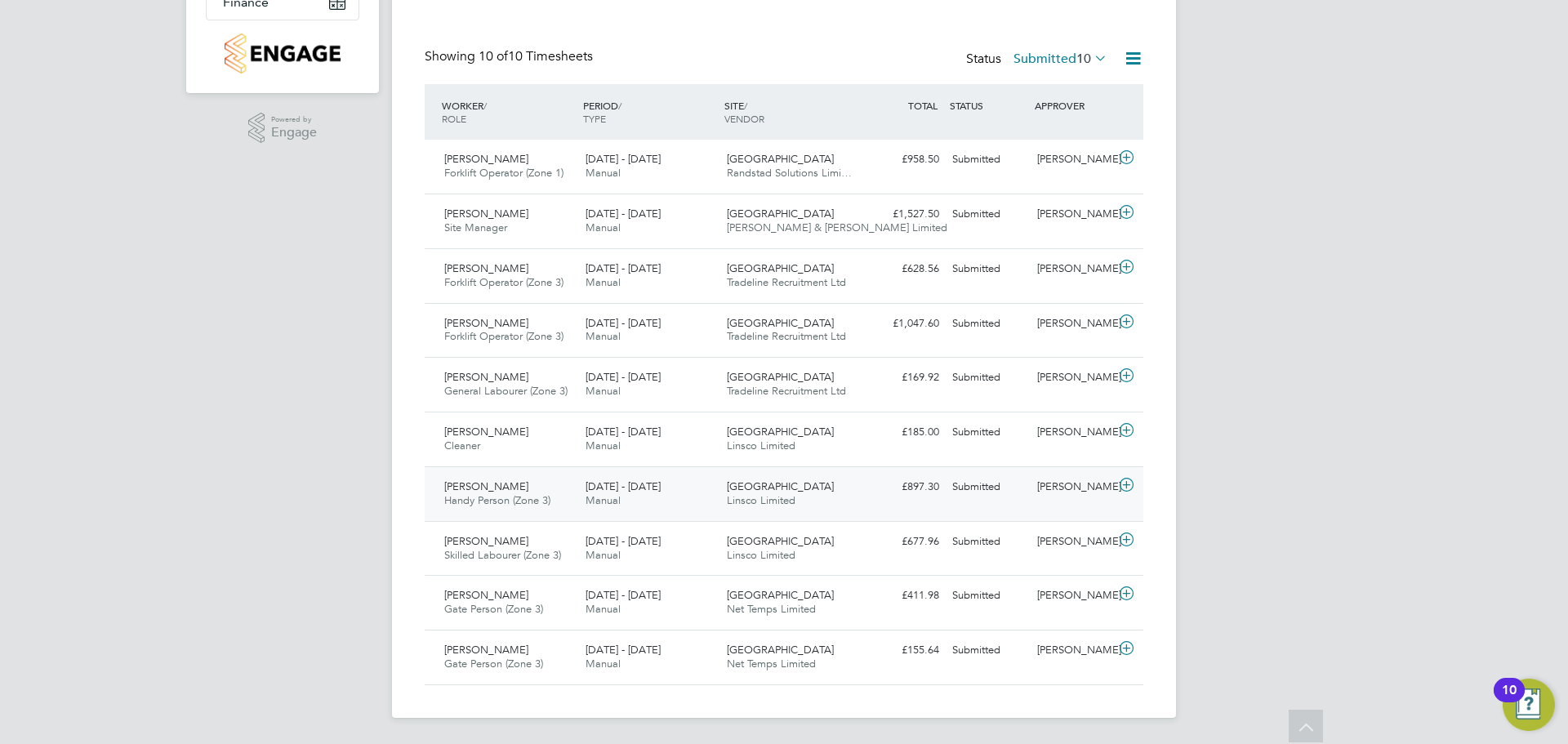
click at [636, 492] on span "[DATE] - [DATE]" at bounding box center [624, 486] width 76 height 14
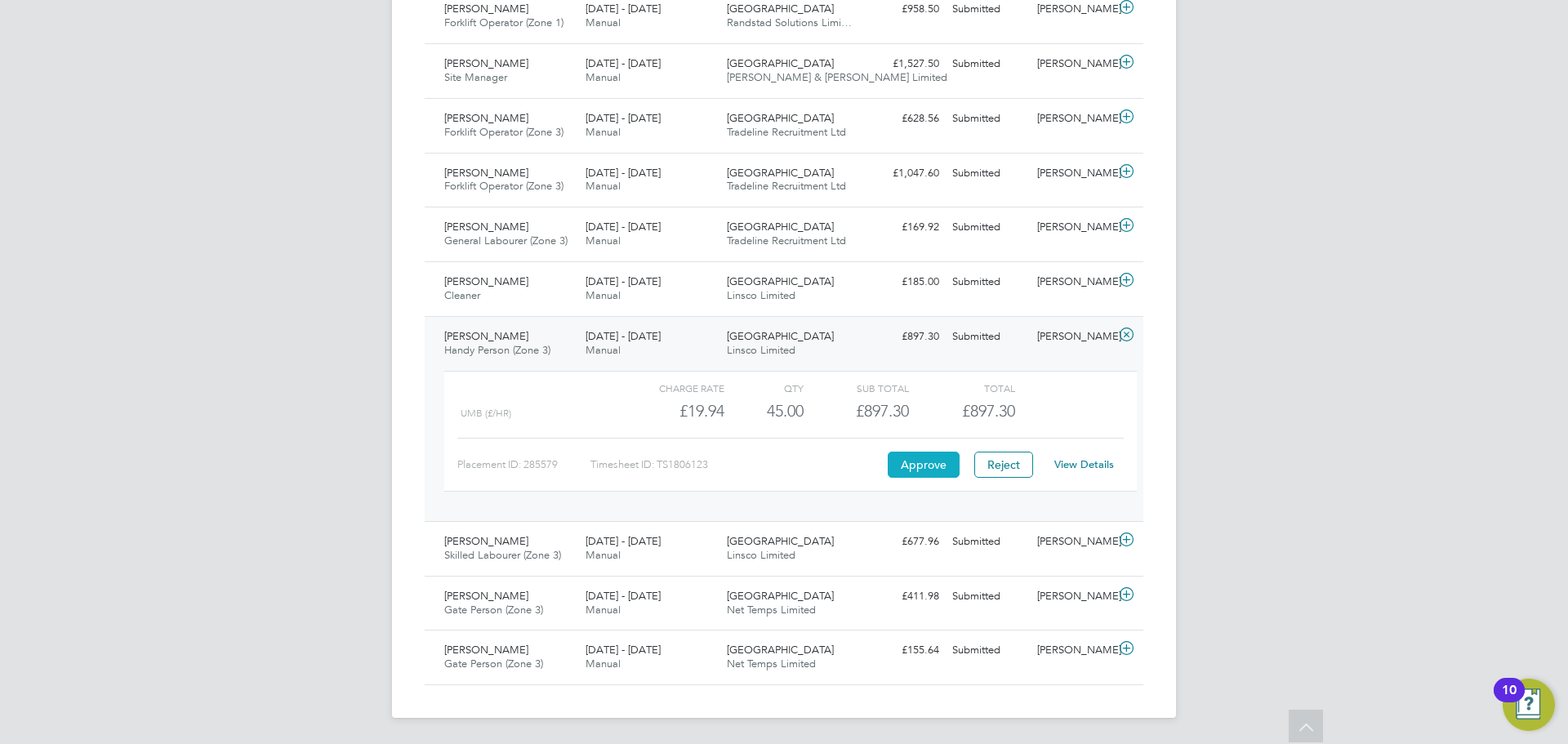
click at [905, 469] on button "Approve" at bounding box center [924, 464] width 72 height 26
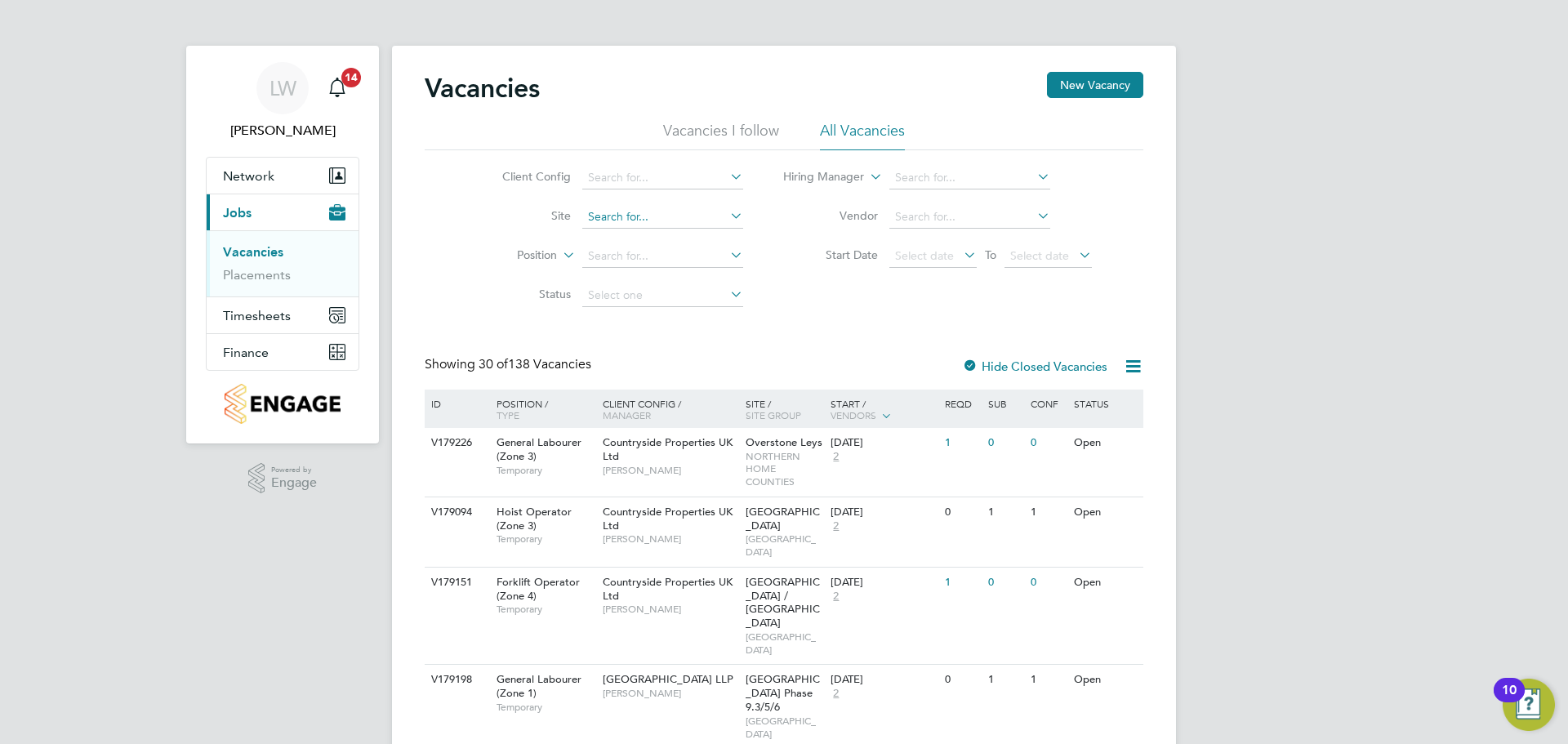
click at [655, 223] on input at bounding box center [663, 217] width 161 height 23
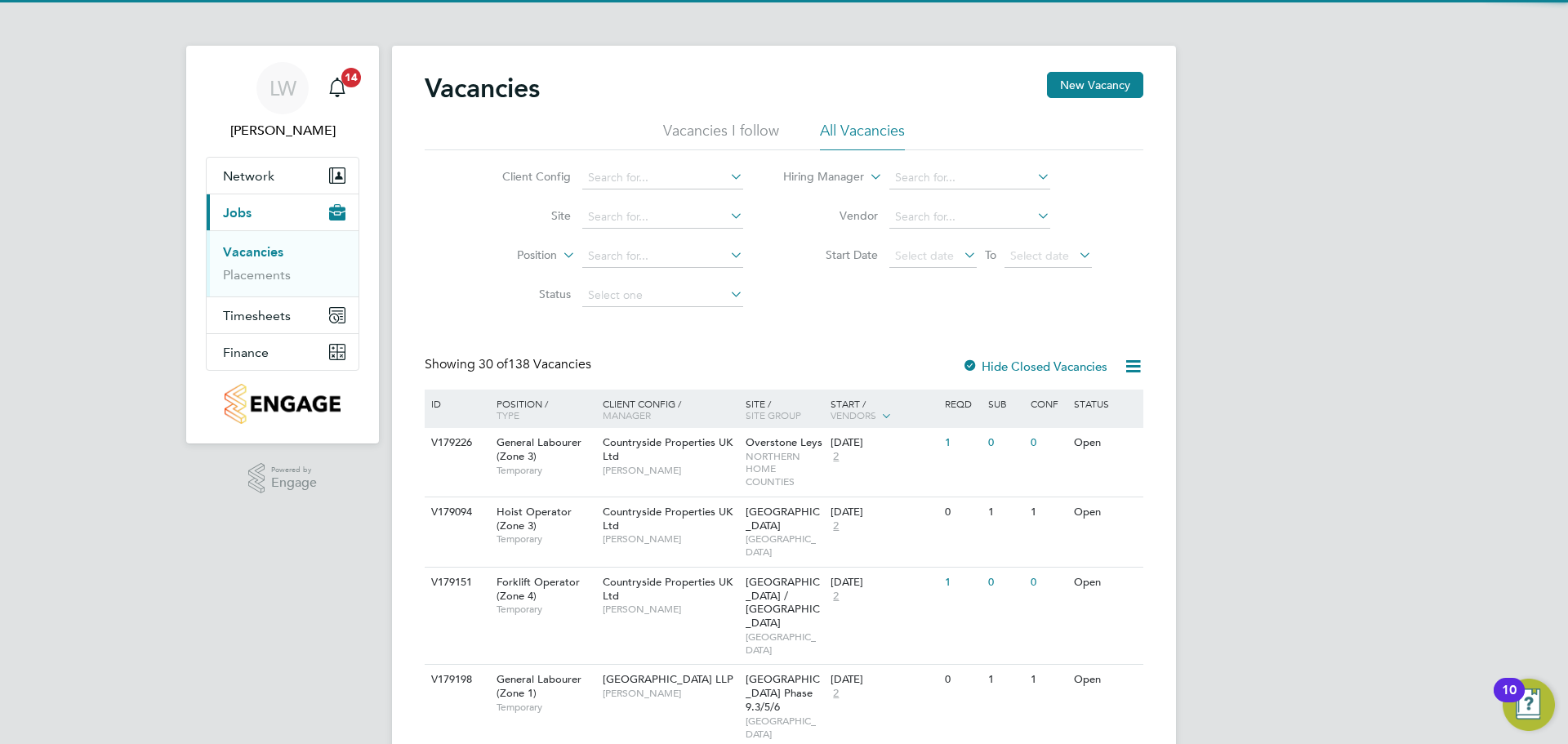
drag, startPoint x: 819, startPoint y: 273, endPoint x: 503, endPoint y: 319, distance: 319.3
click at [818, 272] on li "Start Date Select date To Select date" at bounding box center [938, 256] width 348 height 39
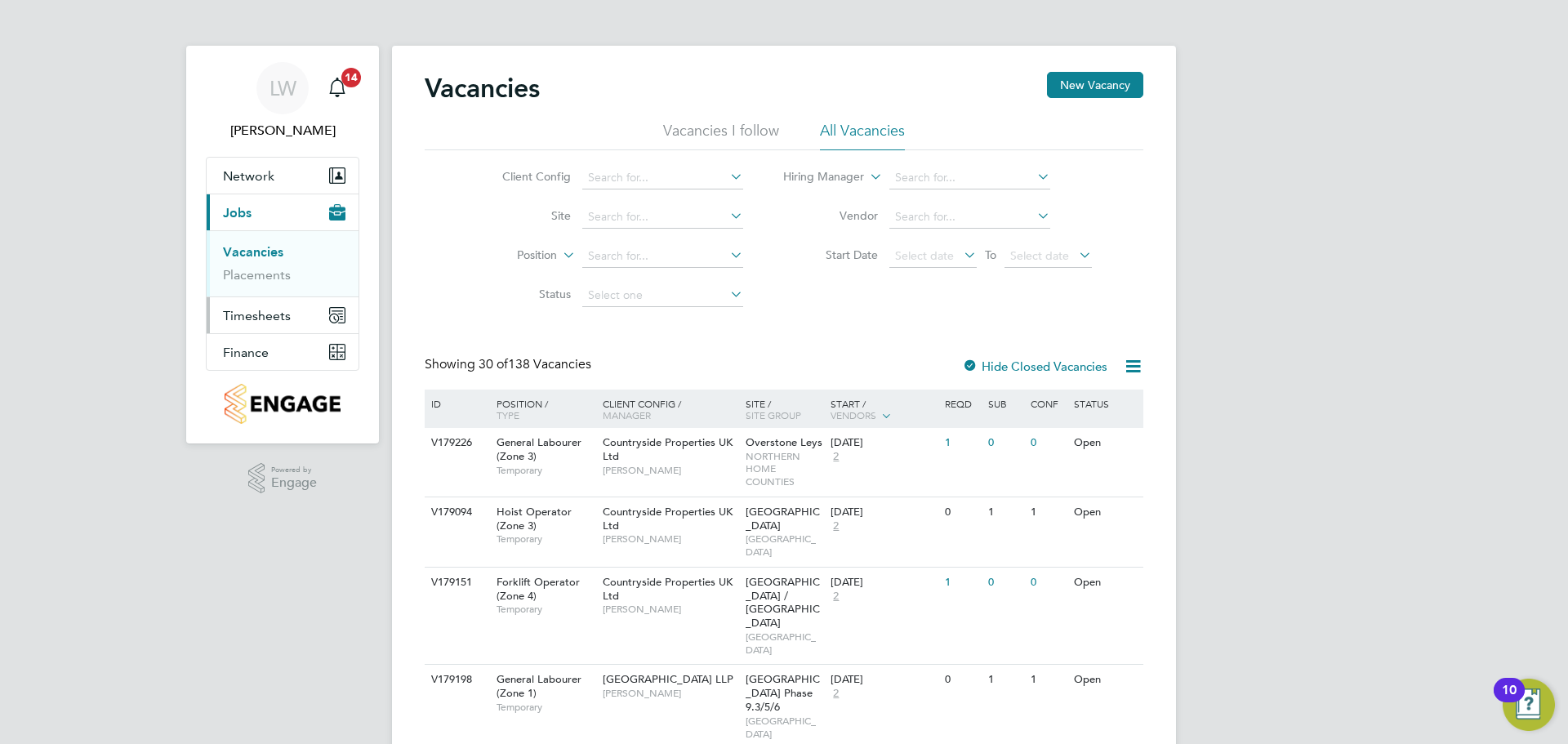
click at [244, 324] on button "Timesheets" at bounding box center [282, 315] width 152 height 36
click at [257, 287] on link "Timesheets" at bounding box center [257, 289] width 68 height 15
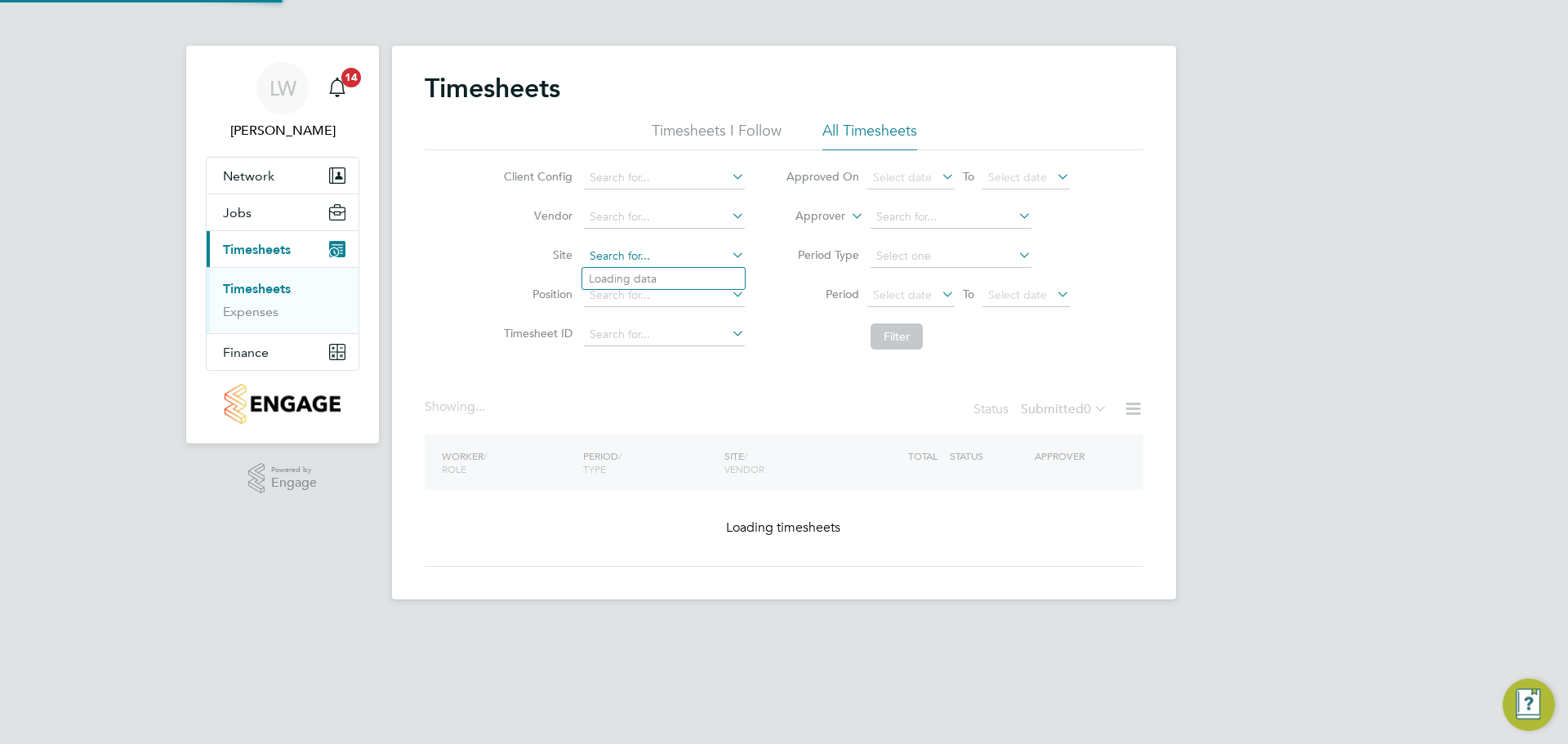
click at [664, 254] on input at bounding box center [665, 256] width 161 height 23
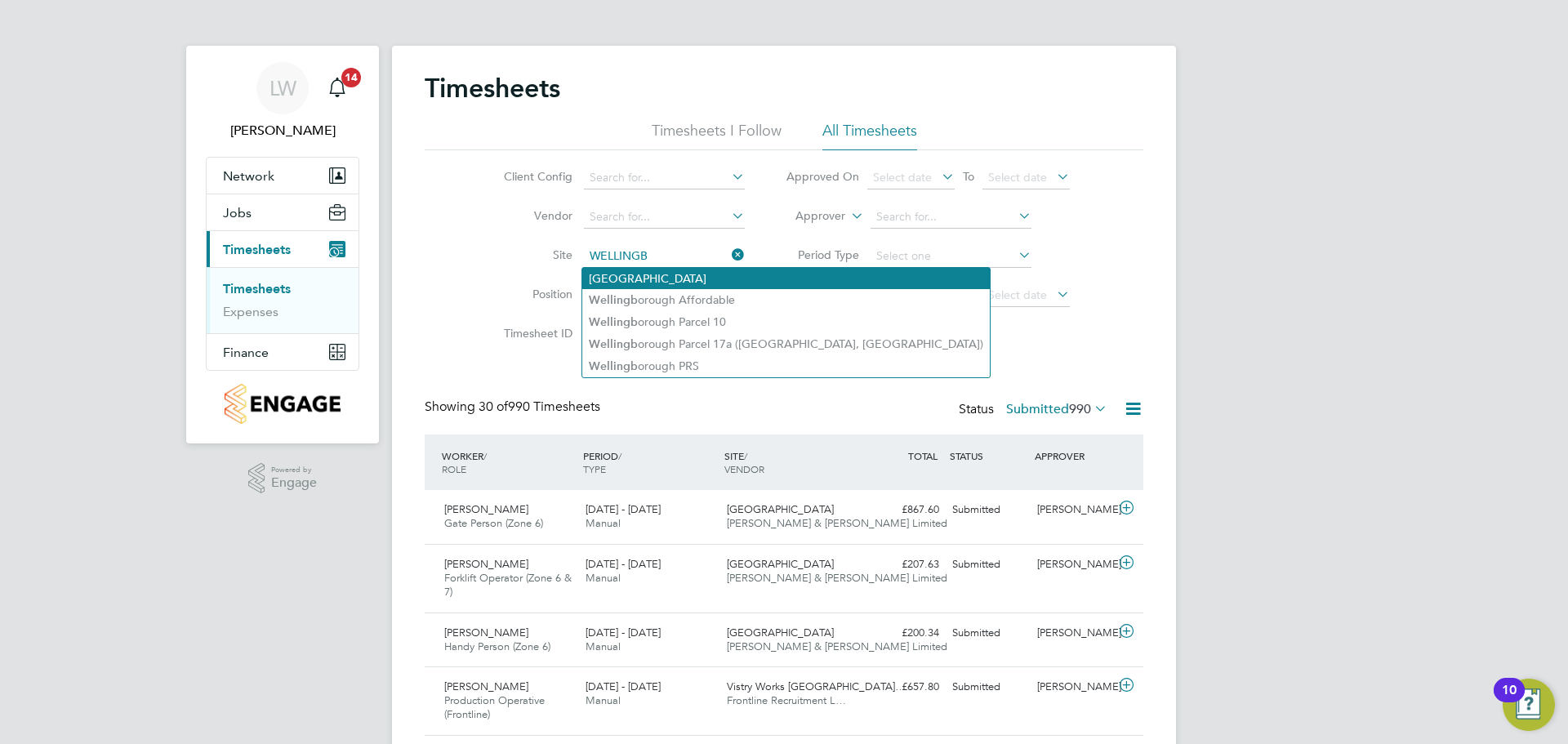
click at [674, 270] on li "[GEOGRAPHIC_DATA]" at bounding box center [787, 278] width 408 height 21
type input "[GEOGRAPHIC_DATA]"
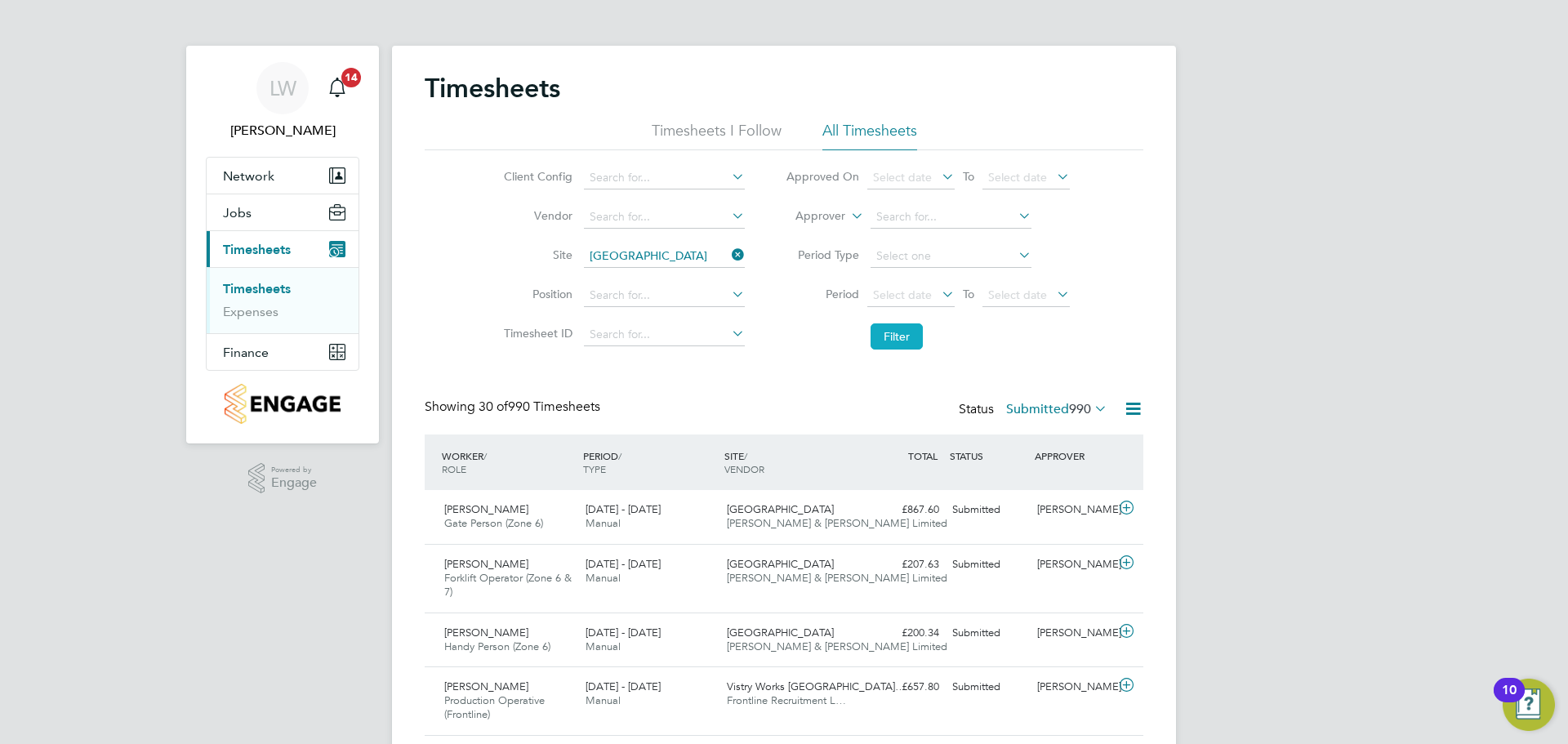
click at [901, 335] on button "Filter" at bounding box center [896, 336] width 52 height 26
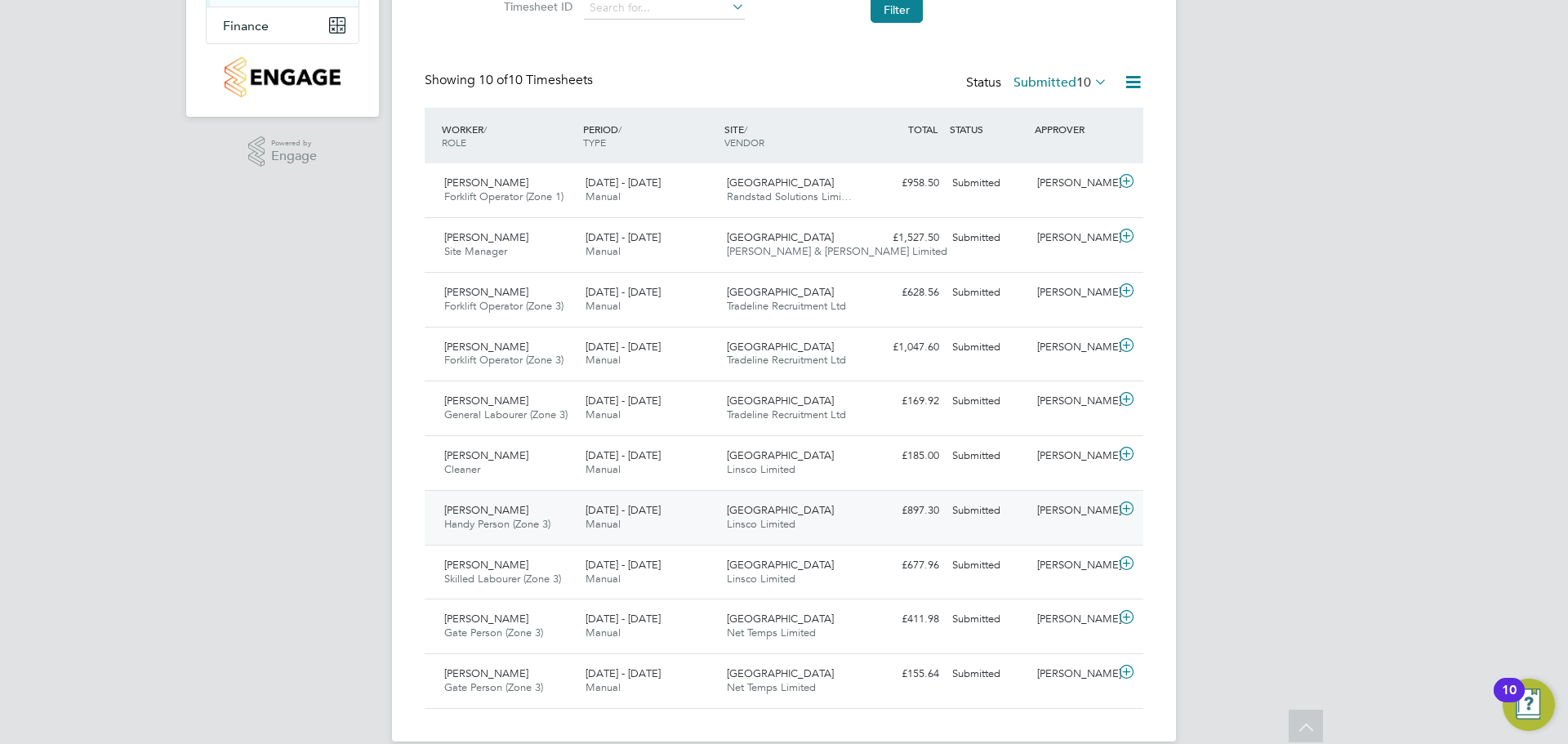
click at [629, 518] on div "[DATE] - [DATE] Manual" at bounding box center [650, 518] width 141 height 41
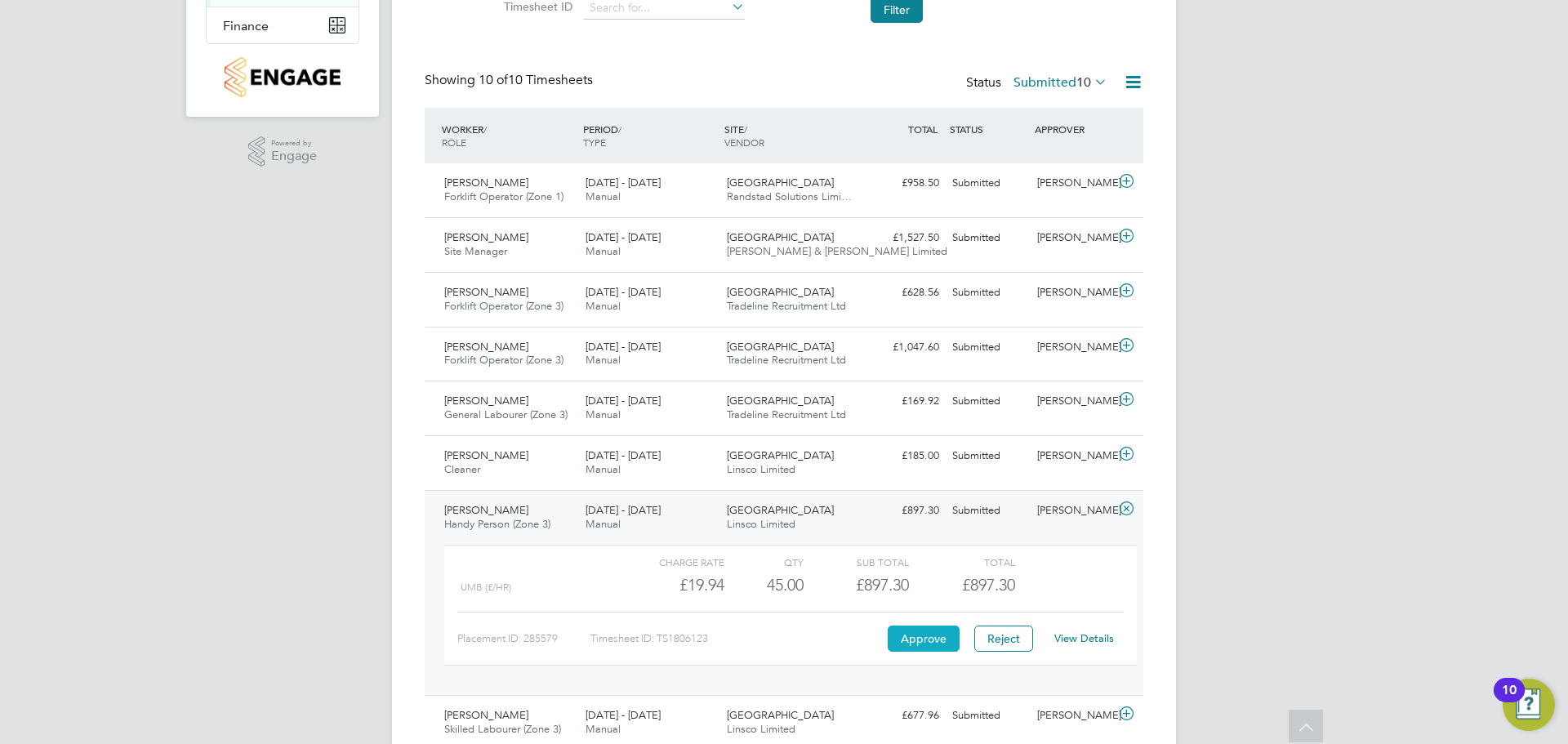
click at [929, 639] on button "Approve" at bounding box center [924, 638] width 72 height 26
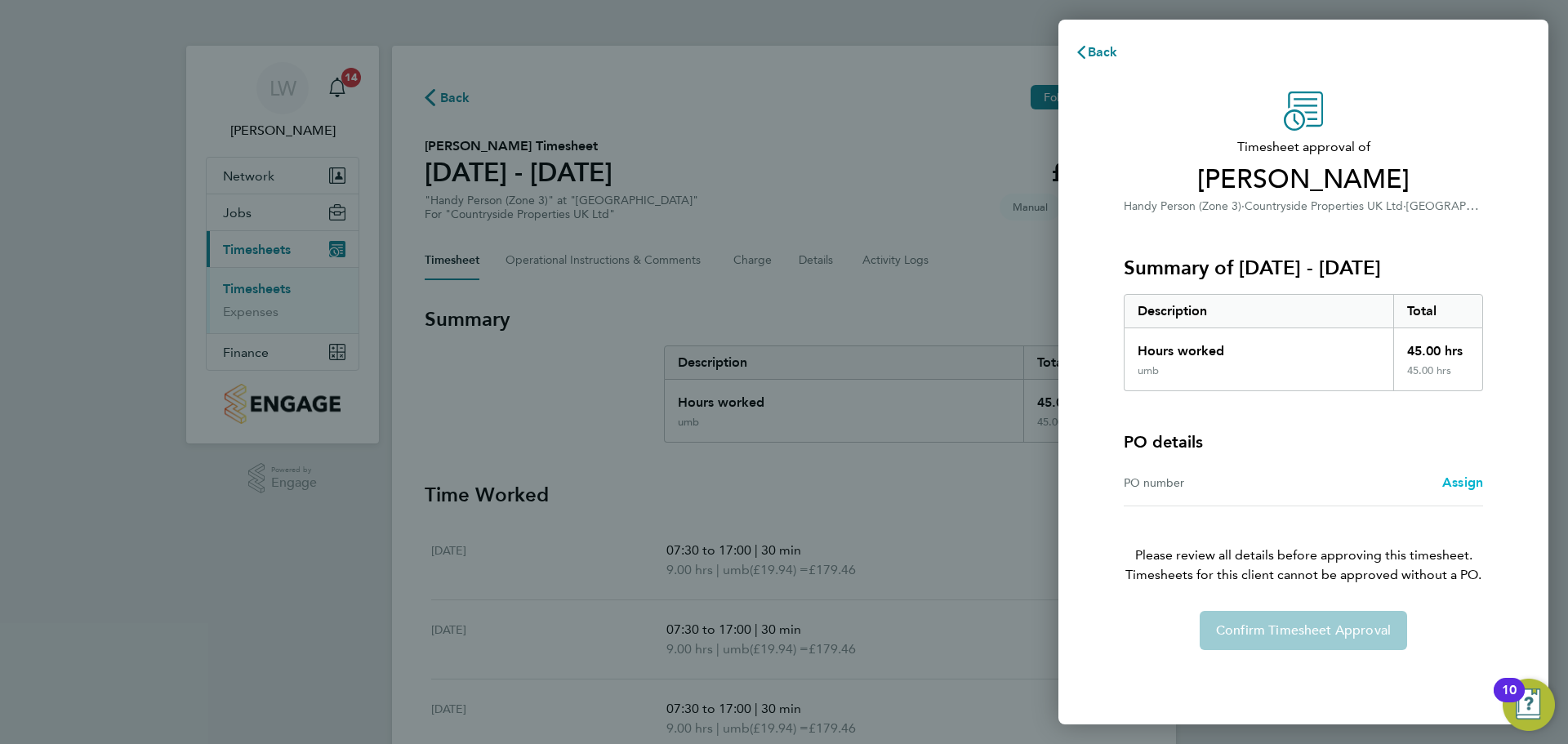
click at [1455, 481] on span "Assign" at bounding box center [1462, 482] width 41 height 15
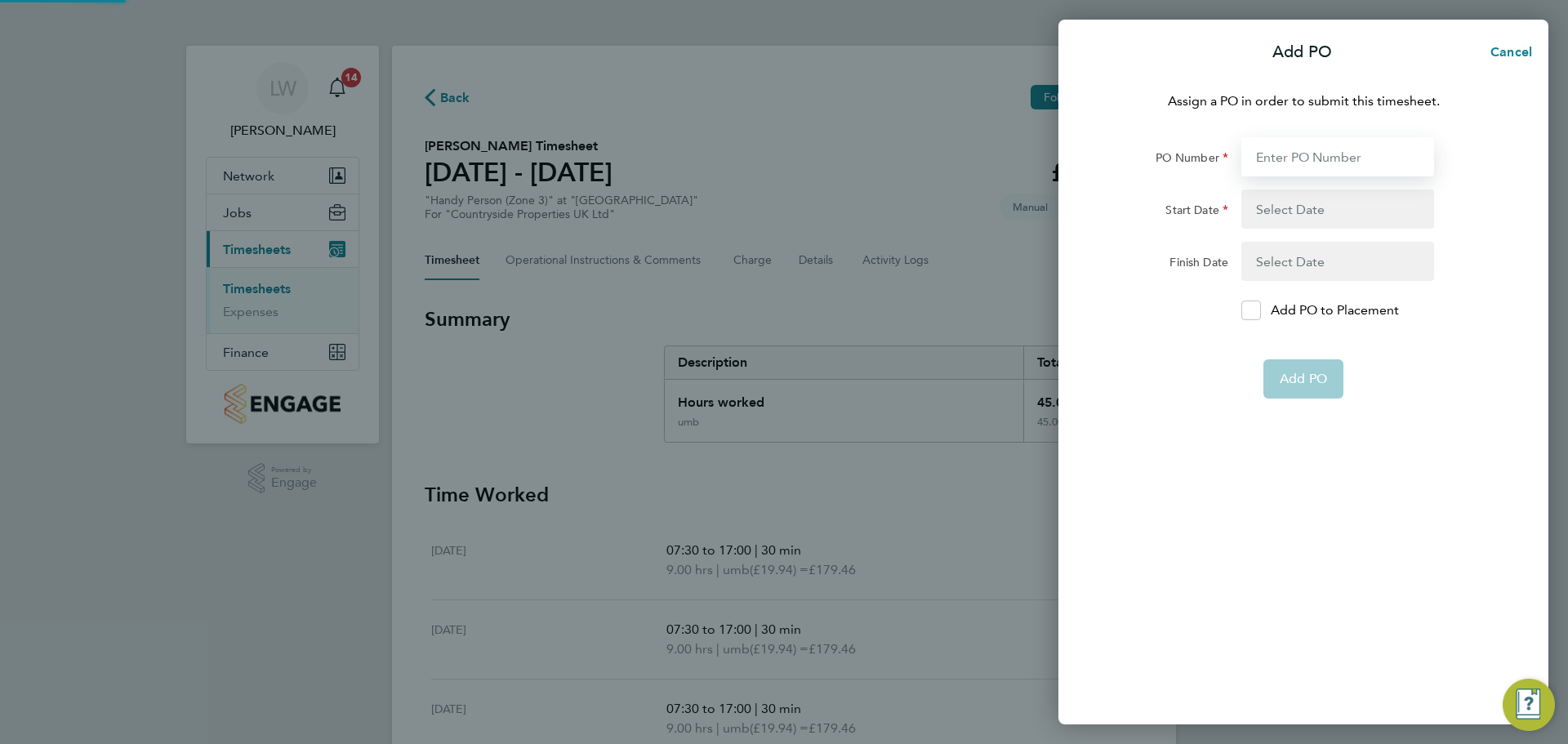
click at [1297, 143] on input "PO Number" at bounding box center [1338, 156] width 193 height 39
paste input "M-MZ064/00165"
click at [1284, 163] on input "M-MZ064/00165" at bounding box center [1338, 156] width 193 height 39
type input "M-MZ064/00165"
type input "[DATE]"
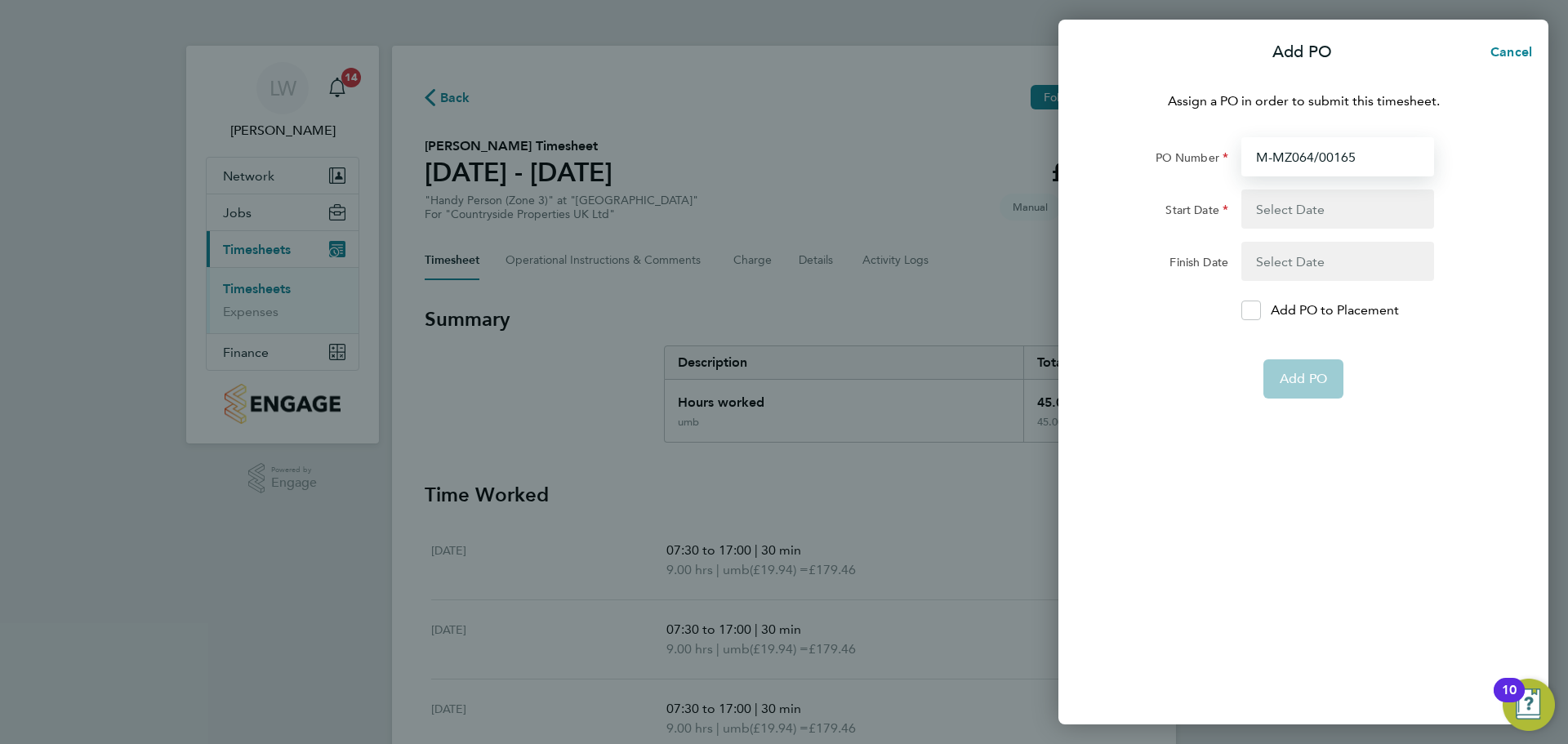
type input "[DATE]"
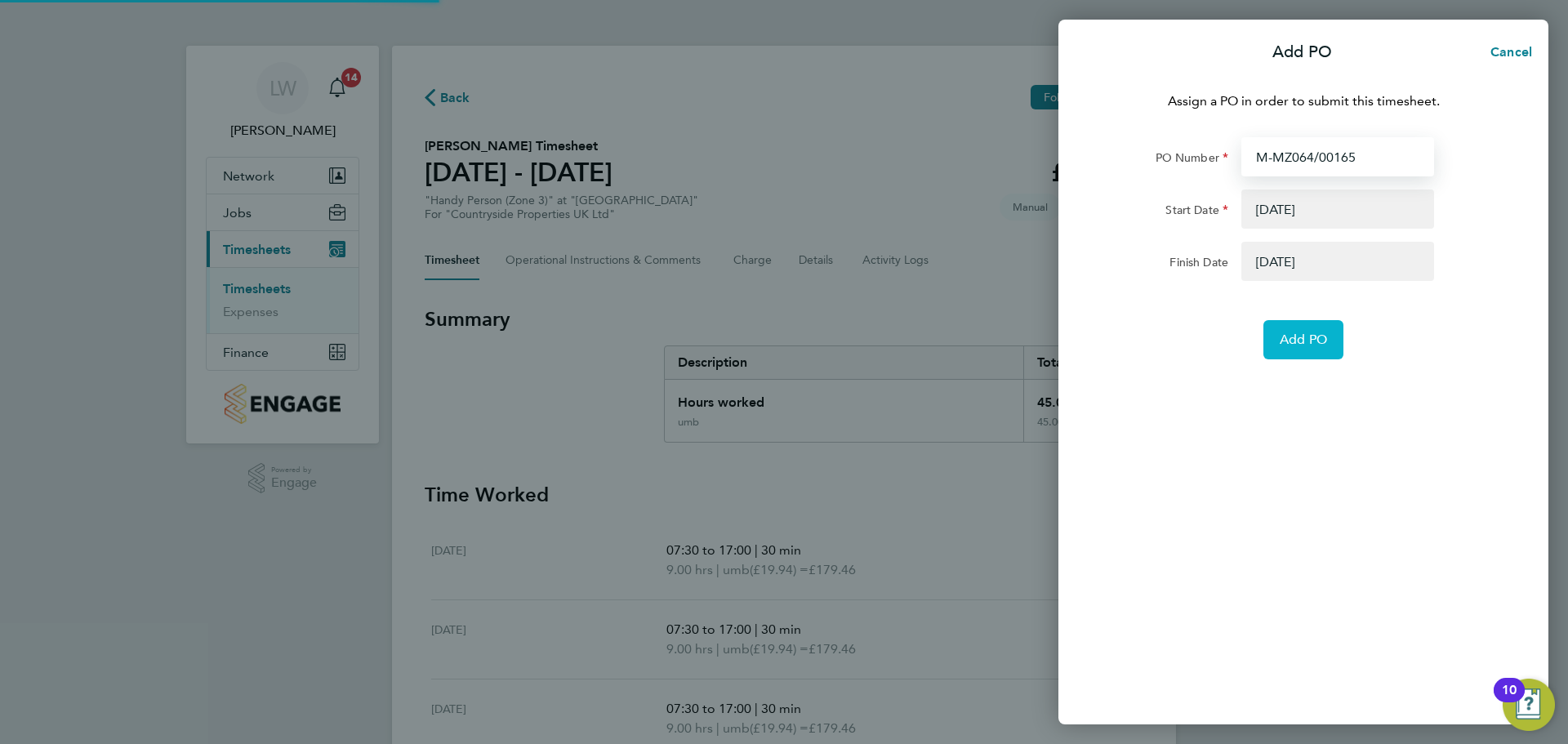
type input "M-MZ064/00165"
click at [1293, 348] on button "Add PO" at bounding box center [1303, 339] width 80 height 39
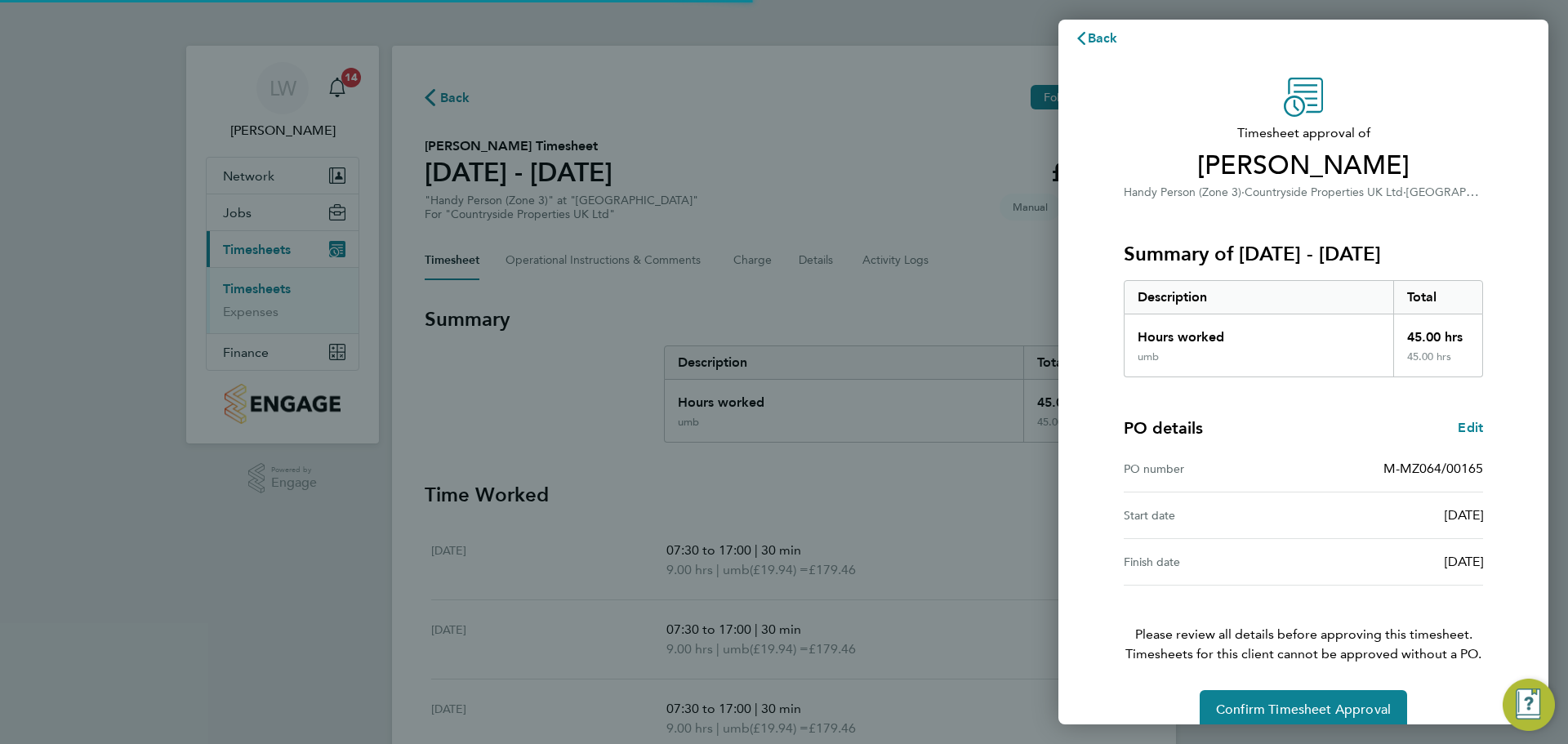
scroll to position [39, 0]
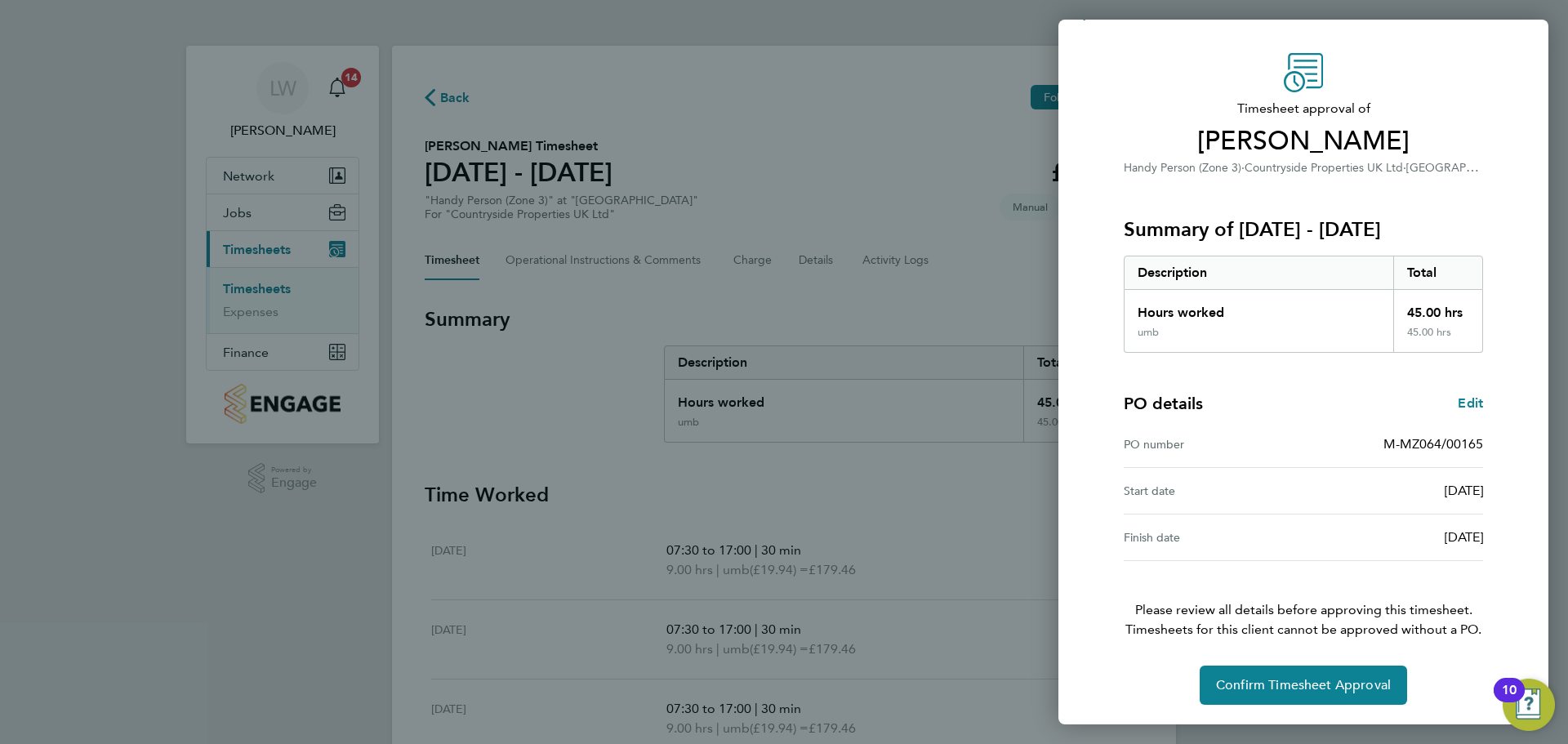
click at [1268, 658] on div "Timesheet approval of [PERSON_NAME] Person (Zone 3) · Countryside Properties UK…" at bounding box center [1303, 379] width 399 height 652
drag, startPoint x: 1257, startPoint y: 668, endPoint x: 1250, endPoint y: 669, distance: 7.1
click at [1257, 668] on button "Confirm Timesheet Approval" at bounding box center [1303, 685] width 207 height 39
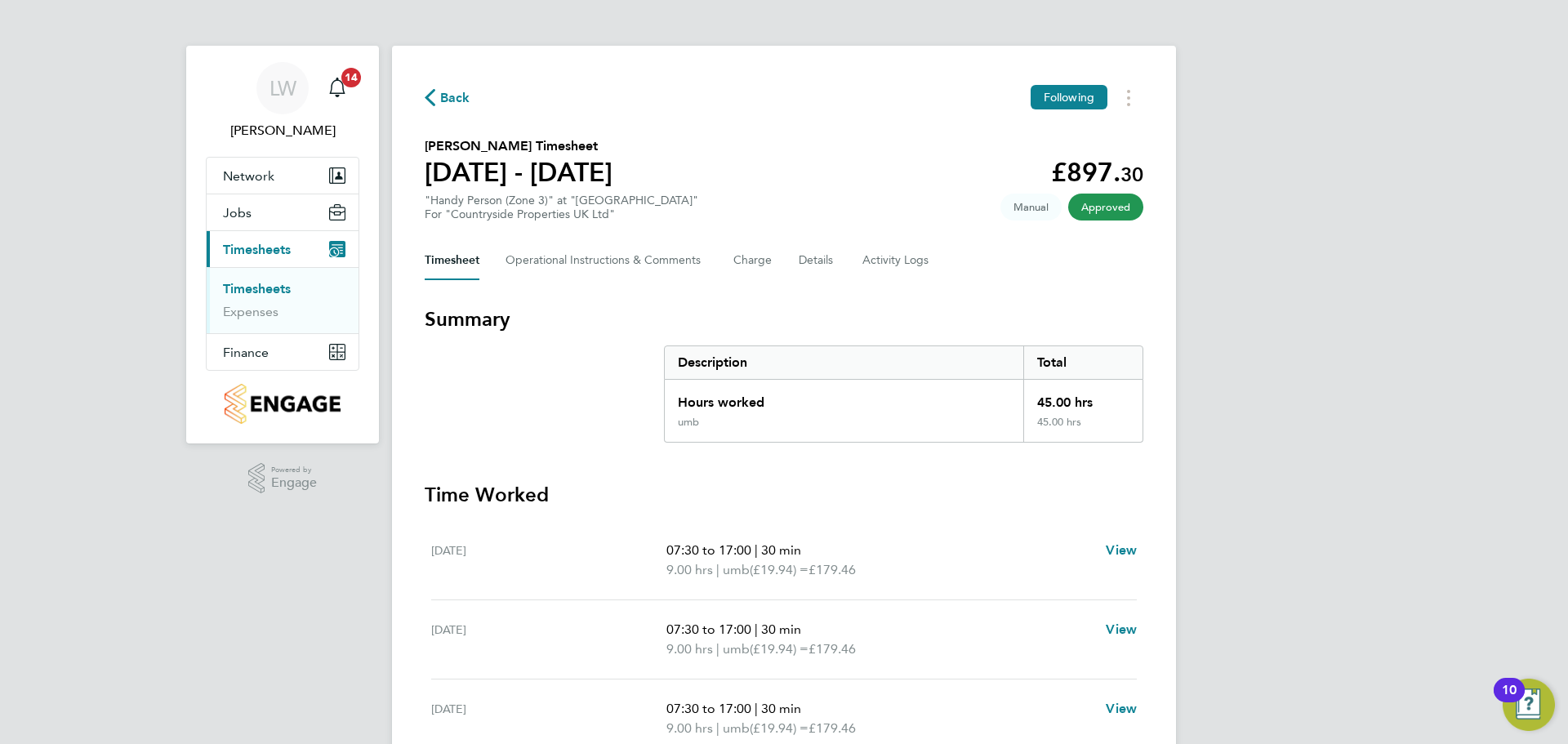
click at [264, 286] on link "Timesheets" at bounding box center [257, 289] width 68 height 15
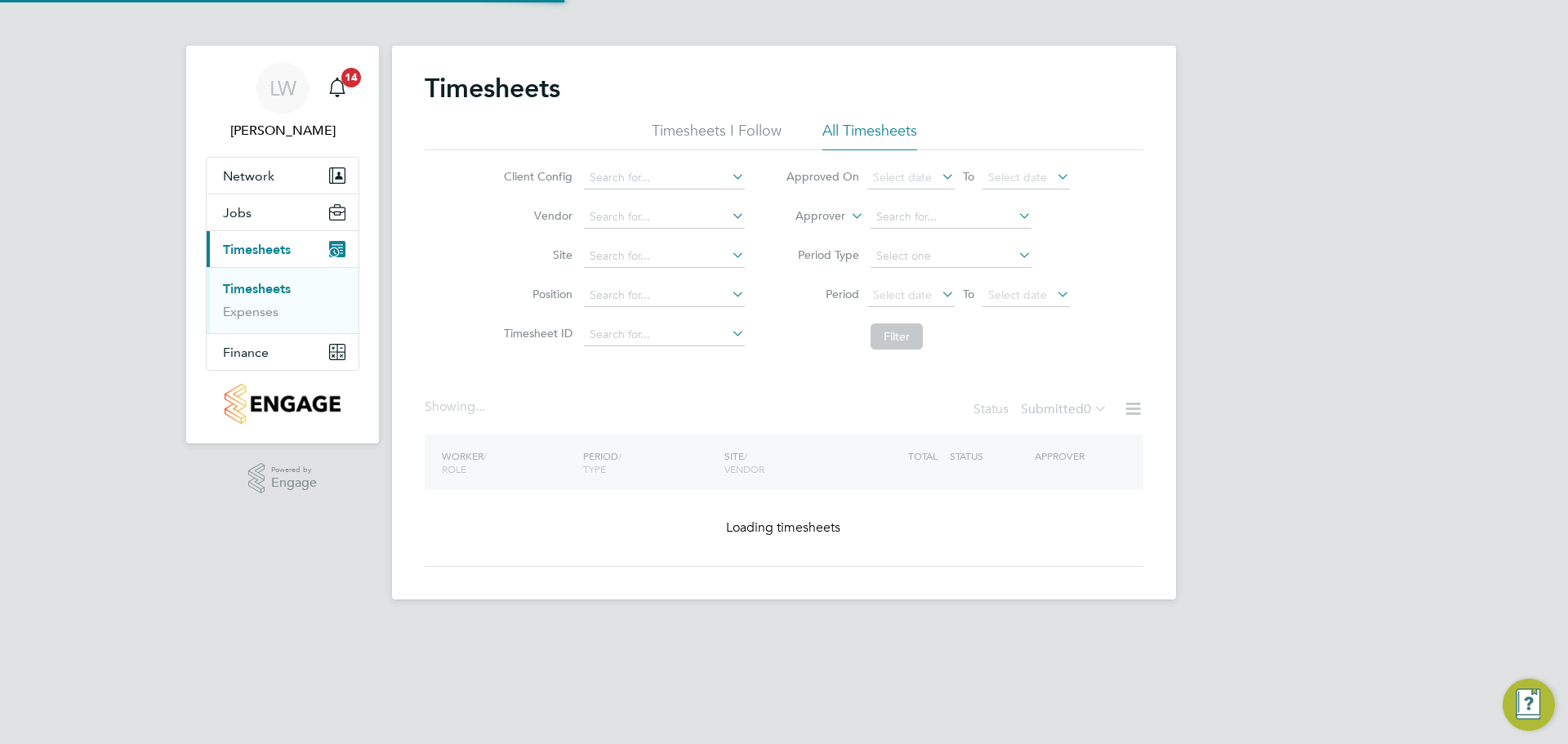
click at [578, 250] on li "Site" at bounding box center [622, 256] width 287 height 39
click at [591, 254] on input at bounding box center [665, 256] width 161 height 23
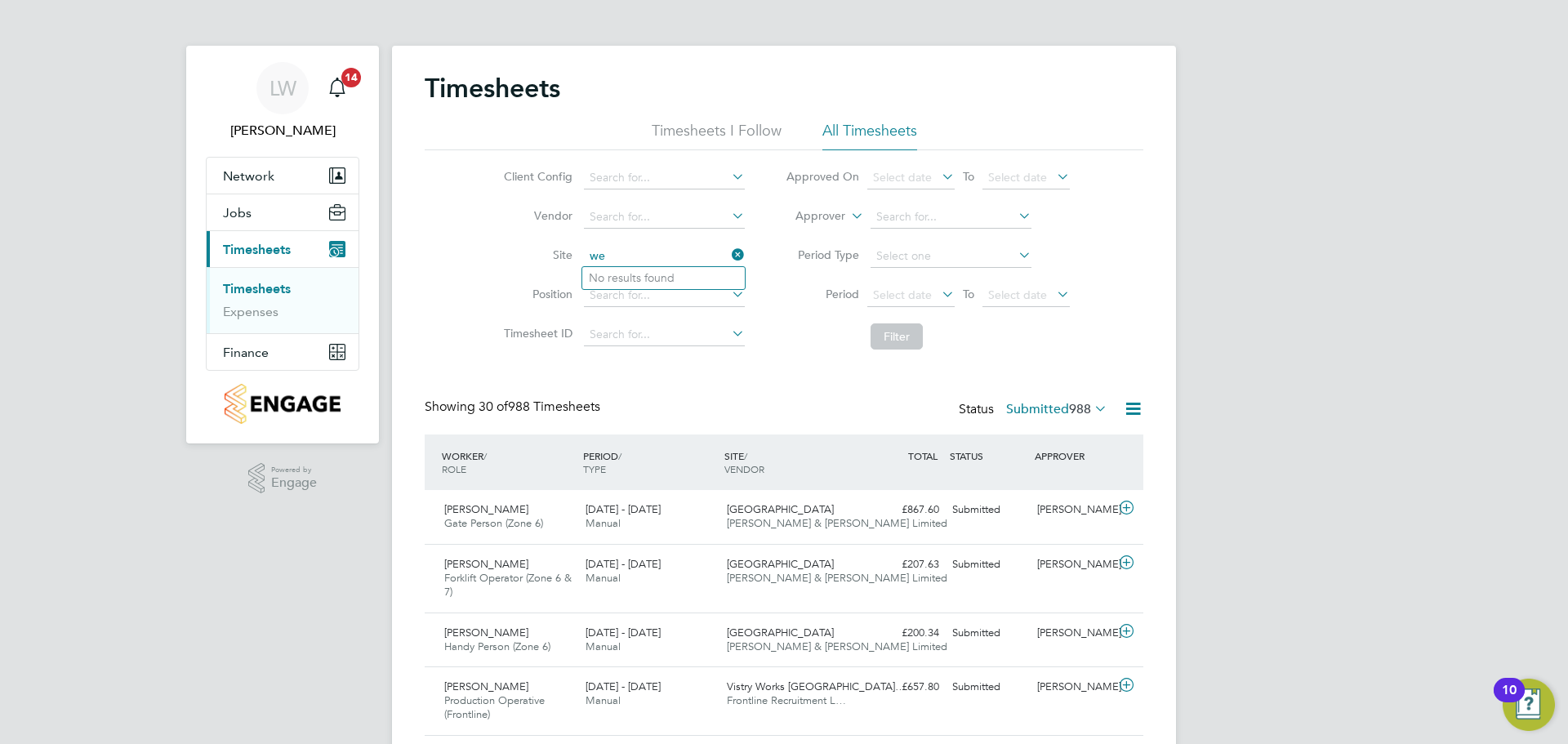
type input "w"
click at [649, 280] on li "[GEOGRAPHIC_DATA]" at bounding box center [664, 278] width 163 height 22
type input "[GEOGRAPHIC_DATA]"
click at [887, 323] on li "Filter" at bounding box center [928, 337] width 325 height 43
click at [889, 329] on button "Filter" at bounding box center [896, 336] width 52 height 26
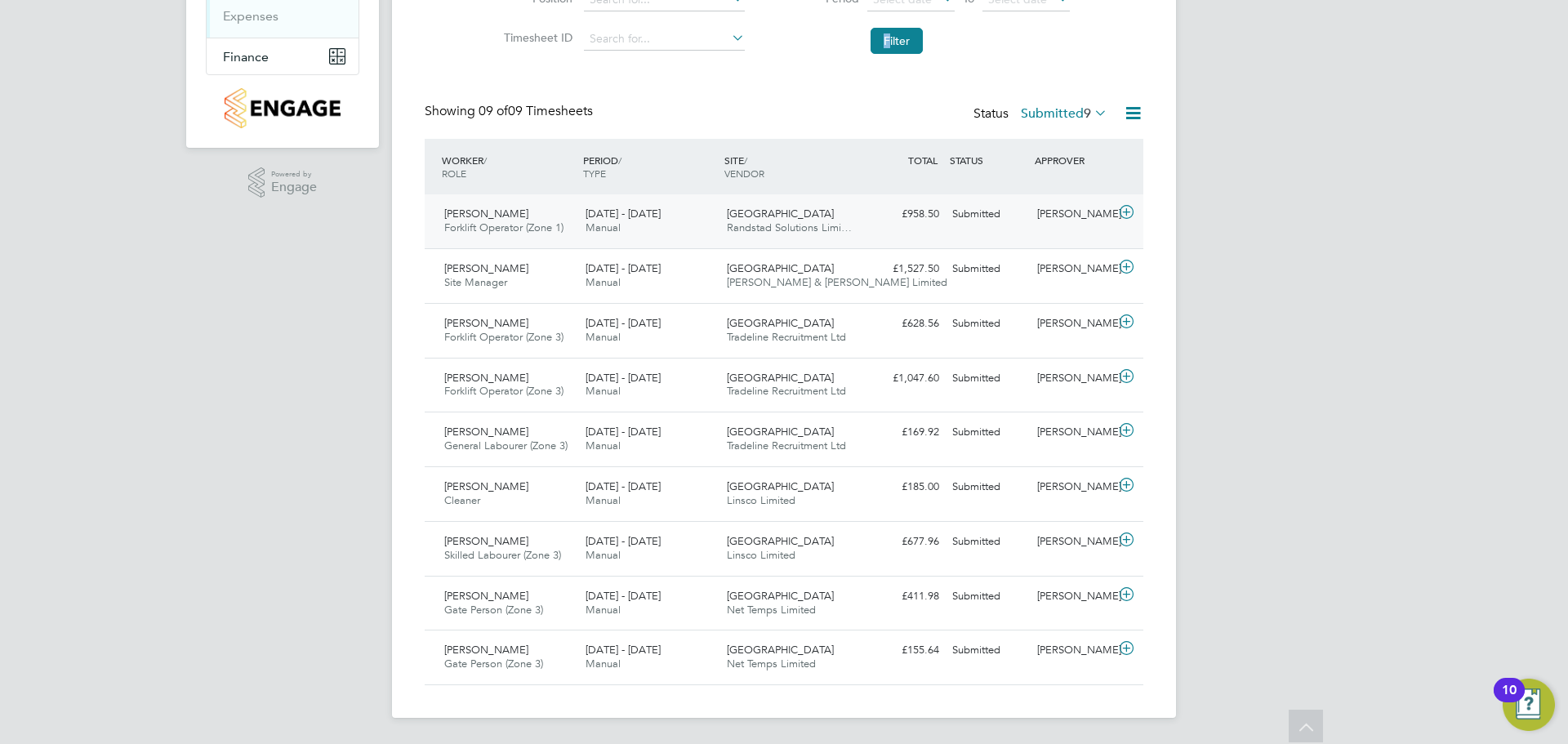
click at [693, 239] on div "18 - 24 Aug 2025 Manual" at bounding box center [650, 221] width 141 height 41
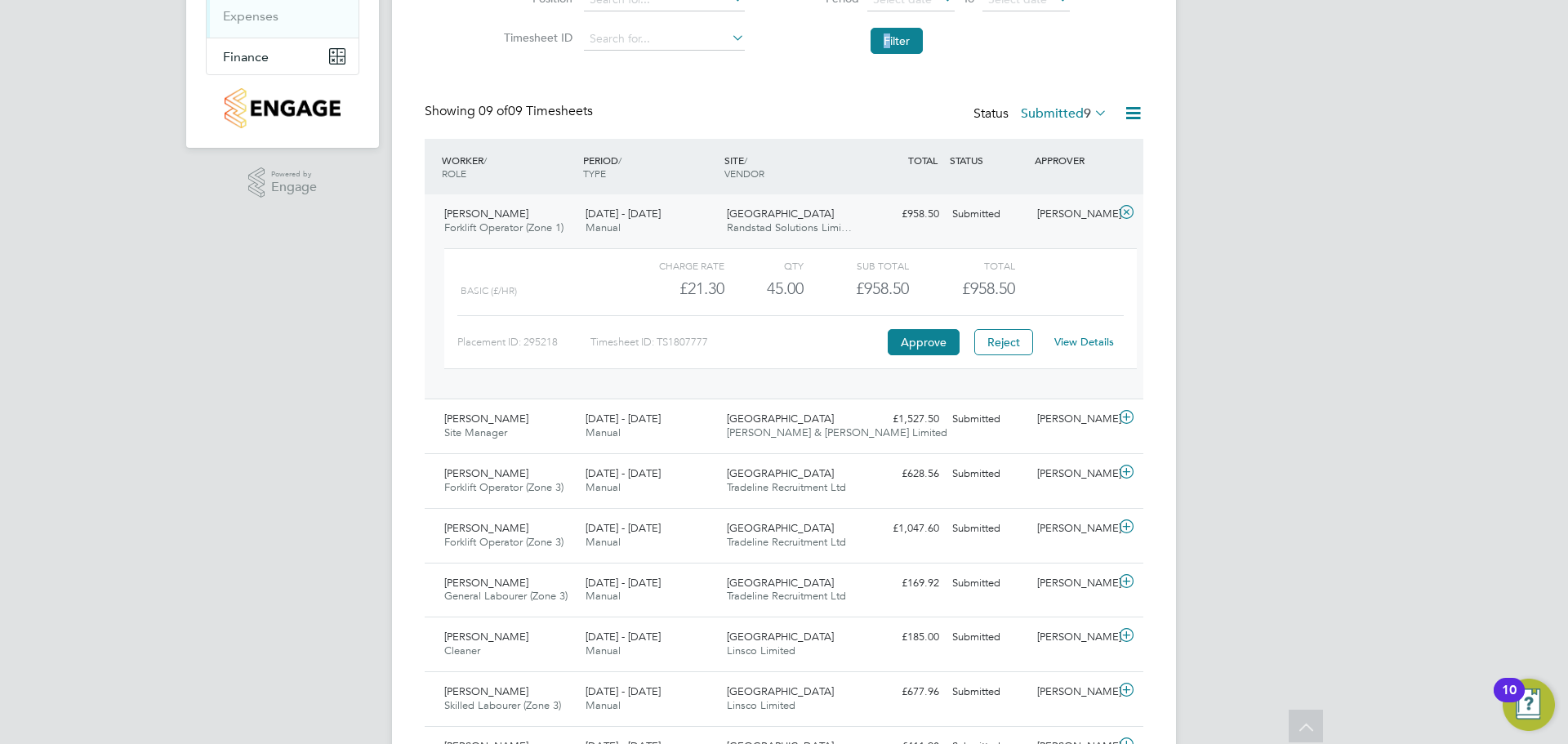
click at [694, 235] on div "18 - 24 Aug 2025 Manual" at bounding box center [650, 221] width 141 height 41
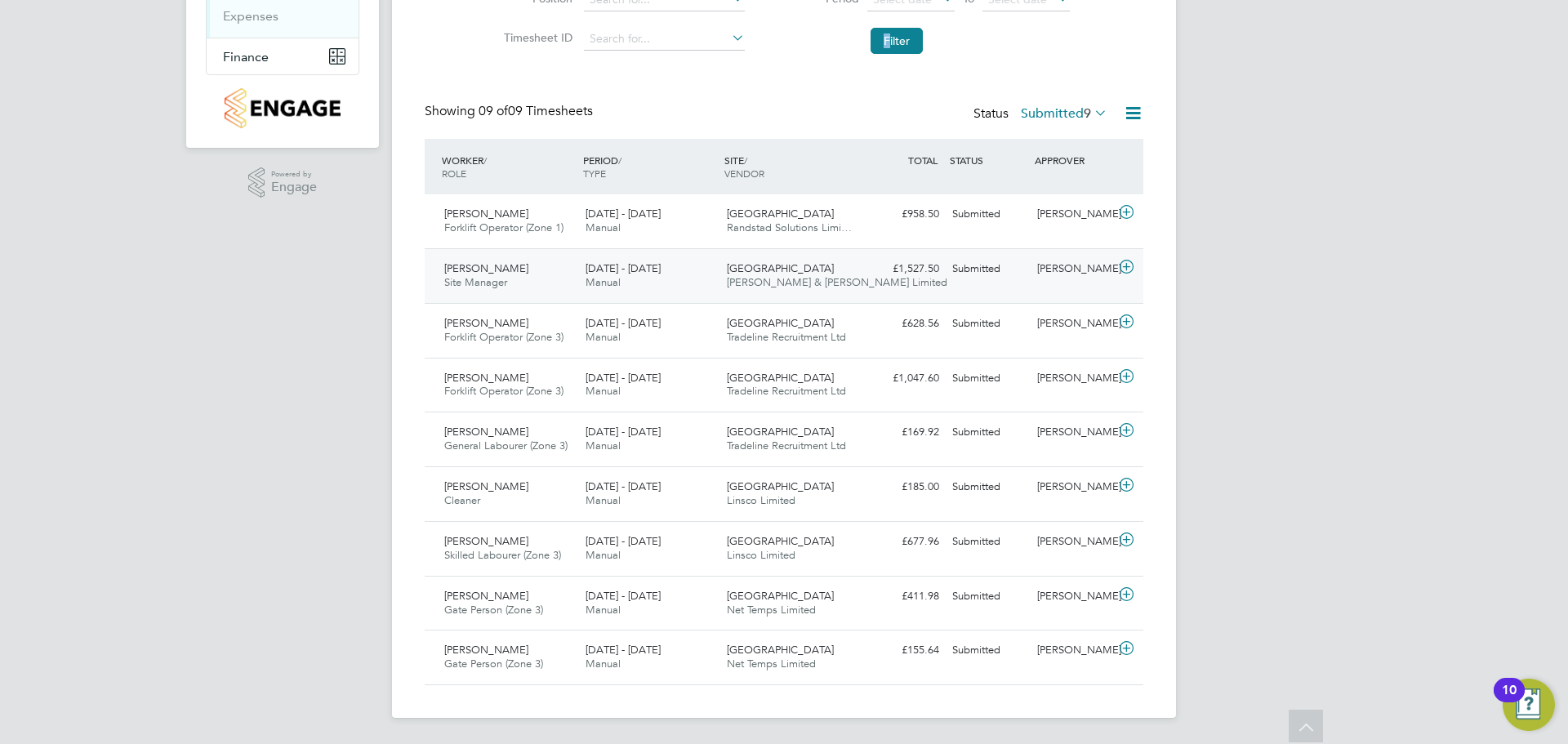
click at [703, 268] on div "18 - 24 Aug 2025 Manual" at bounding box center [650, 276] width 141 height 41
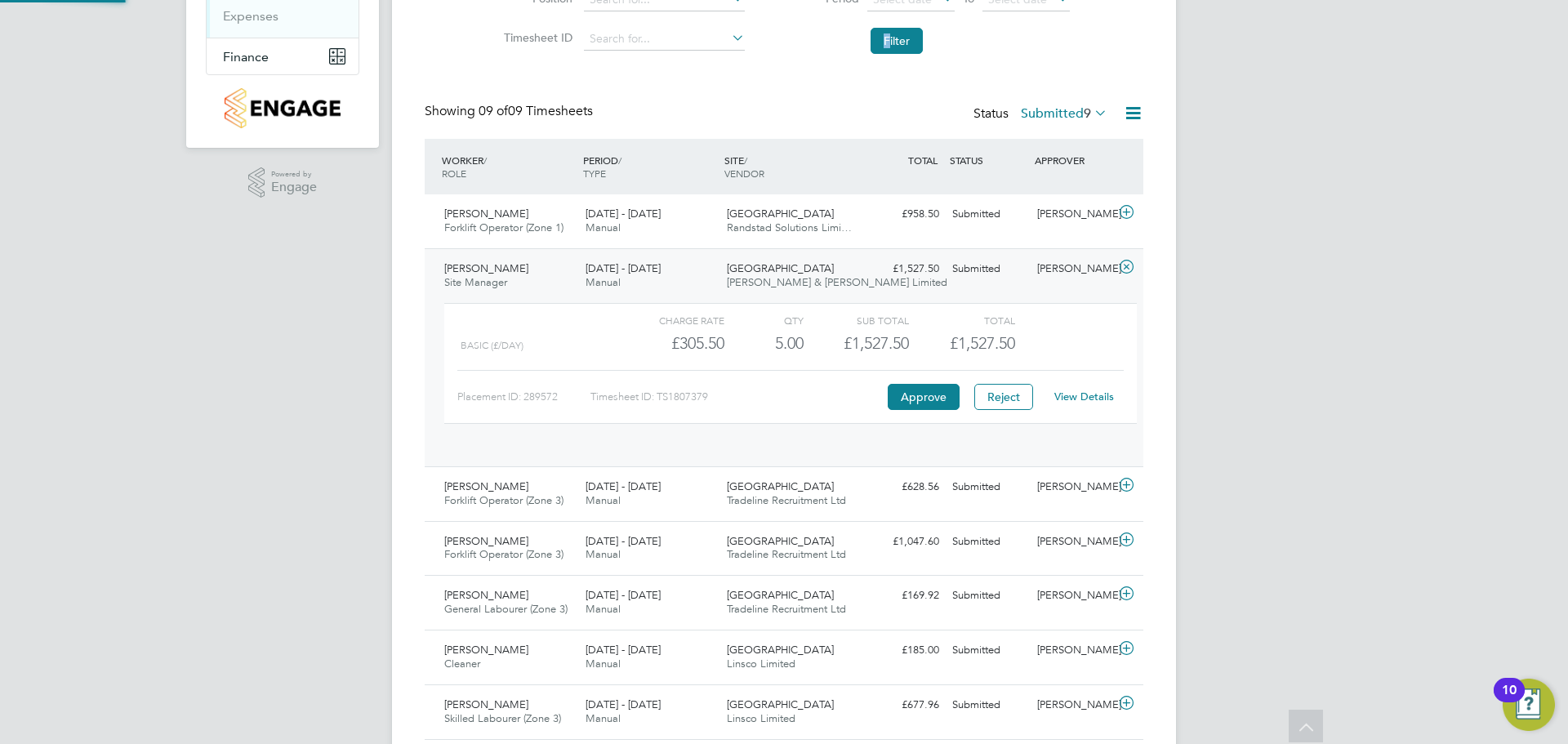
scroll to position [28, 159]
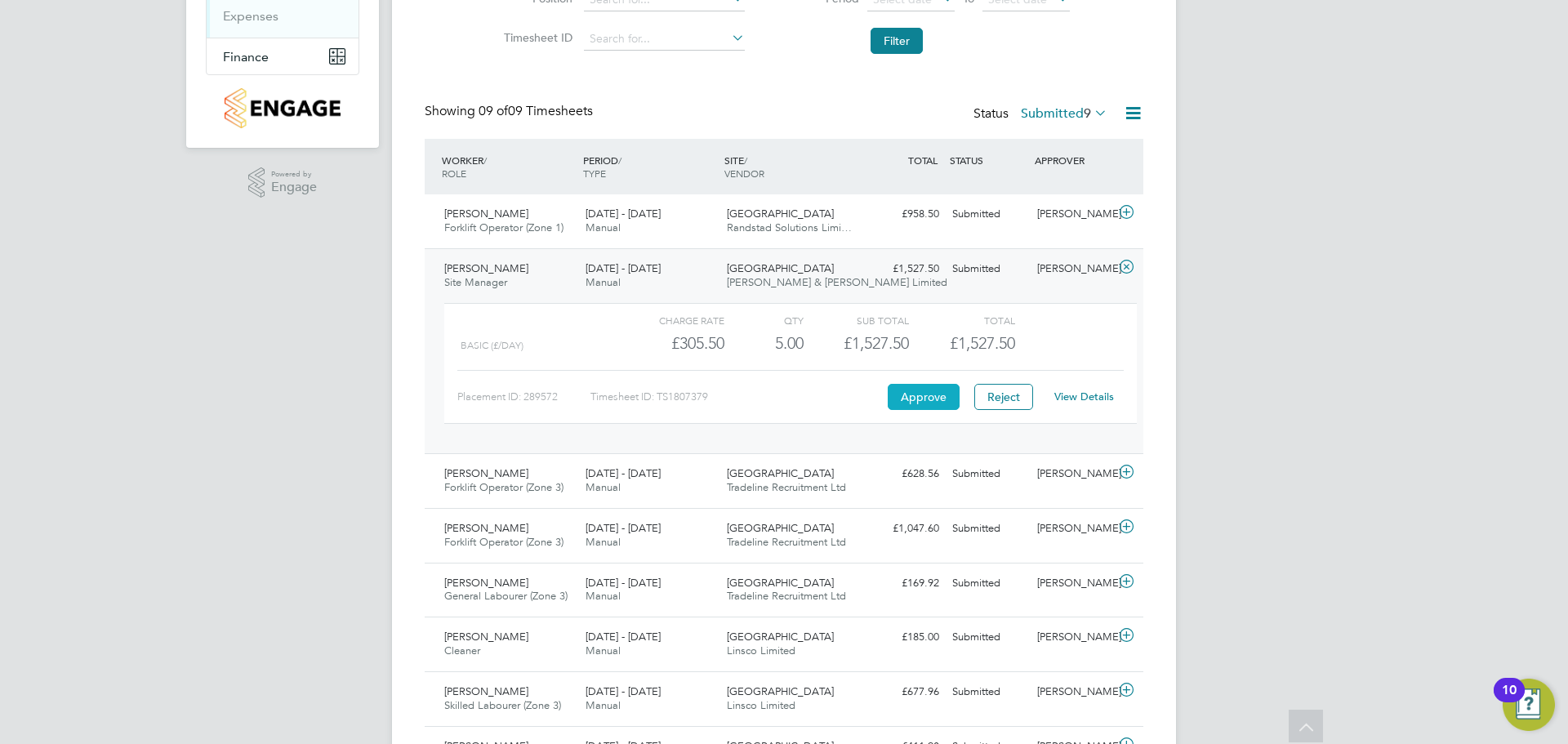
click at [912, 392] on button "Approve" at bounding box center [924, 396] width 72 height 26
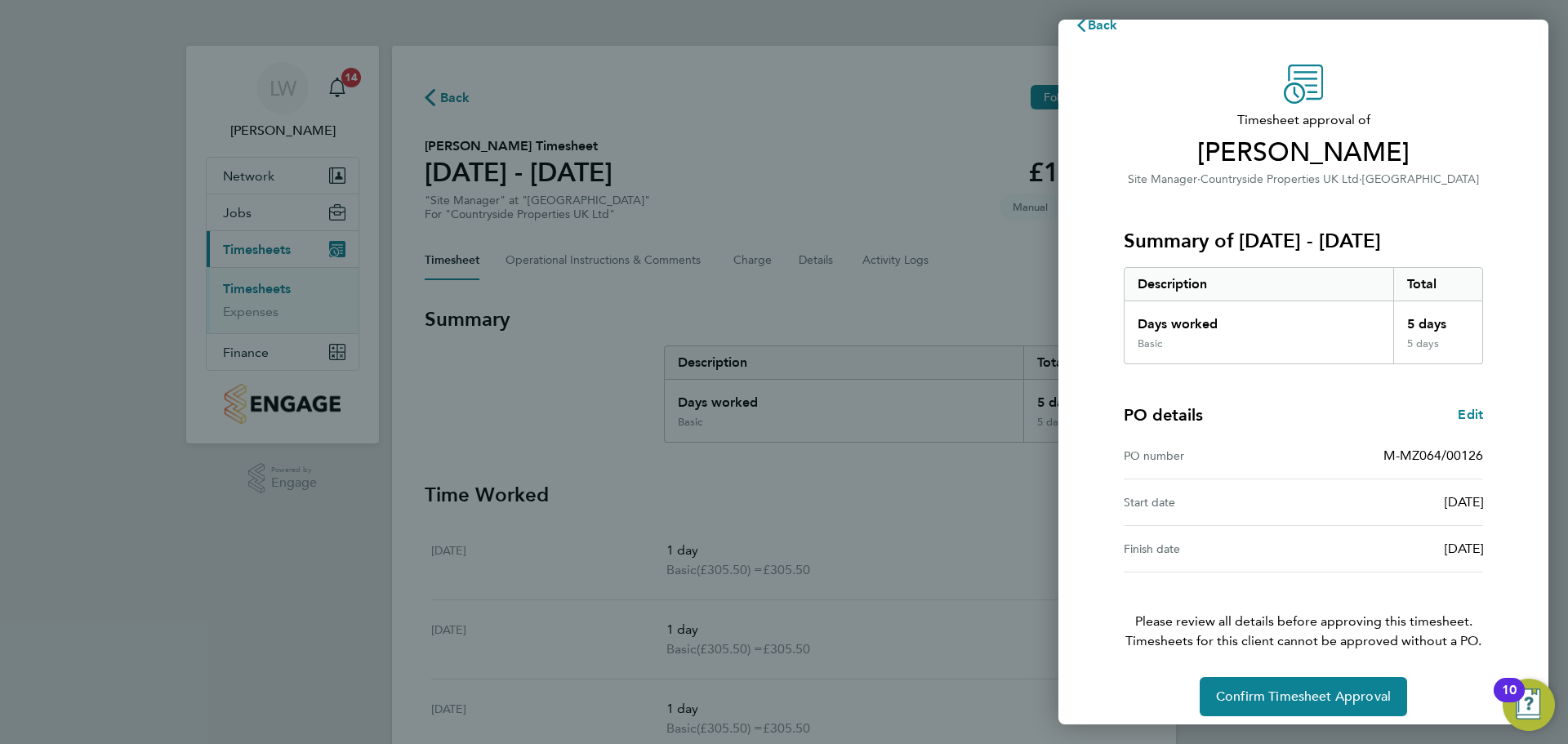
scroll to position [39, 0]
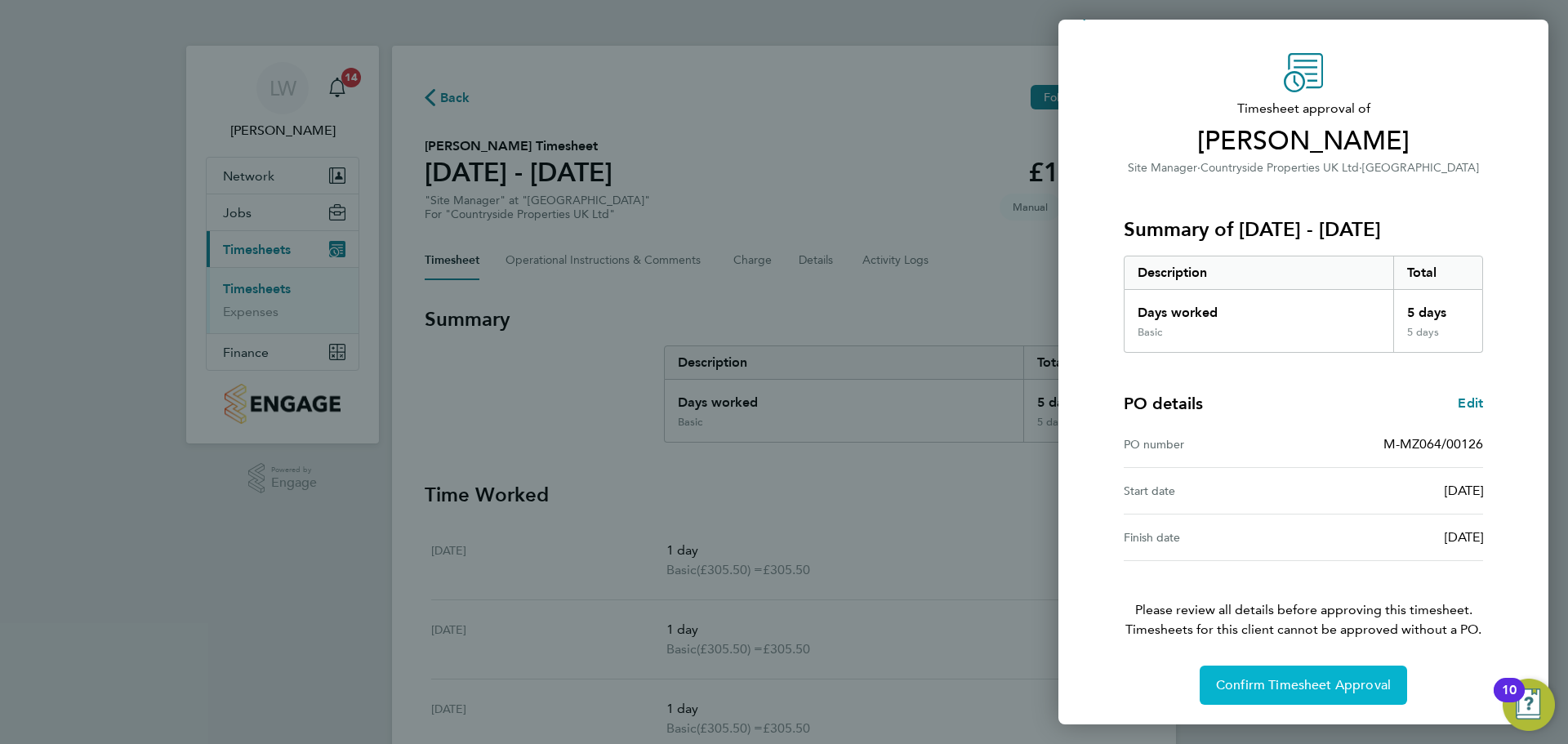
click at [1297, 686] on span "Confirm Timesheet Approval" at bounding box center [1304, 685] width 175 height 16
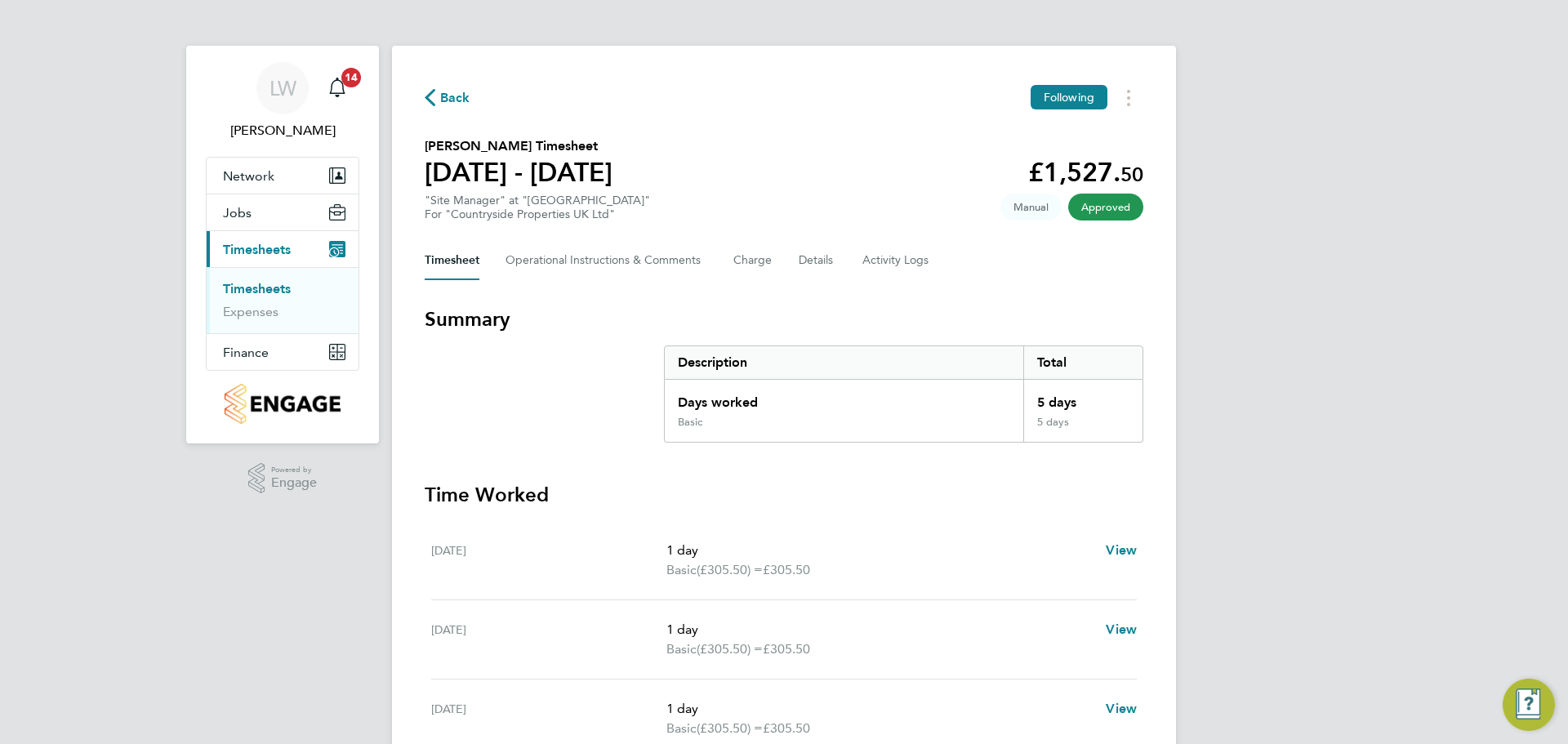
drag, startPoint x: 264, startPoint y: 288, endPoint x: 274, endPoint y: 296, distance: 12.8
click at [264, 288] on link "Timesheets" at bounding box center [257, 289] width 68 height 15
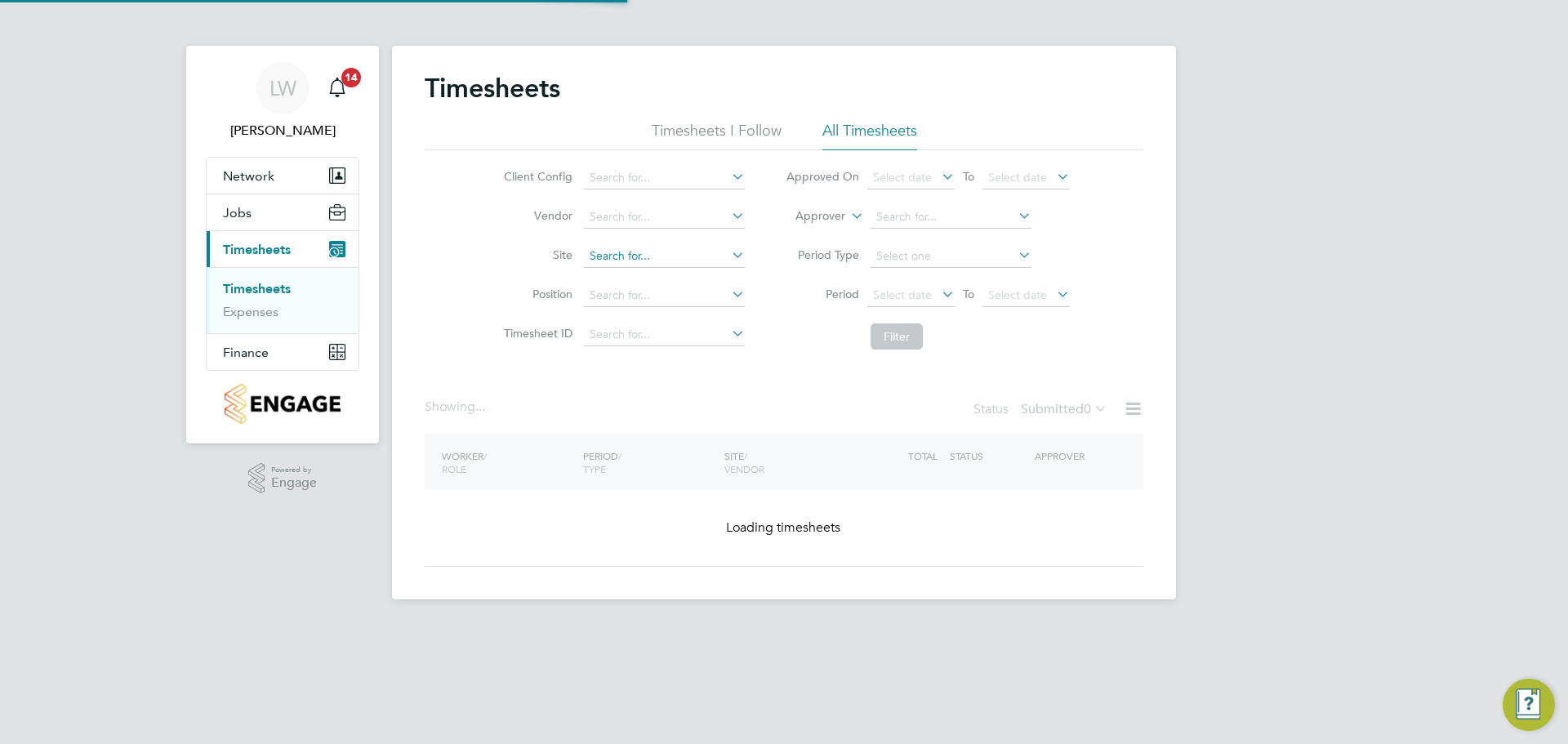
click at [621, 257] on input at bounding box center [665, 256] width 161 height 23
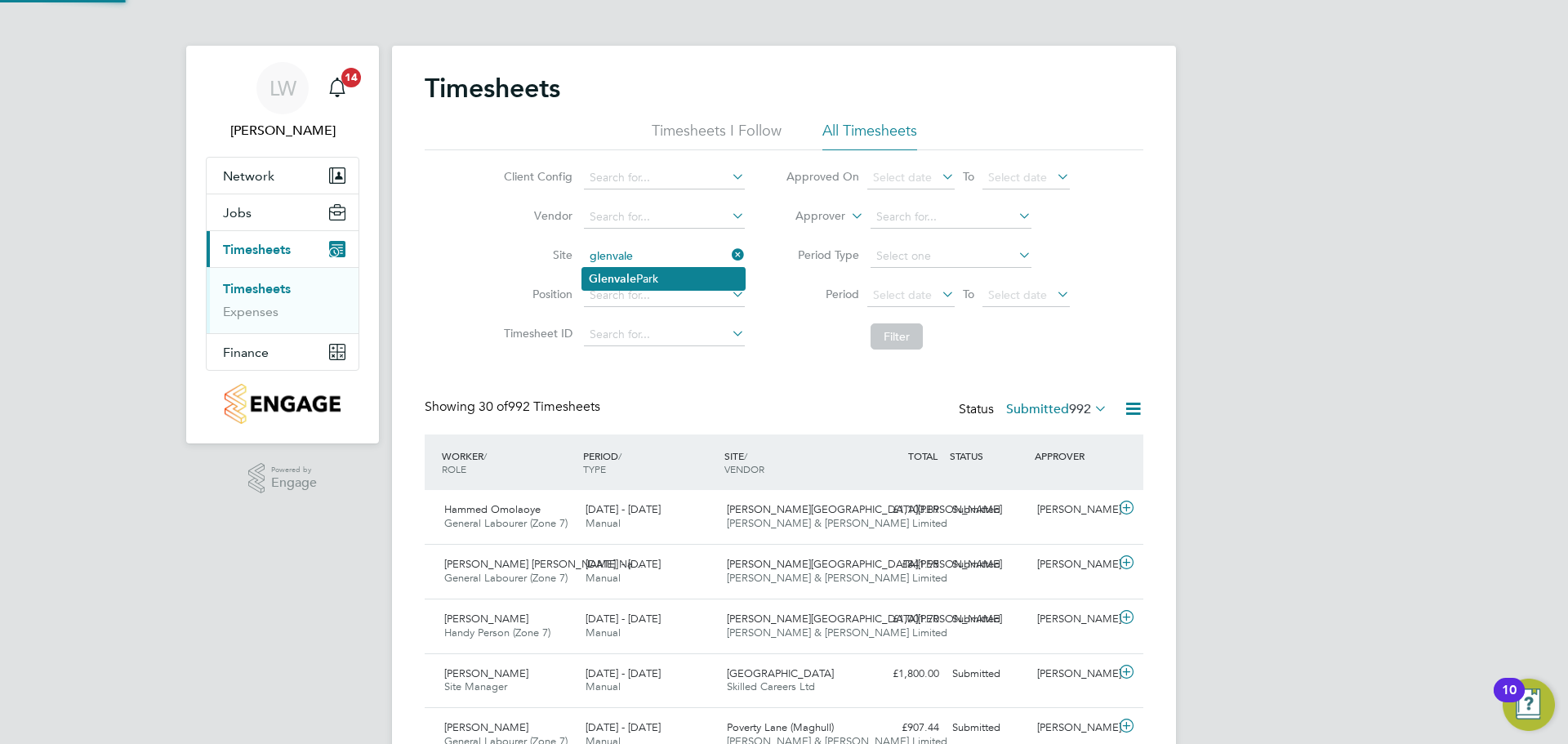
click at [641, 268] on li "[GEOGRAPHIC_DATA]" at bounding box center [664, 279] width 163 height 22
type input "[GEOGRAPHIC_DATA]"
click at [909, 329] on button "Filter" at bounding box center [896, 336] width 52 height 26
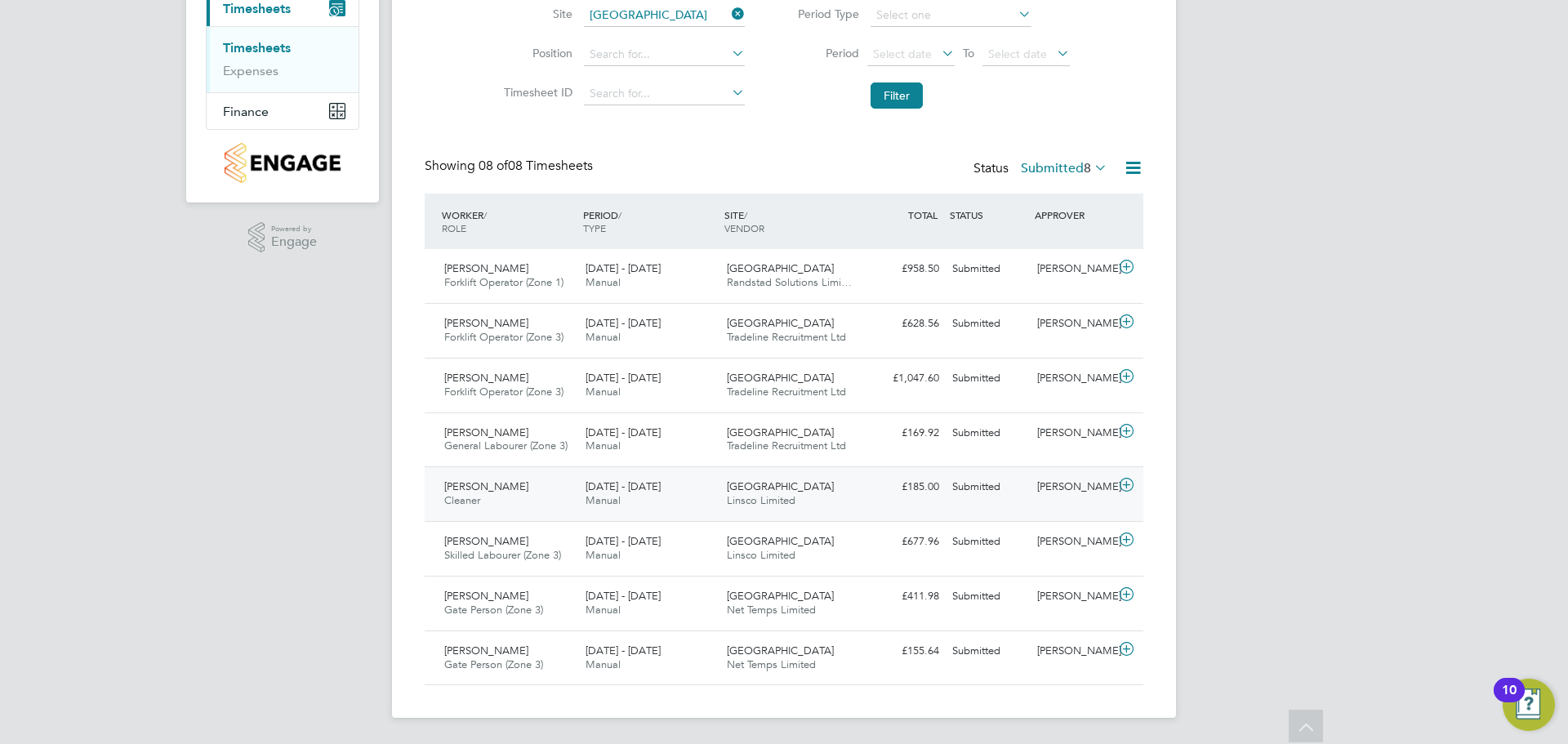
click at [630, 492] on span "[DATE] - [DATE]" at bounding box center [624, 486] width 76 height 14
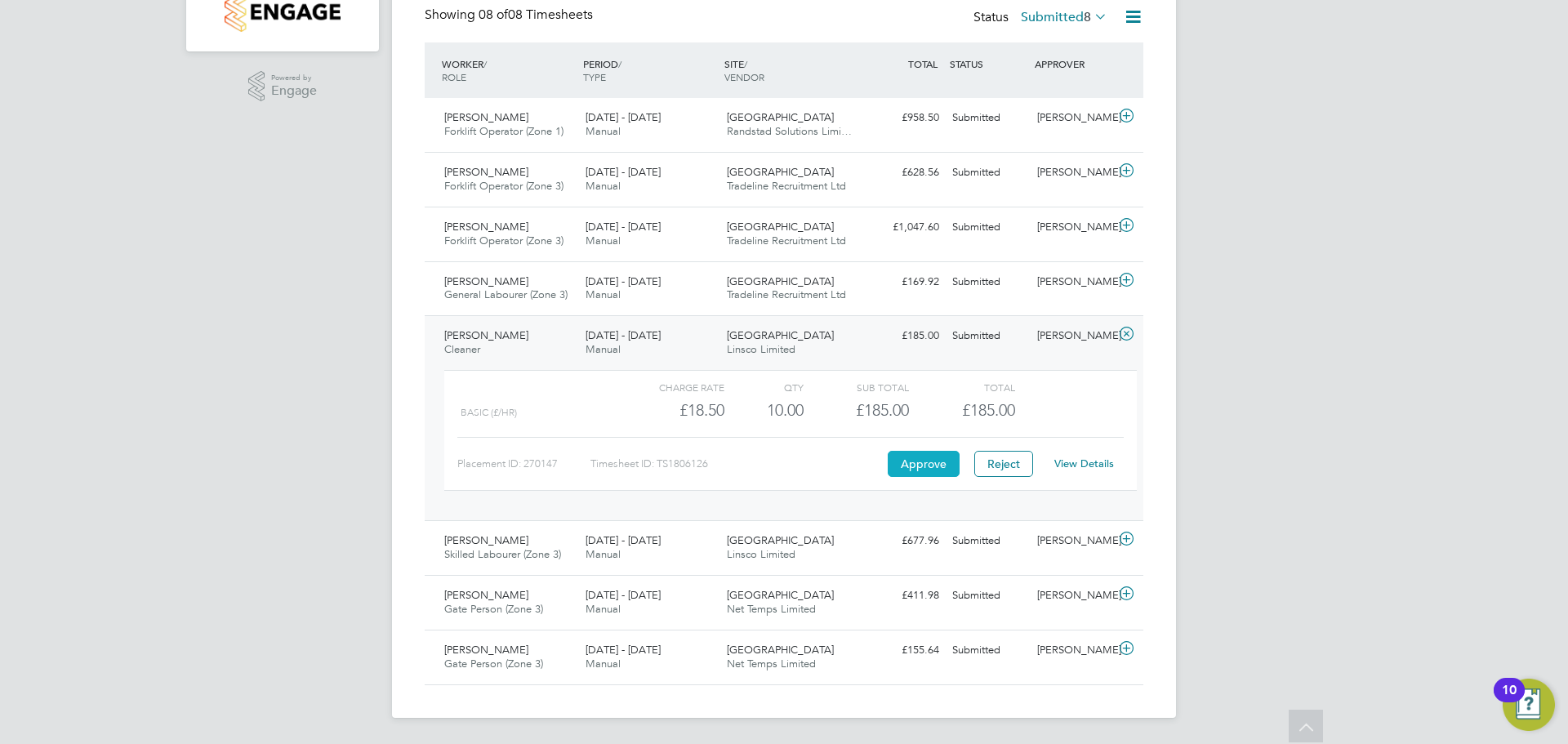
click at [909, 464] on button "Approve" at bounding box center [924, 464] width 72 height 26
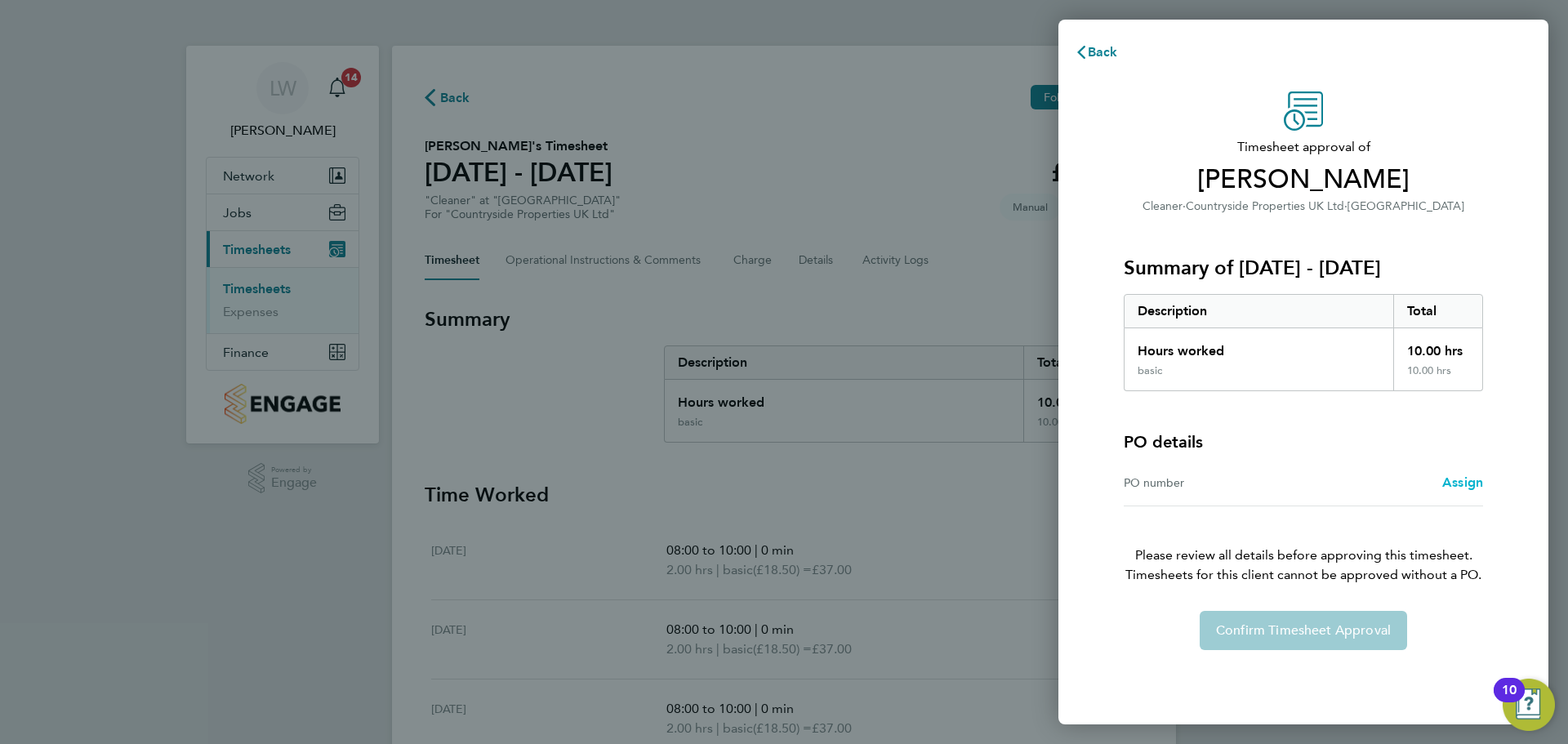
click at [1454, 479] on span "Assign" at bounding box center [1462, 482] width 41 height 15
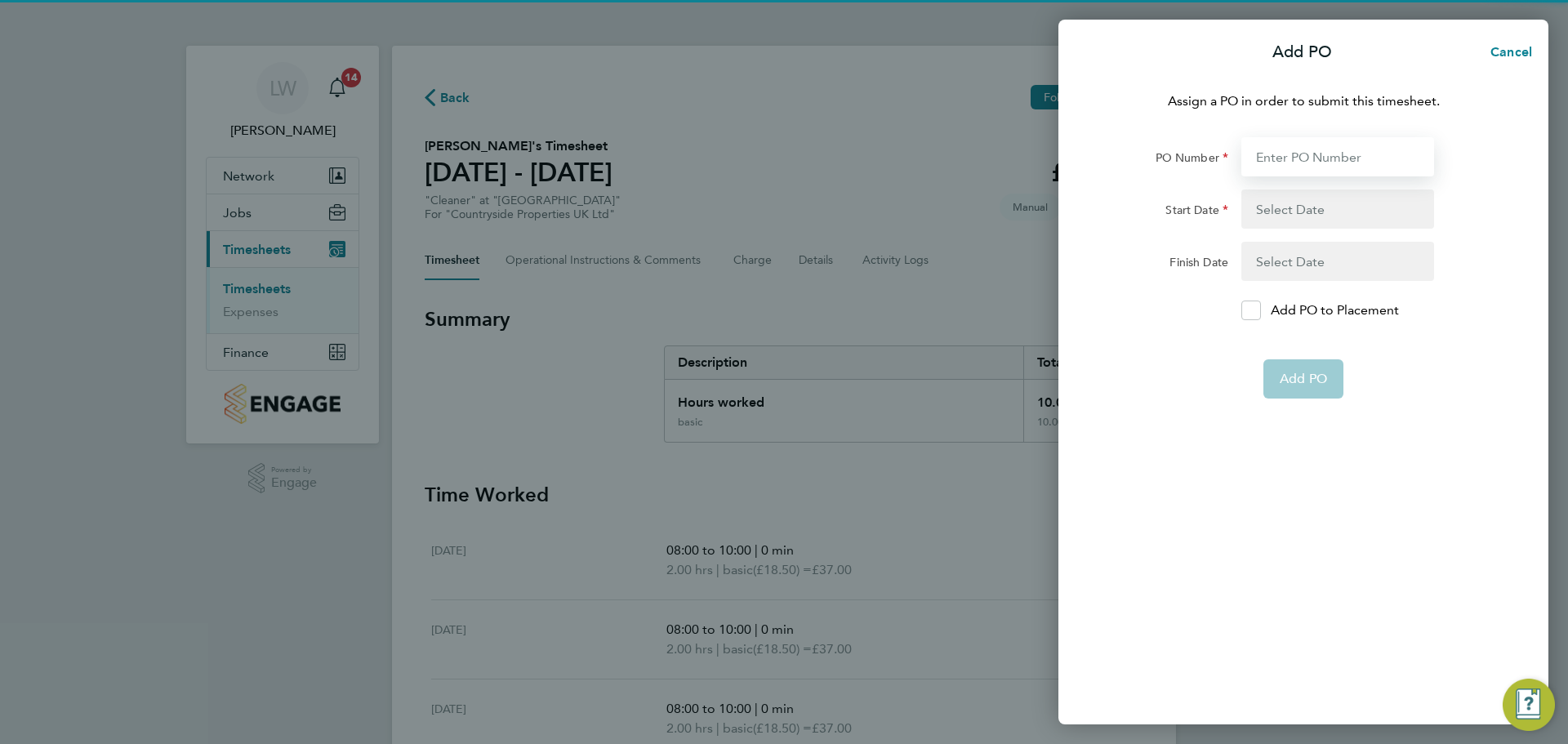
click at [1289, 160] on input "PO Number" at bounding box center [1338, 156] width 193 height 39
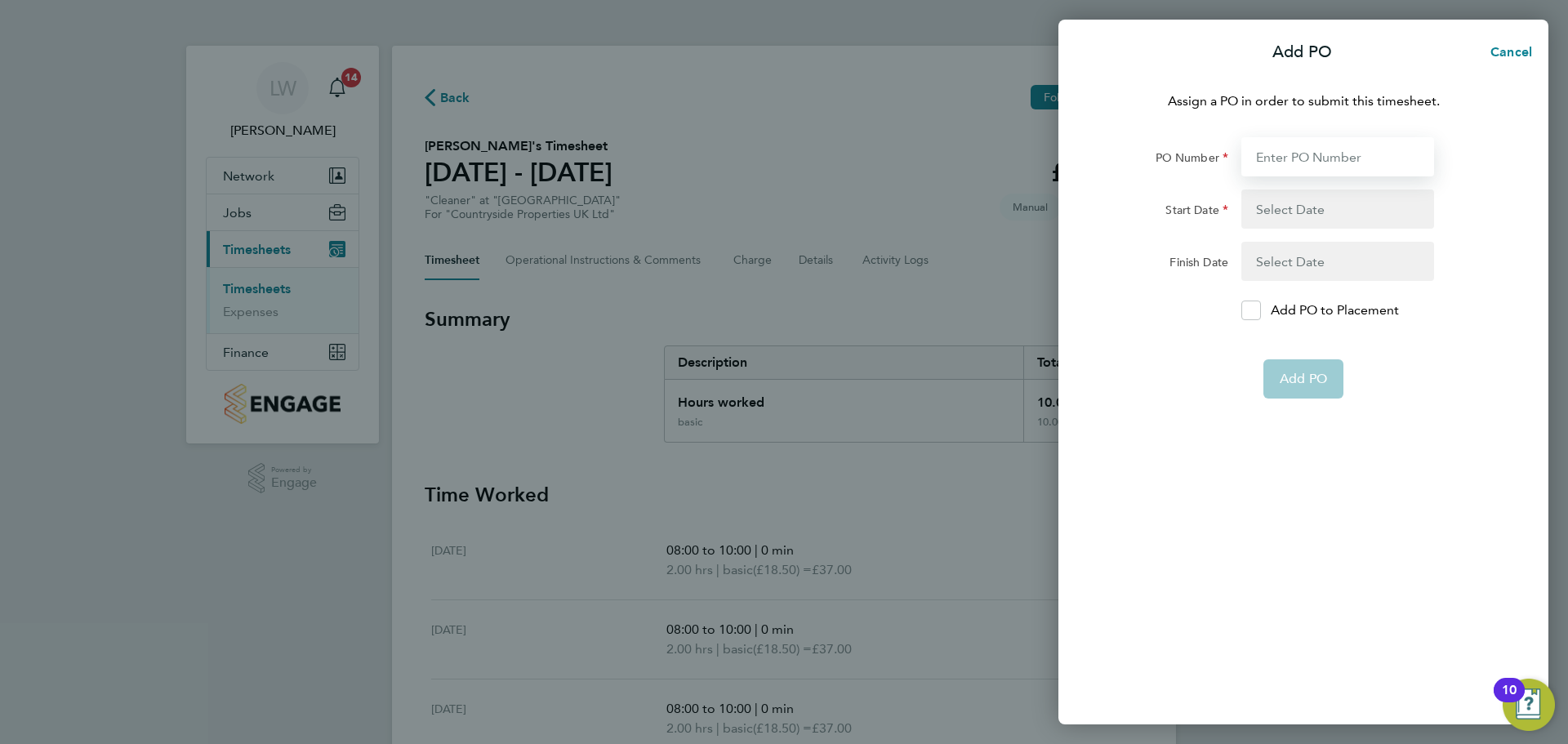
paste input "M-MZ064/00077"
type input "M-MZ064/00077"
type input "[DATE]"
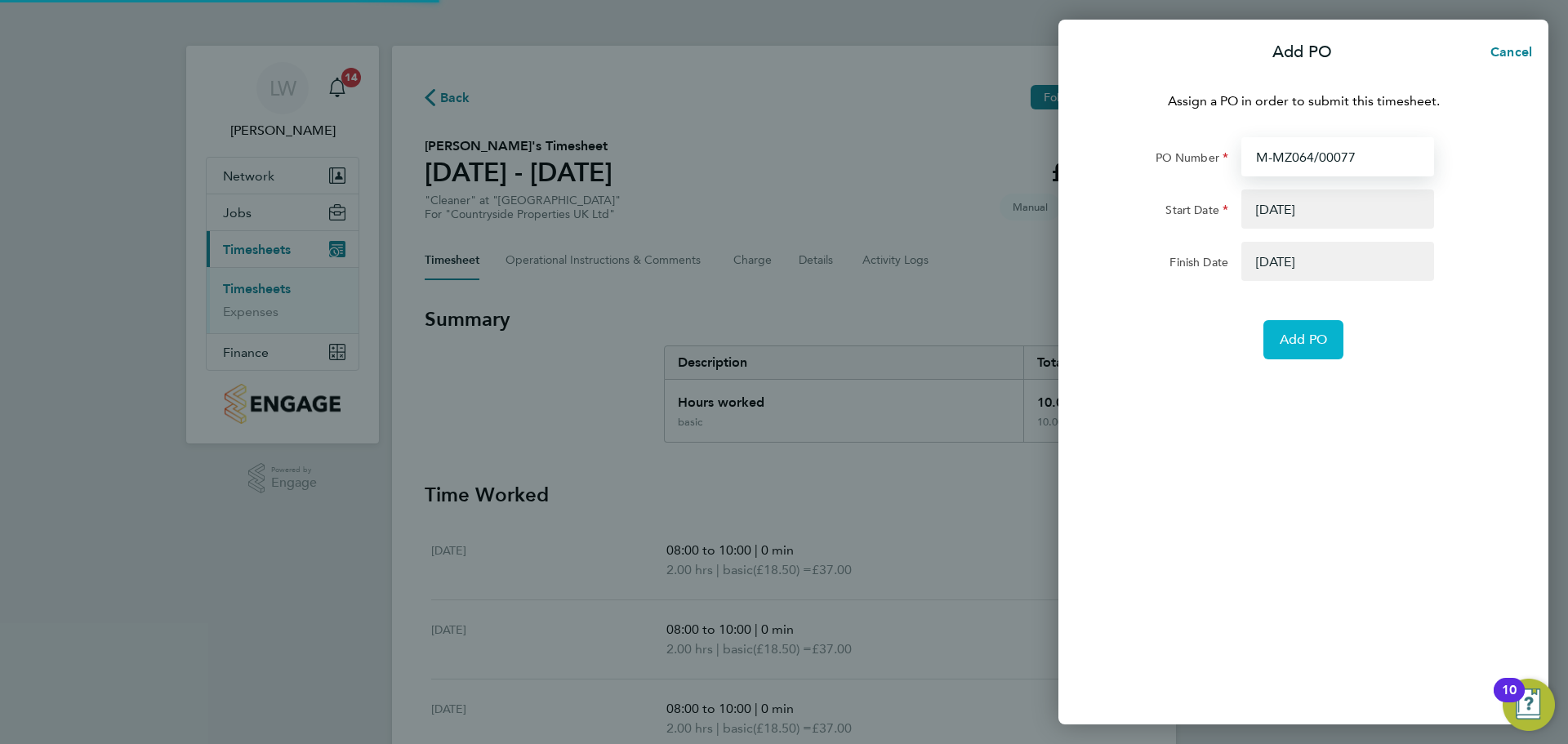
type input "M-MZ064/00077"
click at [1289, 327] on button "Add PO" at bounding box center [1303, 339] width 80 height 39
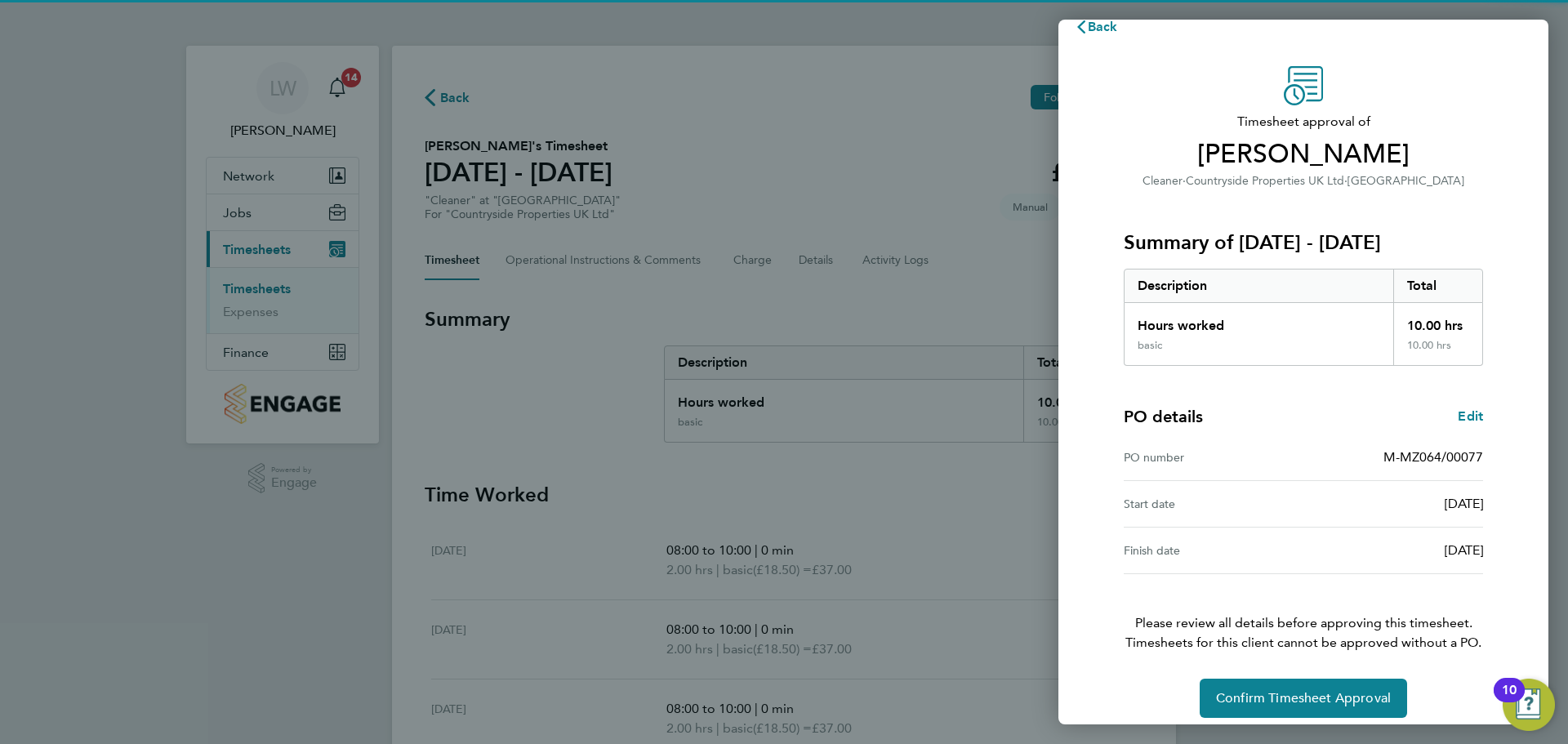
scroll to position [39, 0]
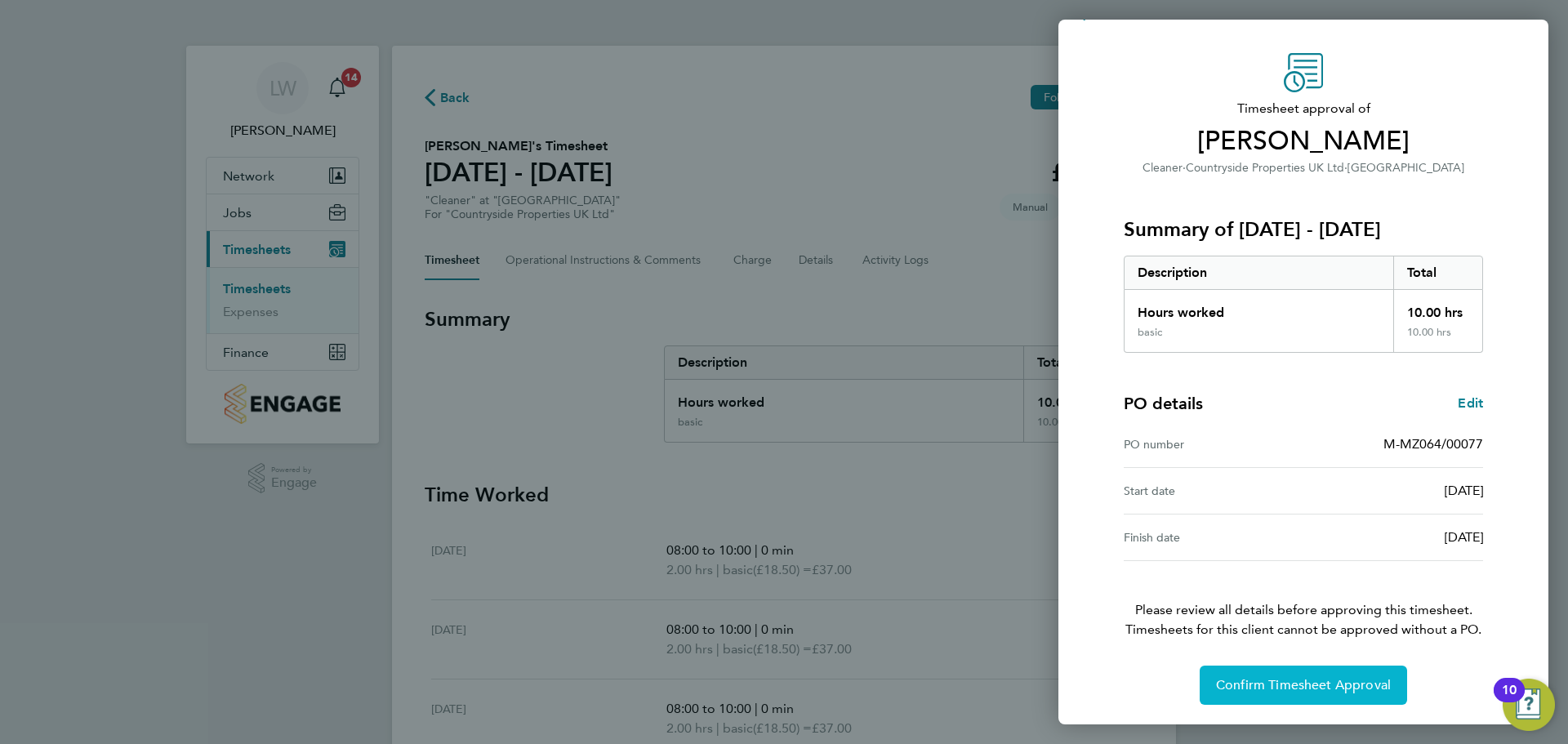
click at [1310, 671] on button "Confirm Timesheet Approval" at bounding box center [1303, 685] width 207 height 39
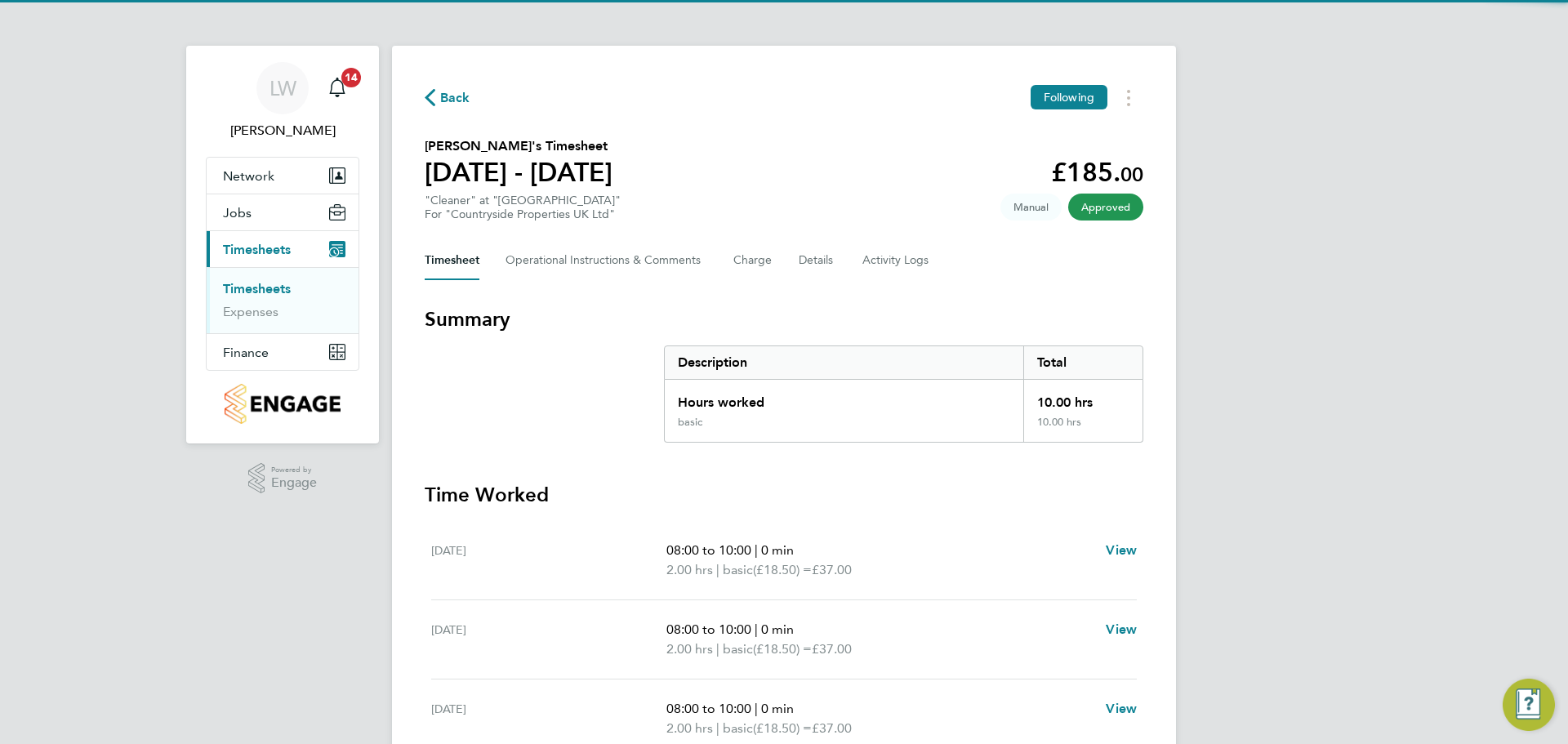
drag, startPoint x: 268, startPoint y: 289, endPoint x: 282, endPoint y: 291, distance: 14.1
click at [266, 289] on link "Timesheets" at bounding box center [257, 289] width 68 height 15
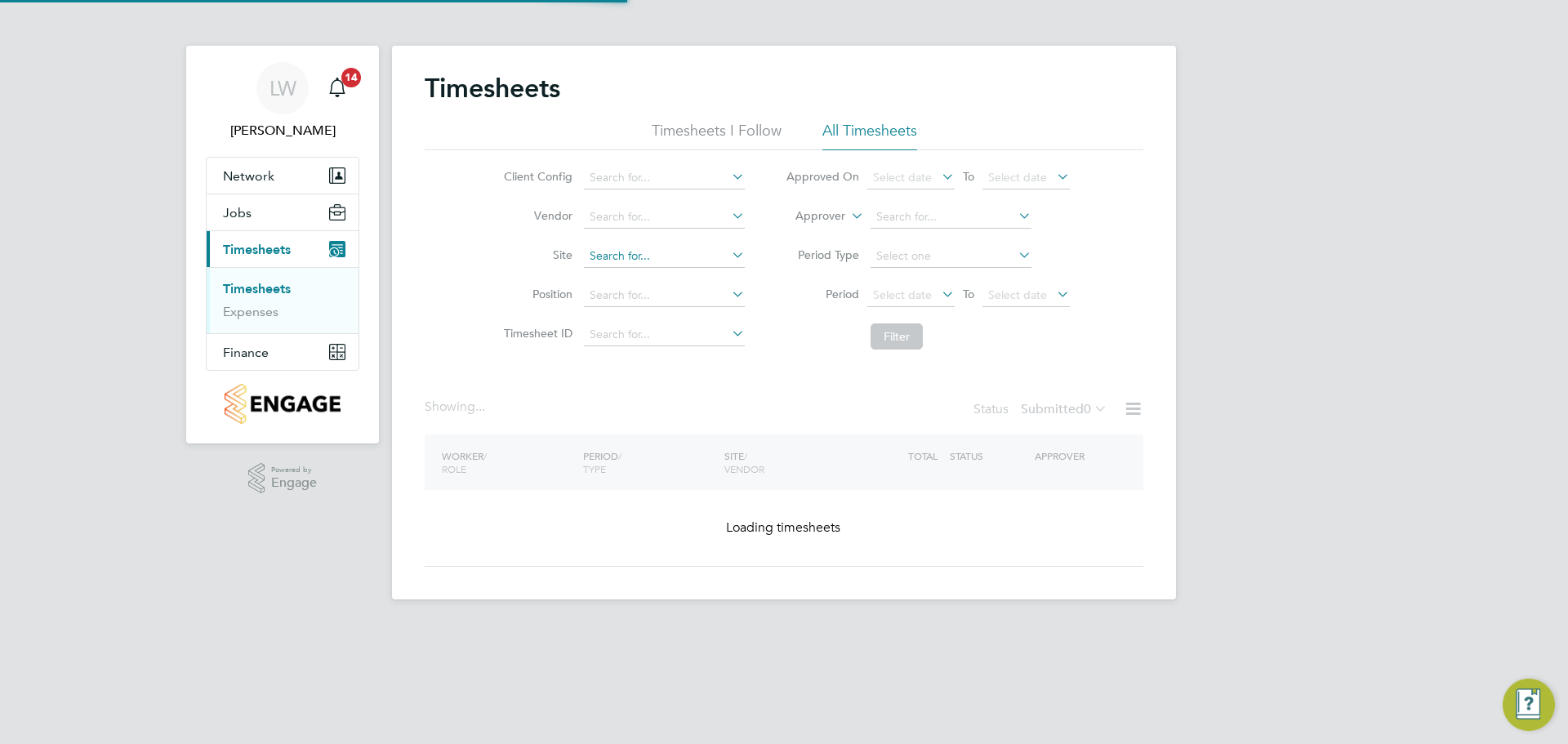
click at [640, 257] on input at bounding box center [665, 256] width 161 height 23
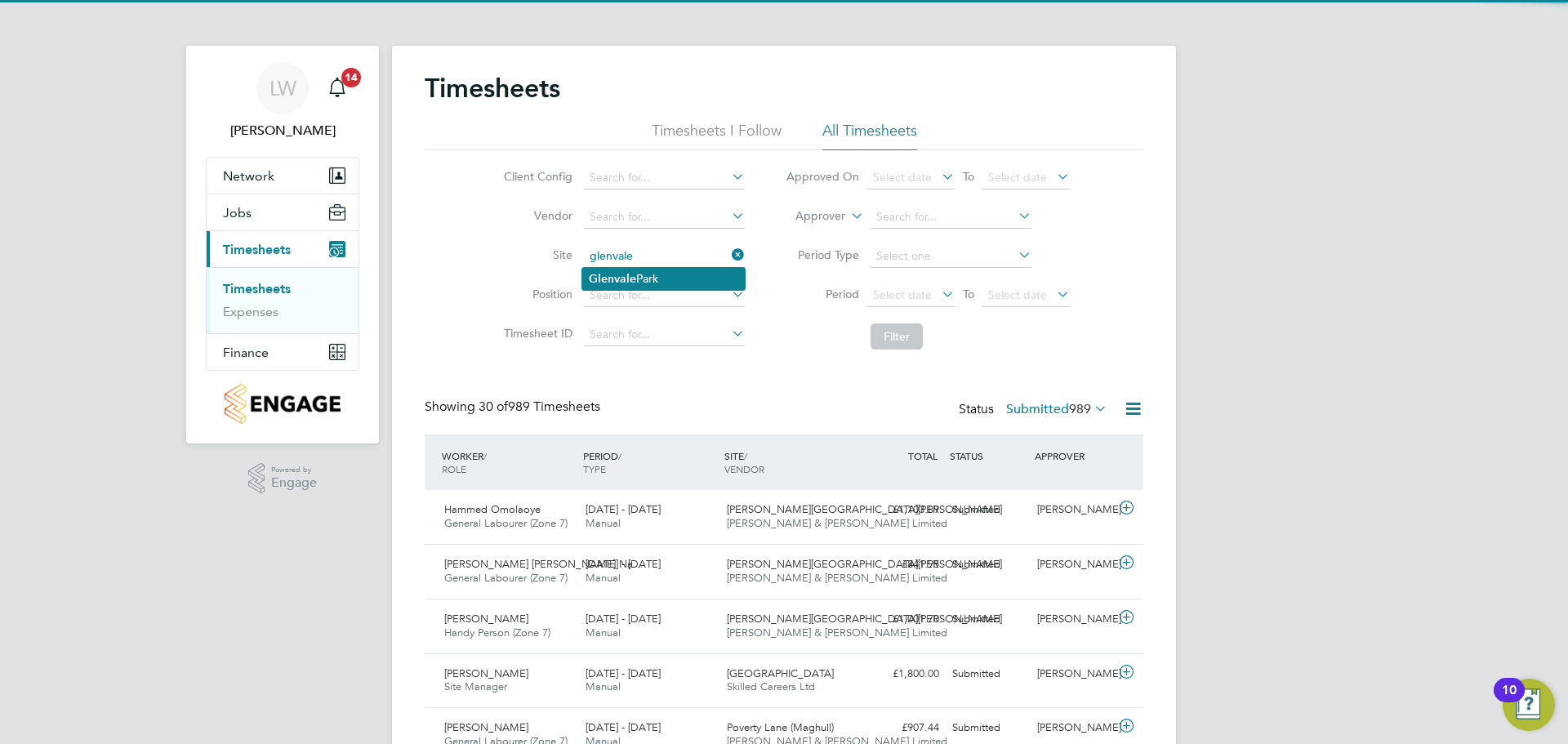
click at [633, 268] on li "[GEOGRAPHIC_DATA]" at bounding box center [664, 279] width 163 height 22
type input "[GEOGRAPHIC_DATA]"
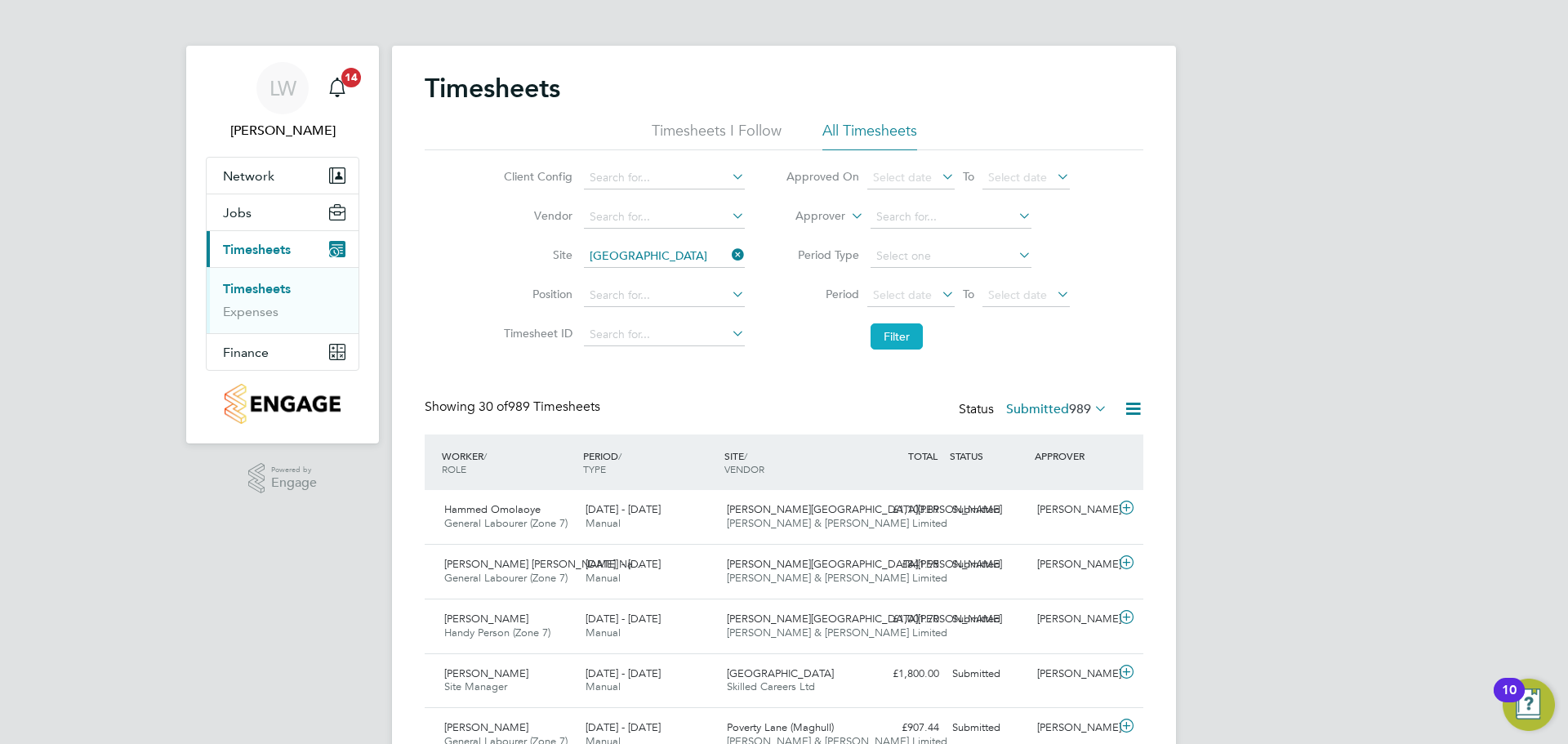
click at [886, 344] on button "Filter" at bounding box center [896, 336] width 52 height 26
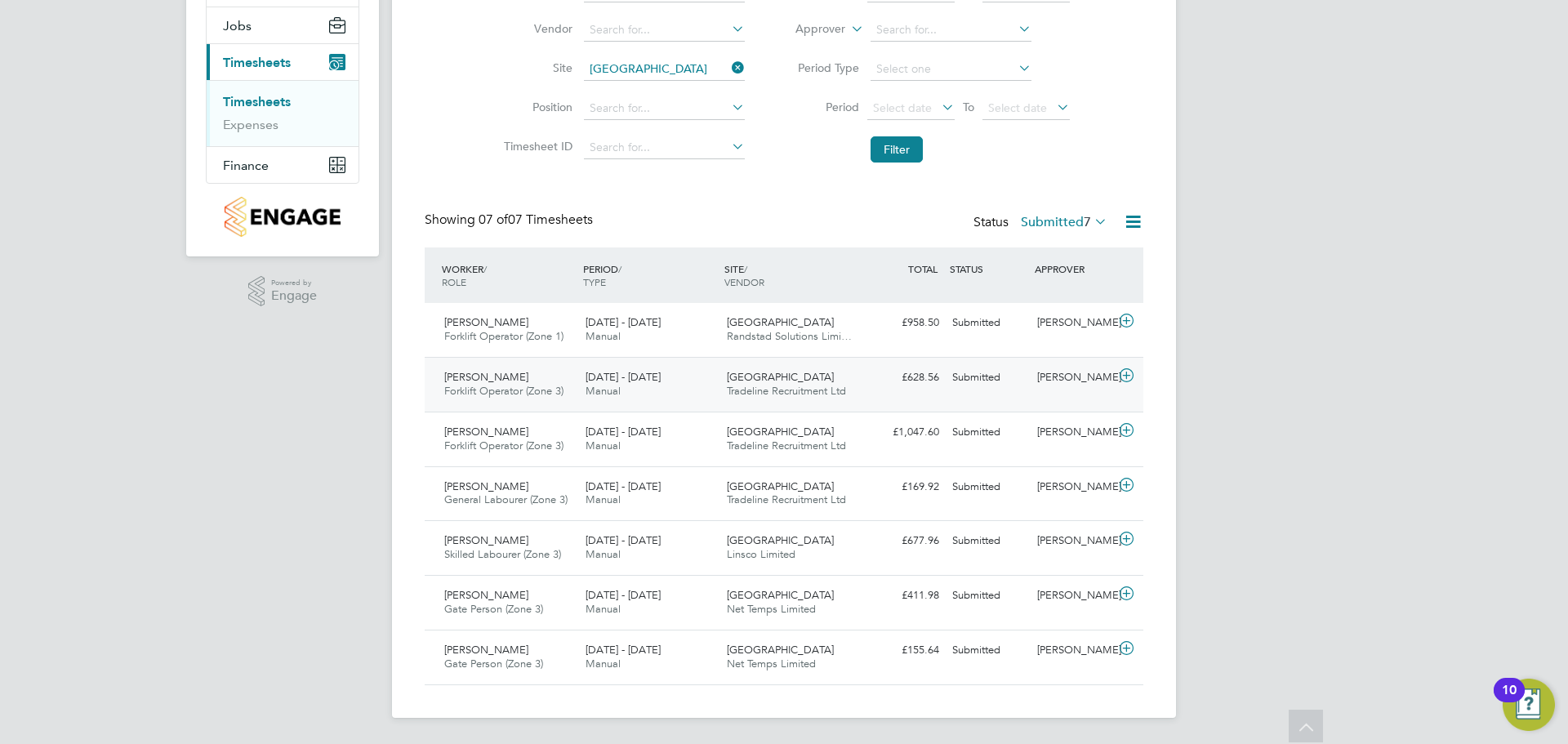
click at [661, 381] on span "[DATE] - [DATE]" at bounding box center [624, 377] width 76 height 14
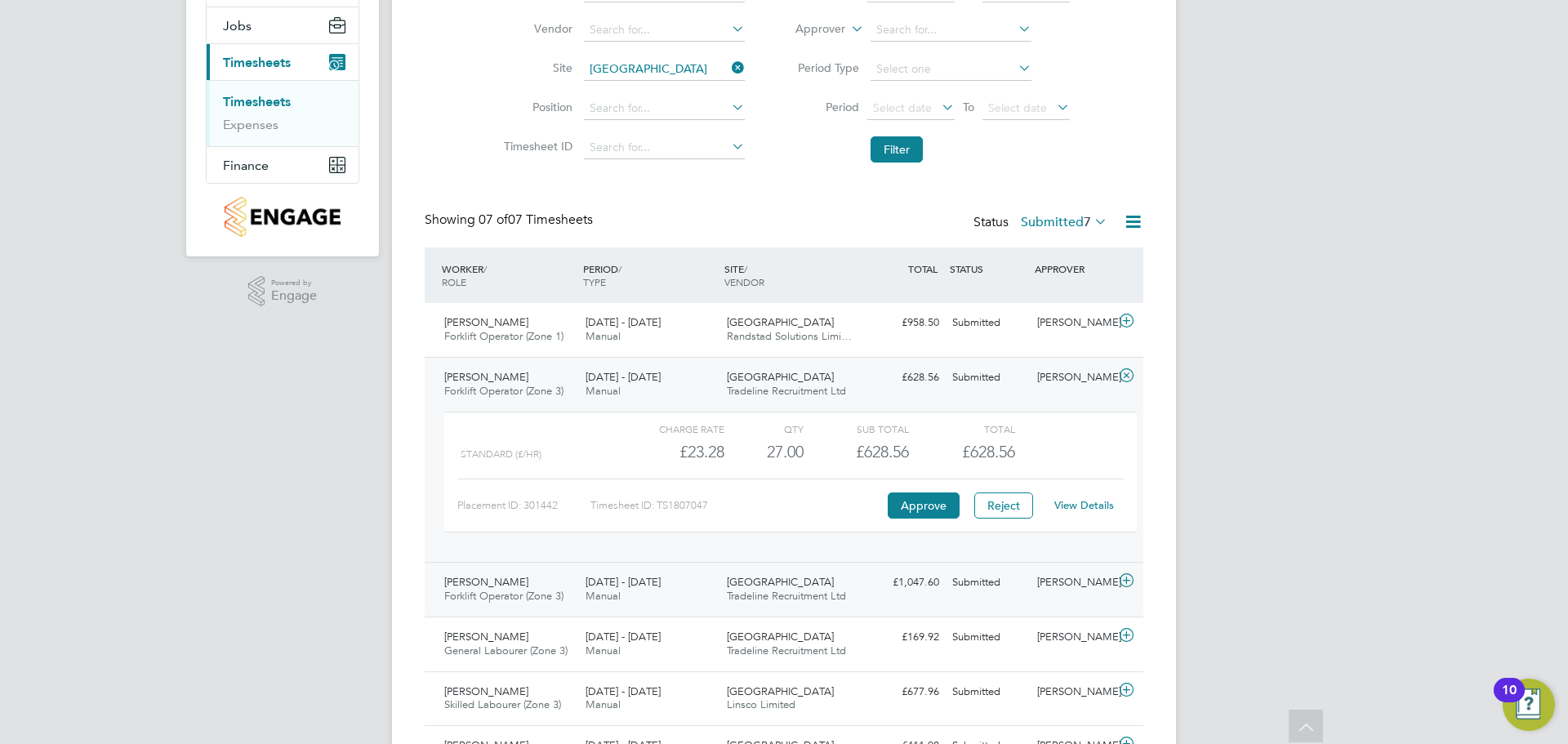
click at [654, 578] on span "[DATE] - [DATE]" at bounding box center [624, 582] width 76 height 14
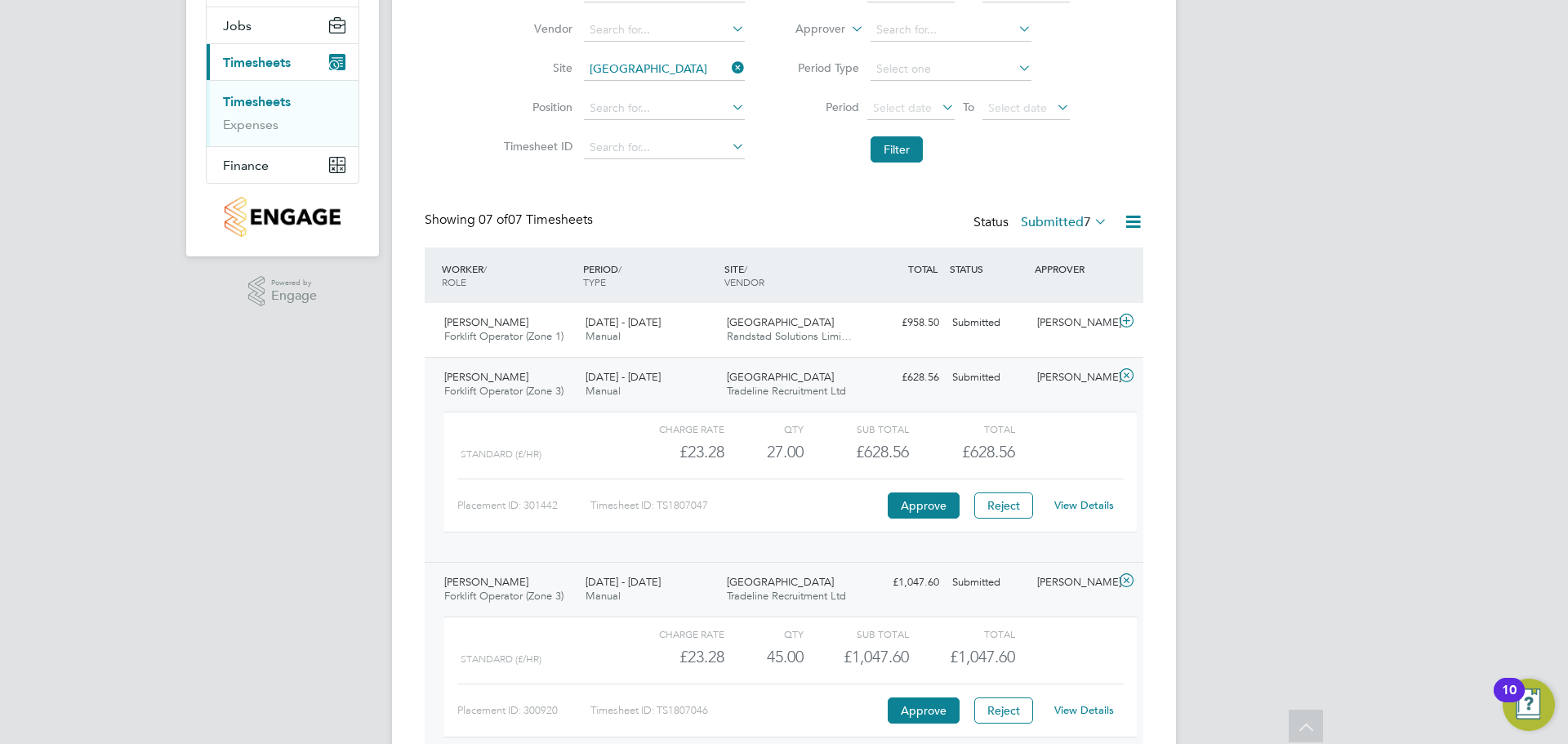
click at [635, 381] on span "[DATE] - [DATE]" at bounding box center [624, 377] width 76 height 14
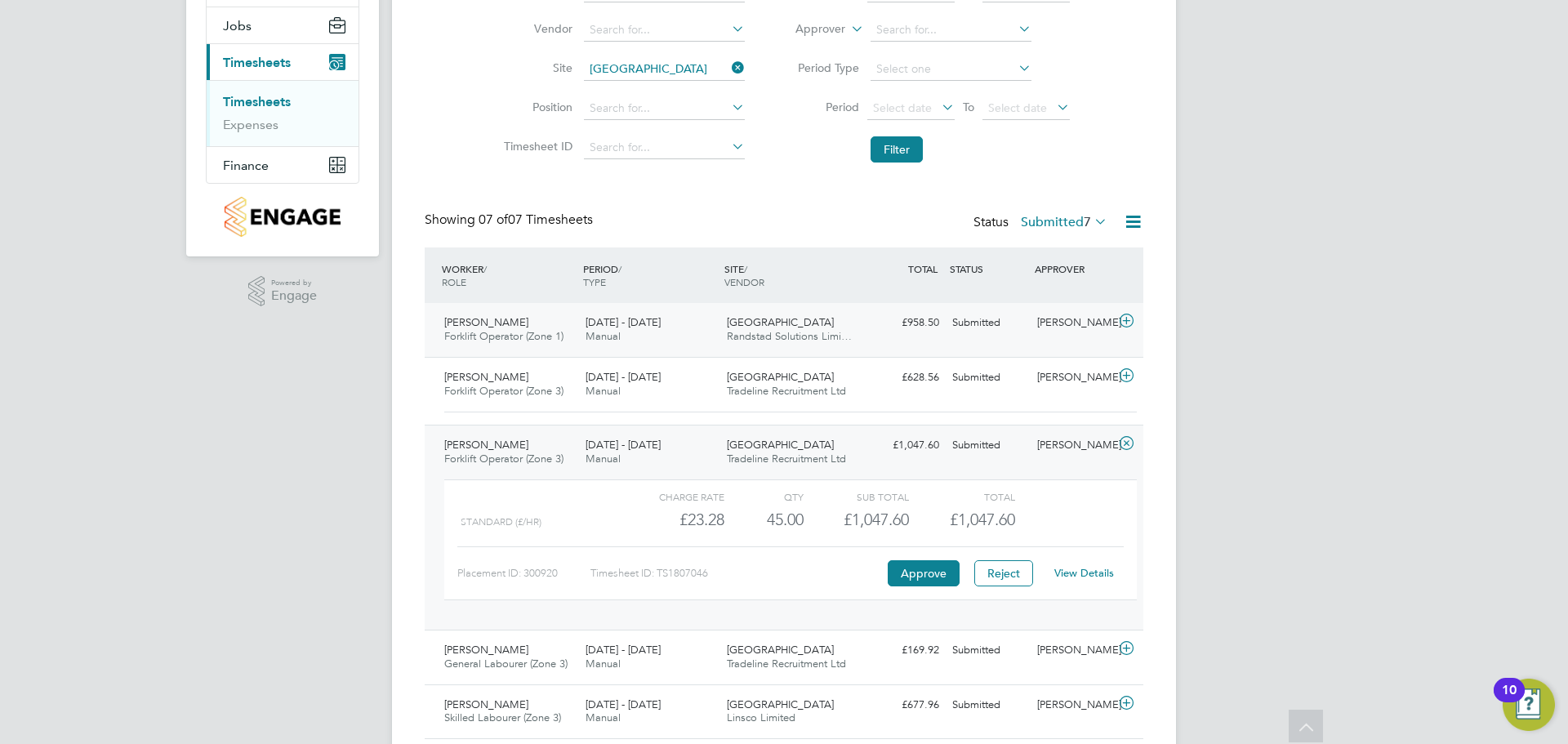
click at [626, 322] on span "[DATE] - [DATE]" at bounding box center [624, 322] width 76 height 14
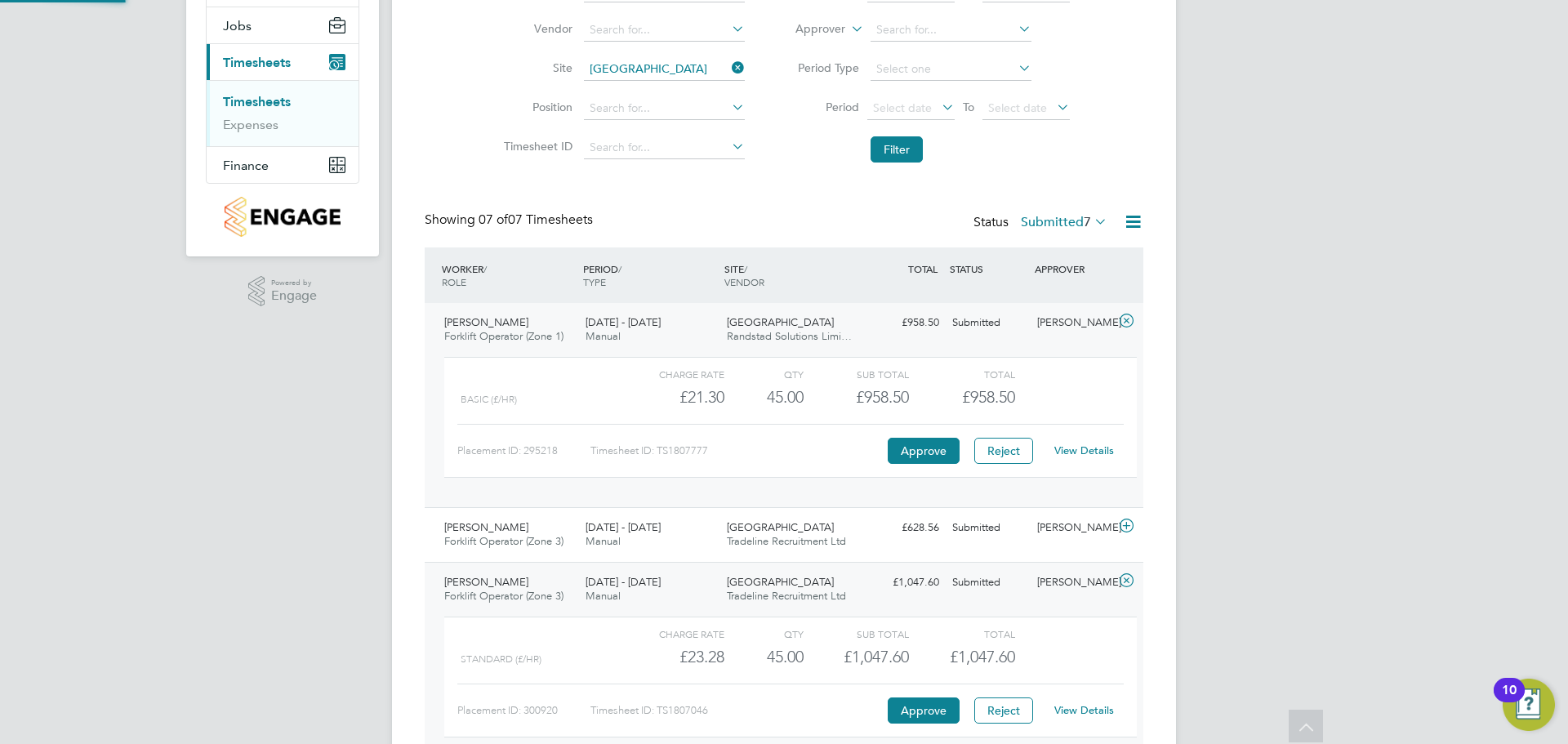
click at [626, 323] on span "[DATE] - [DATE]" at bounding box center [624, 322] width 76 height 14
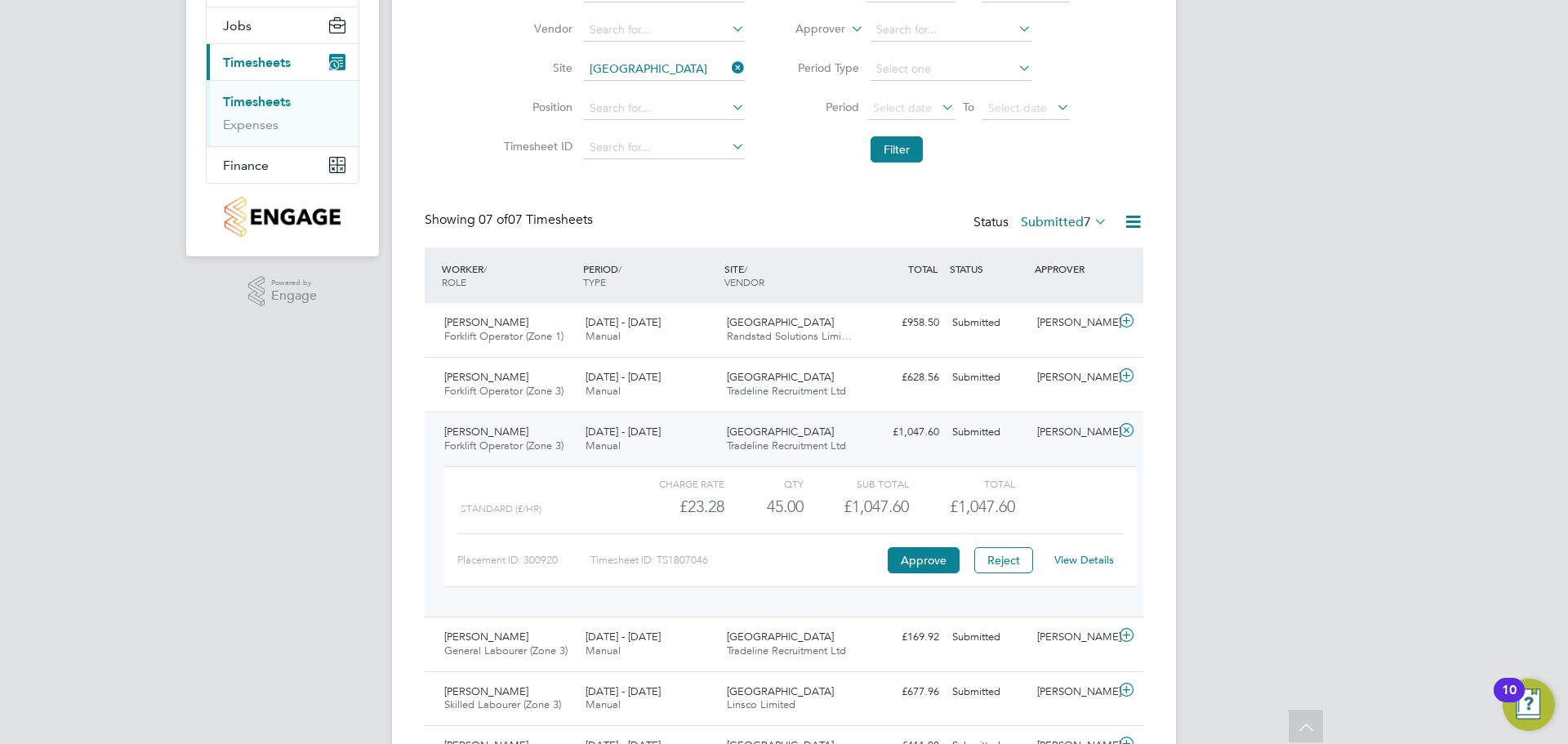
click at [655, 430] on span "[DATE] - [DATE]" at bounding box center [624, 432] width 76 height 14
